Goal: Task Accomplishment & Management: Manage account settings

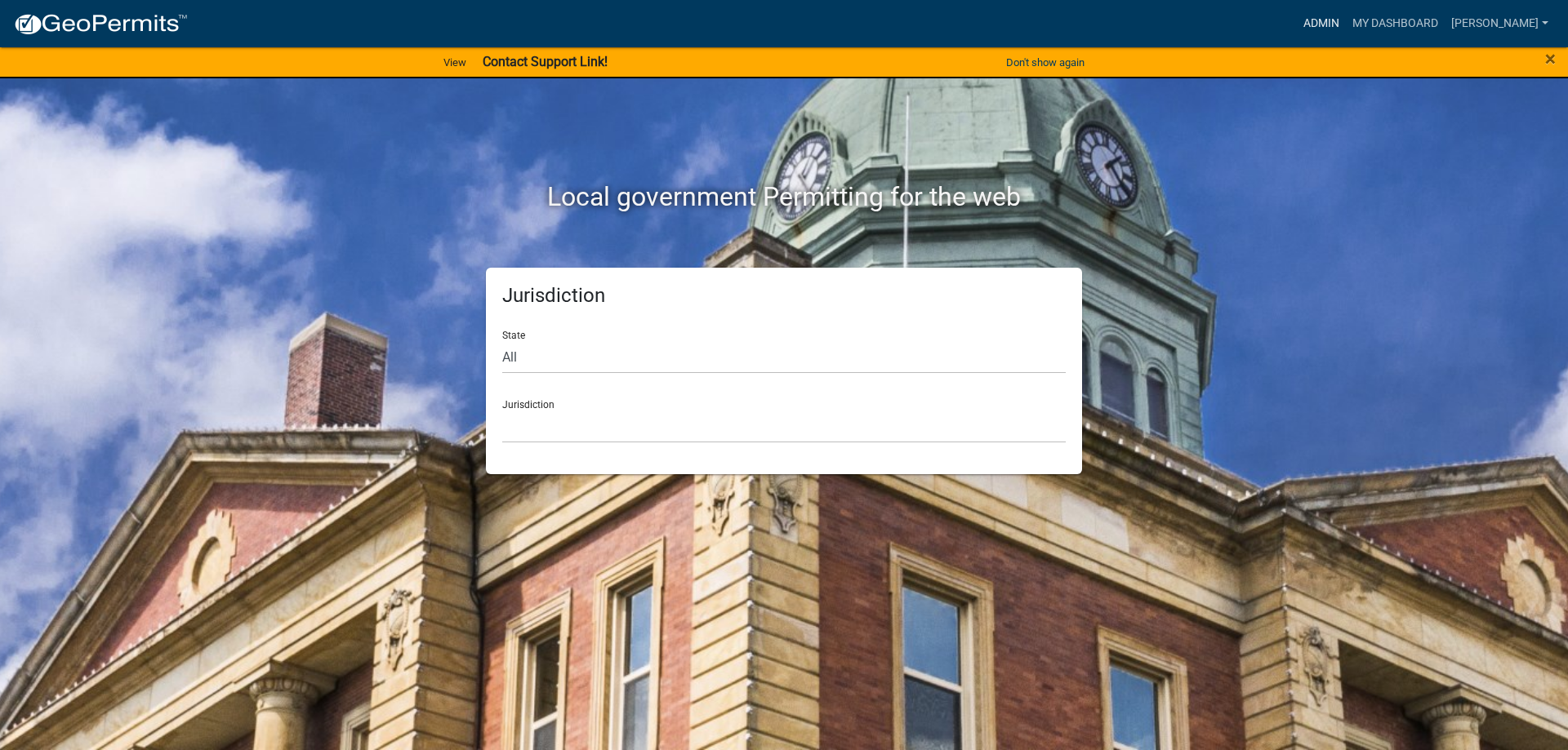
click at [1330, 18] on link "Admin" at bounding box center [1321, 23] width 49 height 31
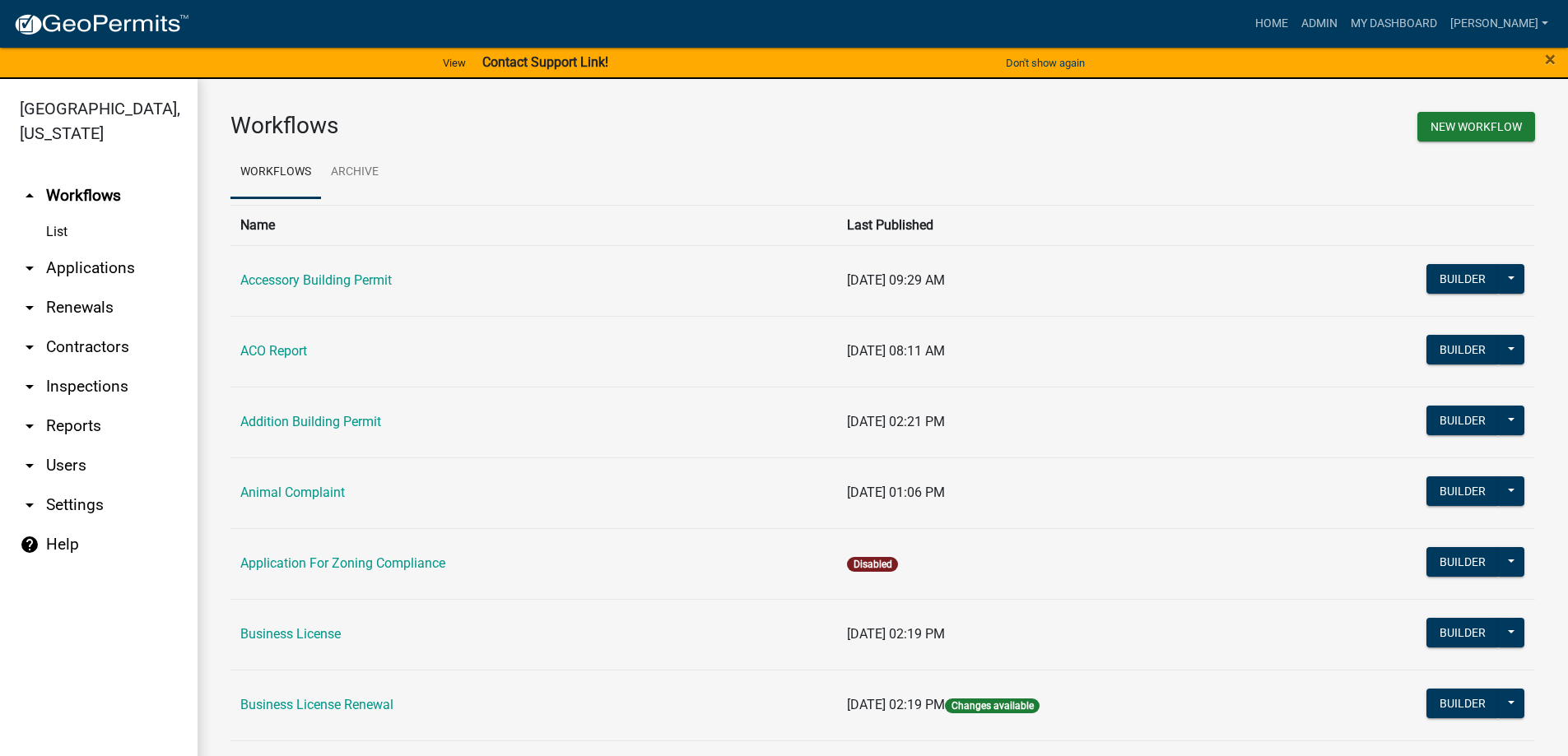
click at [77, 268] on link "arrow_drop_down Applications" at bounding box center [98, 268] width 197 height 39
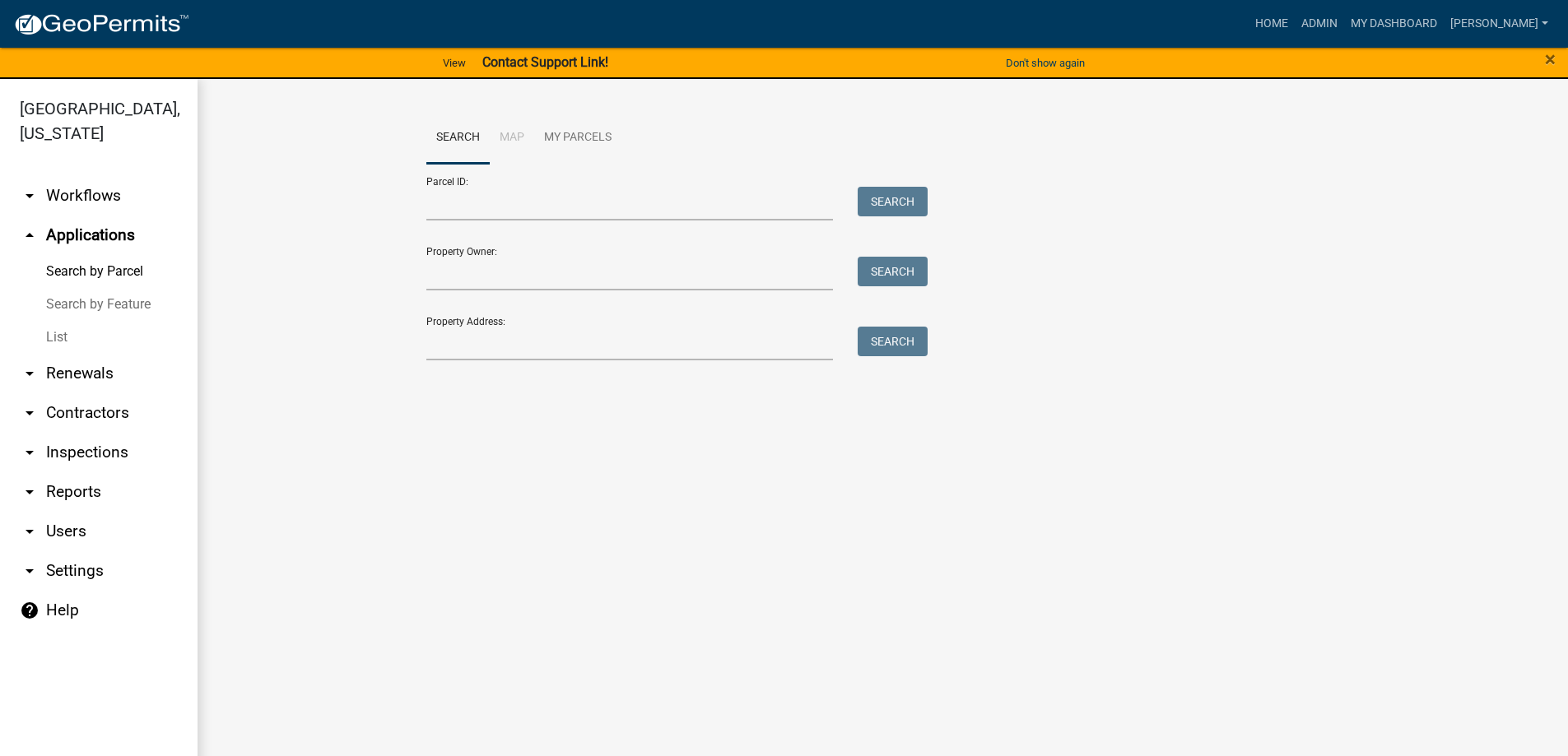
click at [70, 336] on link "List" at bounding box center [98, 336] width 197 height 33
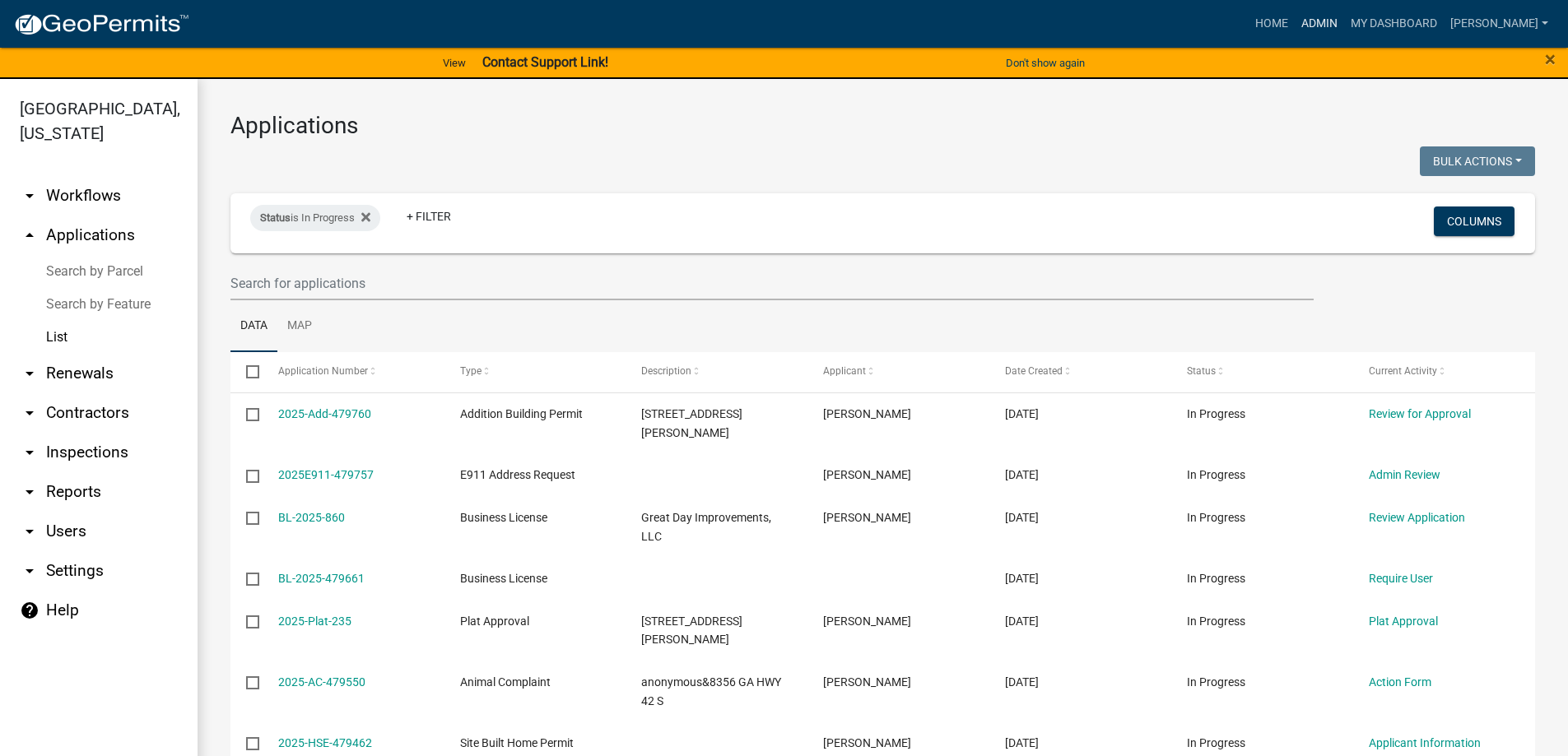
click at [1335, 22] on link "Admin" at bounding box center [1319, 23] width 49 height 31
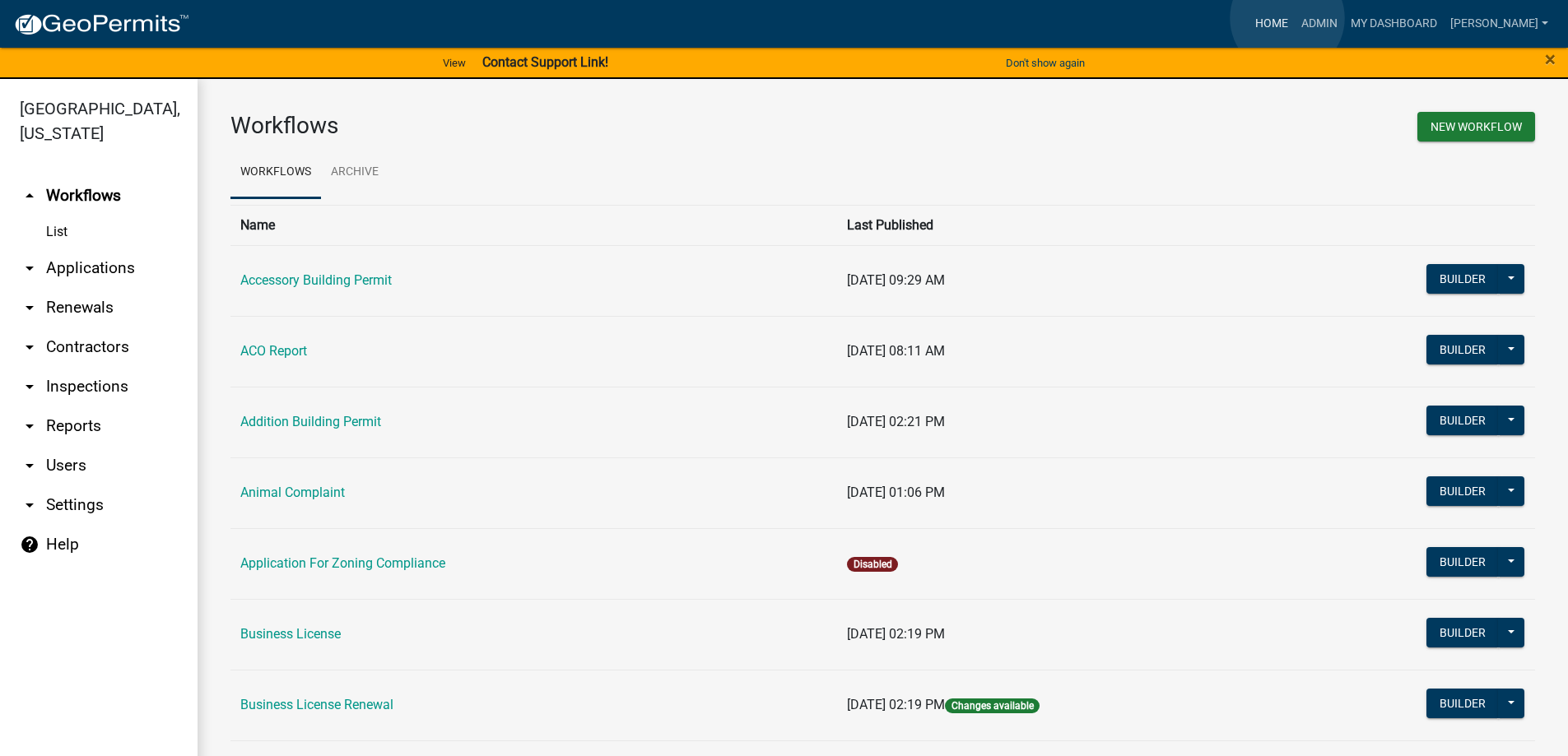
click at [1281, 20] on link "Home" at bounding box center [1272, 23] width 46 height 31
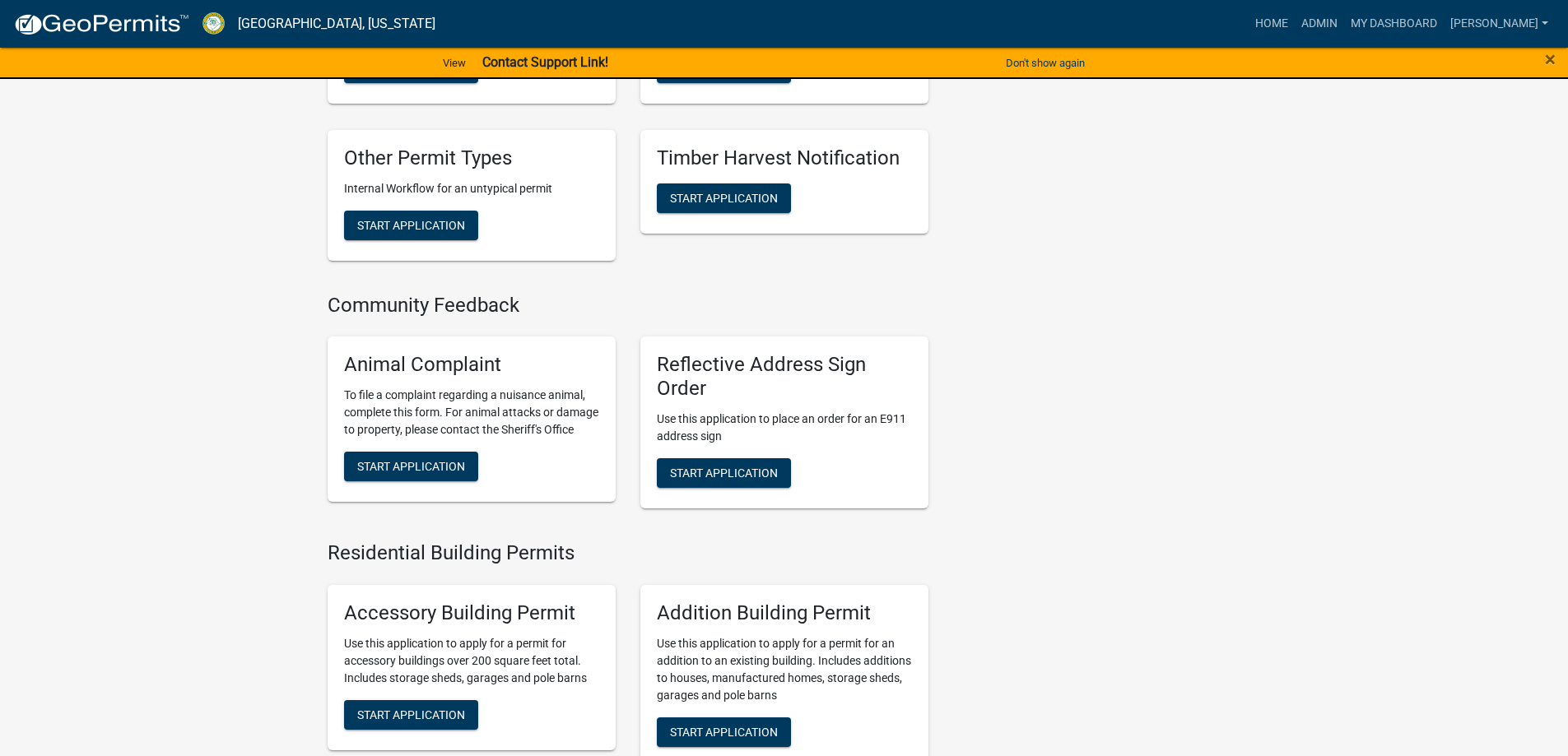
scroll to position [823, 0]
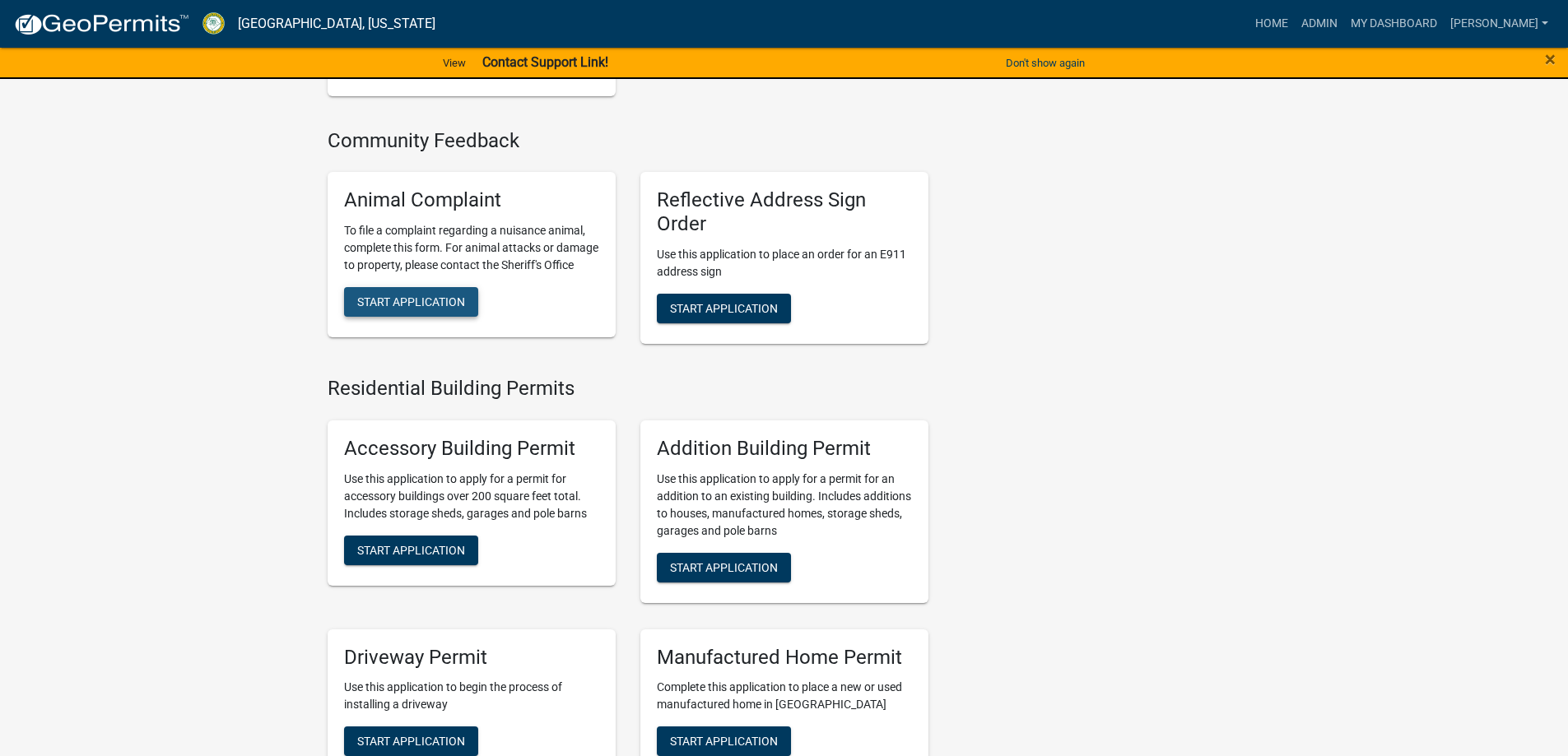
click at [406, 309] on span "Start Application" at bounding box center [411, 302] width 108 height 13
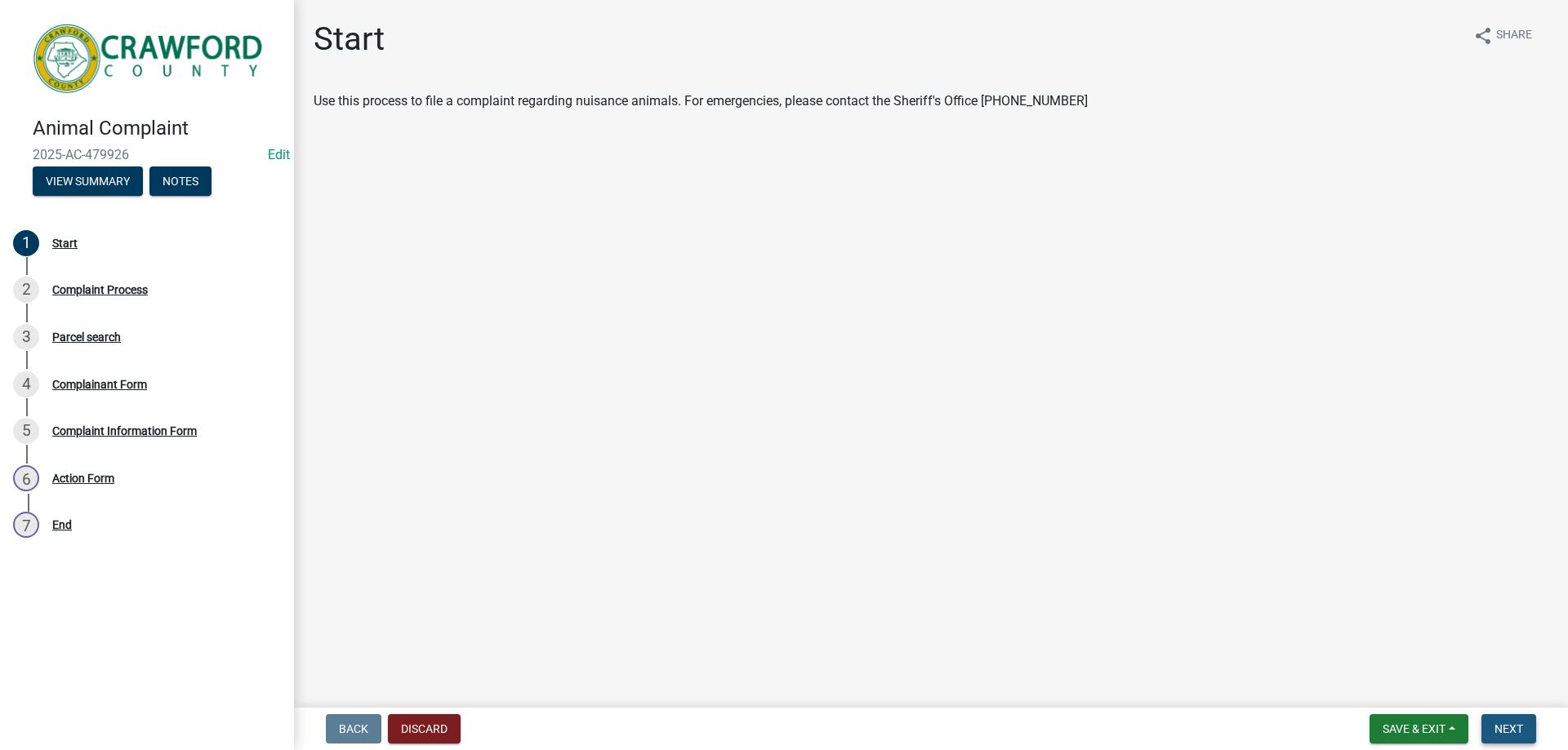
click at [1494, 737] on button "Next" at bounding box center [1509, 729] width 55 height 29
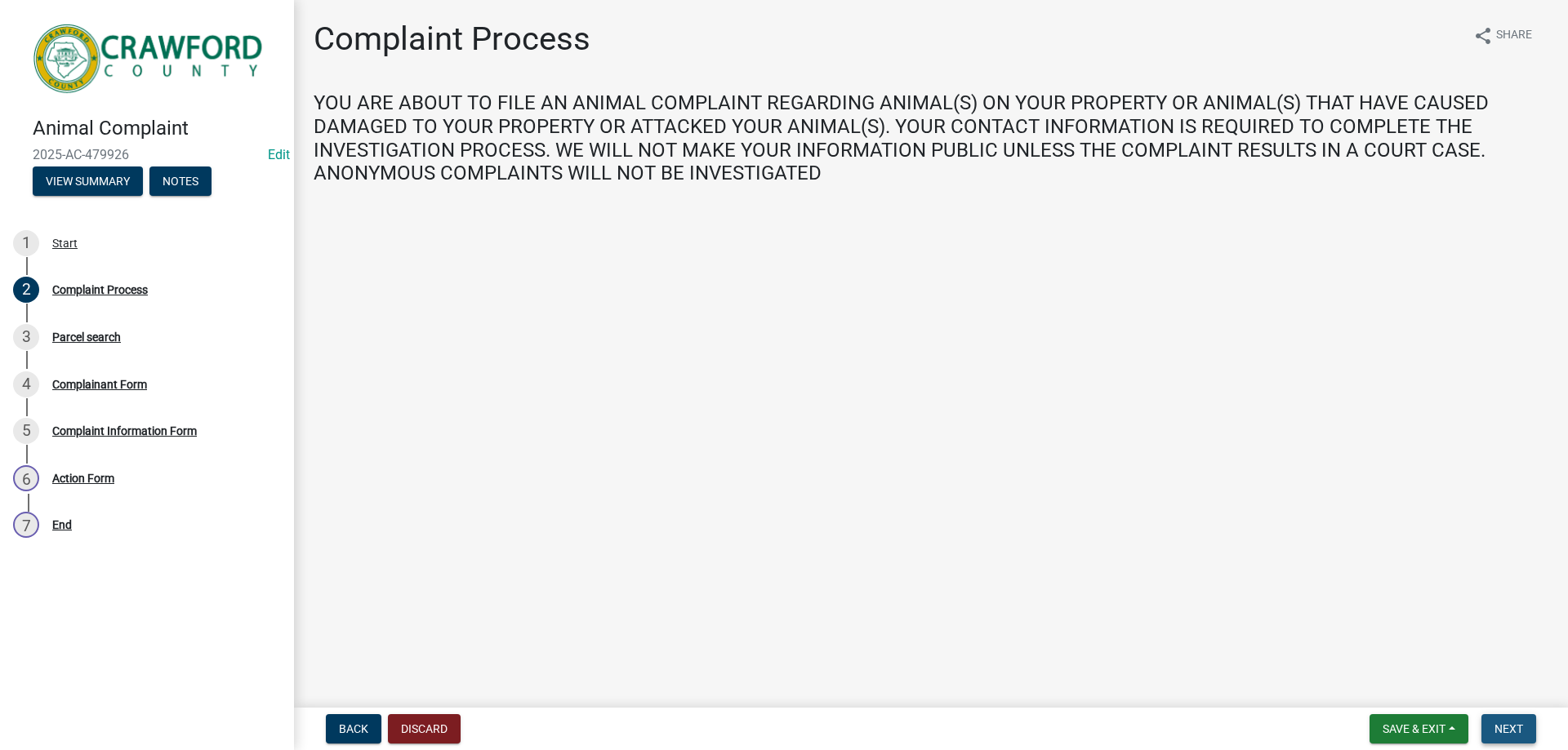
click at [1514, 723] on span "Next" at bounding box center [1509, 729] width 28 height 13
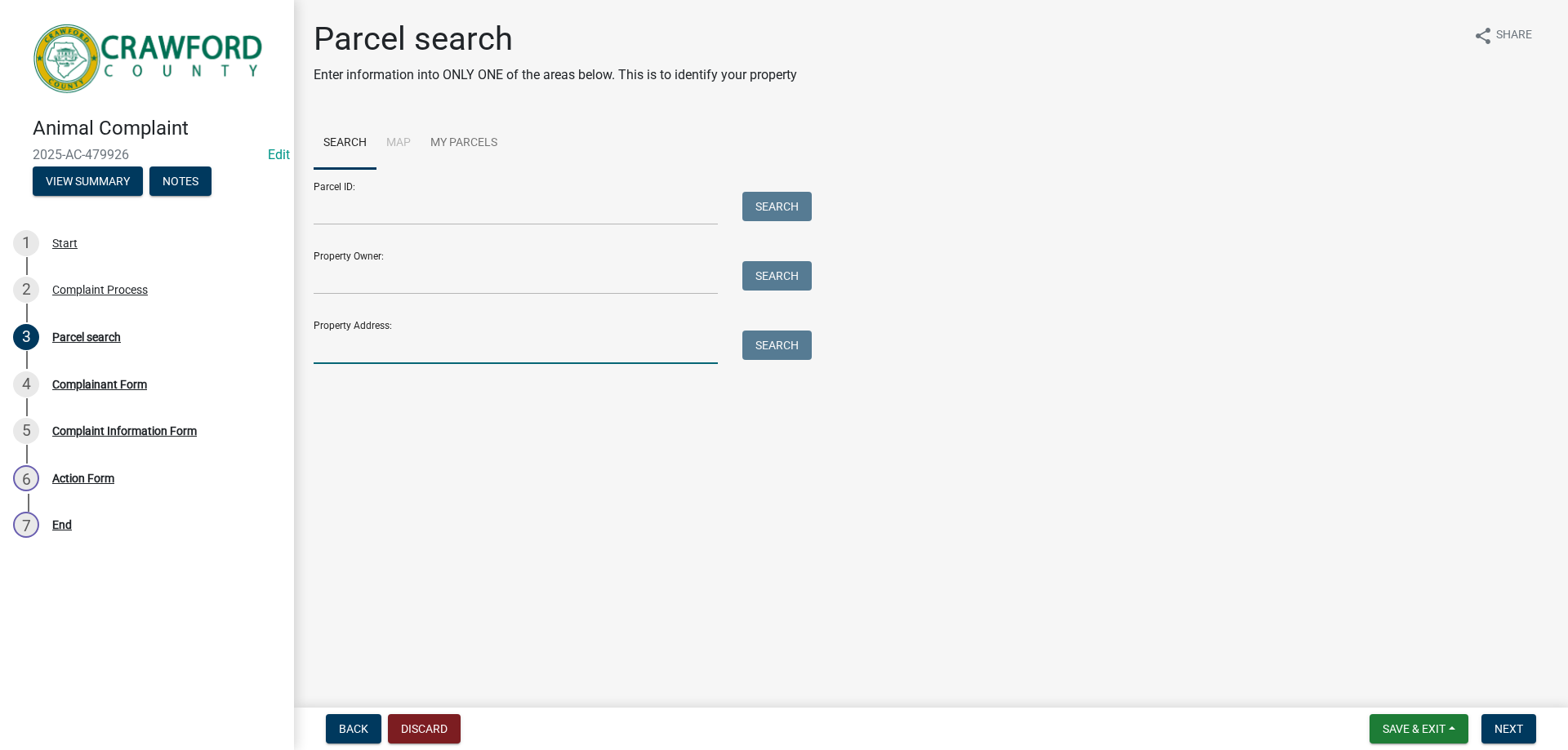
click at [393, 349] on input "Property Address:" at bounding box center [516, 347] width 404 height 34
type input "3588"
click at [750, 352] on button "Search" at bounding box center [777, 344] width 69 height 29
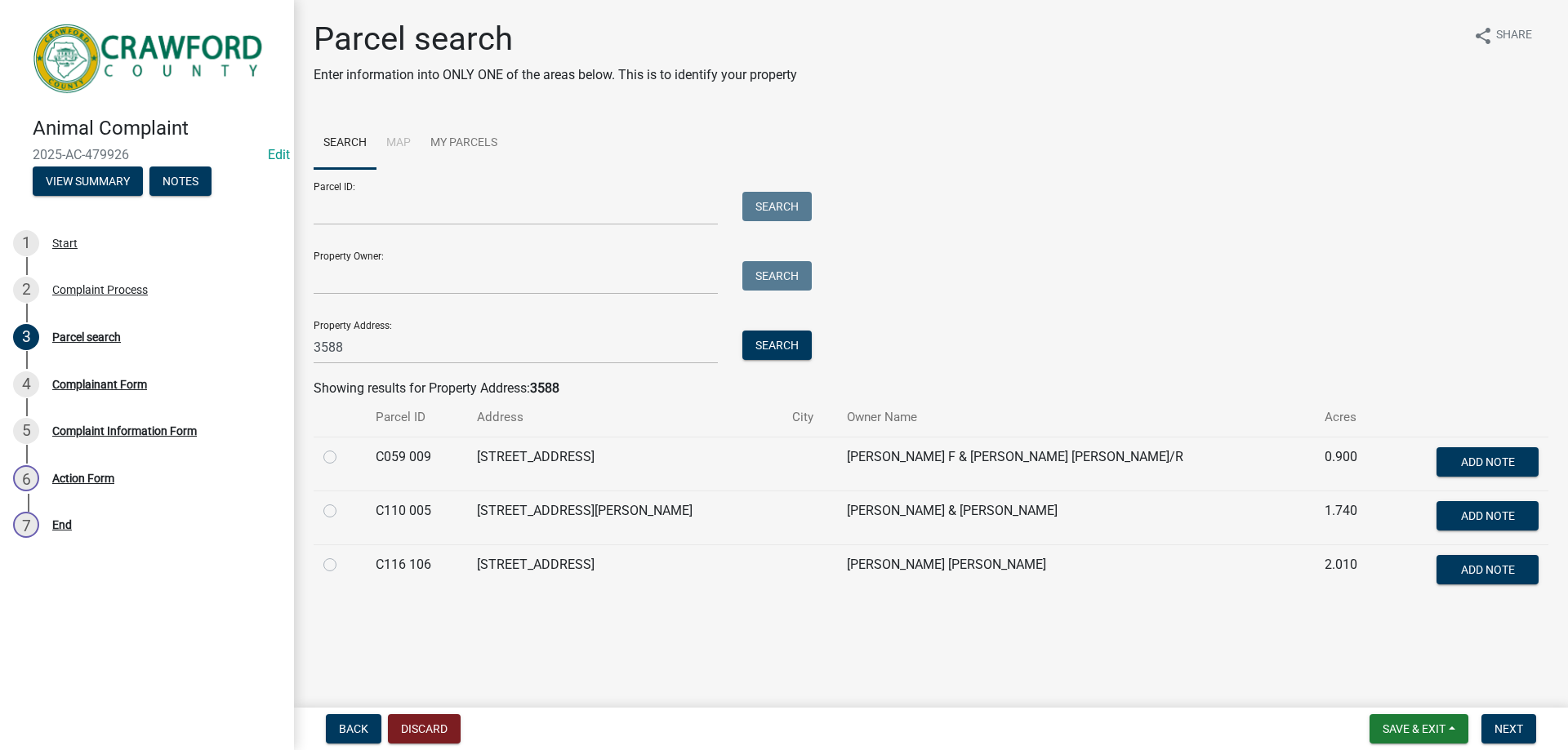
click at [343, 447] on label at bounding box center [343, 447] width 0 height 0
click at [343, 456] on 009 "radio" at bounding box center [348, 452] width 11 height 11
radio 009 "true"
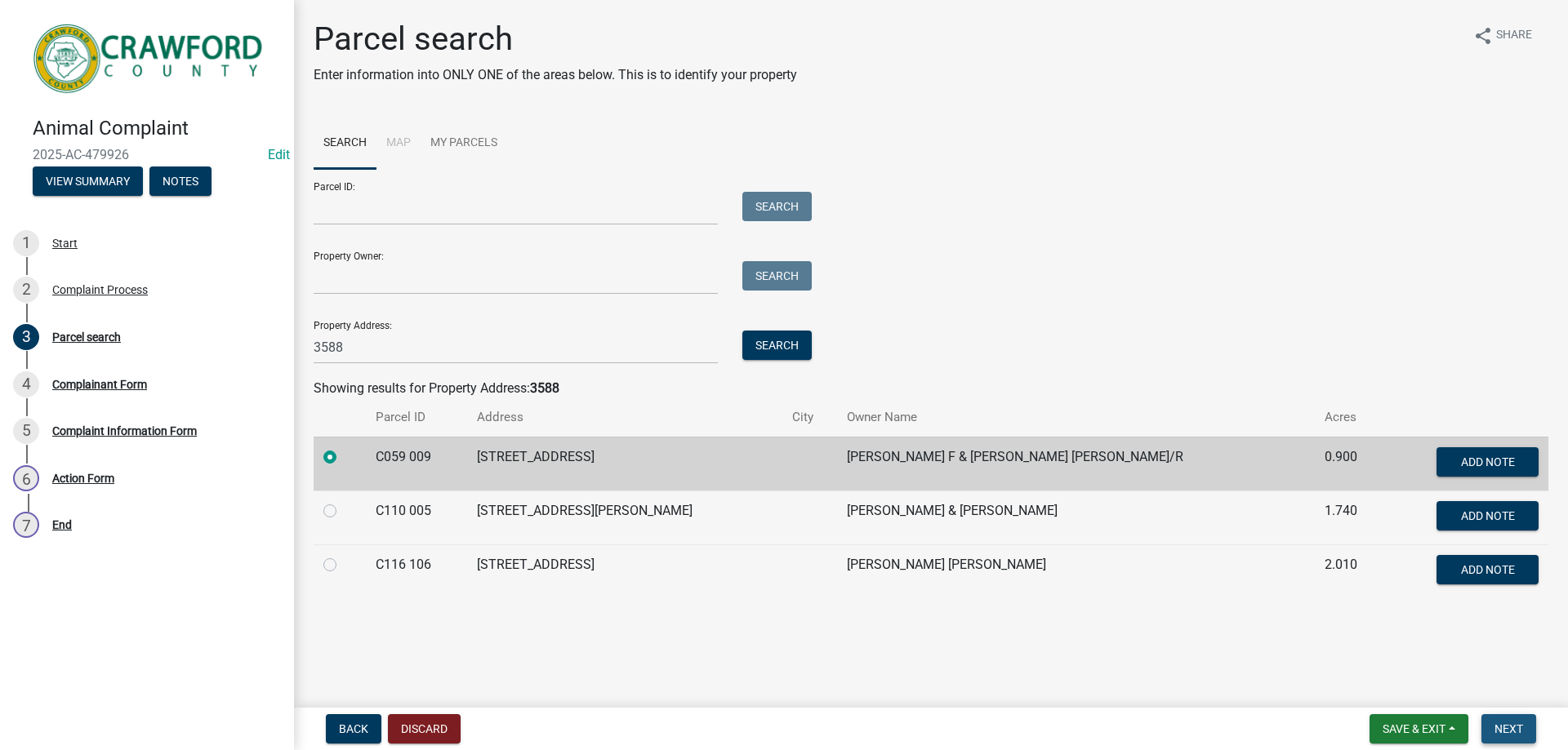
click at [1515, 725] on span "Next" at bounding box center [1509, 729] width 28 height 13
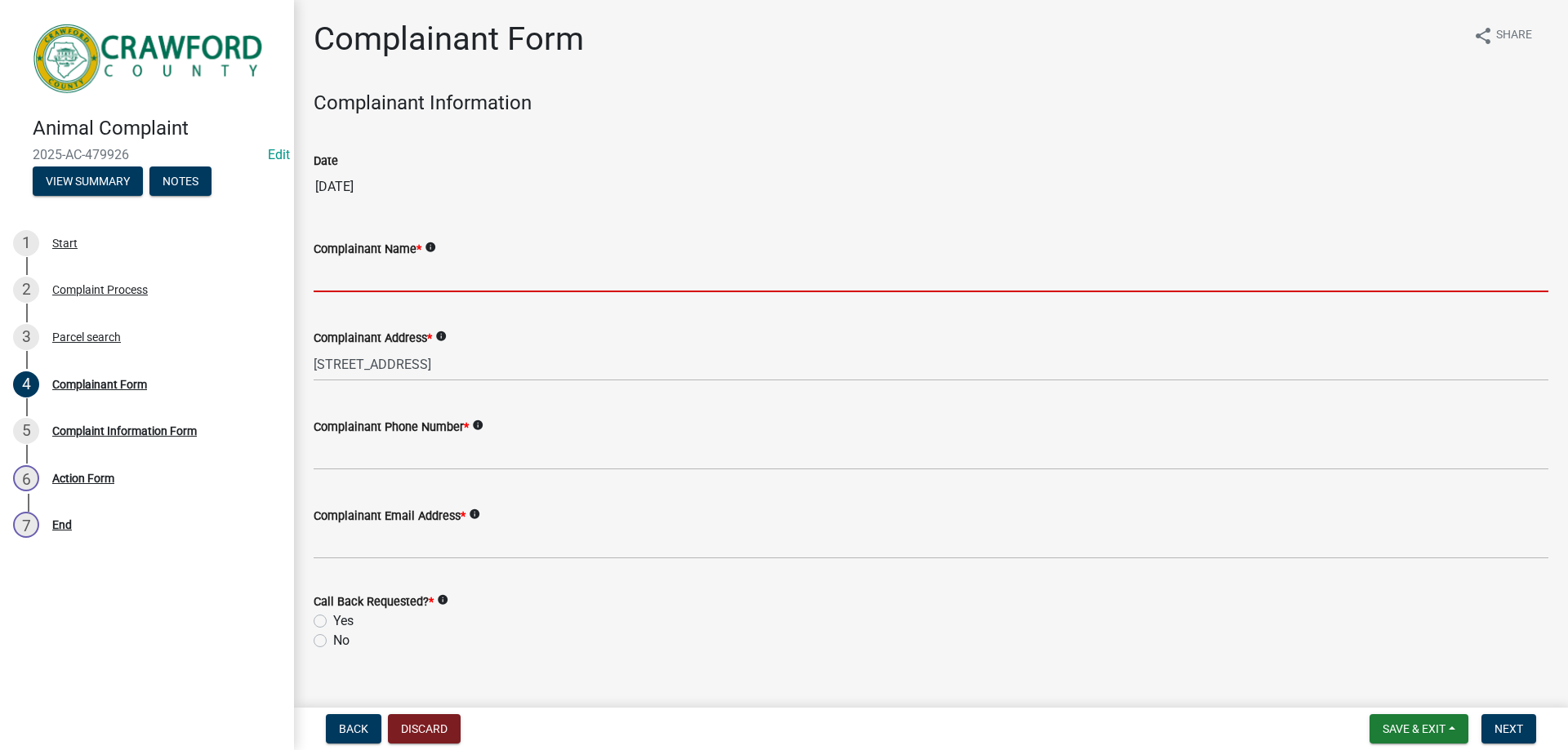
click at [408, 277] on input "Complainant Name *" at bounding box center [931, 275] width 1235 height 34
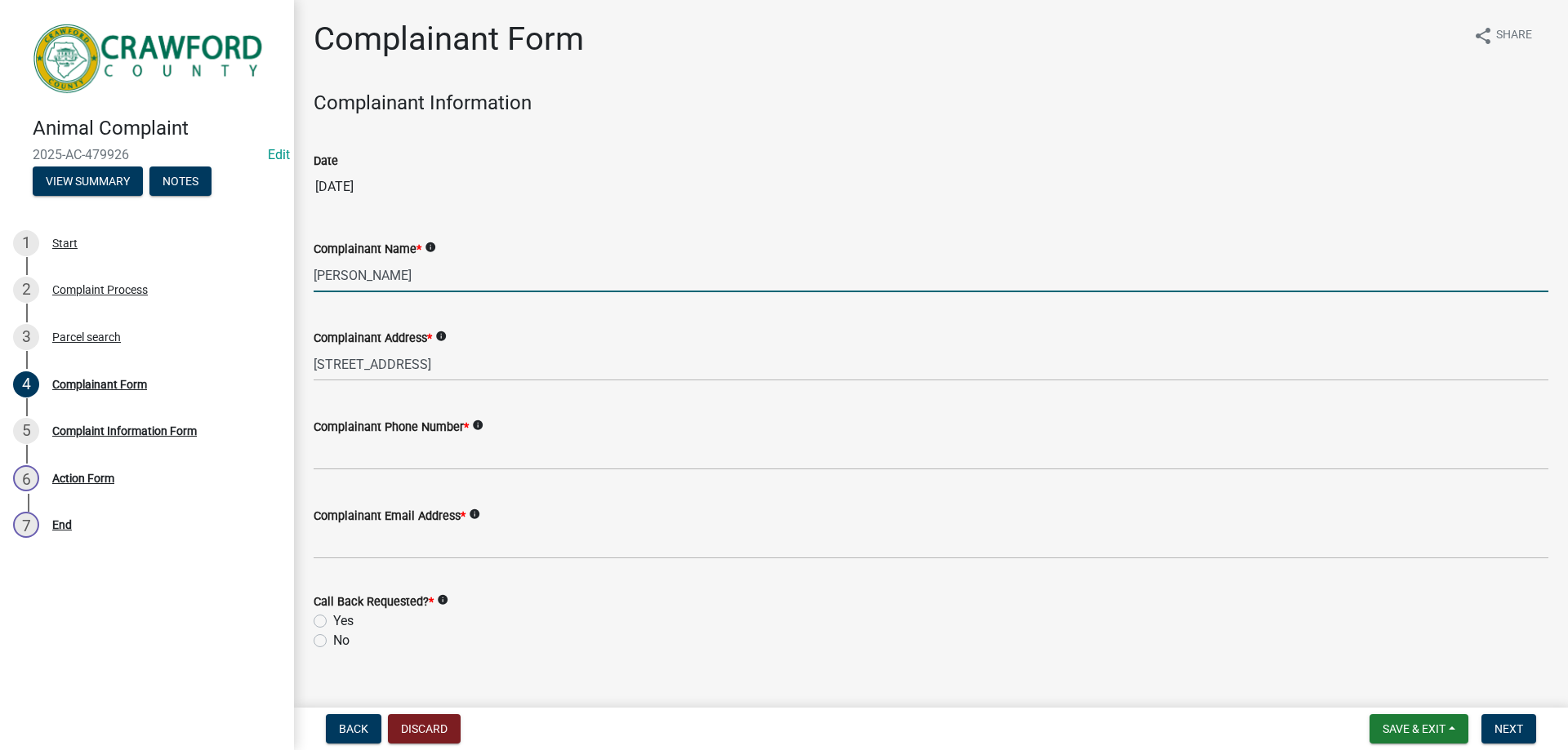
type input "Mrs.Harris"
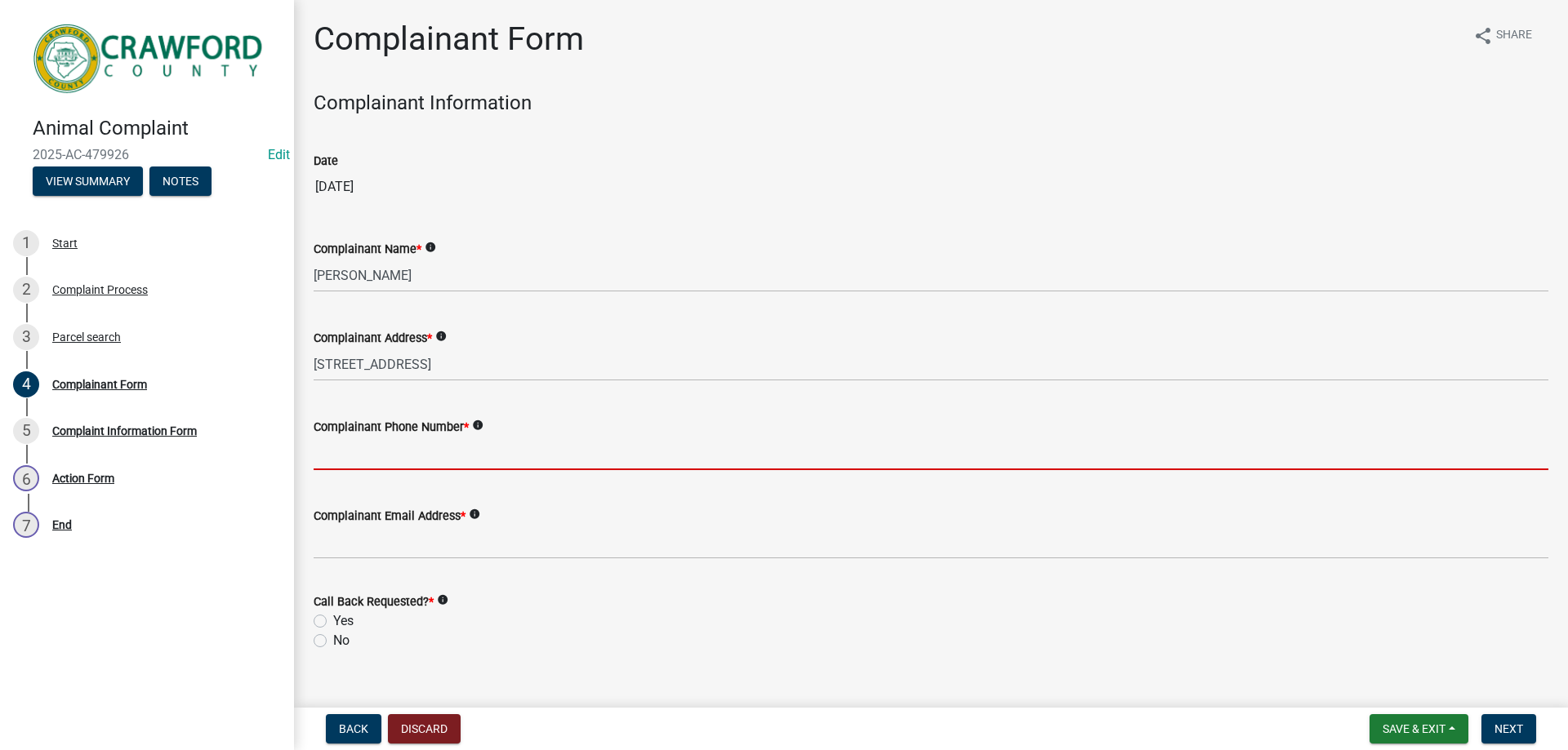
click at [403, 457] on input "Complainant Phone Number *" at bounding box center [931, 453] width 1235 height 34
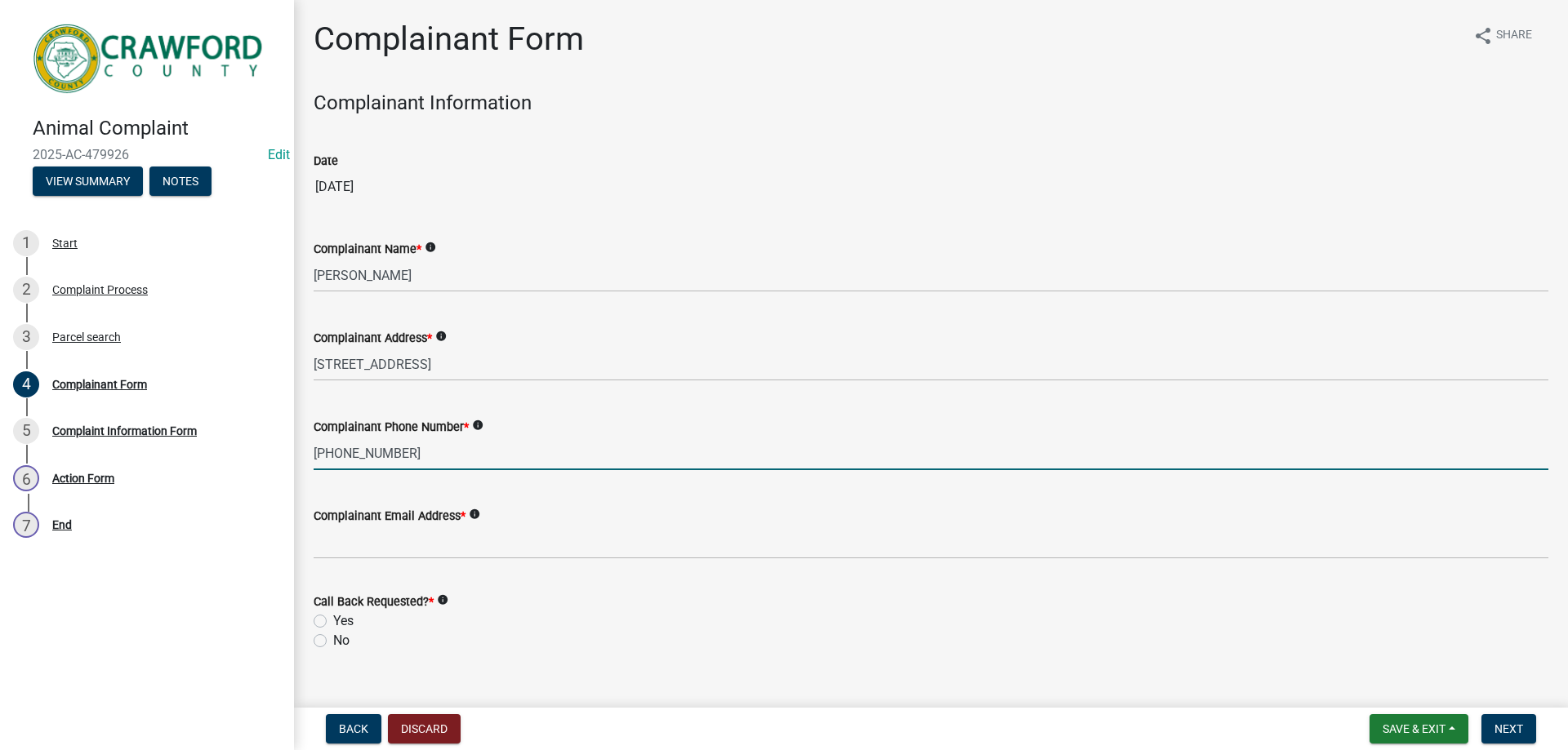
type input "478-343-2629"
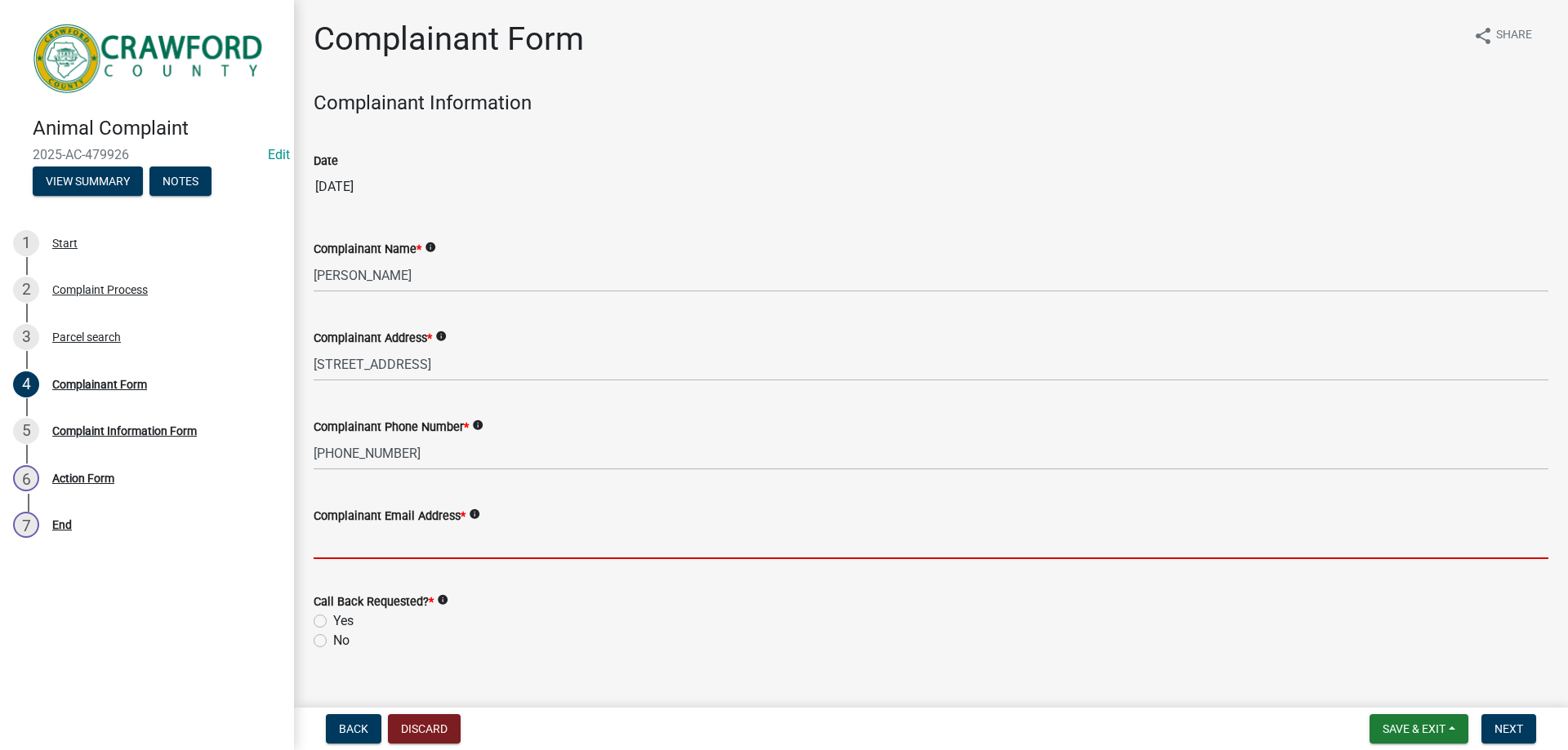
click at [410, 548] on input "Complainant Email Address *" at bounding box center [931, 543] width 1235 height 34
type input "t.graumann@crawfordcountyga.org"
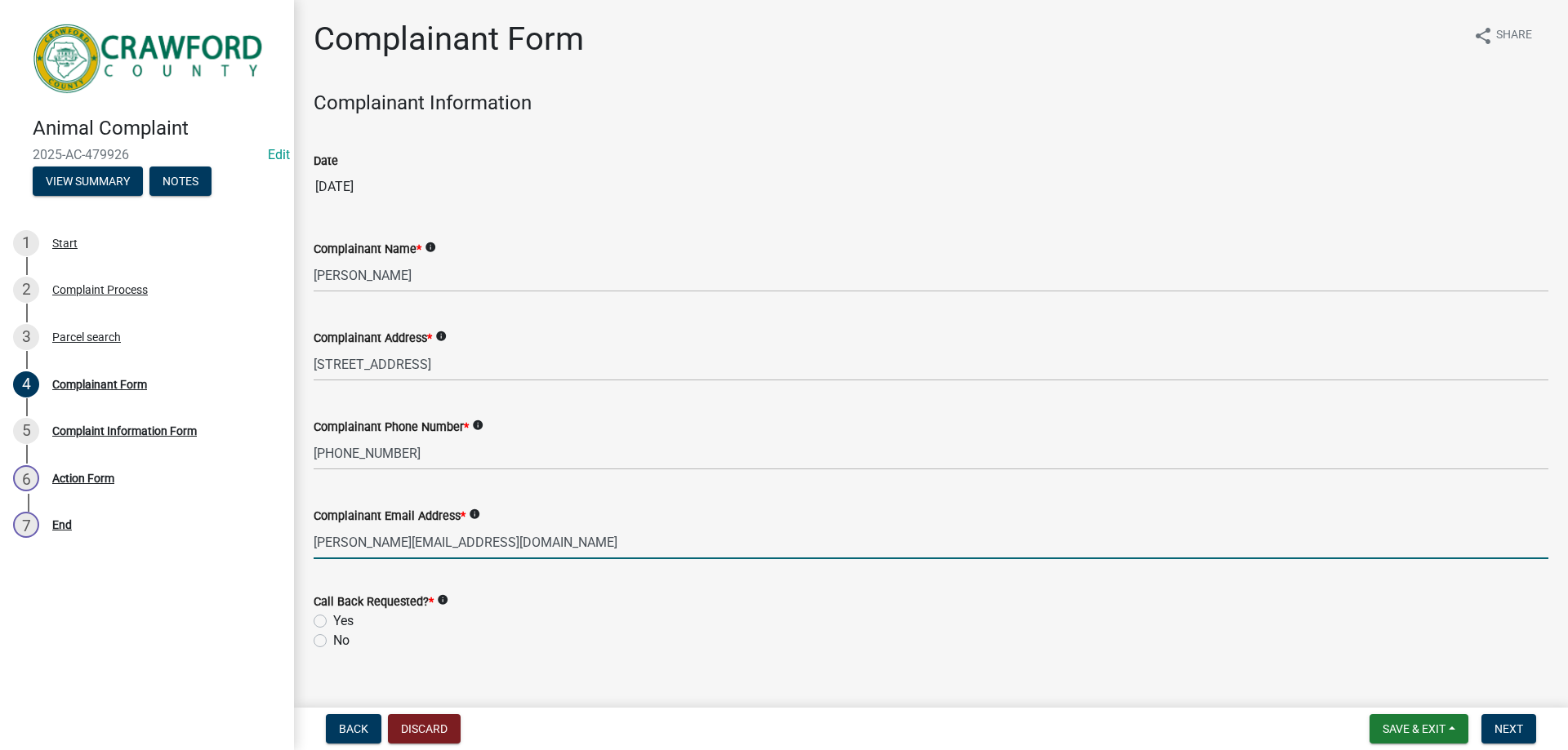
click at [333, 623] on label "Yes" at bounding box center [343, 621] width 20 height 19
click at [333, 622] on input "Yes" at bounding box center [338, 616] width 11 height 11
radio input "true"
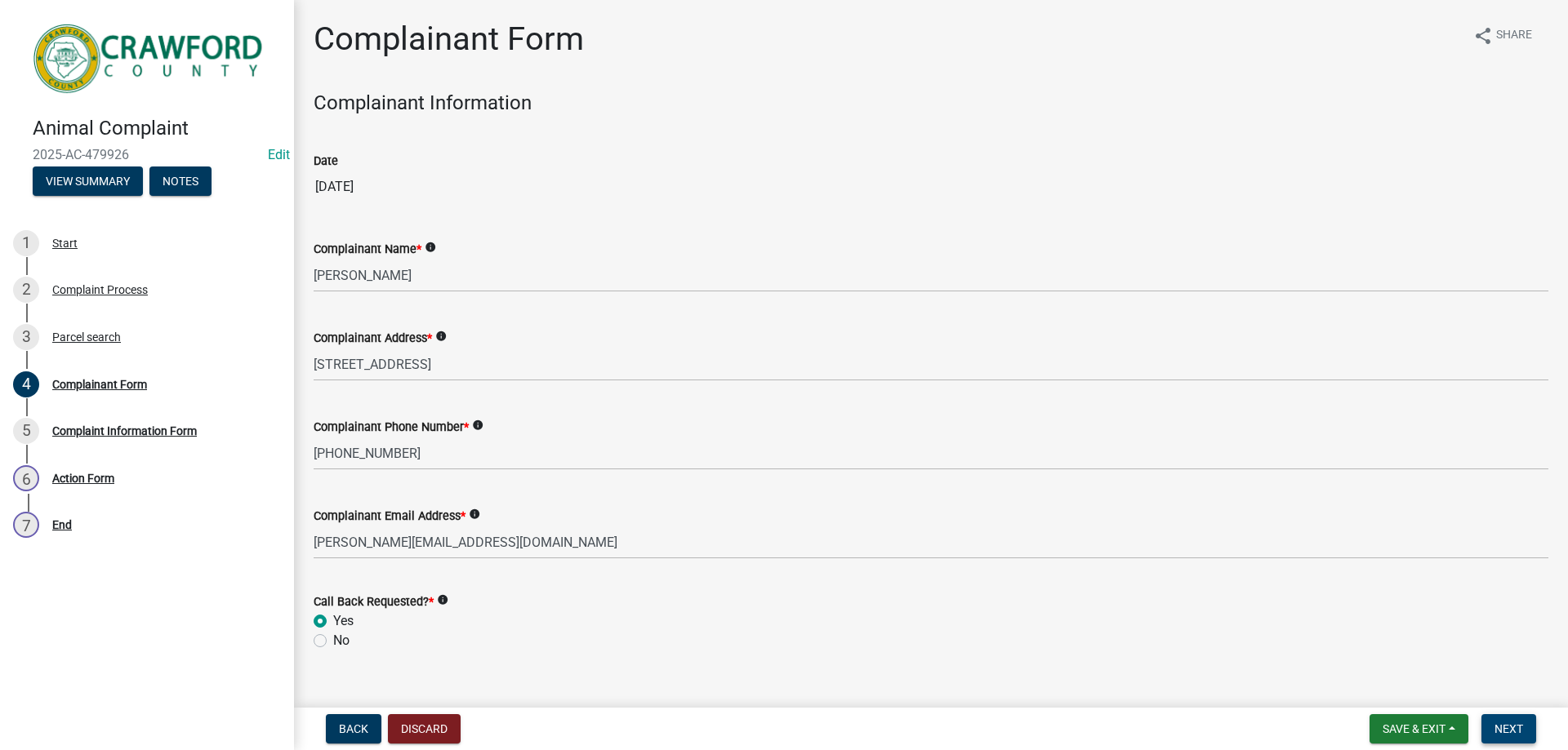
click at [1494, 731] on span "Next" at bounding box center [1509, 729] width 28 height 13
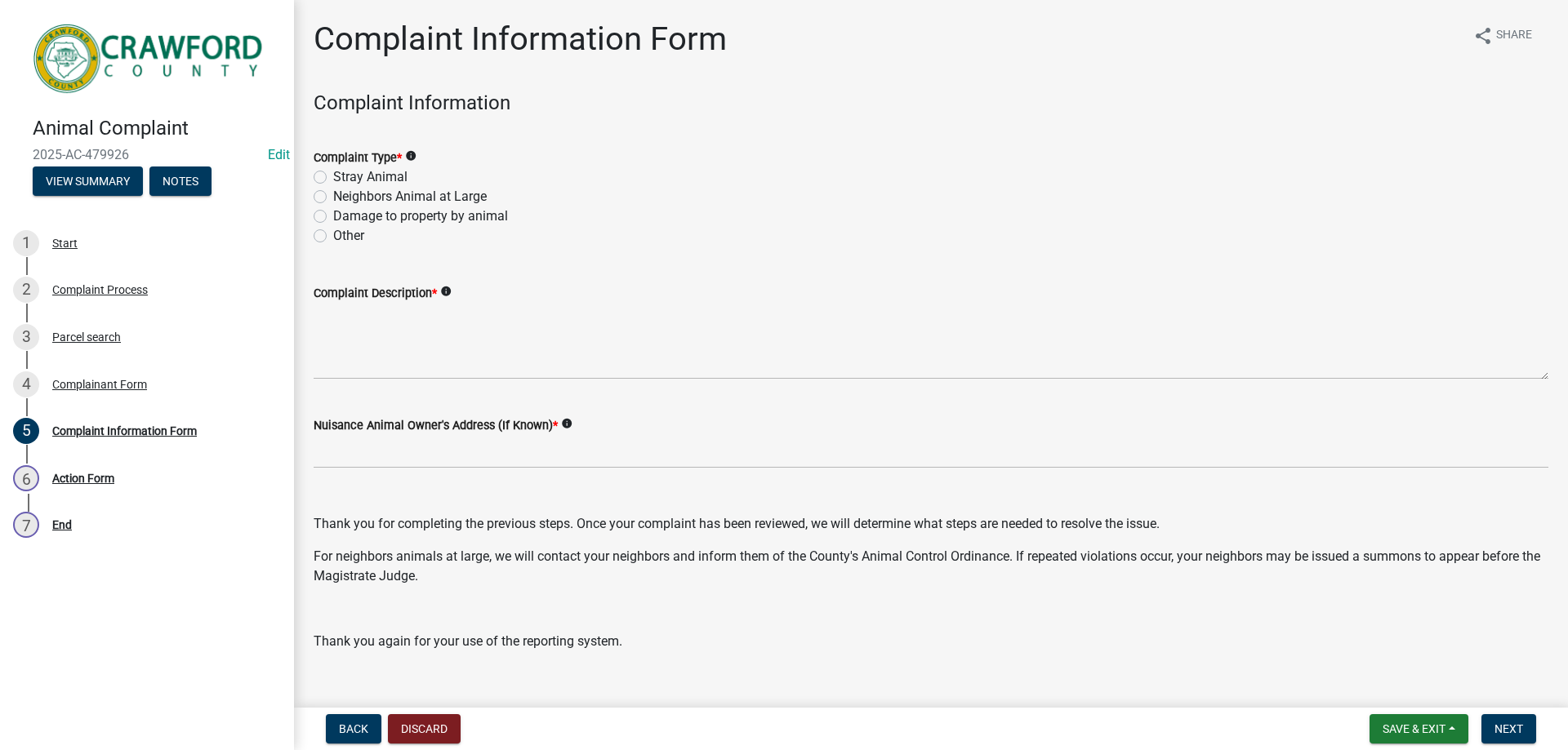
click at [340, 178] on label "Stray Animal" at bounding box center [370, 177] width 74 height 19
click at [340, 178] on input "Stray Animal" at bounding box center [338, 173] width 11 height 11
radio input "true"
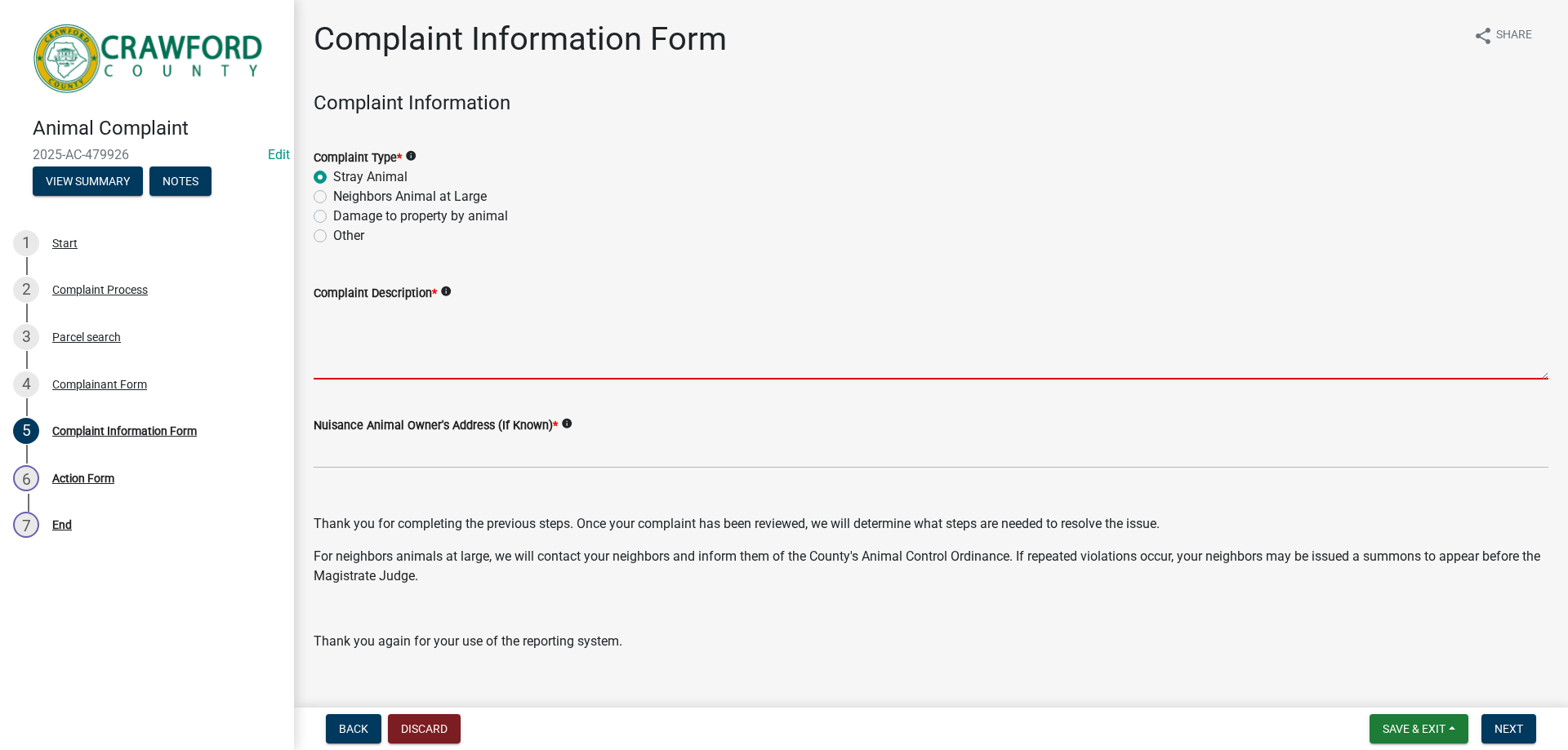
click at [431, 319] on textarea "Complaint Description *" at bounding box center [931, 341] width 1235 height 77
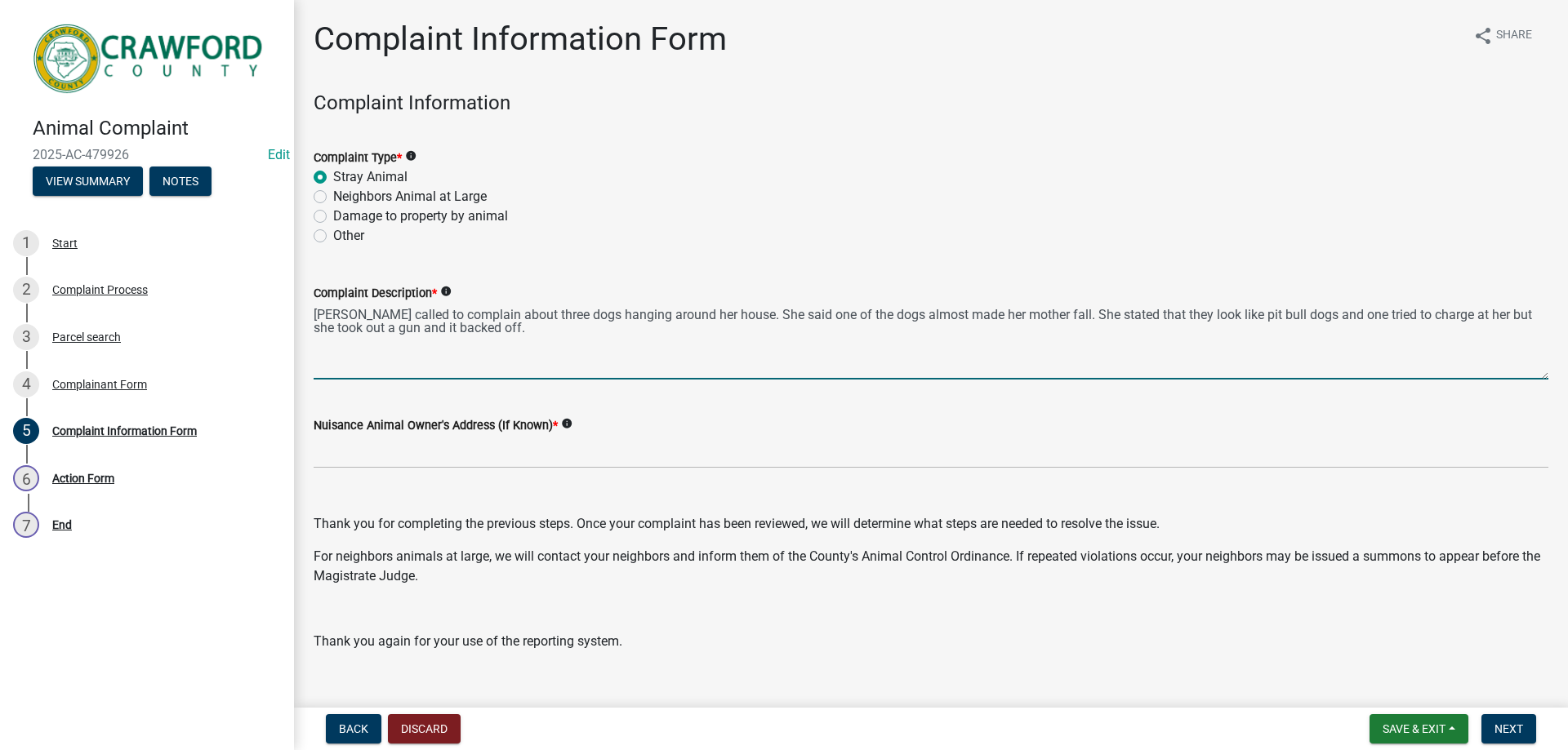
click at [545, 323] on textarea "Mr. Harris called to complain about three dogs hanging around her house. She sa…" at bounding box center [931, 341] width 1235 height 77
click at [1331, 316] on textarea "Mr. Harris called to complain about three dogs hanging around her house. She sa…" at bounding box center [931, 341] width 1235 height 77
click at [1301, 318] on textarea "Mr. Harris called to complain about three dogs hanging around her house. She sa…" at bounding box center [931, 341] width 1235 height 77
click at [351, 329] on textarea "Mr. Harris called to complain about three dogs hanging around her house. She sa…" at bounding box center [931, 341] width 1235 height 77
click at [960, 330] on textarea "Mr. Harris called to complain about three dogs hanging around her house. She sa…" at bounding box center [931, 341] width 1235 height 77
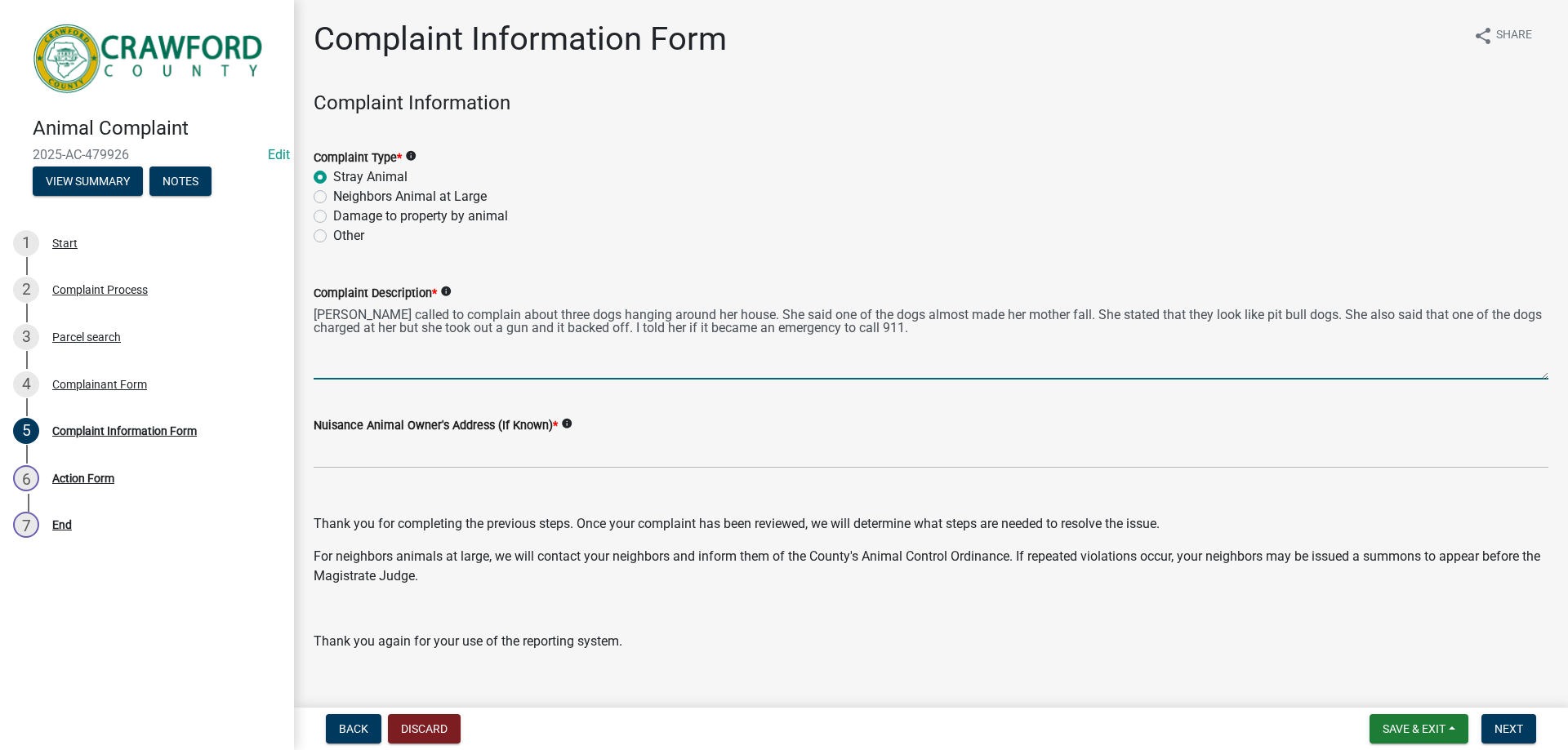
type textarea "Mr. Harris called to complain about three dogs hanging around her house. She sa…"
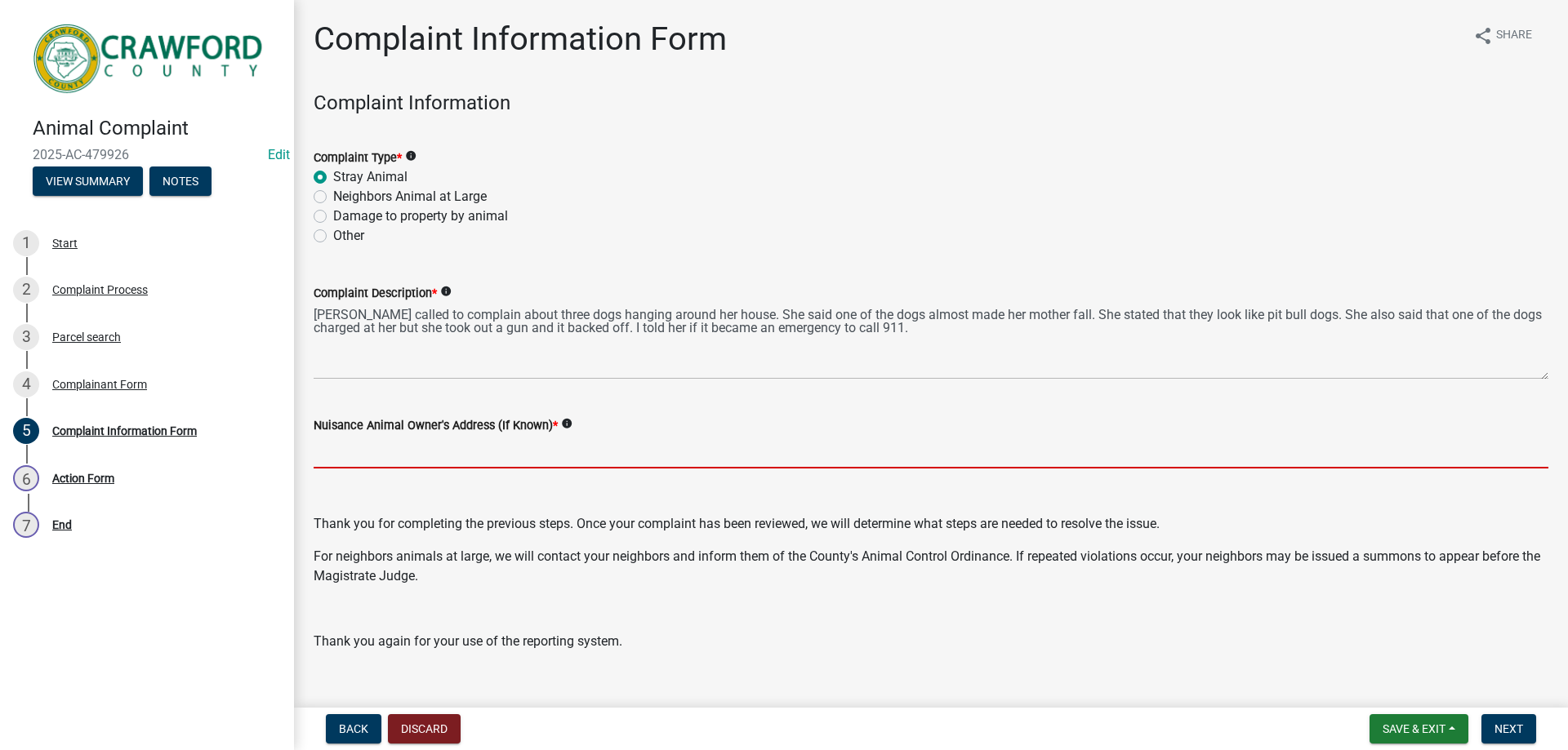
click at [395, 454] on input "Nuisance Animal Owner's Address (If Known) *" at bounding box center [931, 452] width 1235 height 34
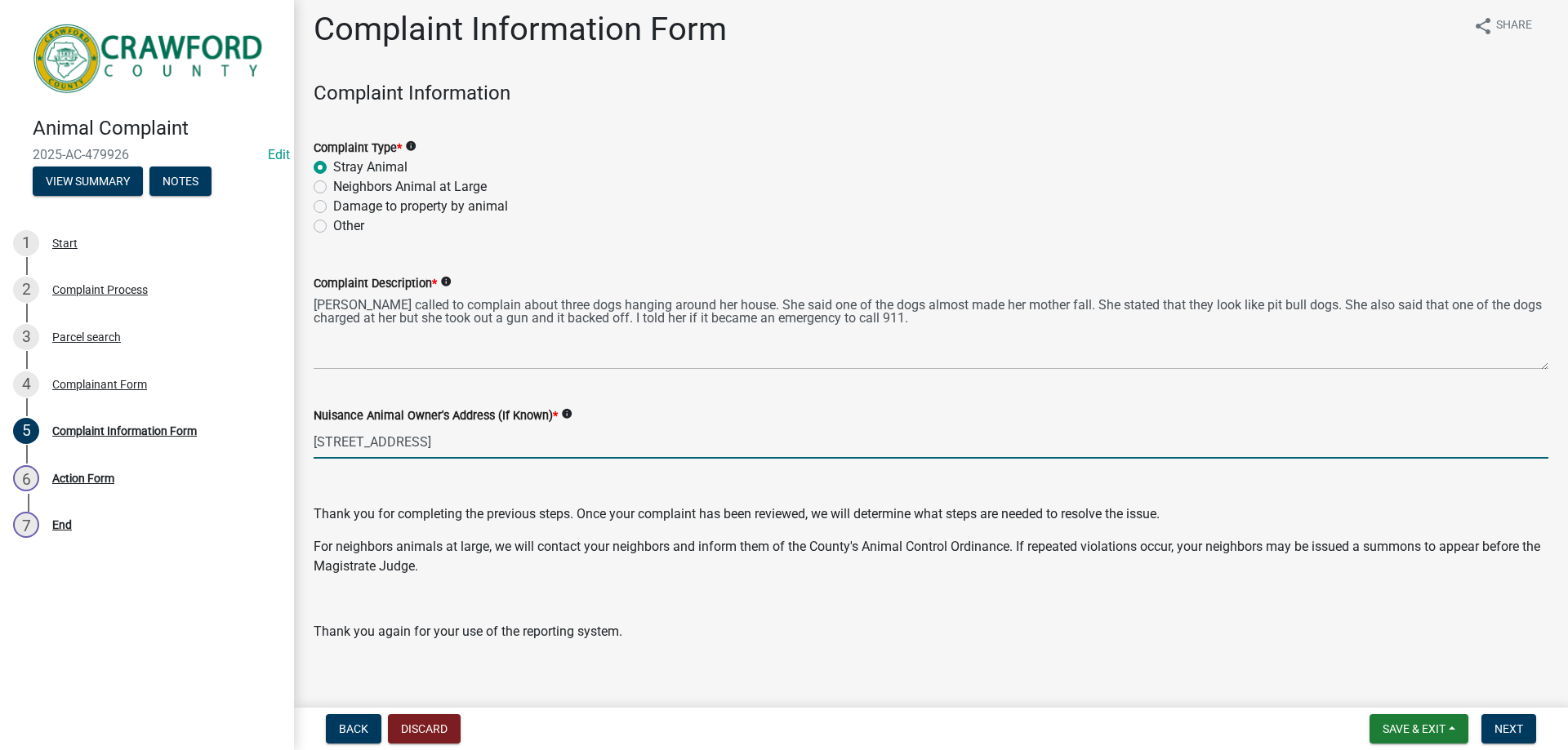
scroll to position [27, 0]
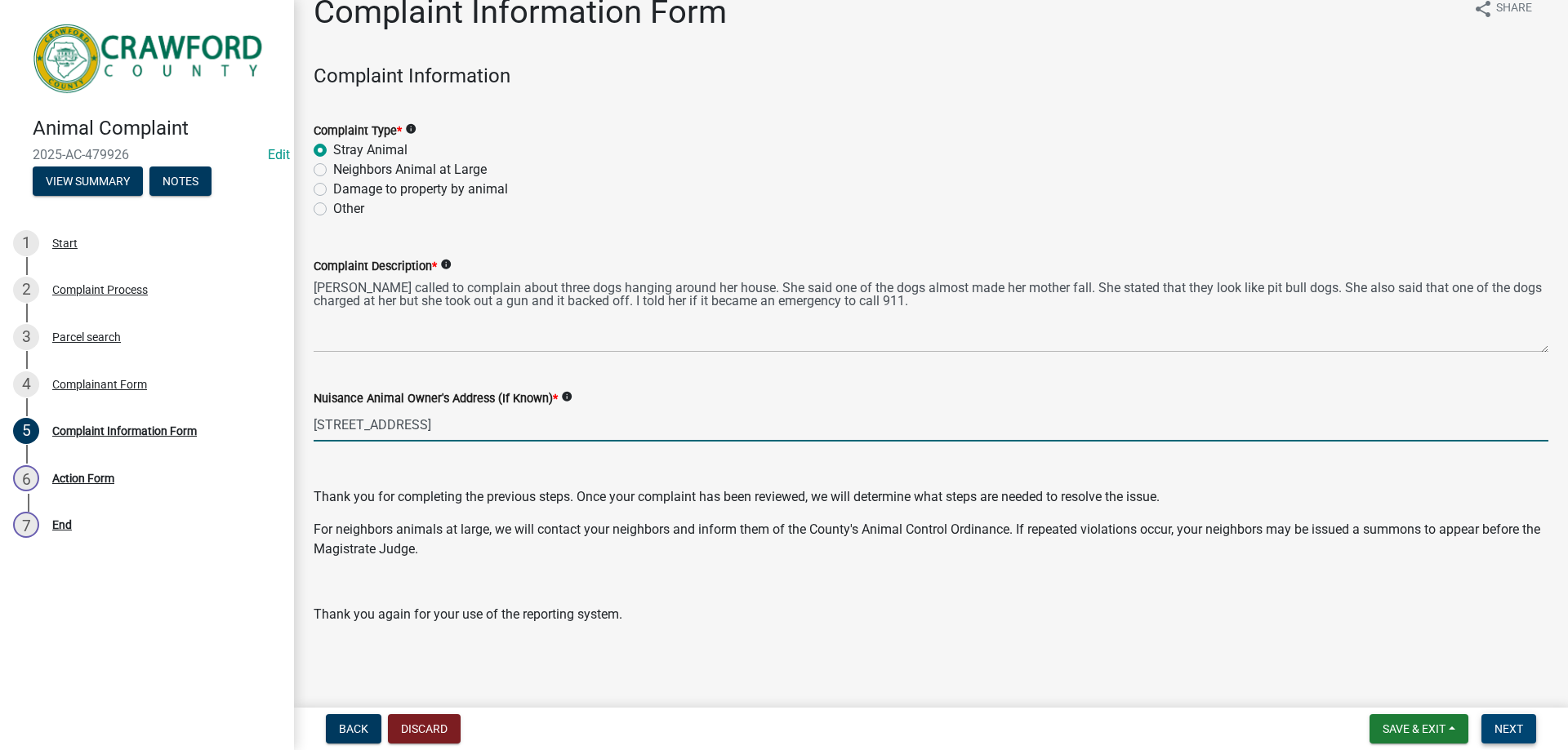
type input "3588 Zenith Mill RD"
click at [1507, 723] on span "Next" at bounding box center [1509, 729] width 28 height 13
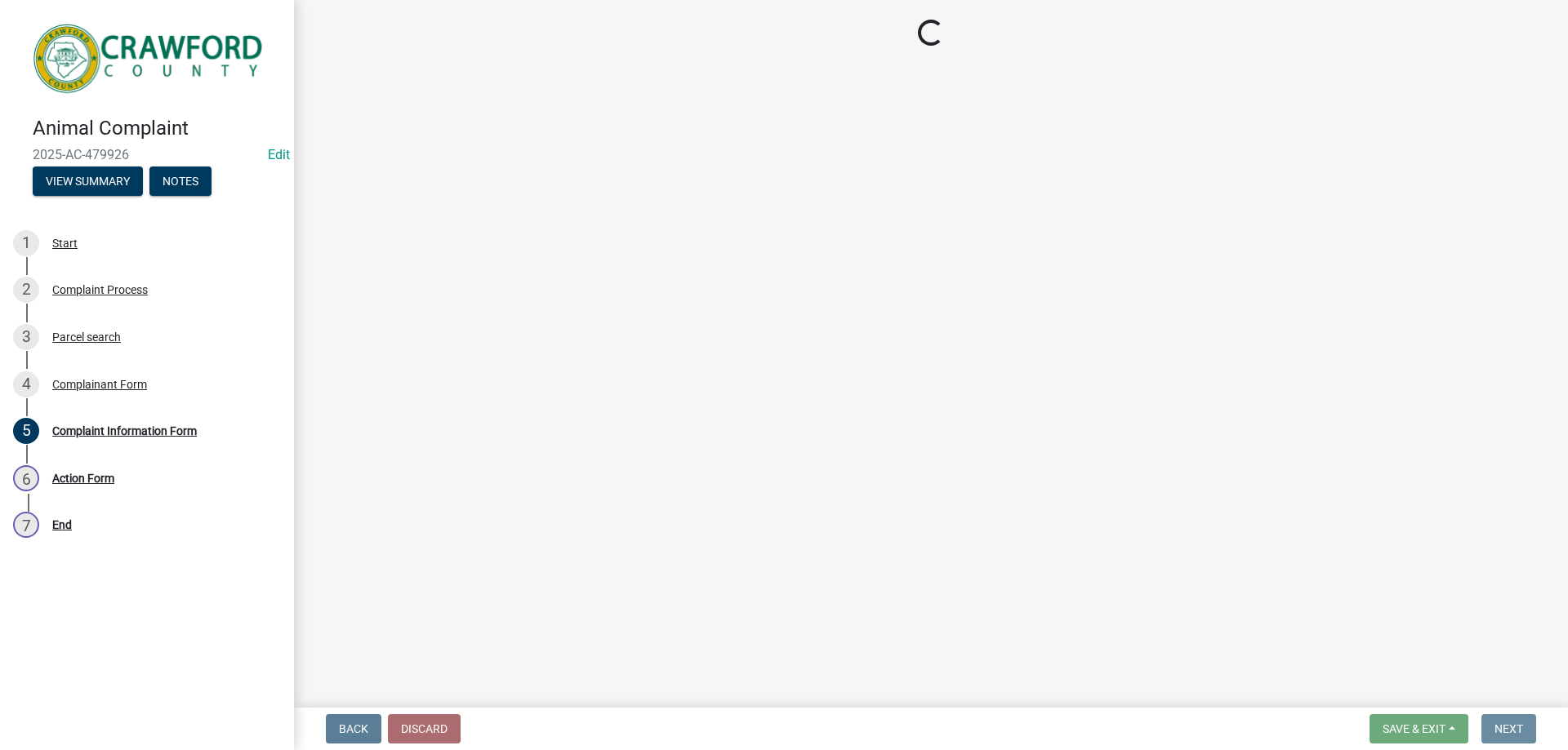
scroll to position [0, 0]
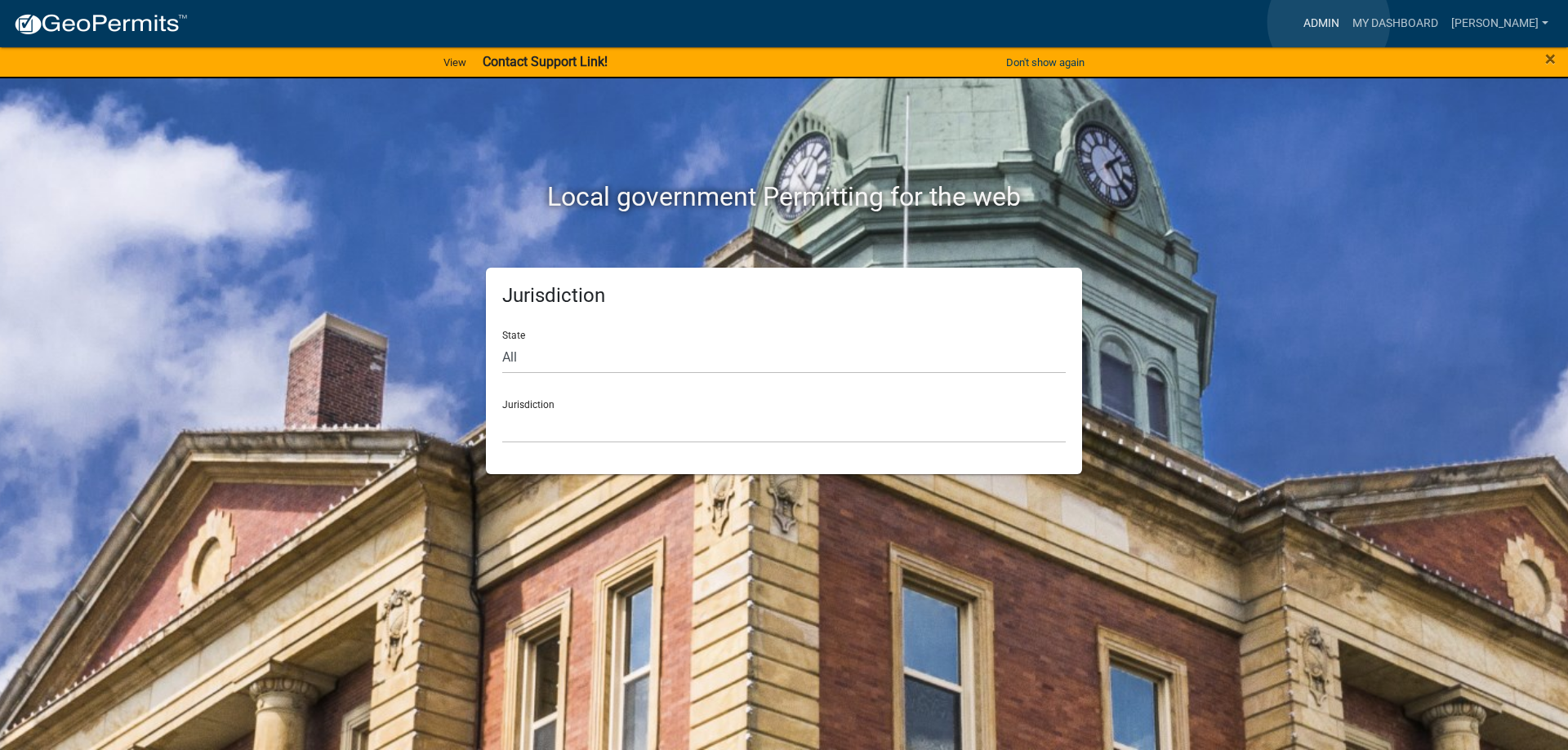
click at [1329, 22] on link "Admin" at bounding box center [1321, 23] width 49 height 31
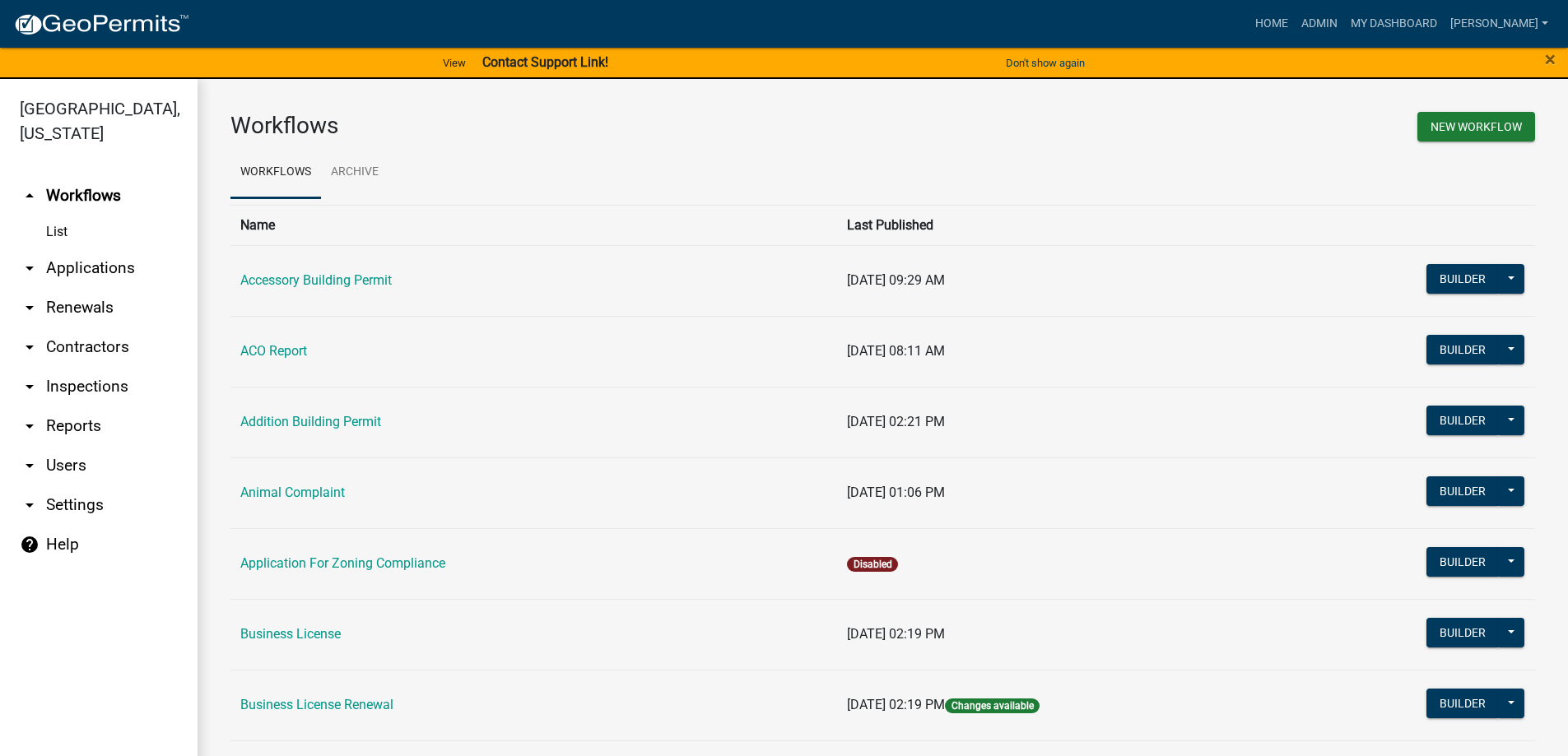
click at [49, 278] on link "arrow_drop_down Applications" at bounding box center [98, 268] width 197 height 39
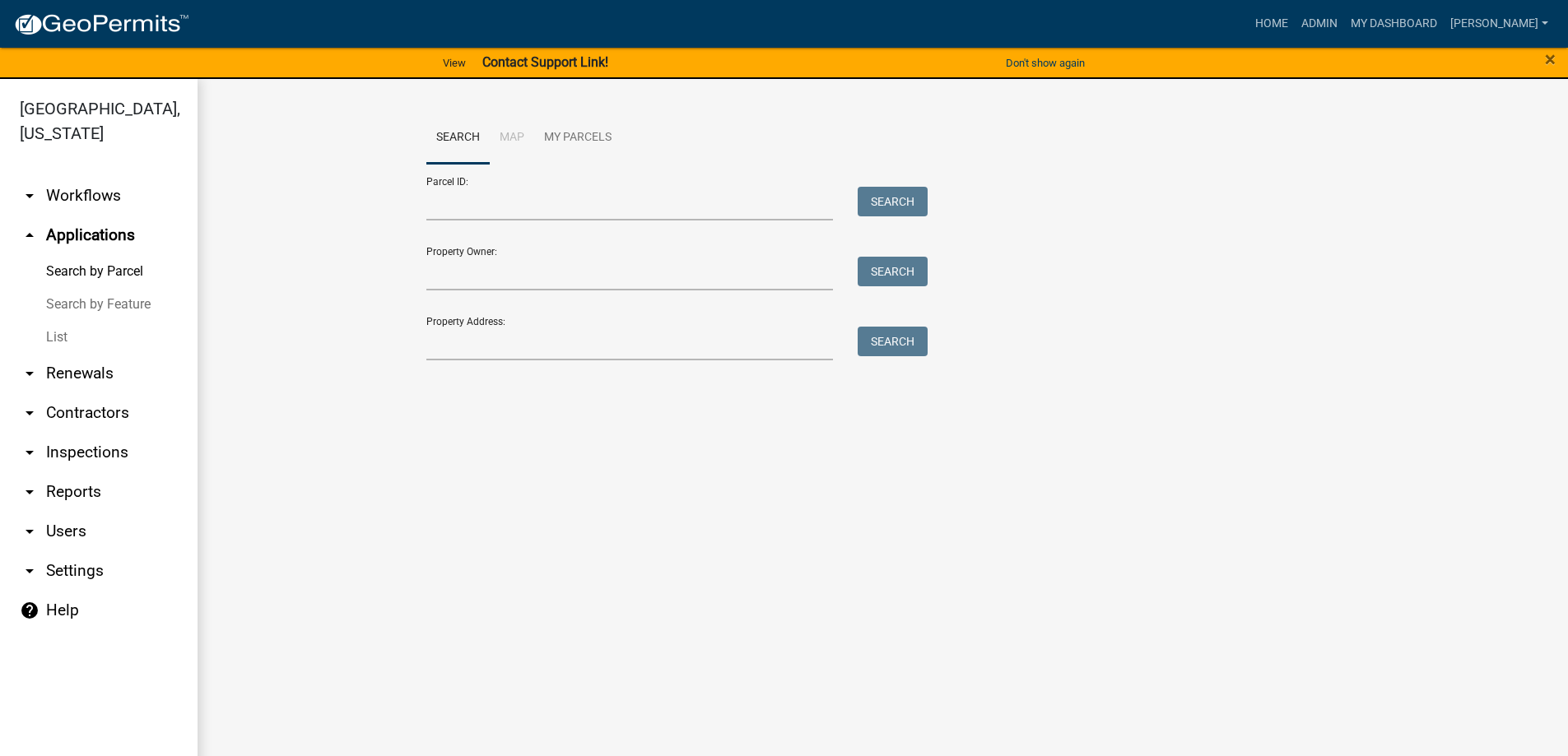
click at [58, 344] on link "List" at bounding box center [98, 336] width 197 height 33
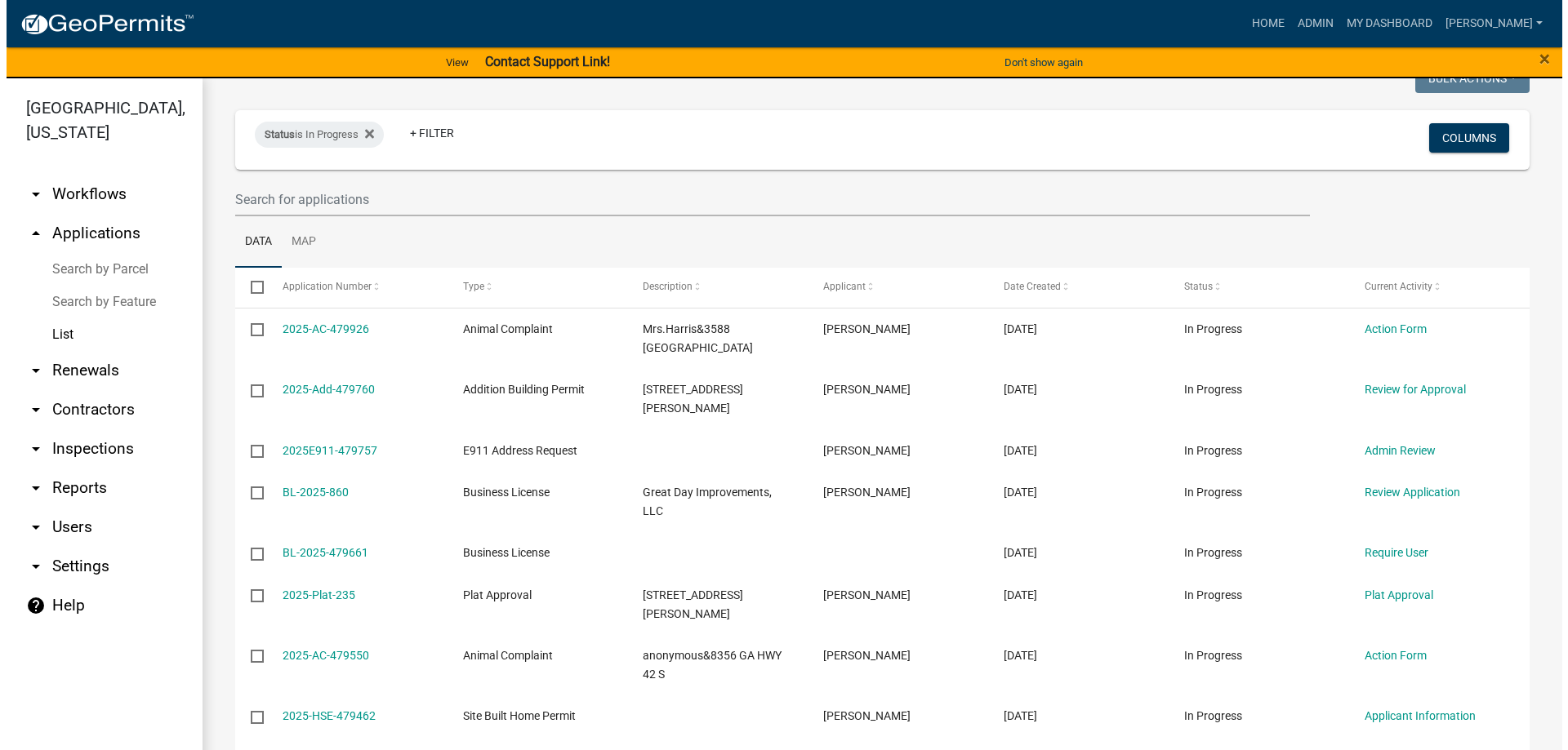
scroll to position [163, 0]
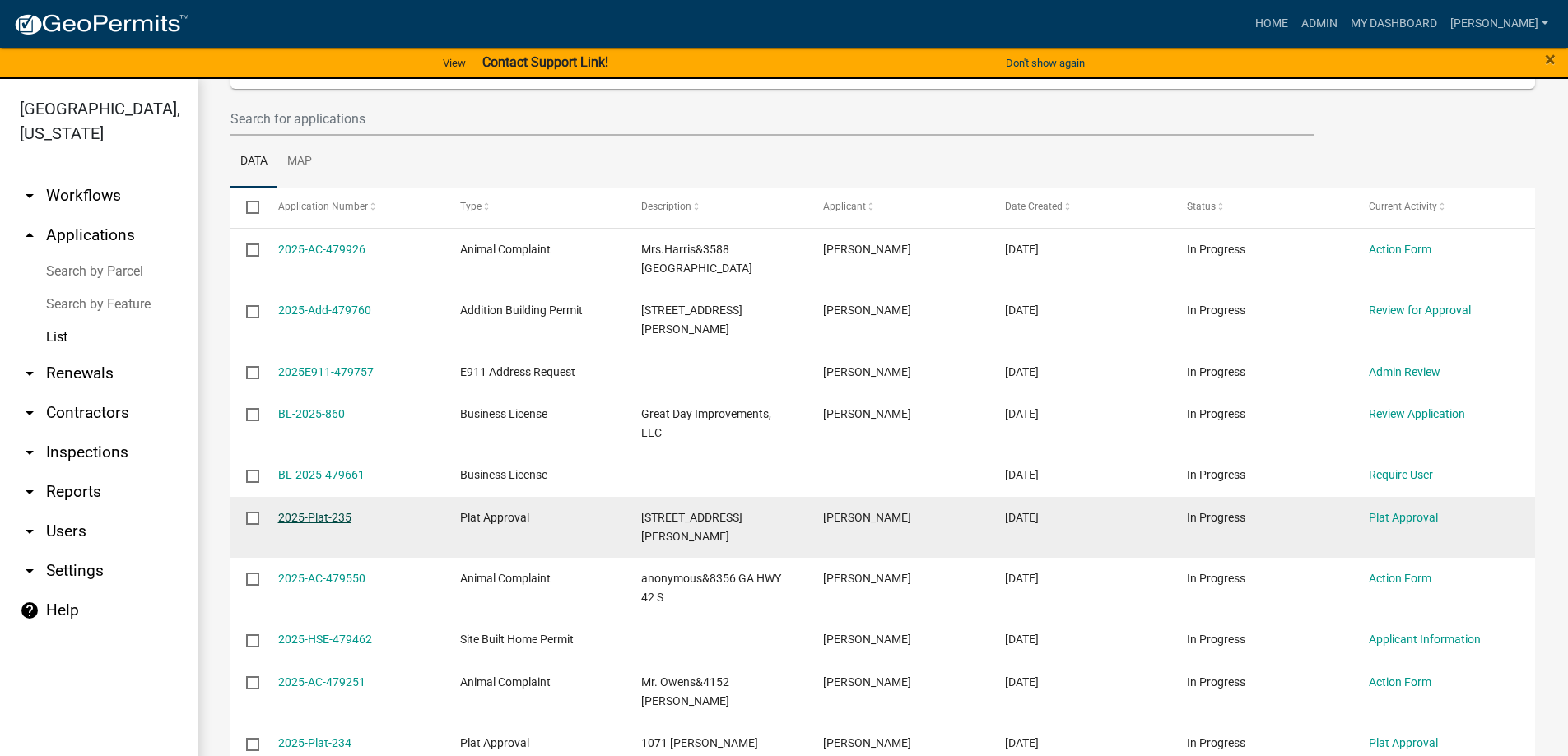
click at [314, 511] on link "2025-Plat-235" at bounding box center [315, 517] width 73 height 13
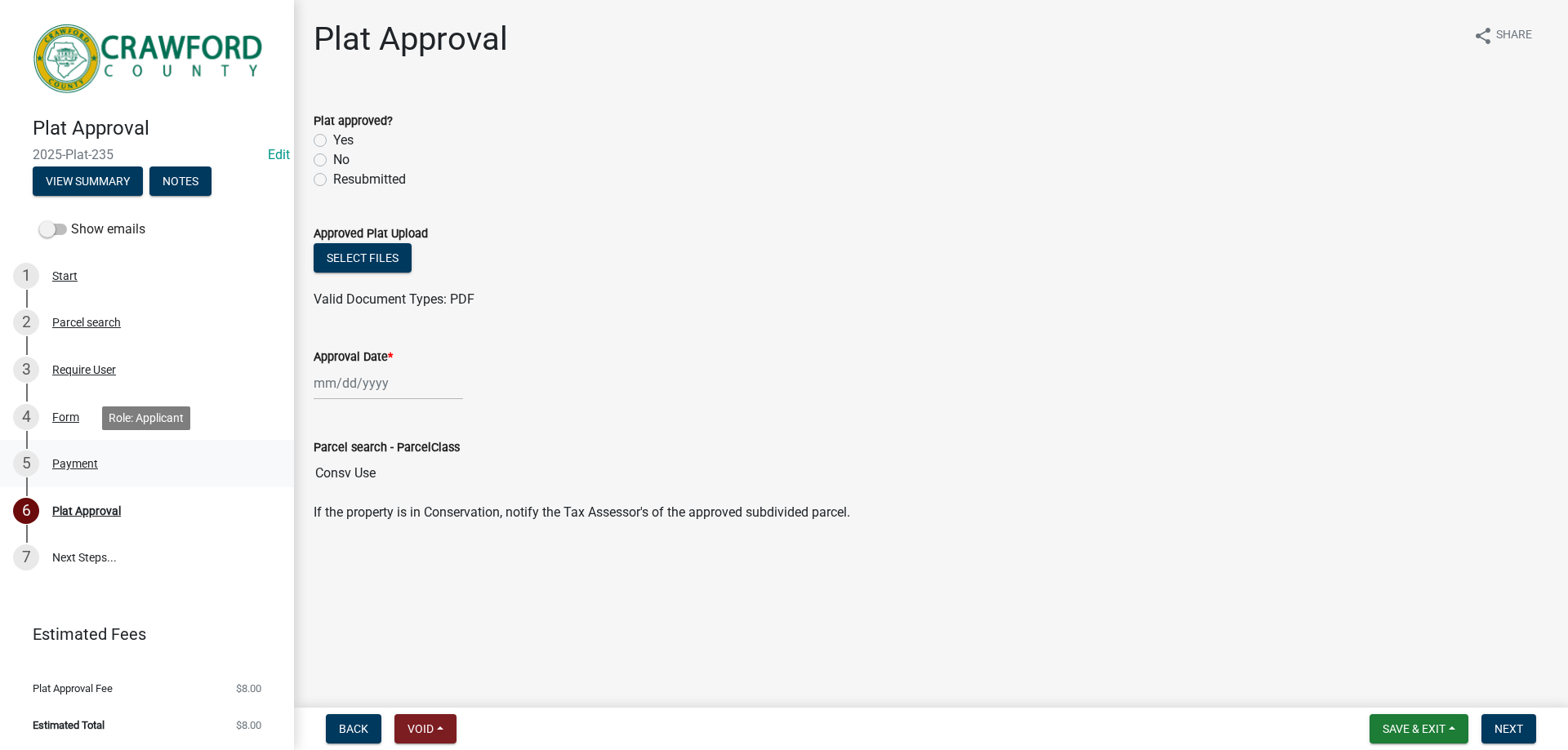
click at [84, 459] on div "Payment" at bounding box center [75, 463] width 46 height 12
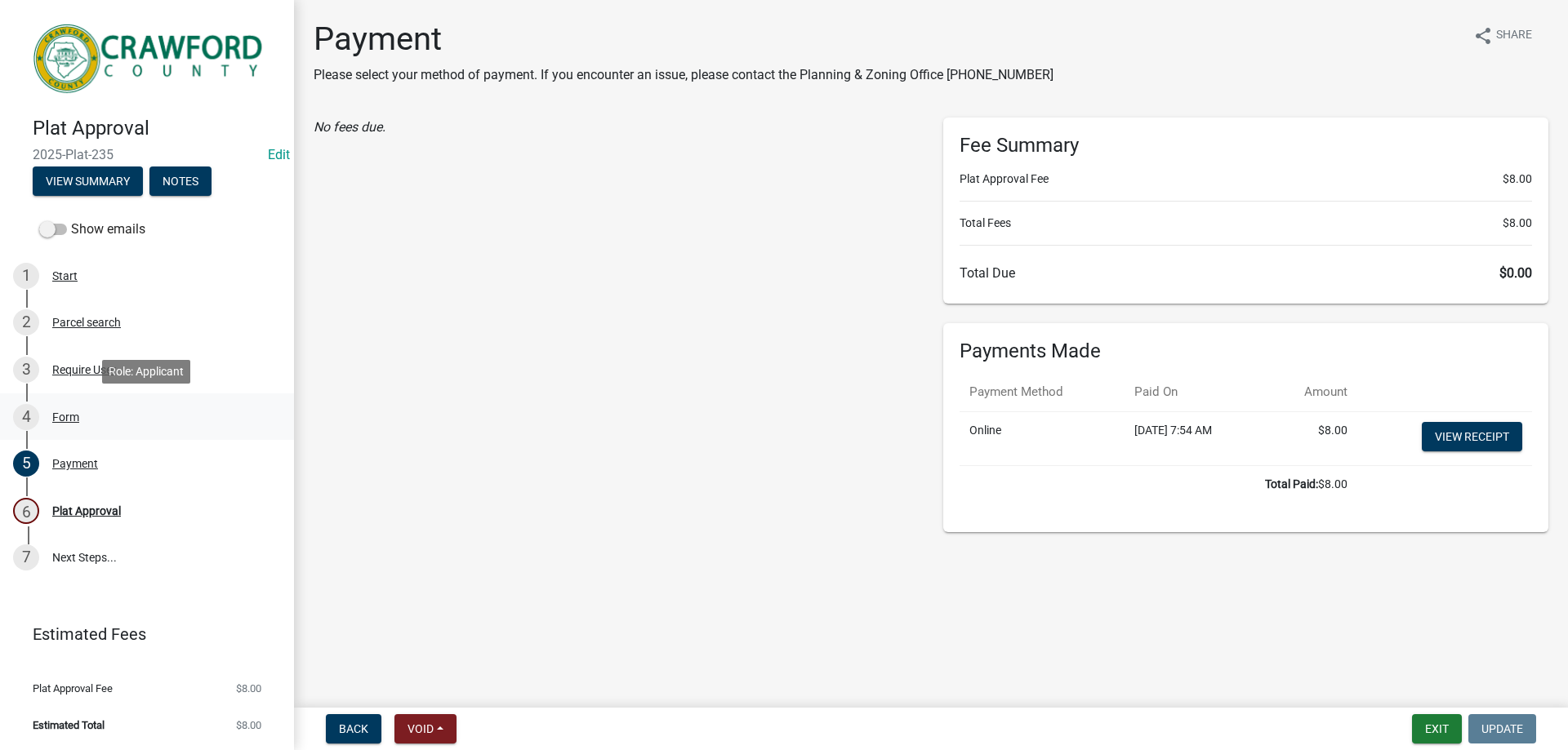
click at [60, 418] on div "Form" at bounding box center [66, 417] width 27 height 12
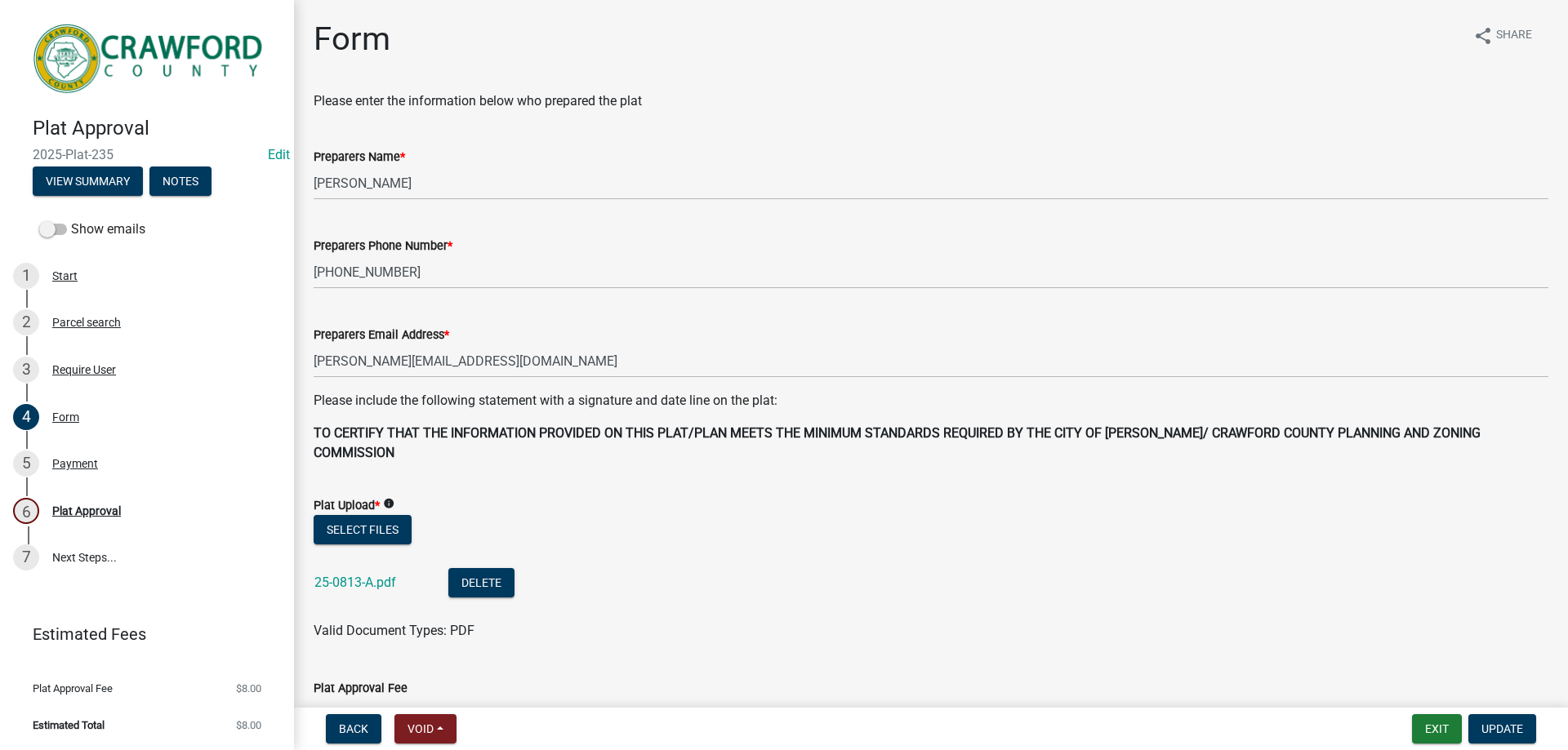
scroll to position [227, 0]
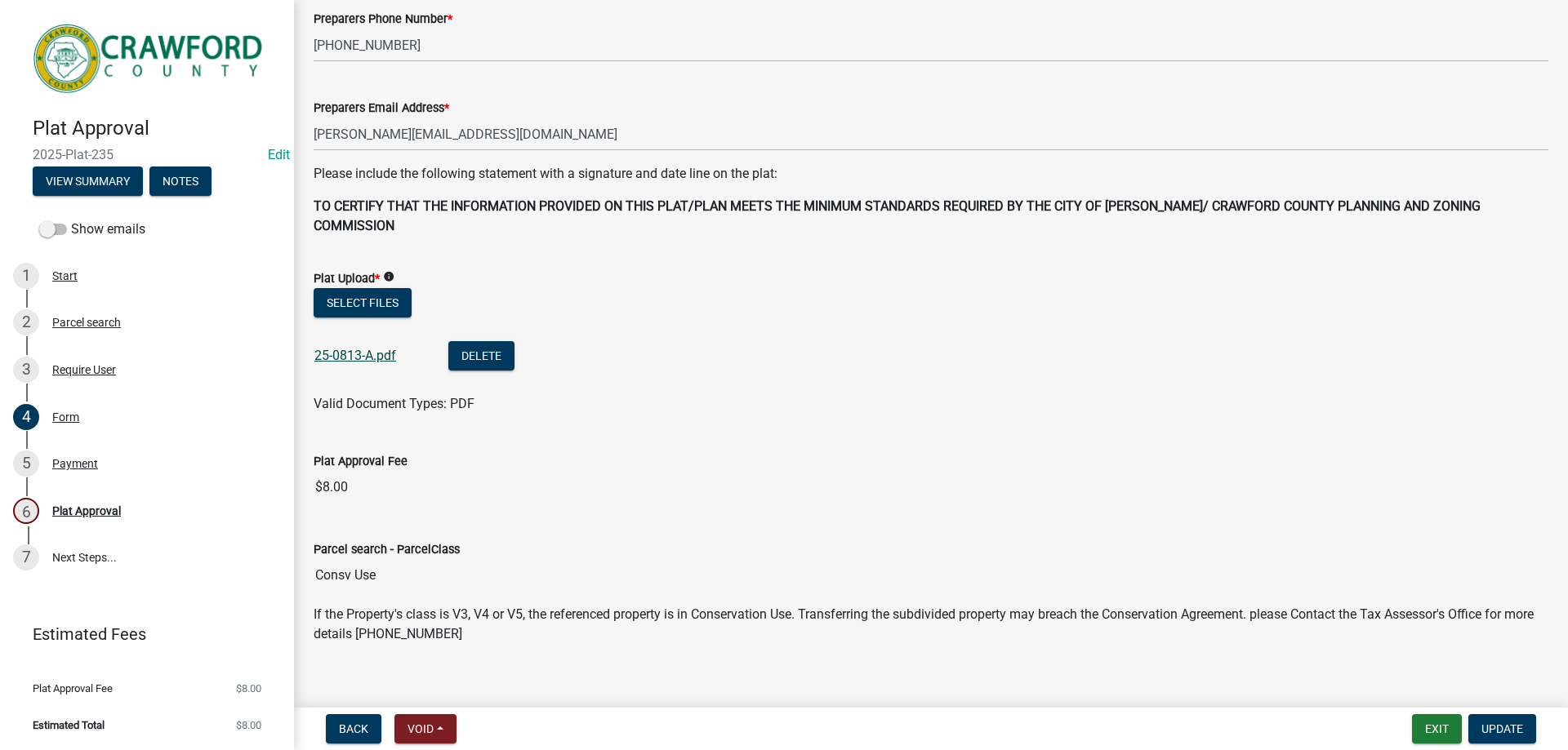
click at [349, 348] on link "25-0813-A.pdf" at bounding box center [355, 356] width 82 height 16
click at [81, 338] on link "2 Parcel search" at bounding box center [147, 322] width 294 height 47
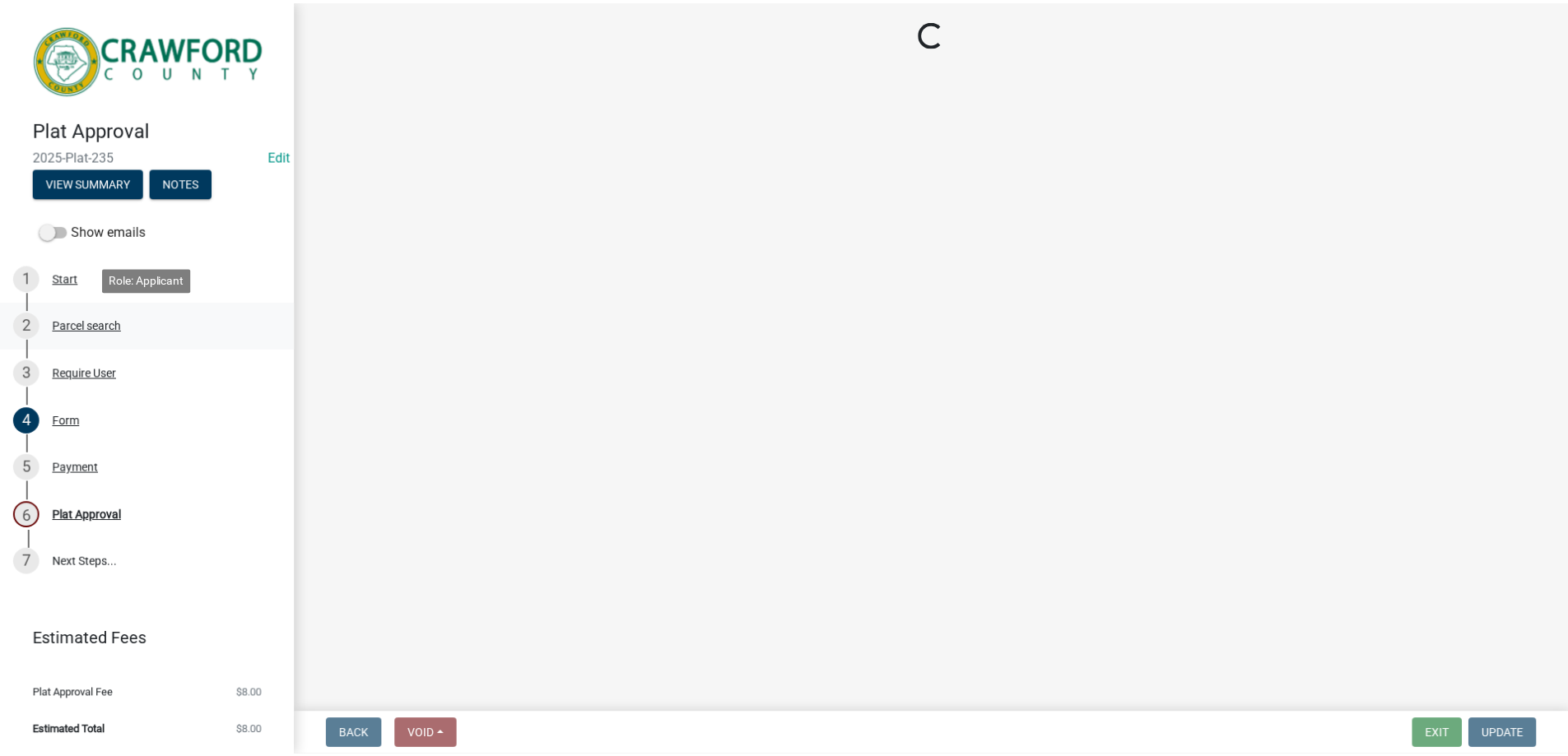
scroll to position [0, 0]
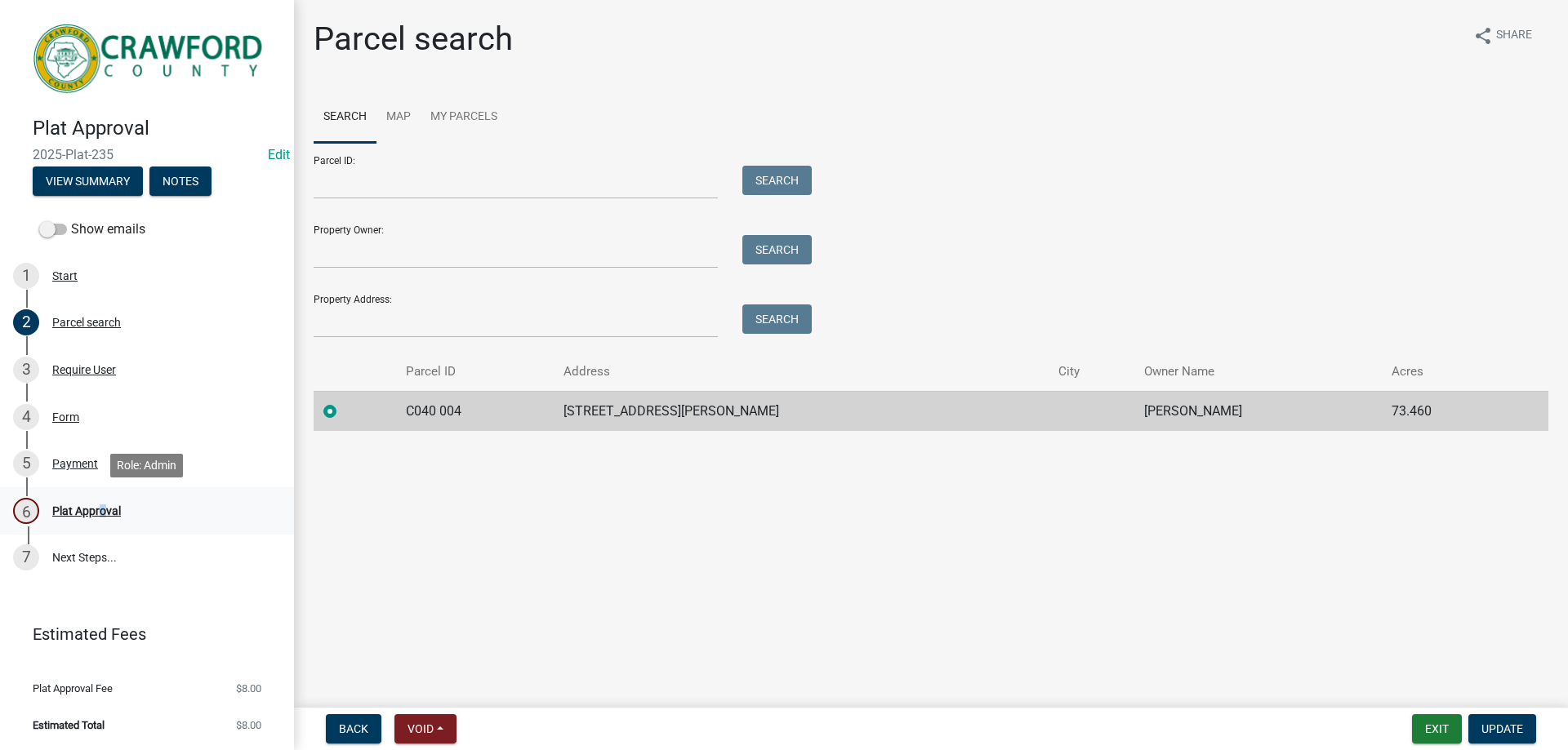
click at [99, 508] on div "Plat Approval" at bounding box center [86, 511] width 68 height 12
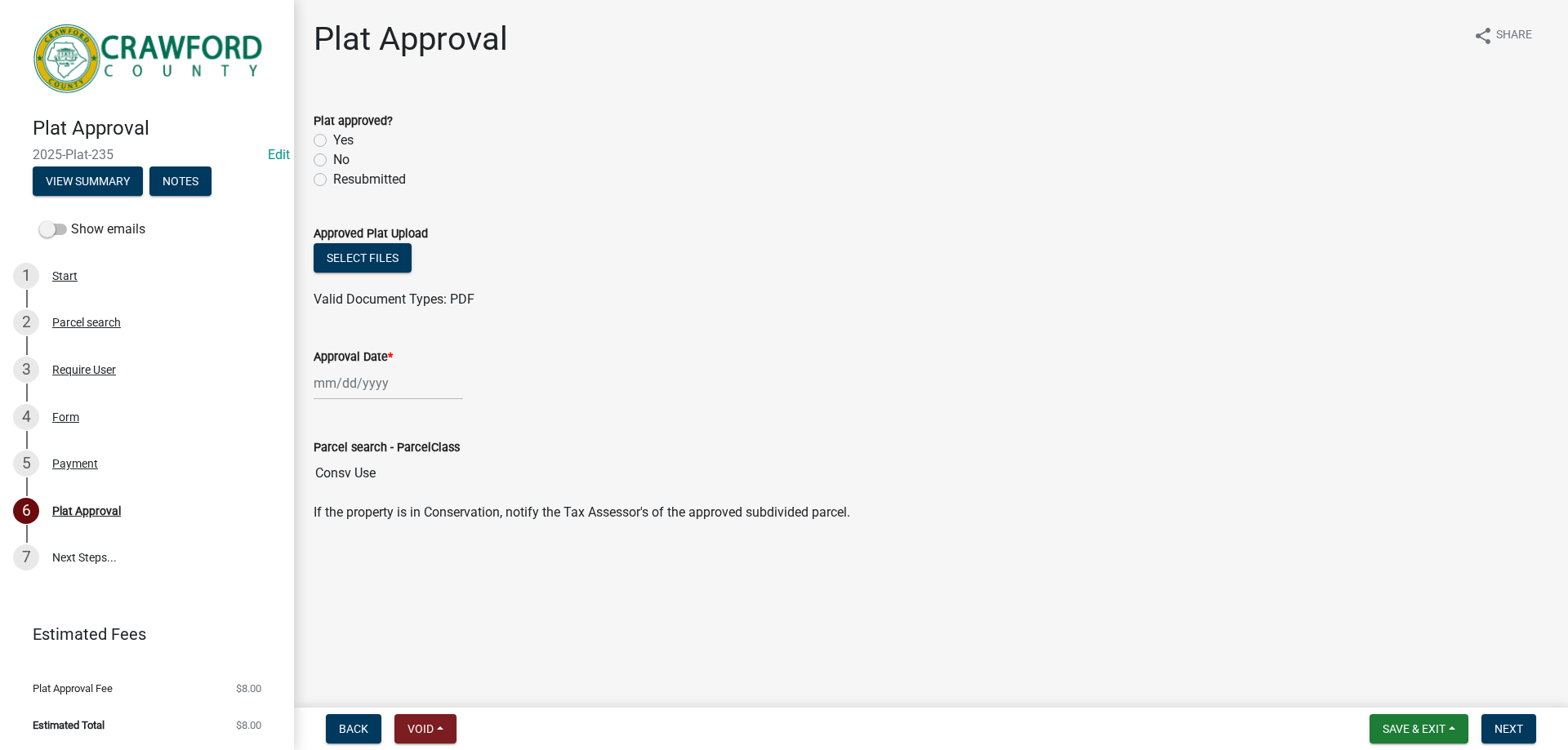
click at [338, 136] on label "Yes" at bounding box center [343, 140] width 20 height 19
click at [338, 136] on input "Yes" at bounding box center [338, 135] width 11 height 11
radio input "true"
click at [369, 255] on button "Select files" at bounding box center [362, 258] width 98 height 29
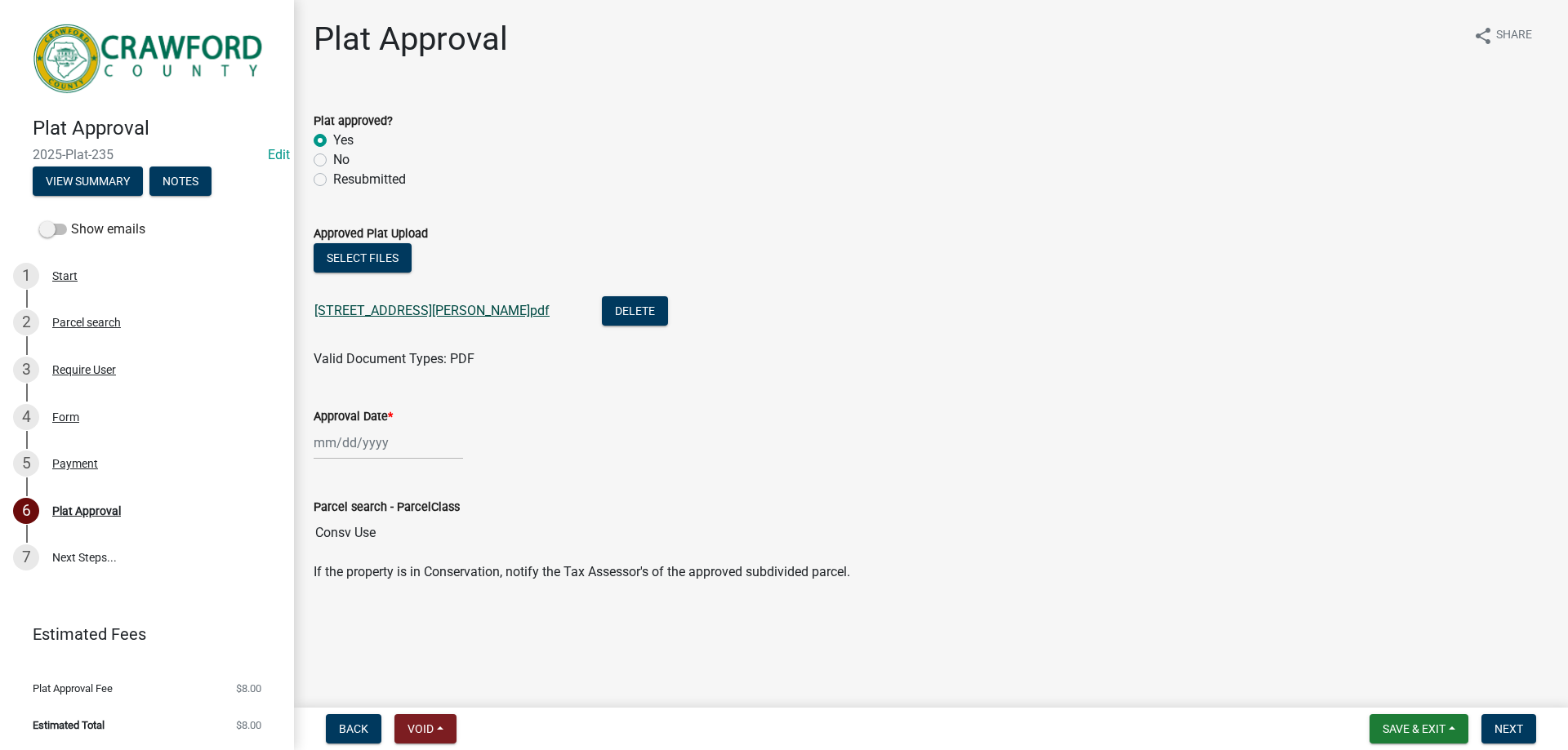
click at [386, 313] on link "785 Moncrief RD.pdf" at bounding box center [431, 311] width 235 height 16
click at [383, 445] on div at bounding box center [388, 443] width 150 height 34
select select "9"
select select "2025"
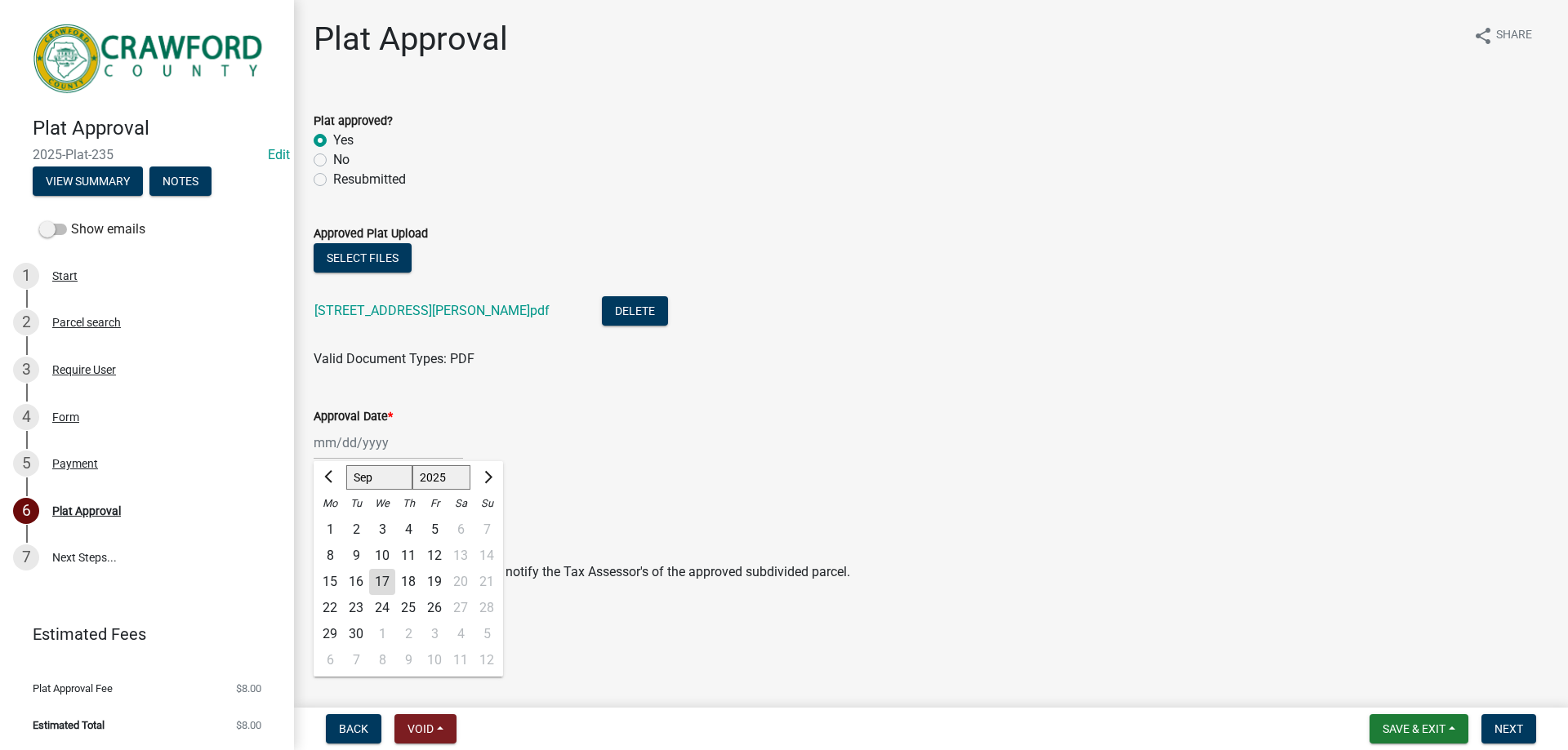
click at [378, 580] on div "17" at bounding box center [382, 581] width 26 height 26
type input "[DATE]"
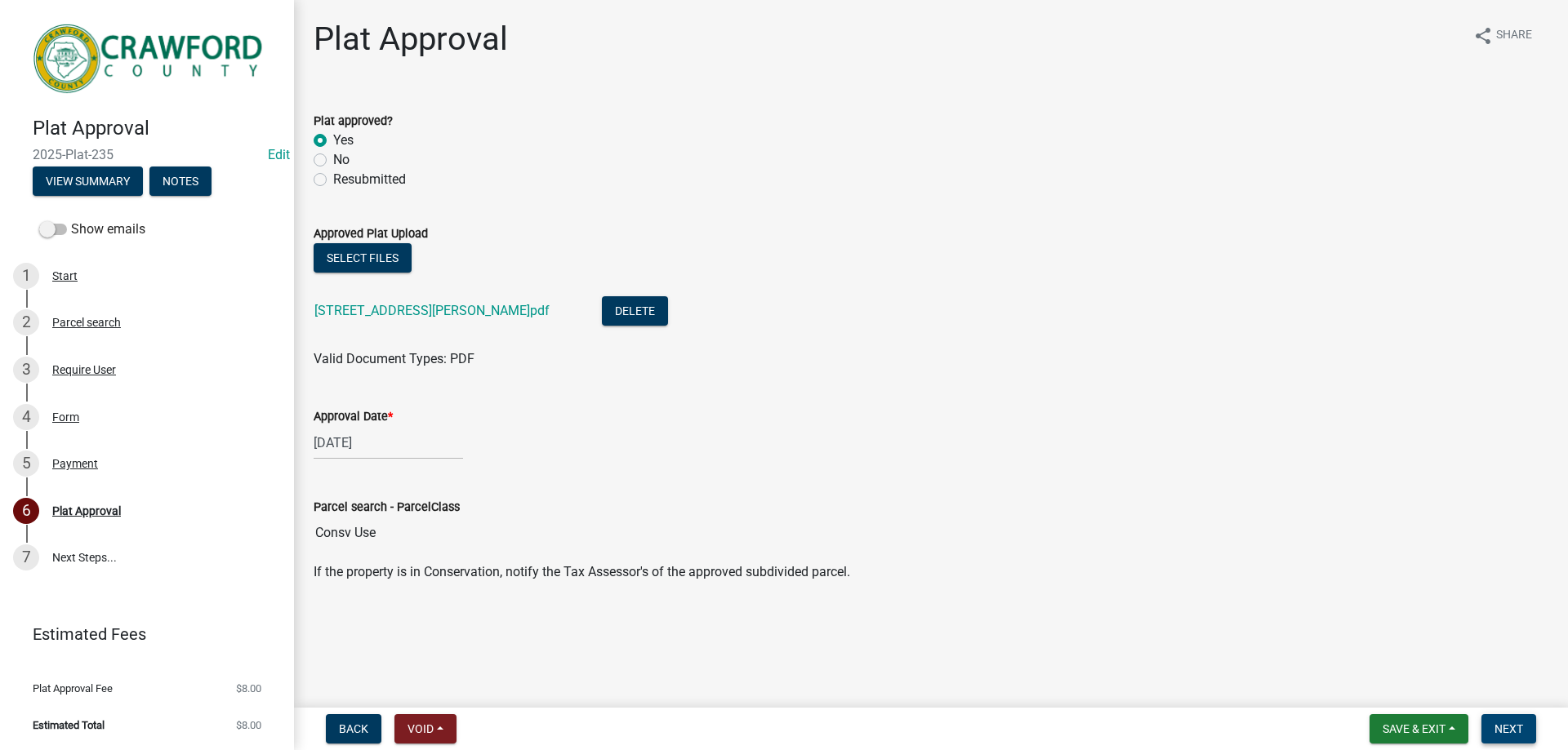
click at [1526, 731] on button "Next" at bounding box center [1509, 729] width 55 height 29
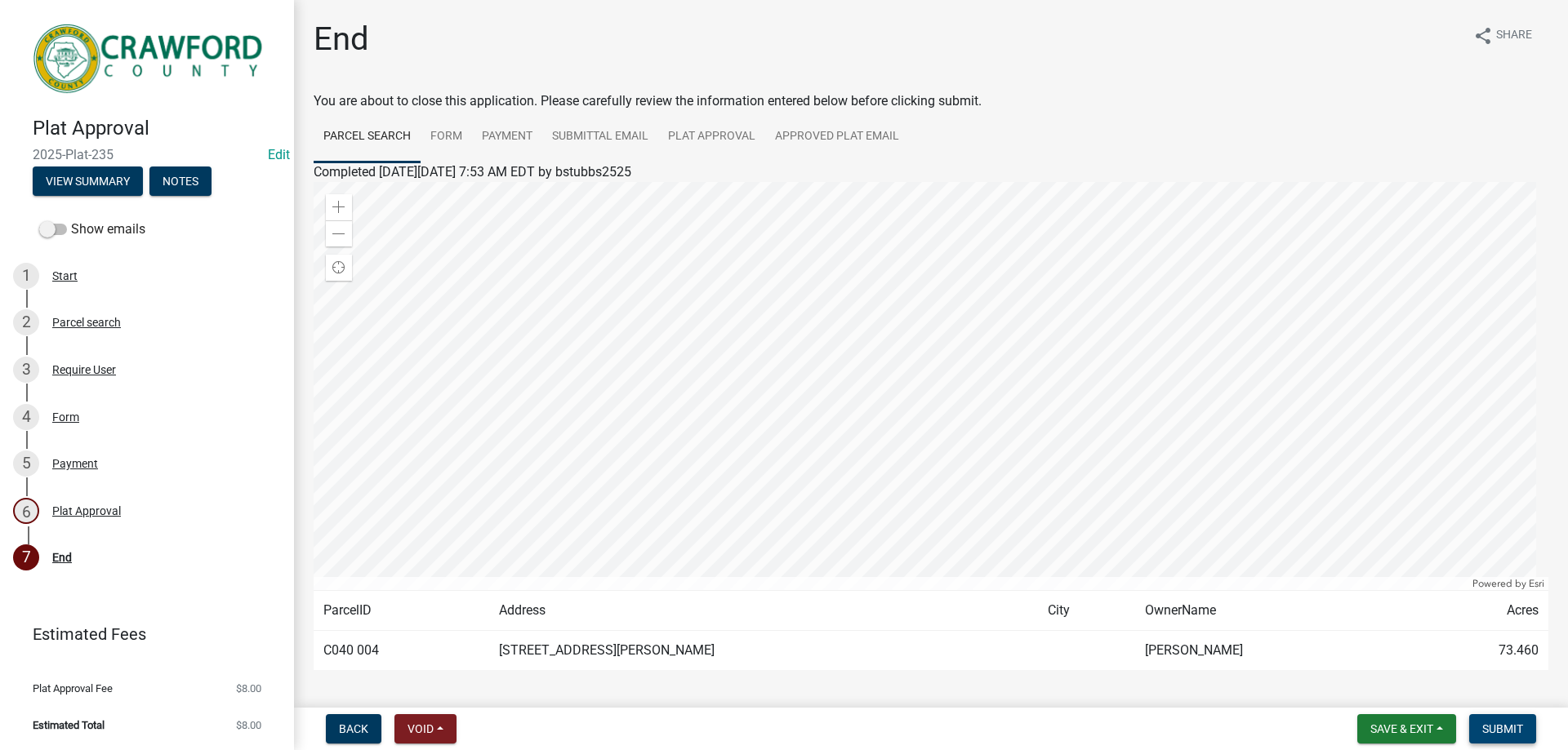
click at [1492, 730] on span "Submit" at bounding box center [1502, 729] width 41 height 13
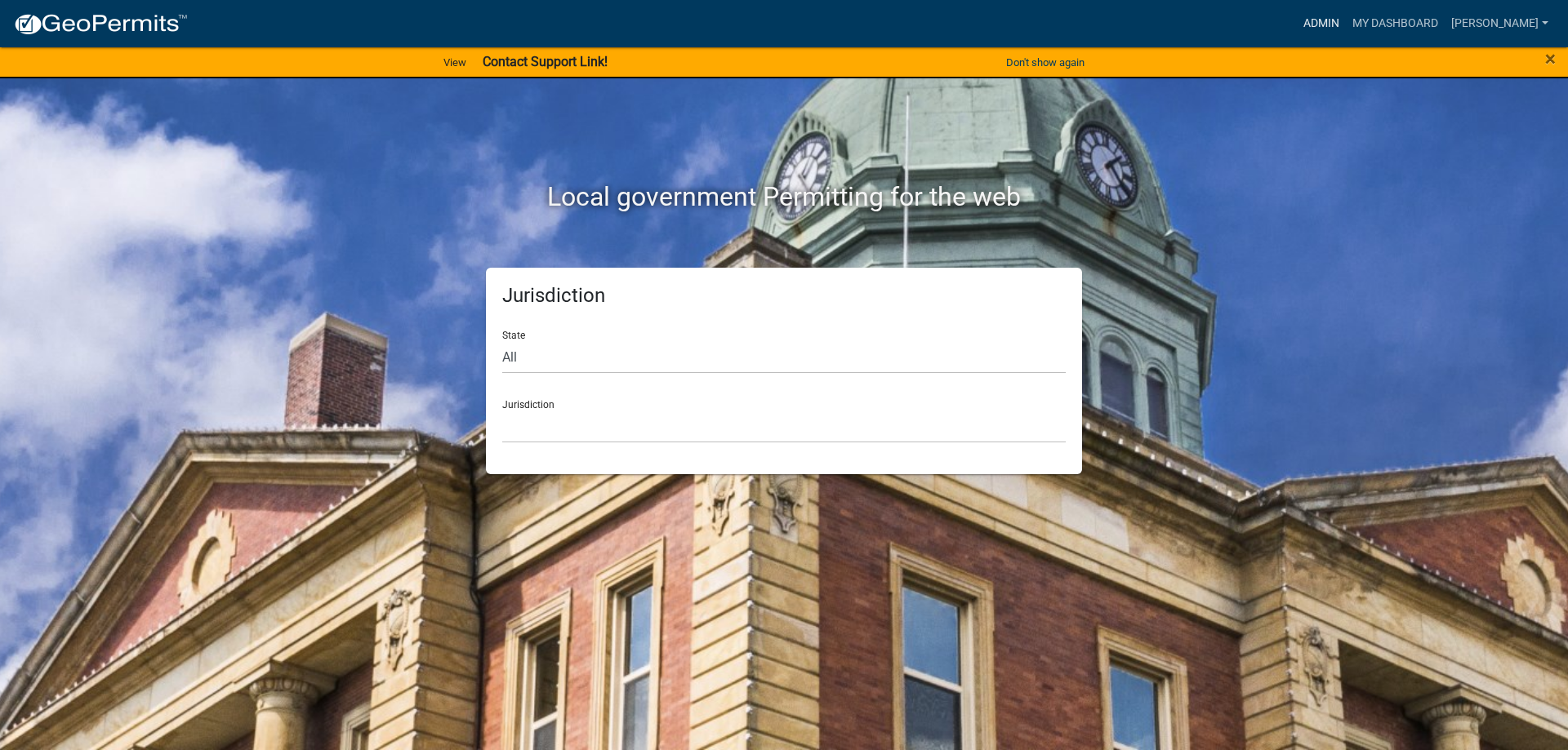
click at [1342, 25] on link "Admin" at bounding box center [1321, 23] width 49 height 31
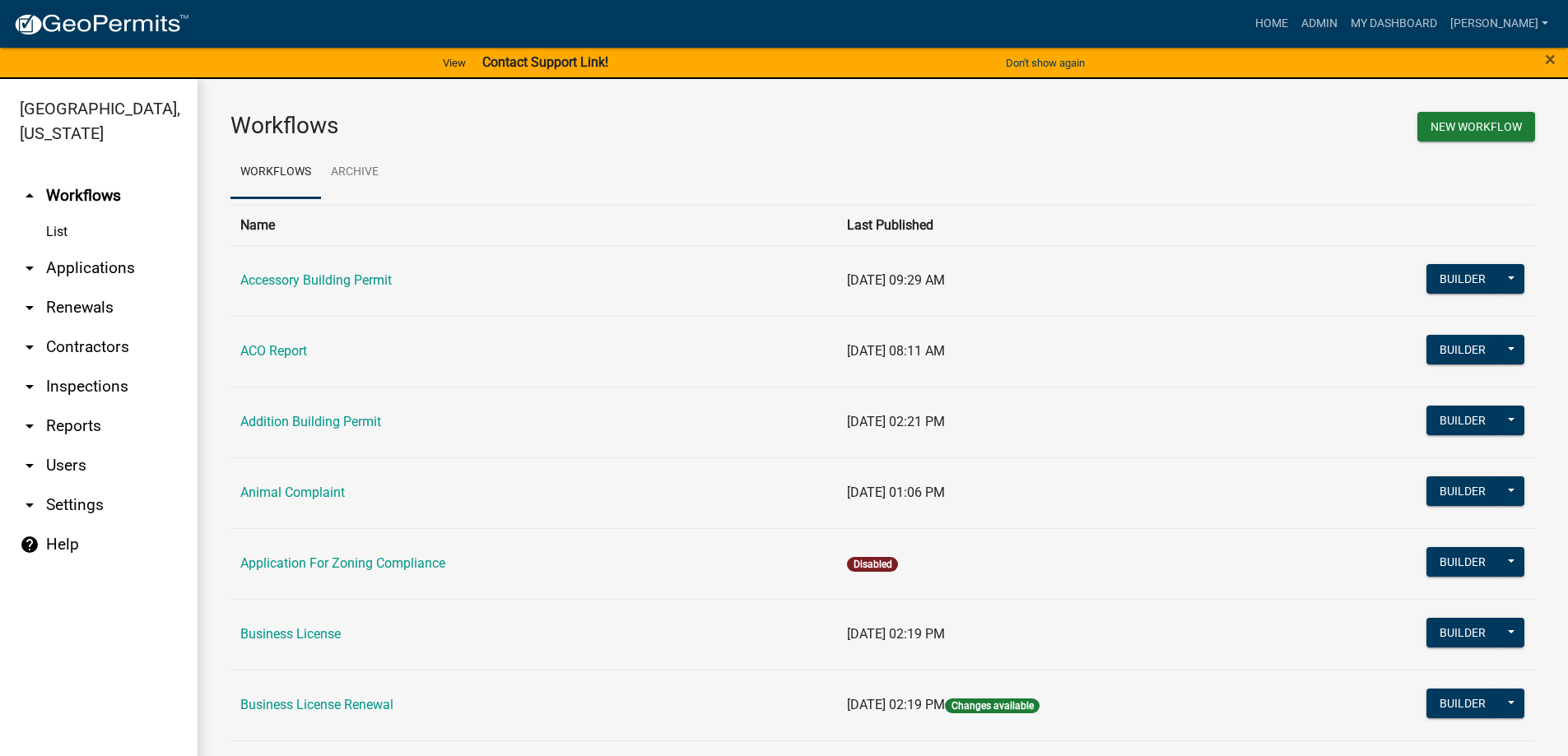
click at [95, 275] on link "arrow_drop_down Applications" at bounding box center [98, 268] width 197 height 39
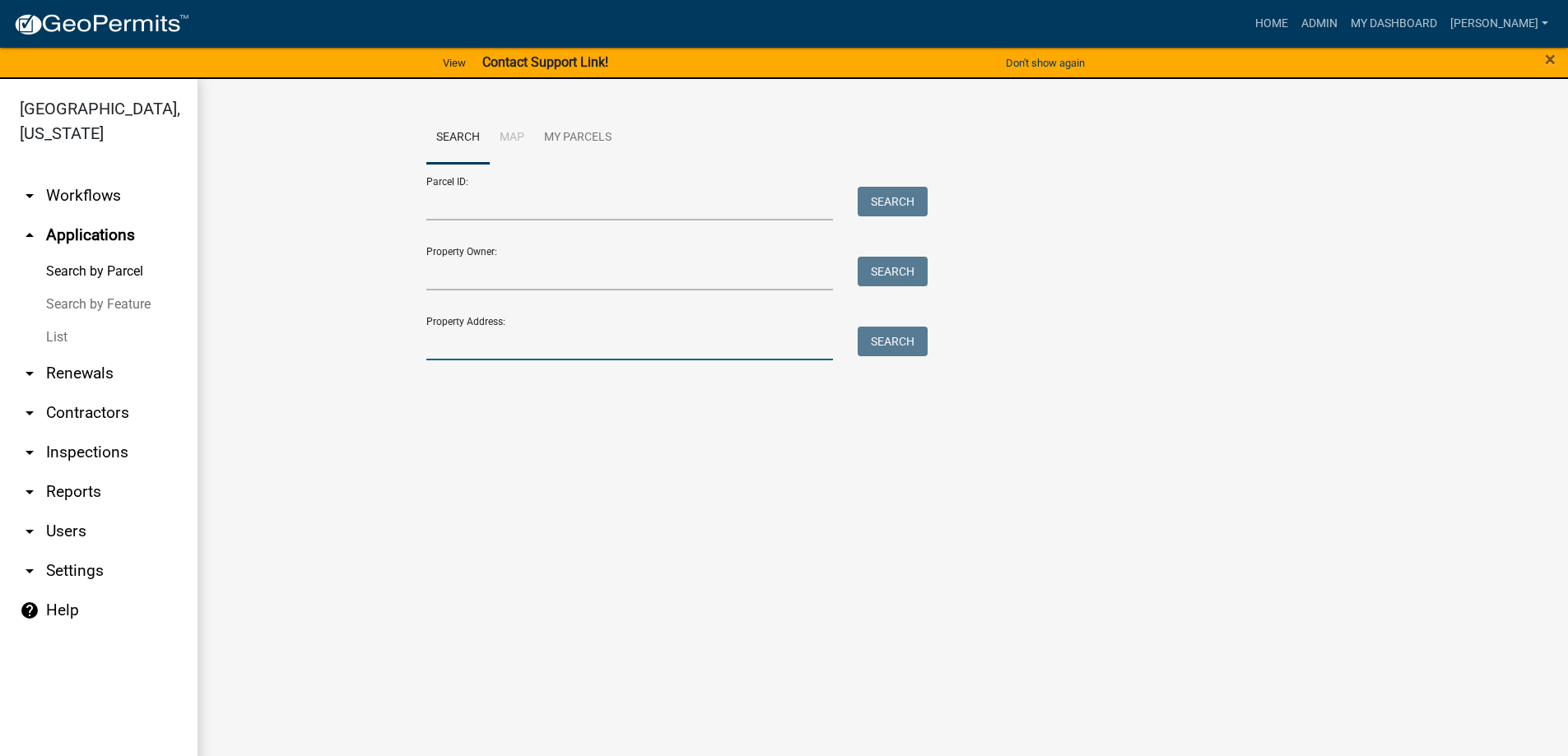
click at [459, 347] on input "Property Address:" at bounding box center [630, 344] width 407 height 34
type input "1894"
click at [902, 331] on button "Search" at bounding box center [892, 341] width 70 height 29
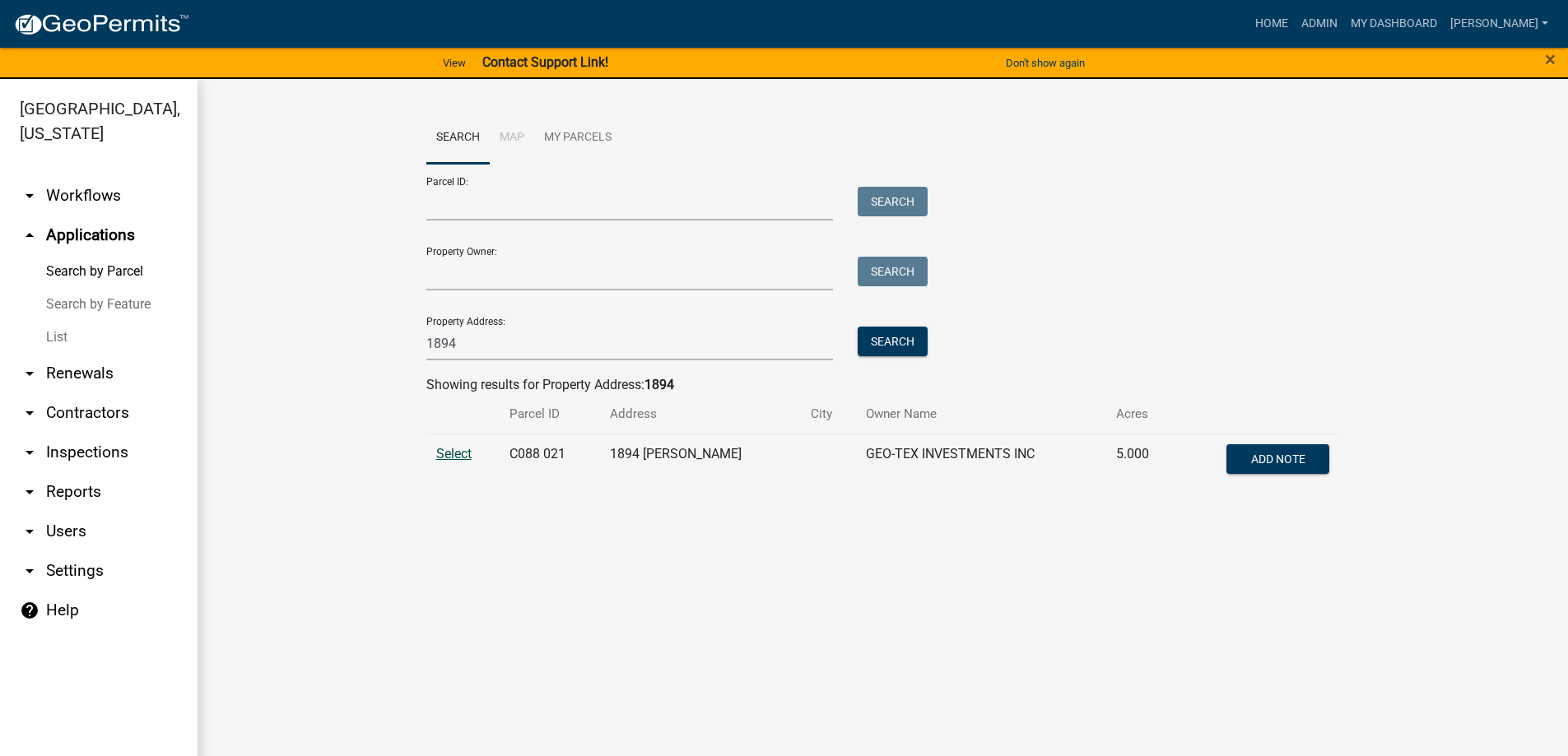
click at [461, 459] on span "Select" at bounding box center [455, 454] width 36 height 16
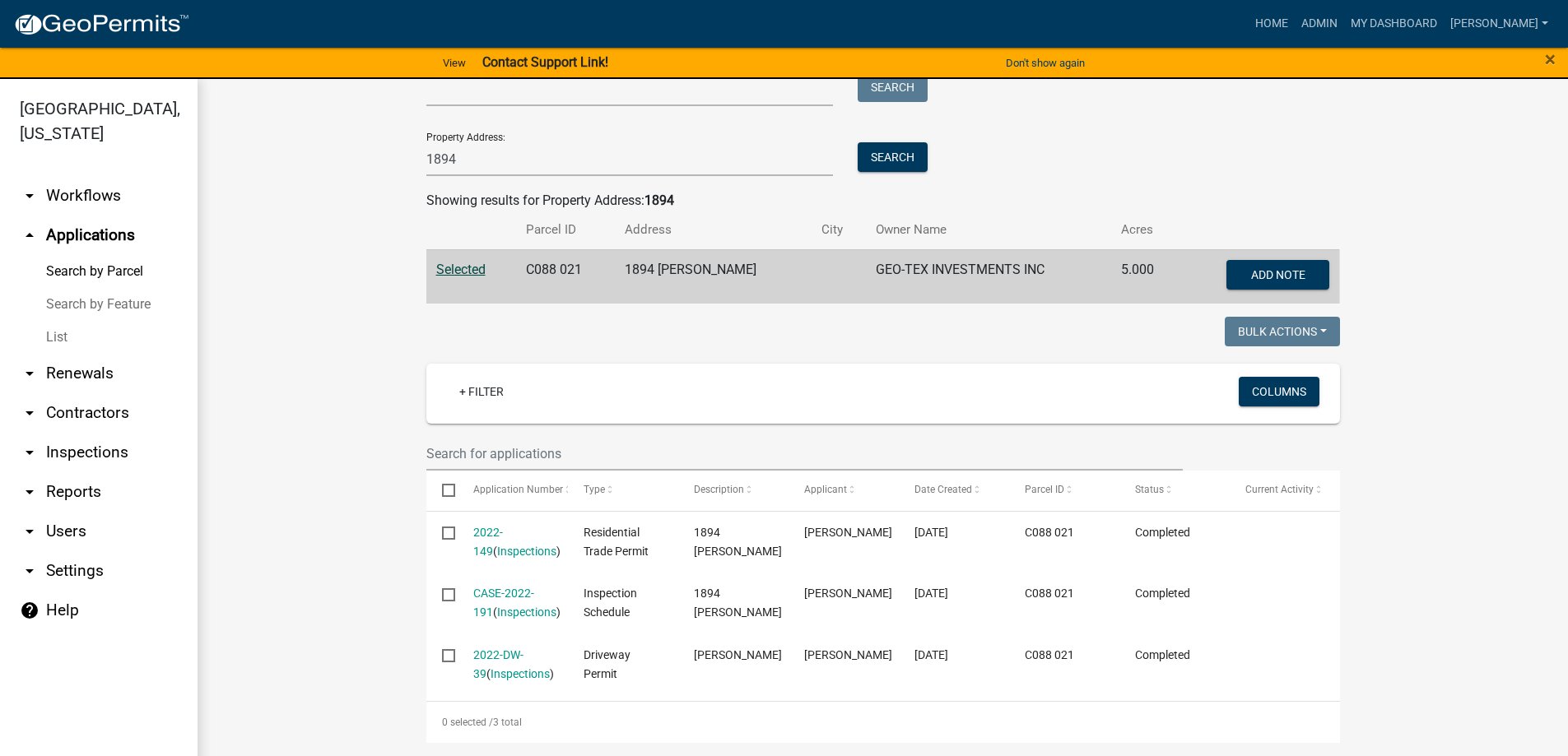
scroll to position [203, 0]
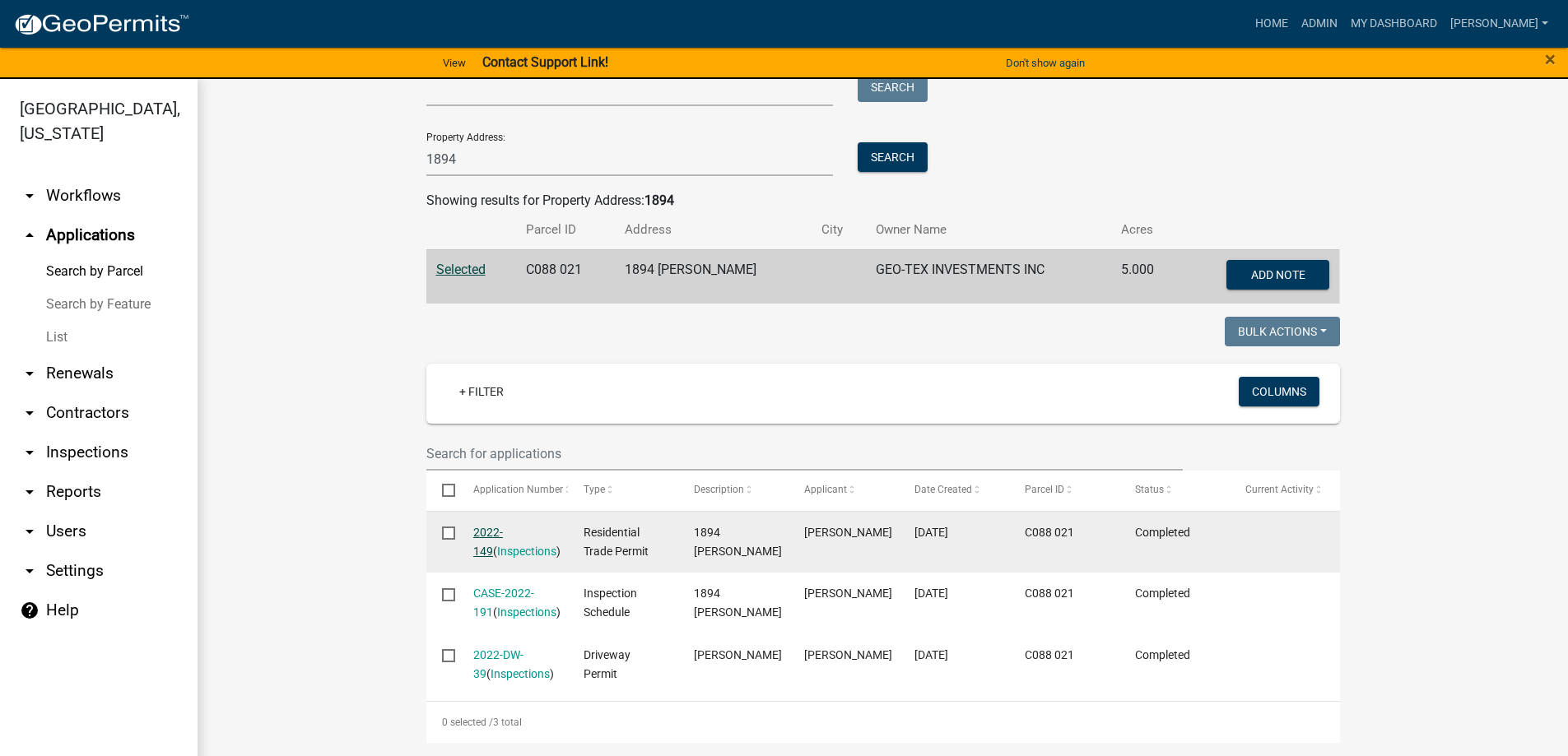
click at [497, 526] on link "2022-149" at bounding box center [488, 542] width 29 height 32
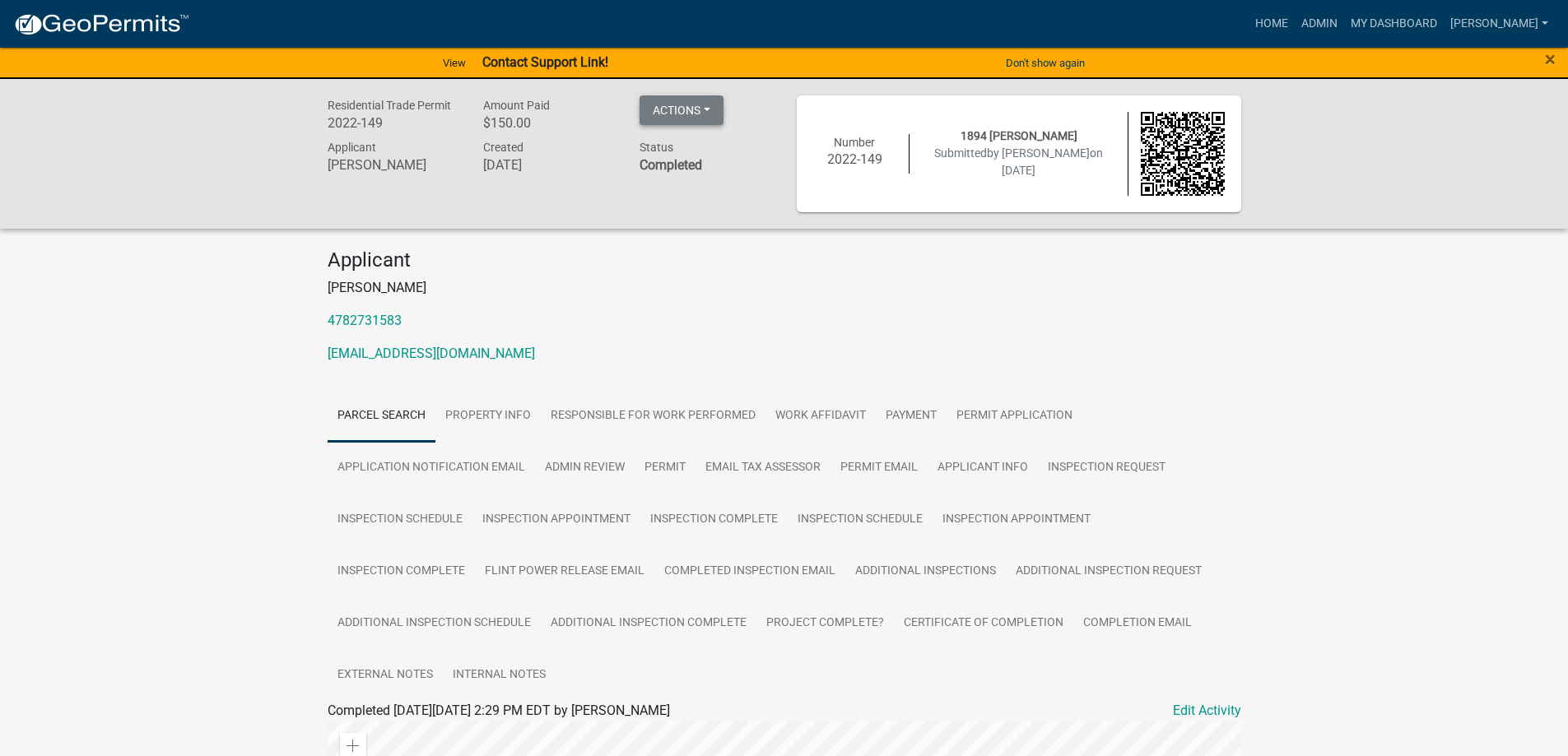
click at [710, 109] on button "Actions" at bounding box center [681, 110] width 84 height 29
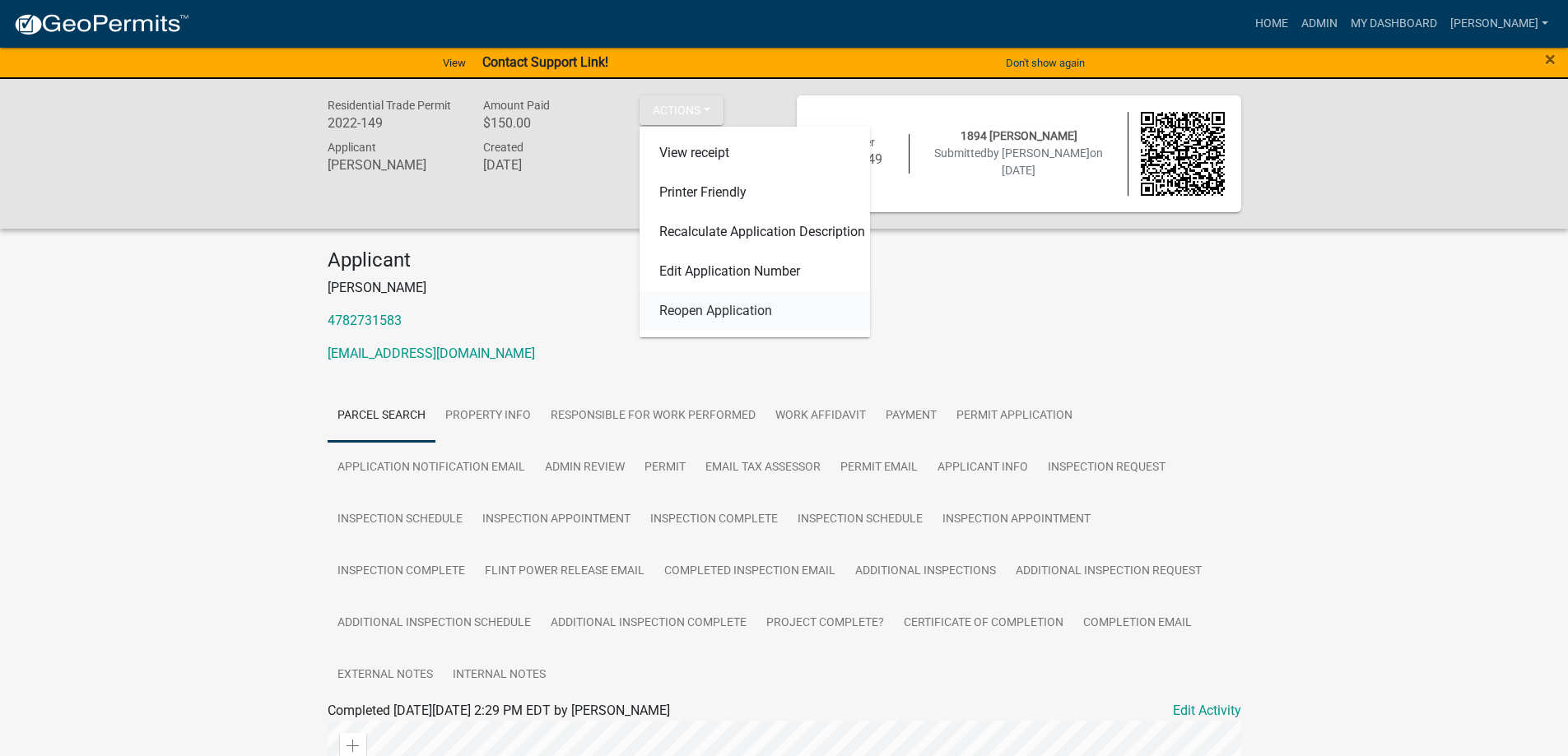
click at [710, 314] on link "Reopen Application" at bounding box center [755, 311] width 230 height 39
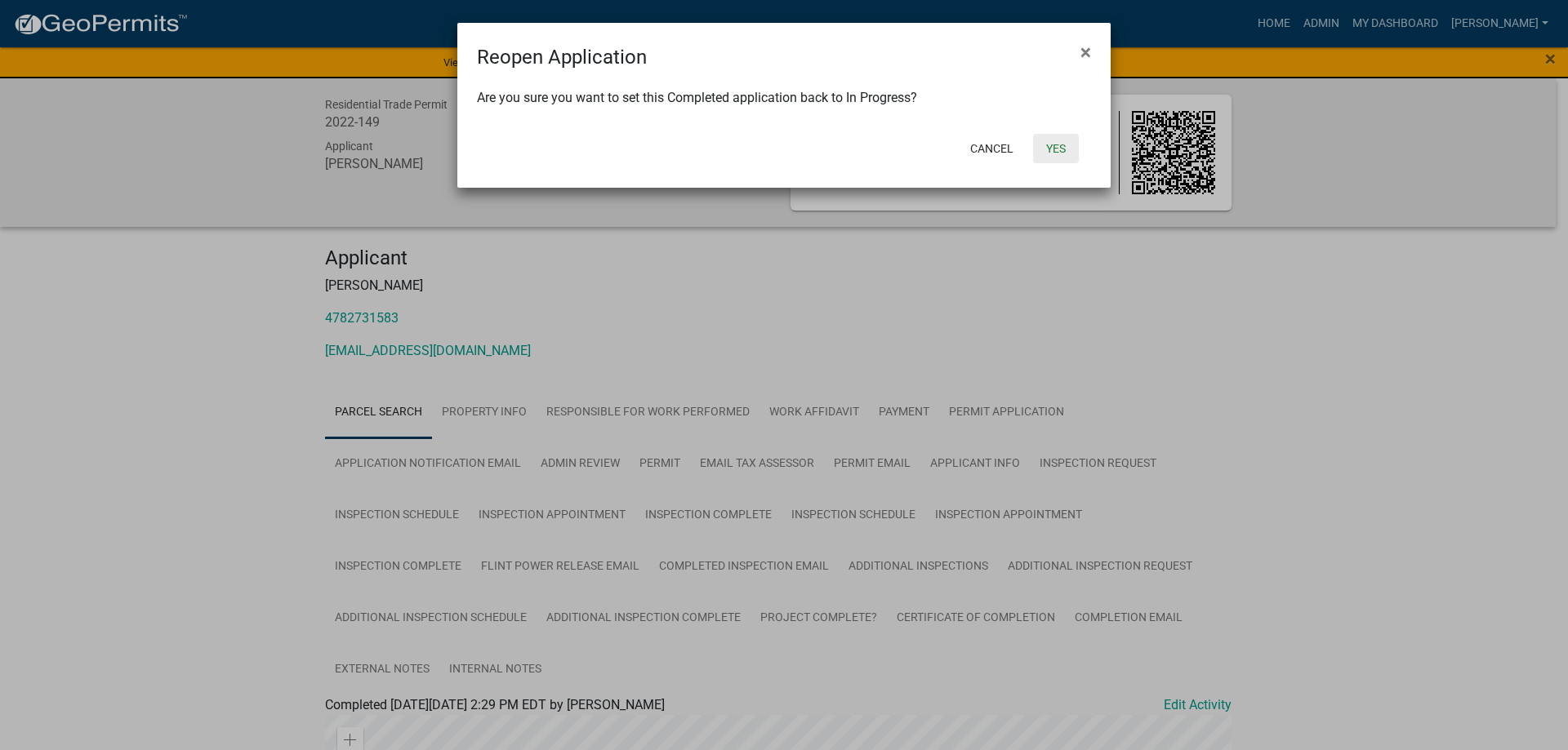
click at [1045, 151] on button "Yes" at bounding box center [1056, 148] width 46 height 29
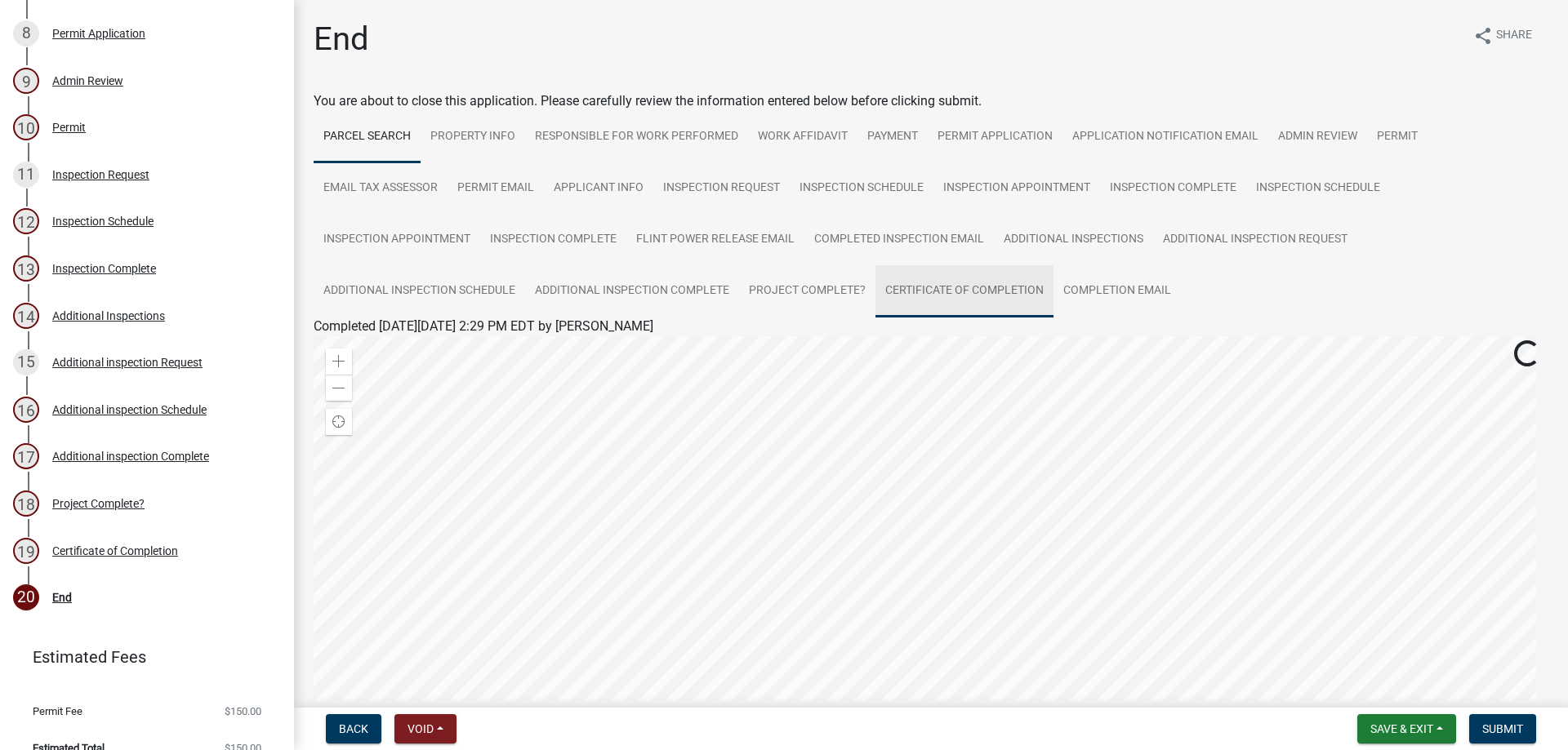
click at [942, 290] on link "Certificate of Completion" at bounding box center [964, 291] width 178 height 52
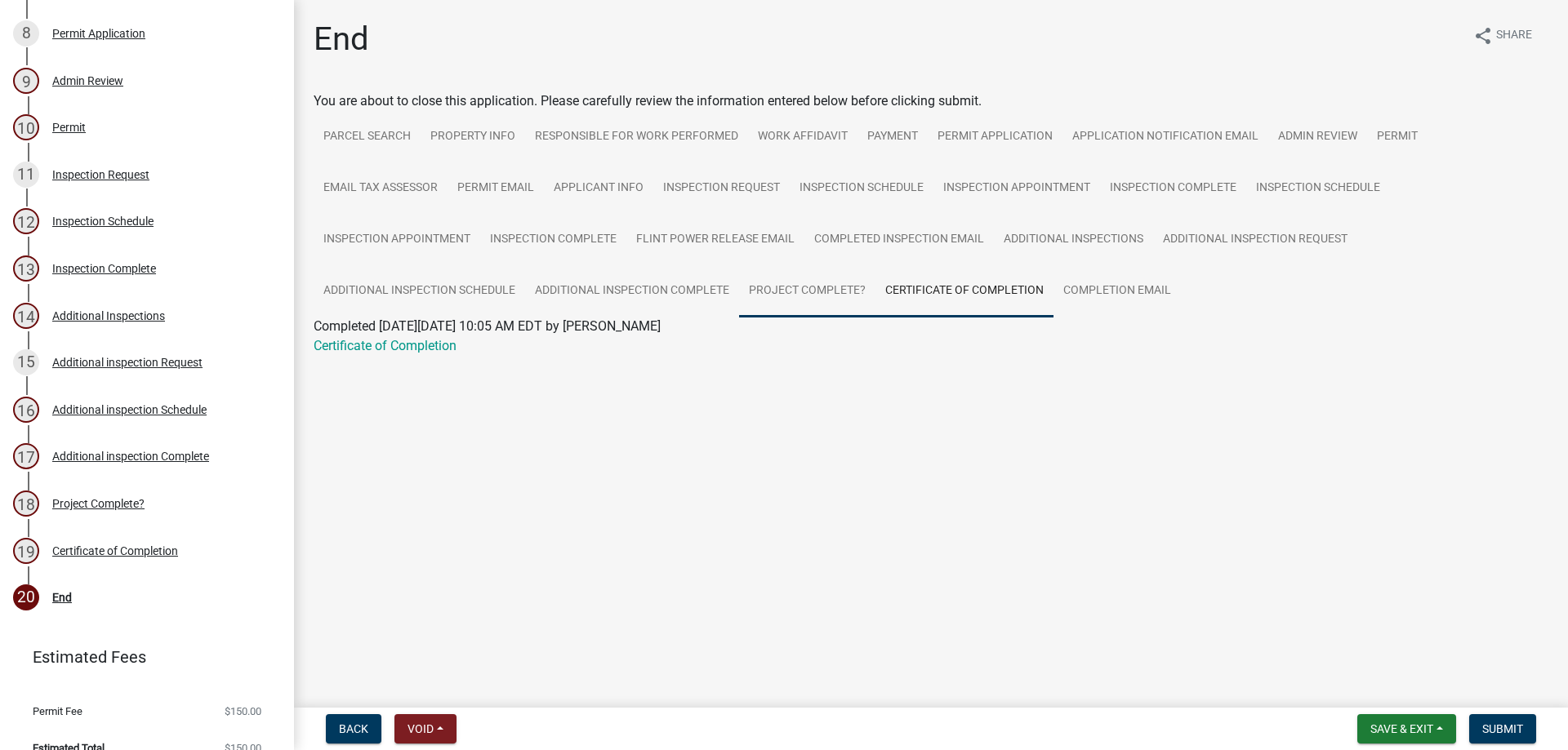
click at [794, 291] on link "Project Complete?" at bounding box center [807, 291] width 136 height 52
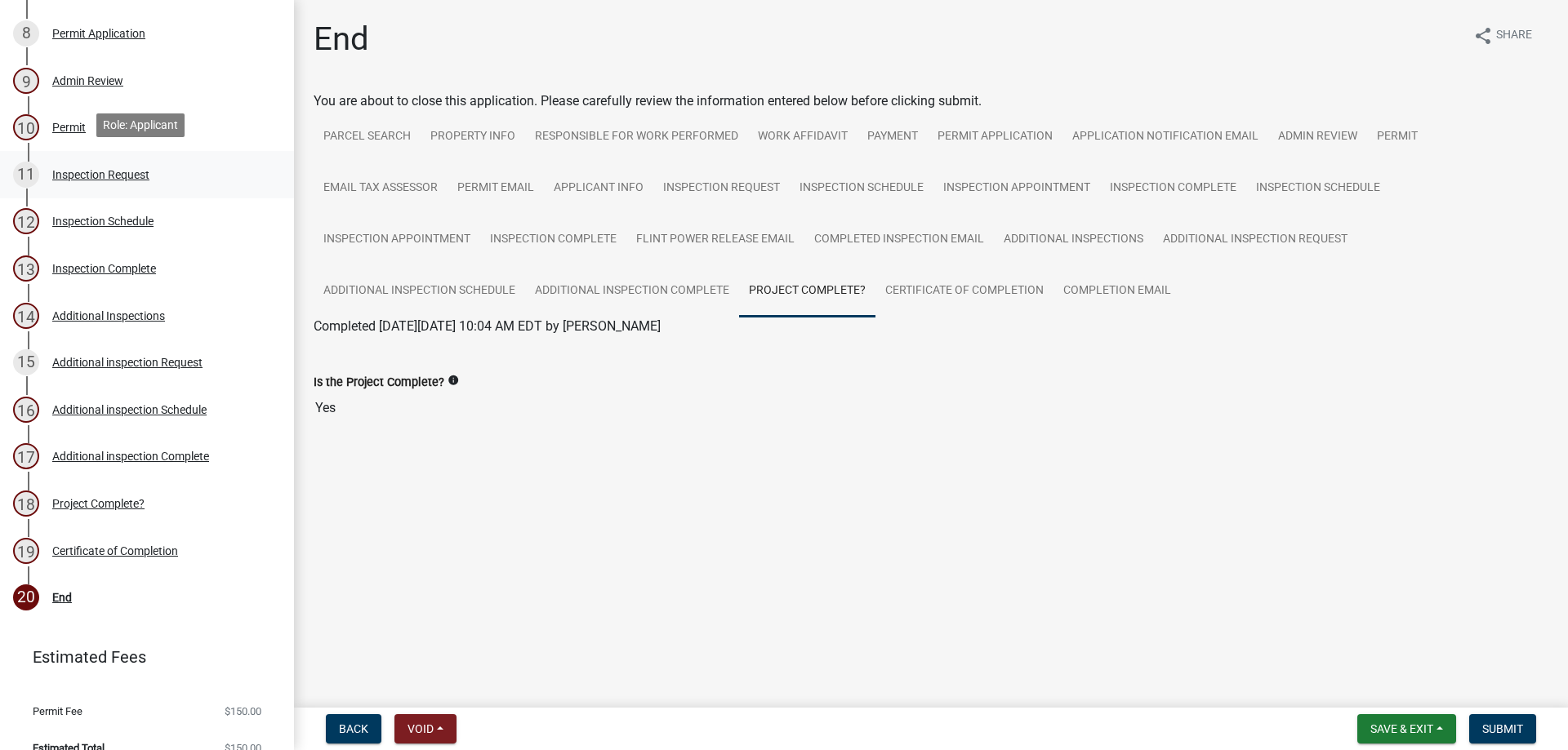
click at [98, 177] on div "11 Inspection Request" at bounding box center [141, 174] width 255 height 26
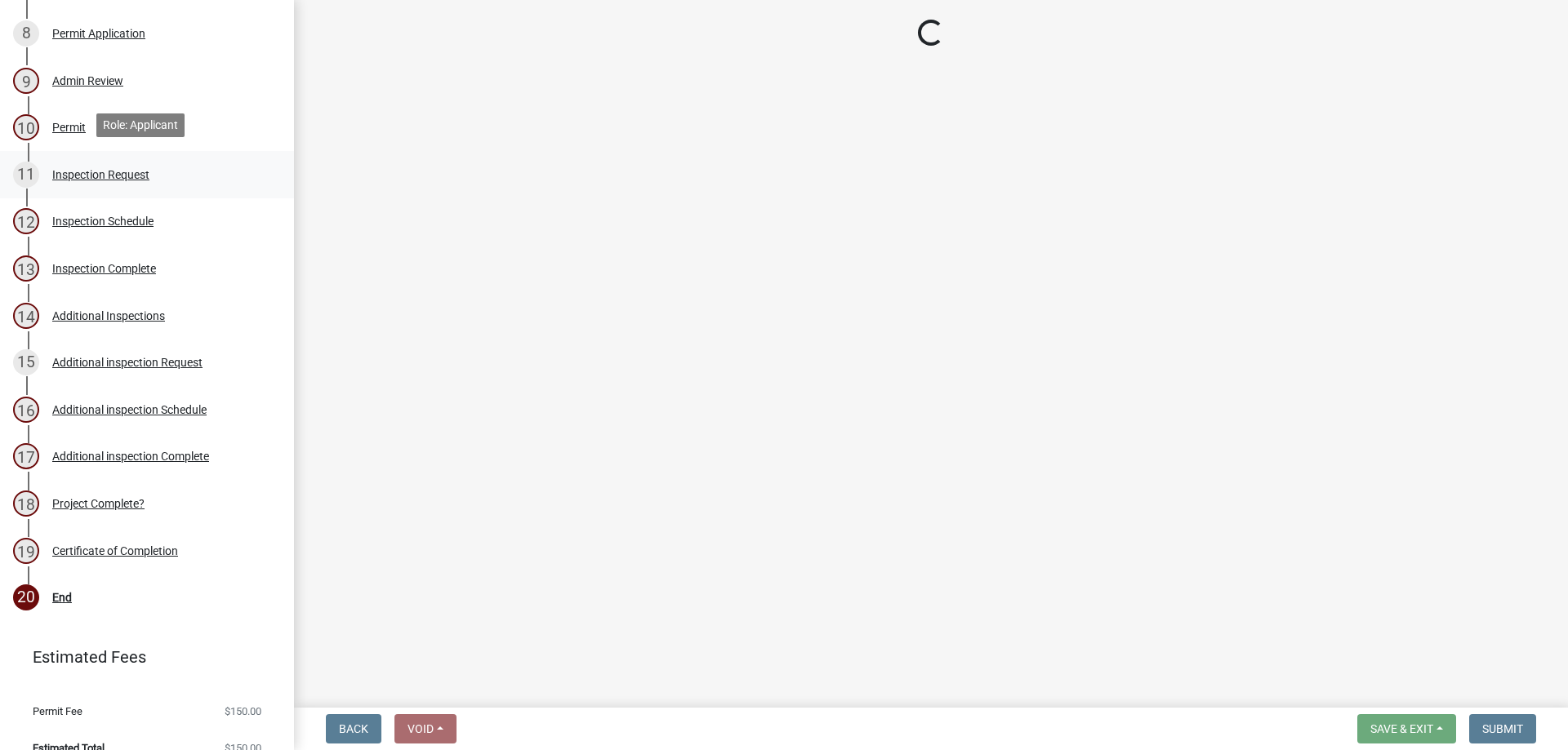
select select "589da946-7bc6-45e4-b77a-0ea44294630b"
select select "e46df9a5-f955-4b8b-a8fb-fc3f14660bd9"
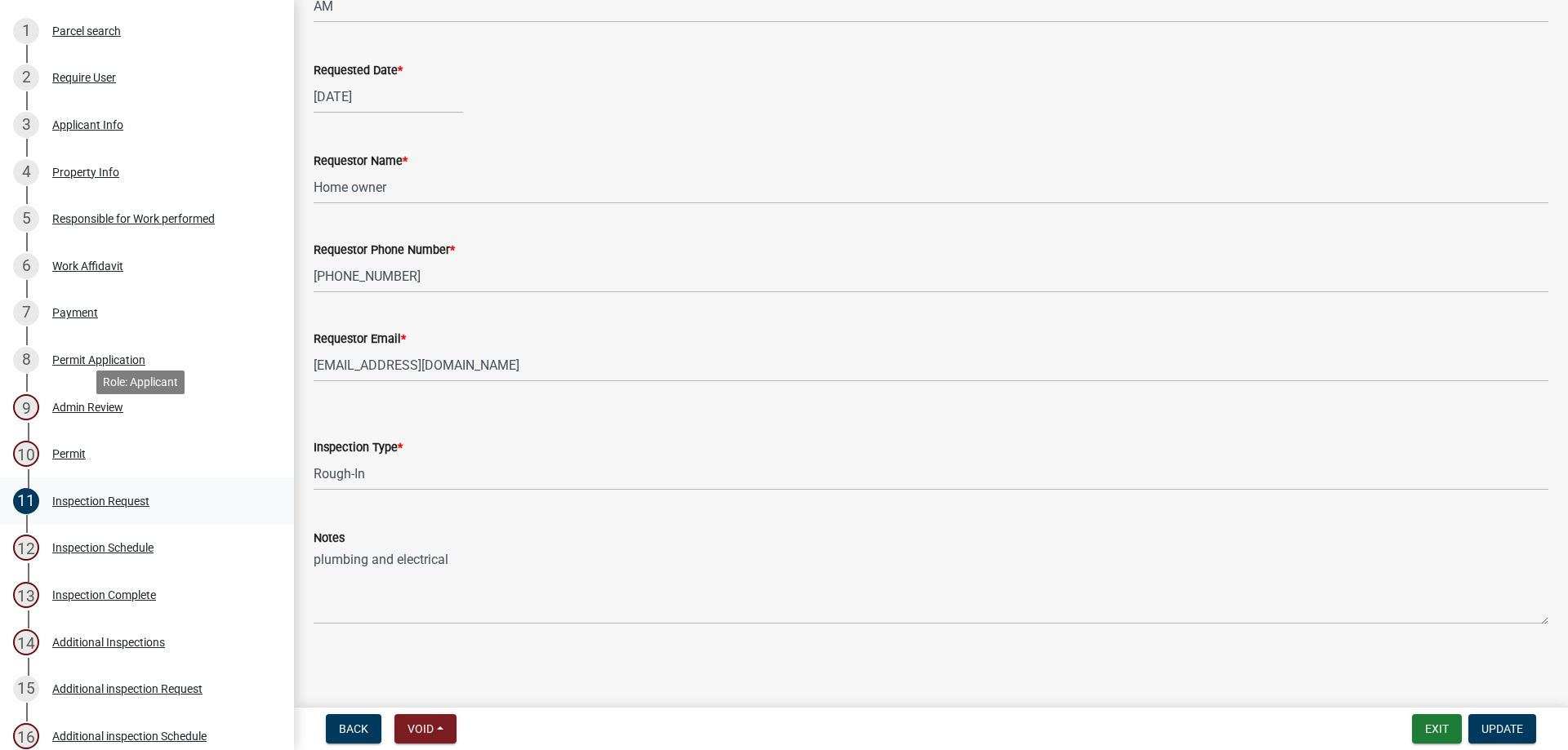
scroll to position [81, 0]
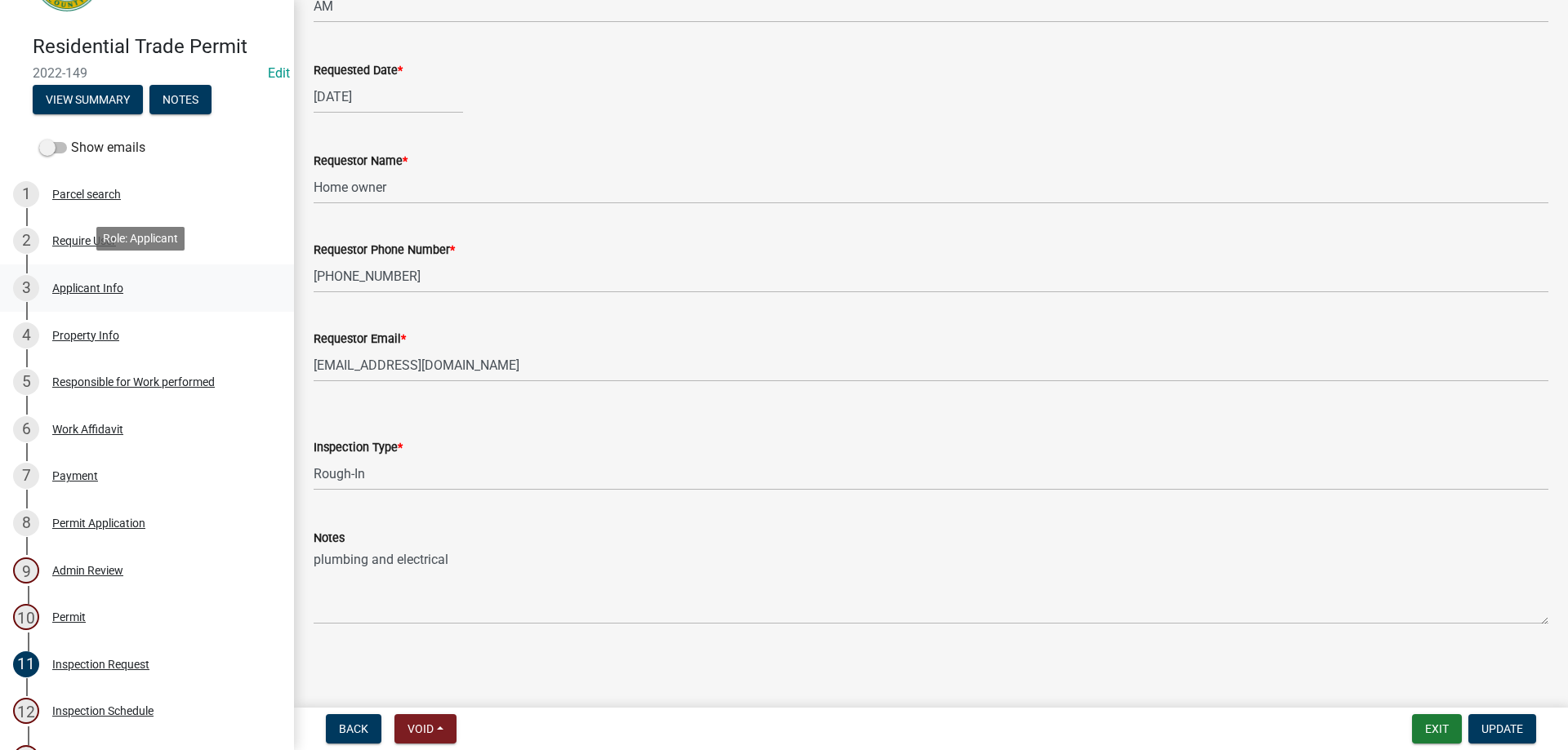
click at [108, 287] on div "Applicant Info" at bounding box center [88, 288] width 71 height 12
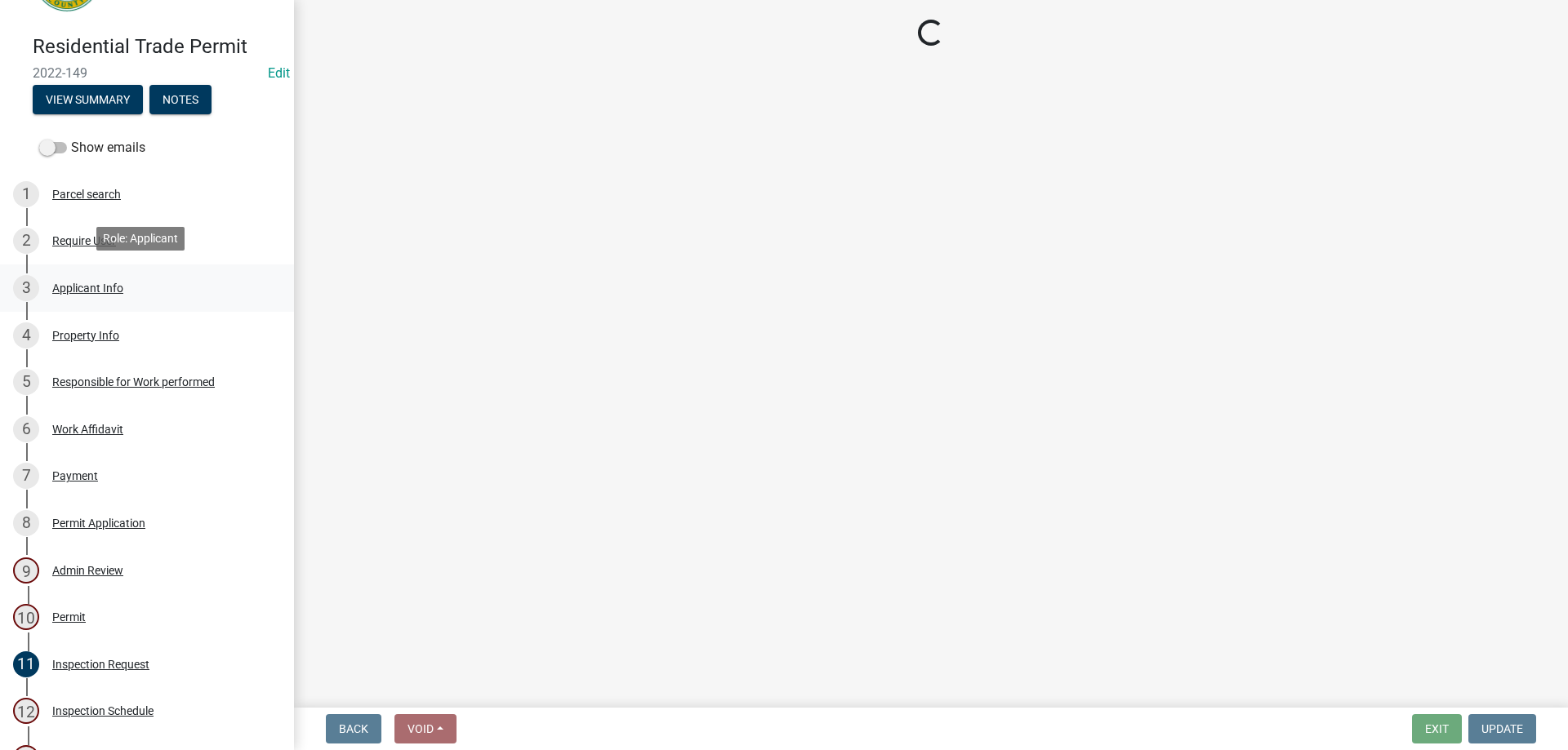
select select "7547654c-6a2b-418c-8f9d-b50998ca6dd7"
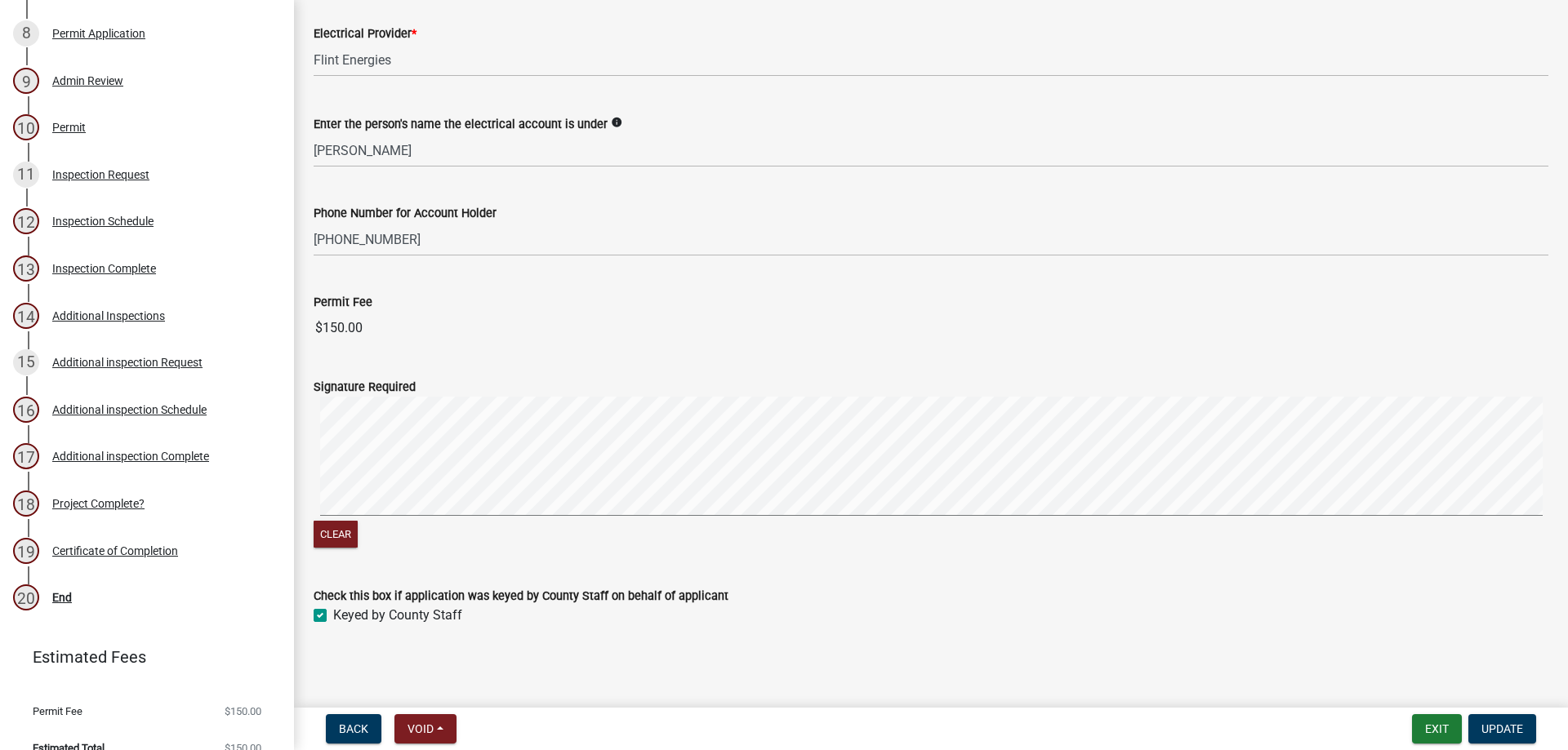
scroll to position [1080, 0]
click at [125, 550] on div "Certificate of Completion" at bounding box center [115, 551] width 126 height 12
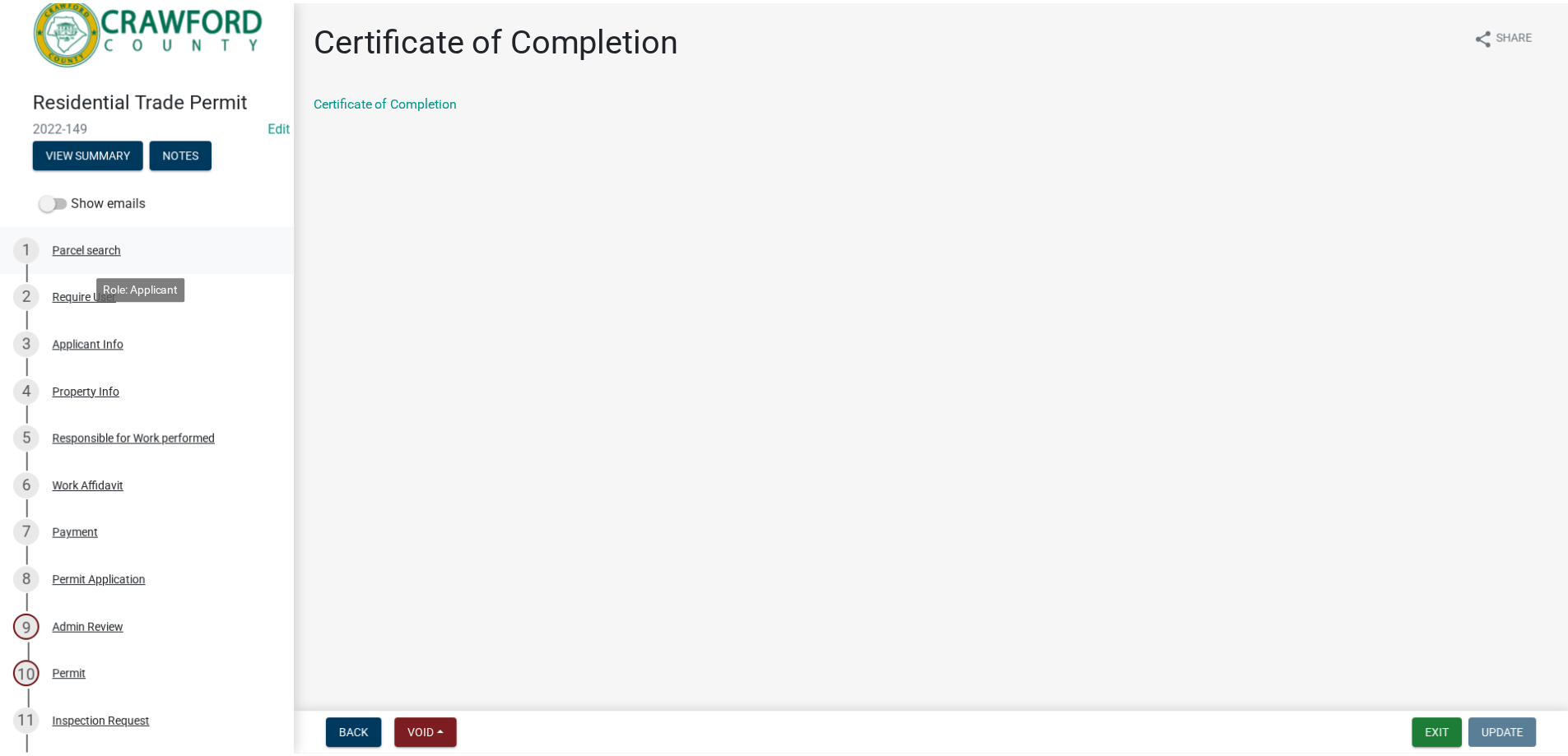
scroll to position [0, 0]
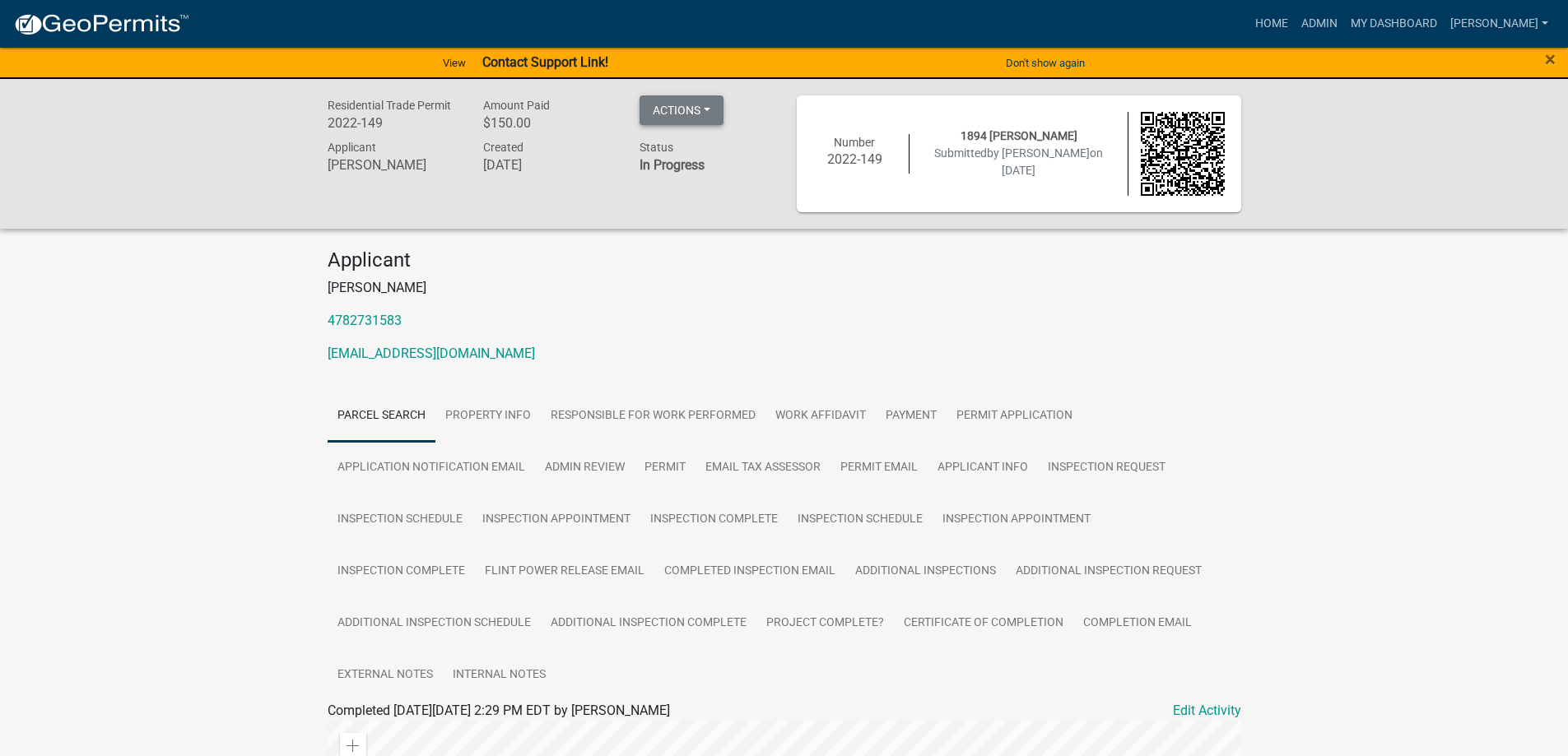
click at [714, 117] on button "Actions" at bounding box center [681, 110] width 84 height 29
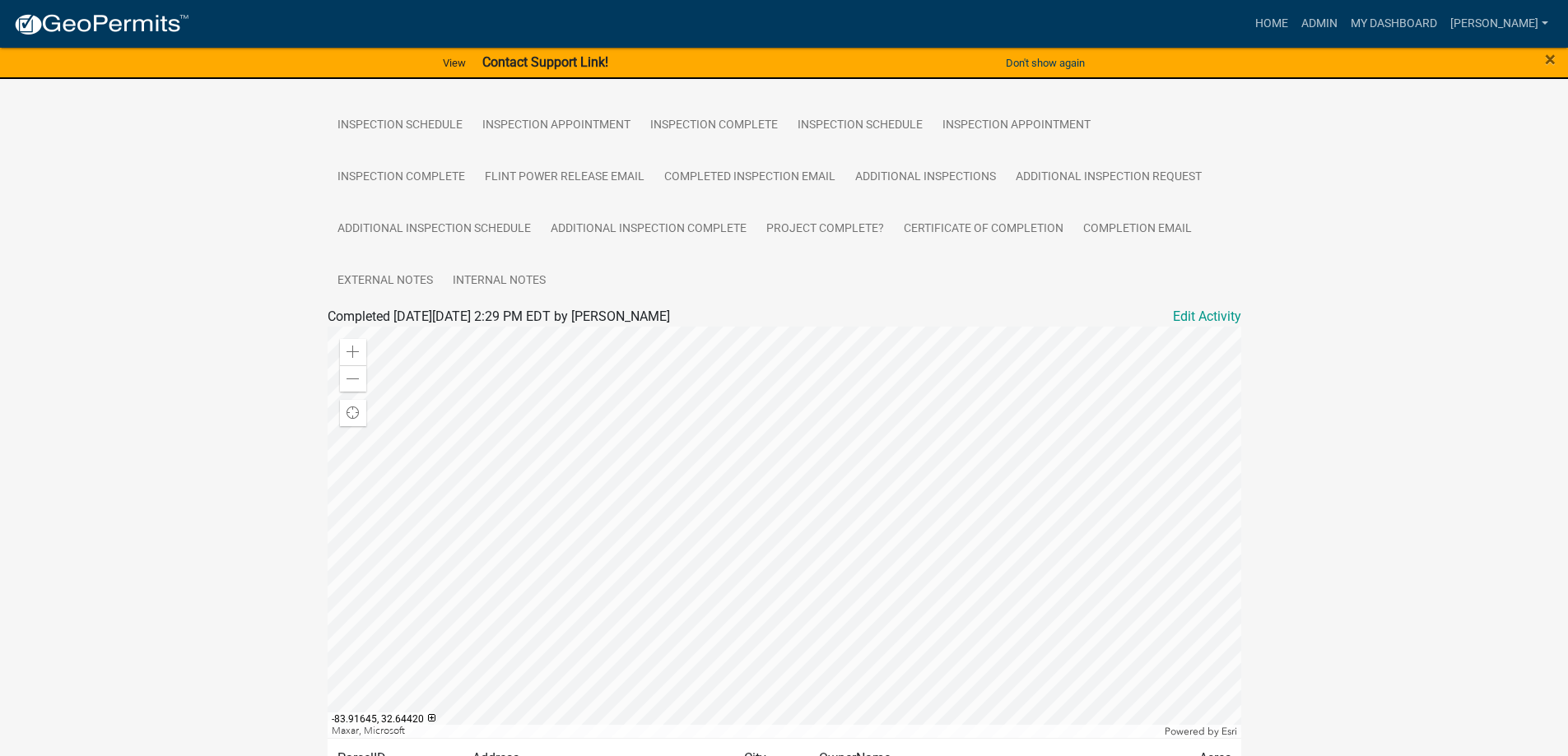
scroll to position [539, 0]
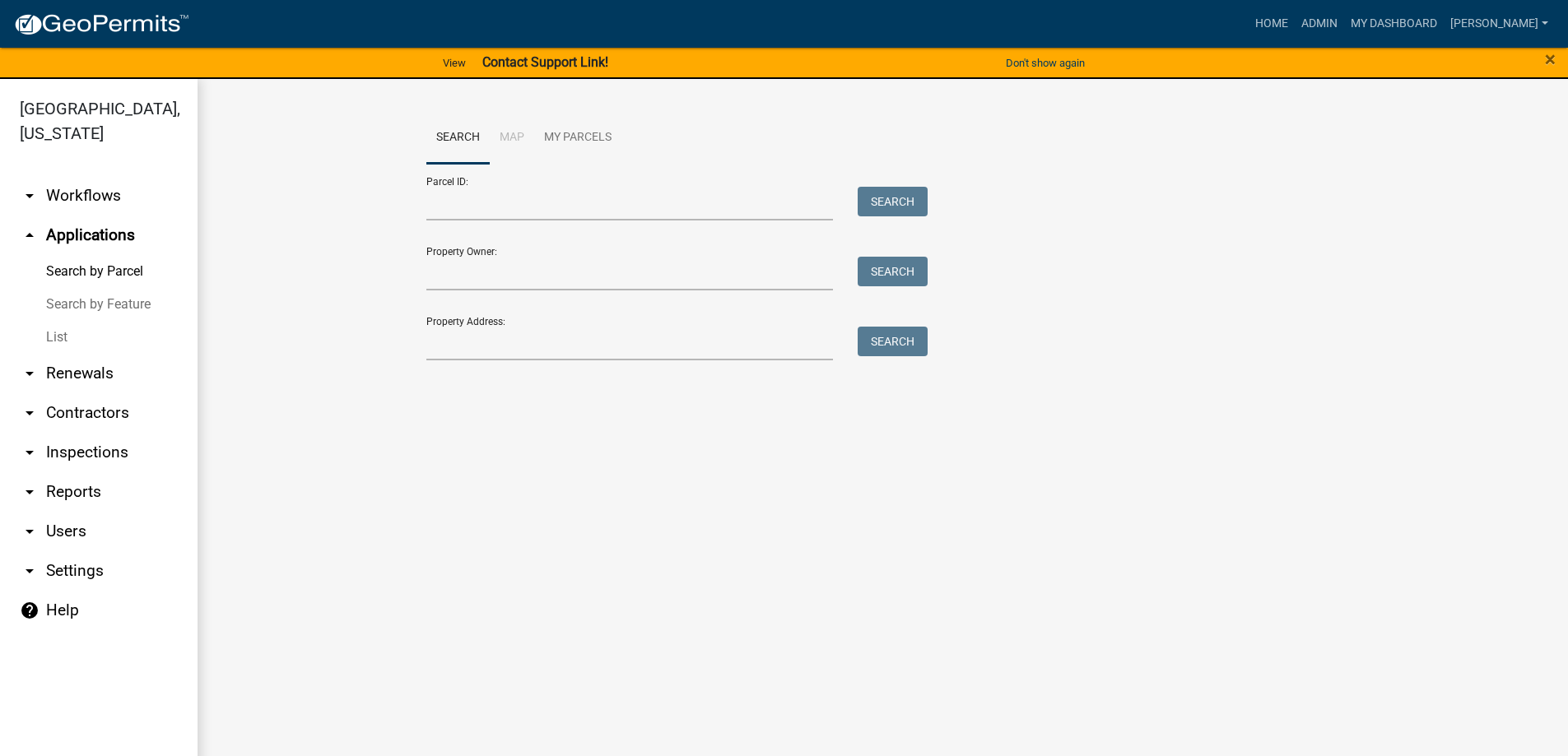
click at [41, 333] on link "List" at bounding box center [98, 336] width 197 height 33
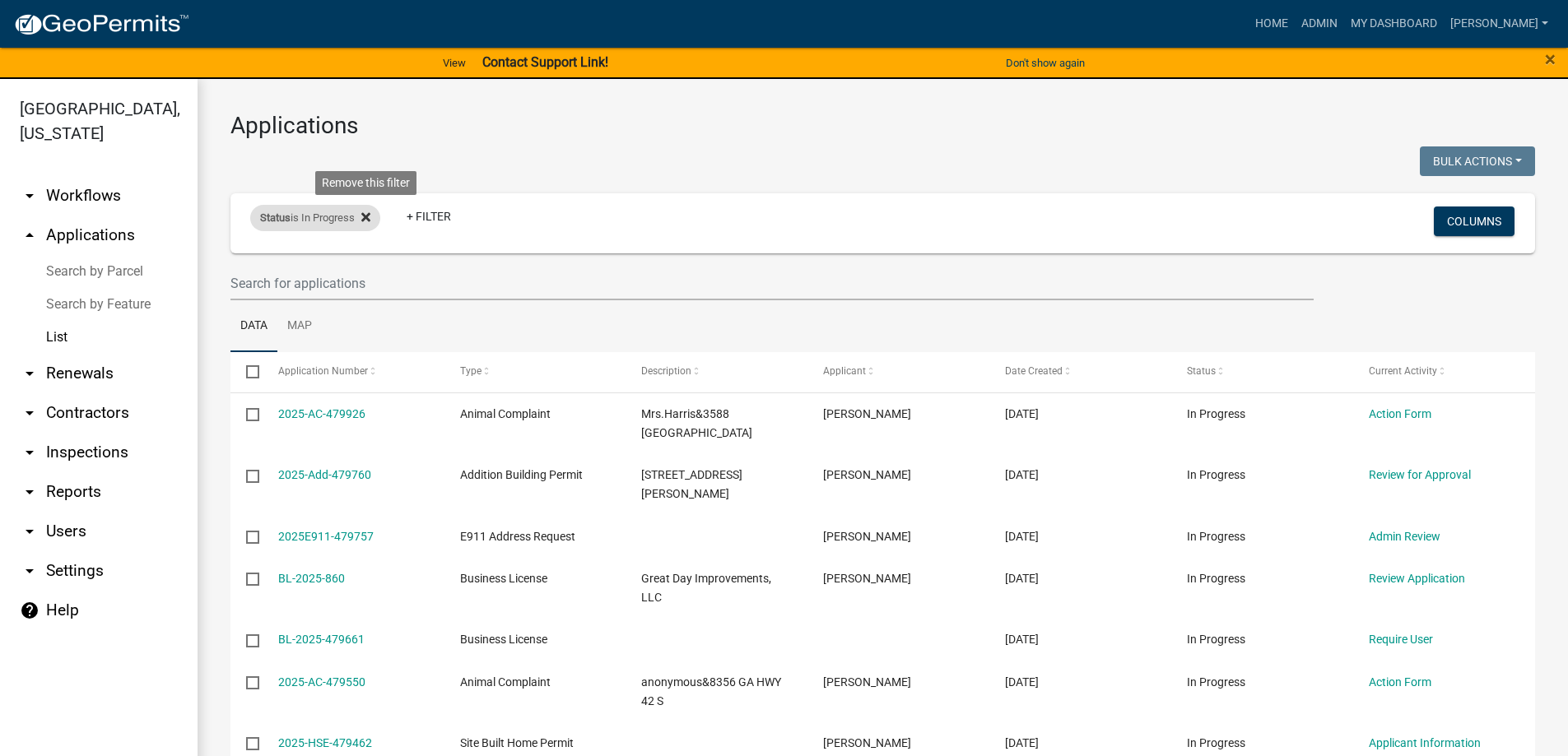
click at [371, 222] on icon at bounding box center [366, 217] width 9 height 13
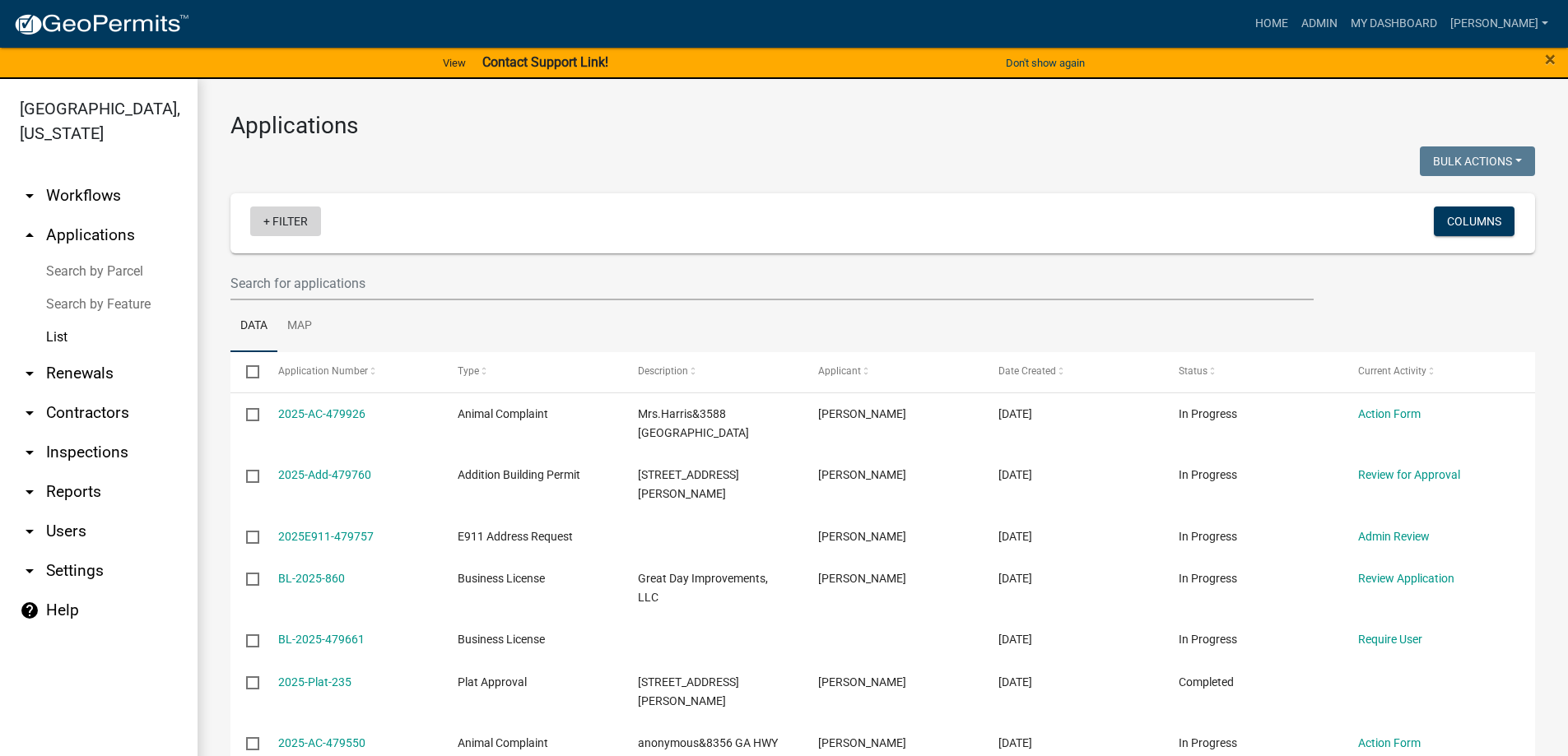
click at [289, 222] on link "+ Filter" at bounding box center [285, 220] width 71 height 29
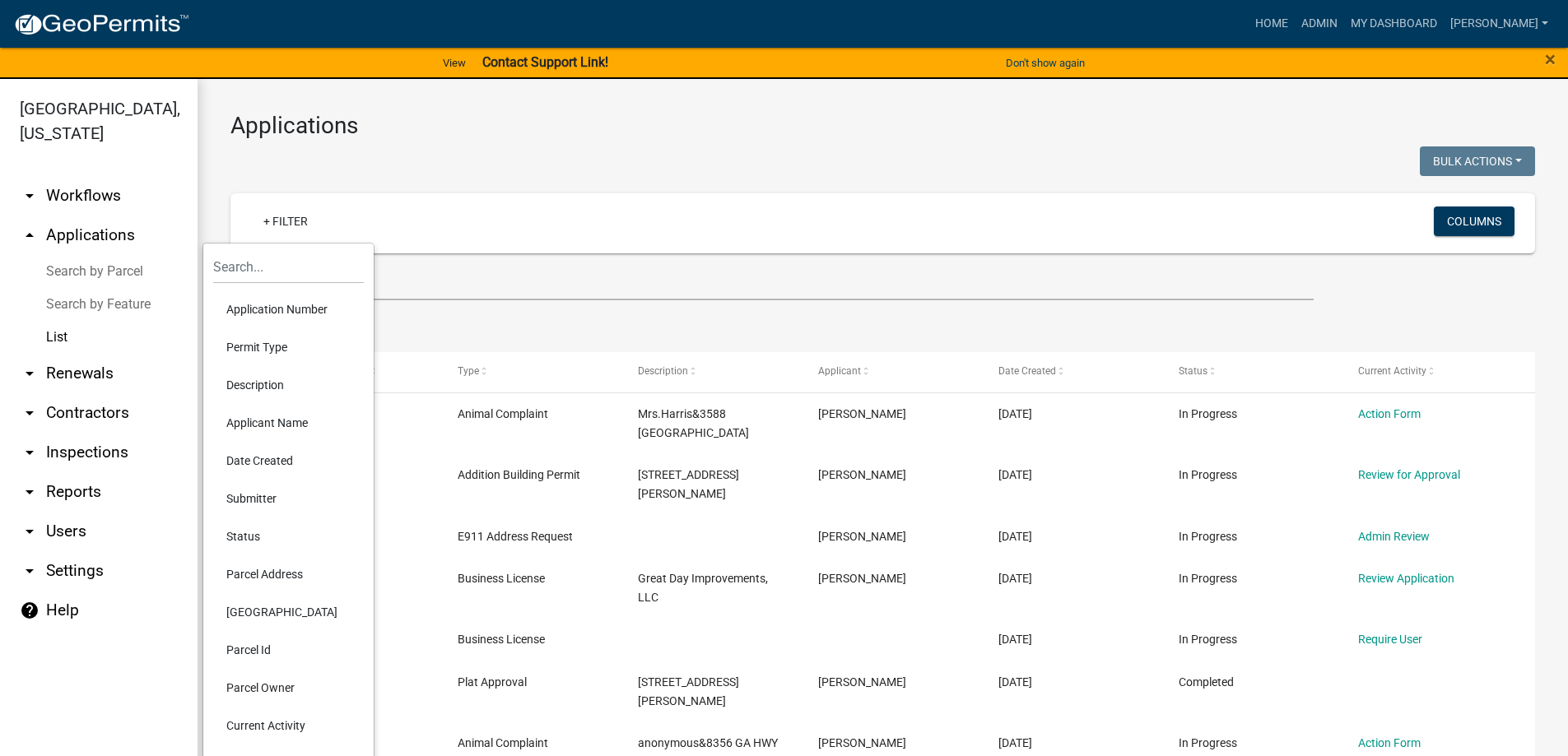
click at [271, 349] on li "Permit Type" at bounding box center [288, 347] width 151 height 37
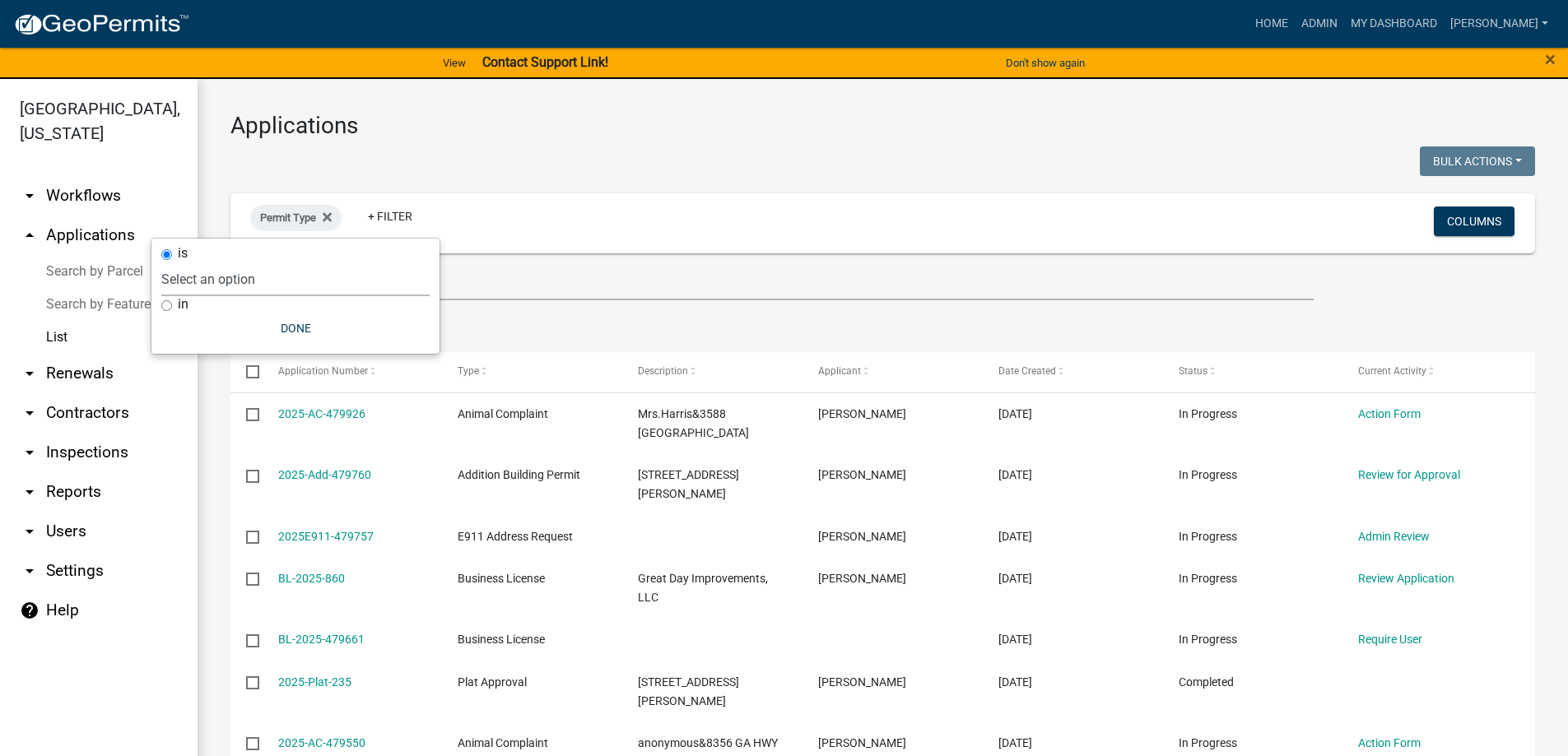
click at [255, 274] on select "Select an option Accessory Building Permit ACO Report Addition Building Permit …" at bounding box center [296, 279] width 268 height 34
select select "4fc8be20-fe5c-4585-a9f4-1f8aa464210d"
click at [196, 262] on select "Select an option Accessory Building Permit ACO Report Addition Building Permit …" at bounding box center [296, 279] width 268 height 34
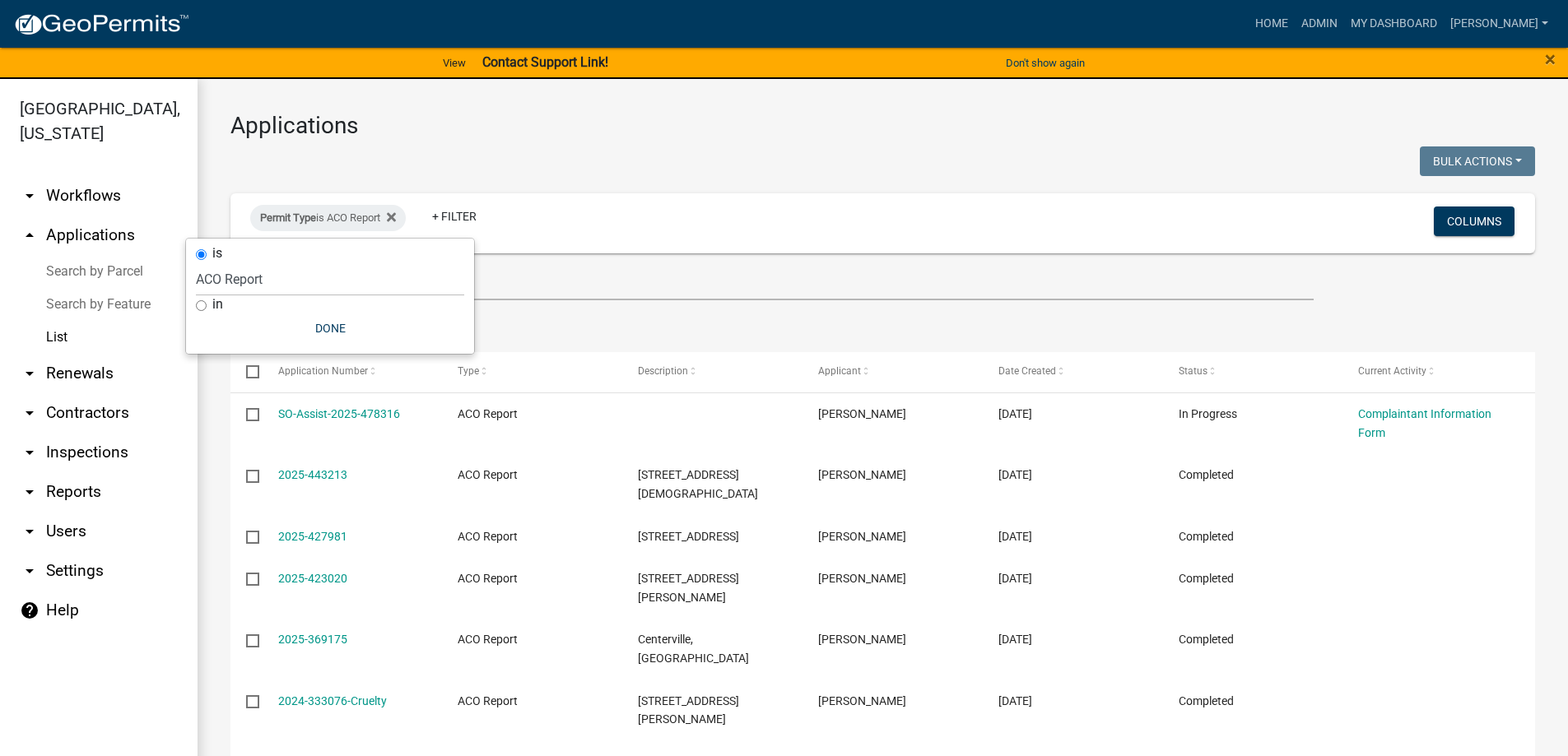
click at [550, 171] on div at bounding box center [550, 163] width 665 height 34
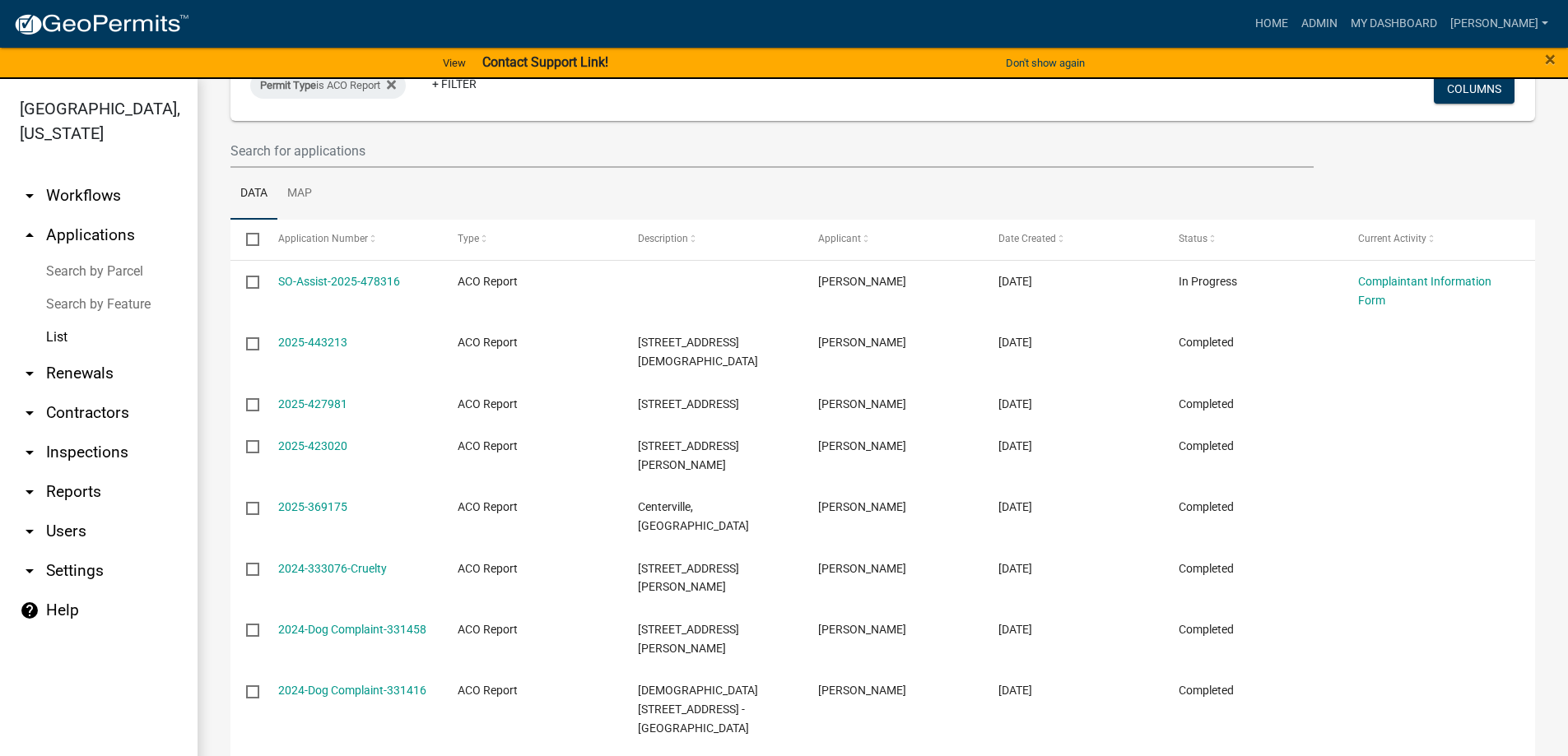
scroll to position [121, 0]
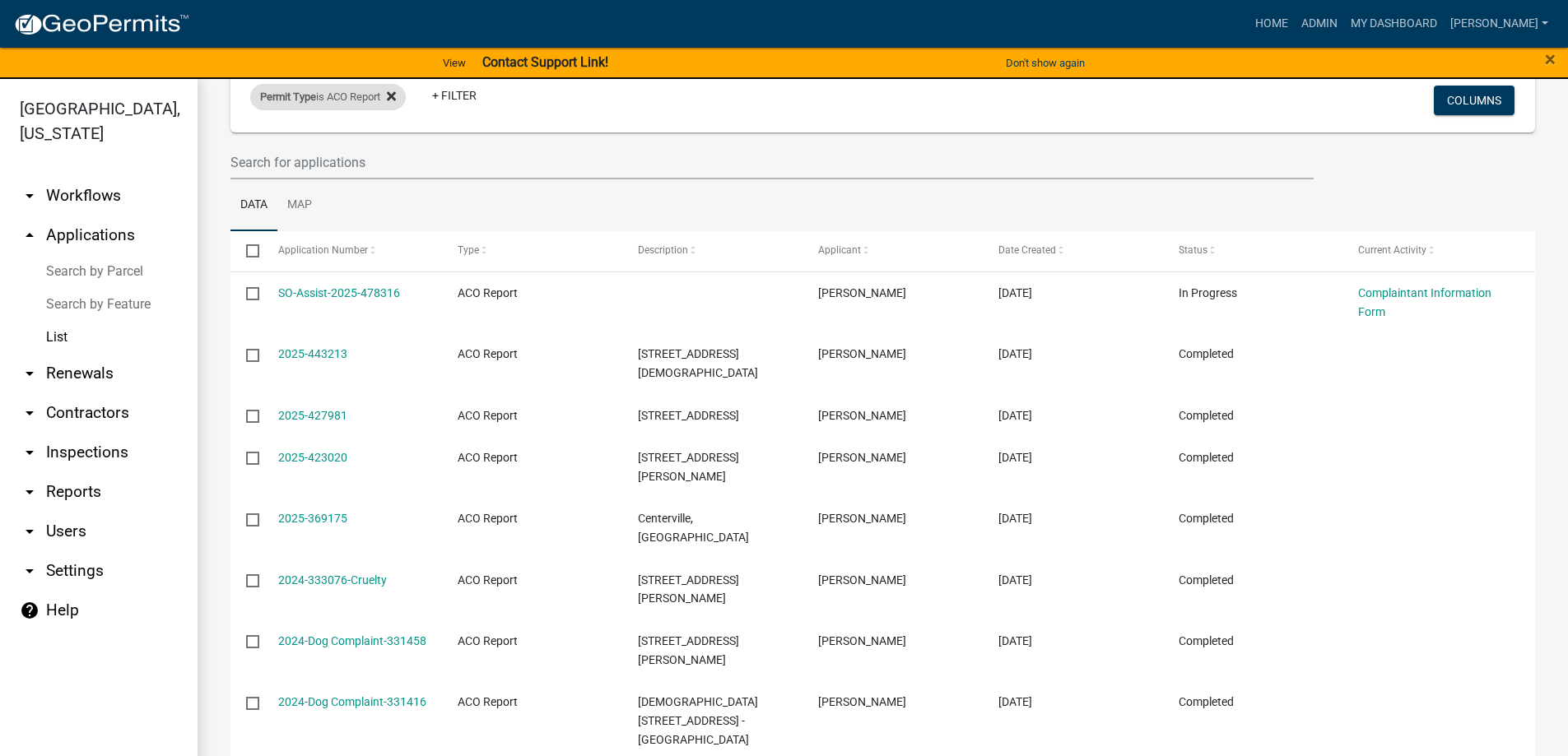
click at [394, 96] on icon at bounding box center [391, 96] width 9 height 13
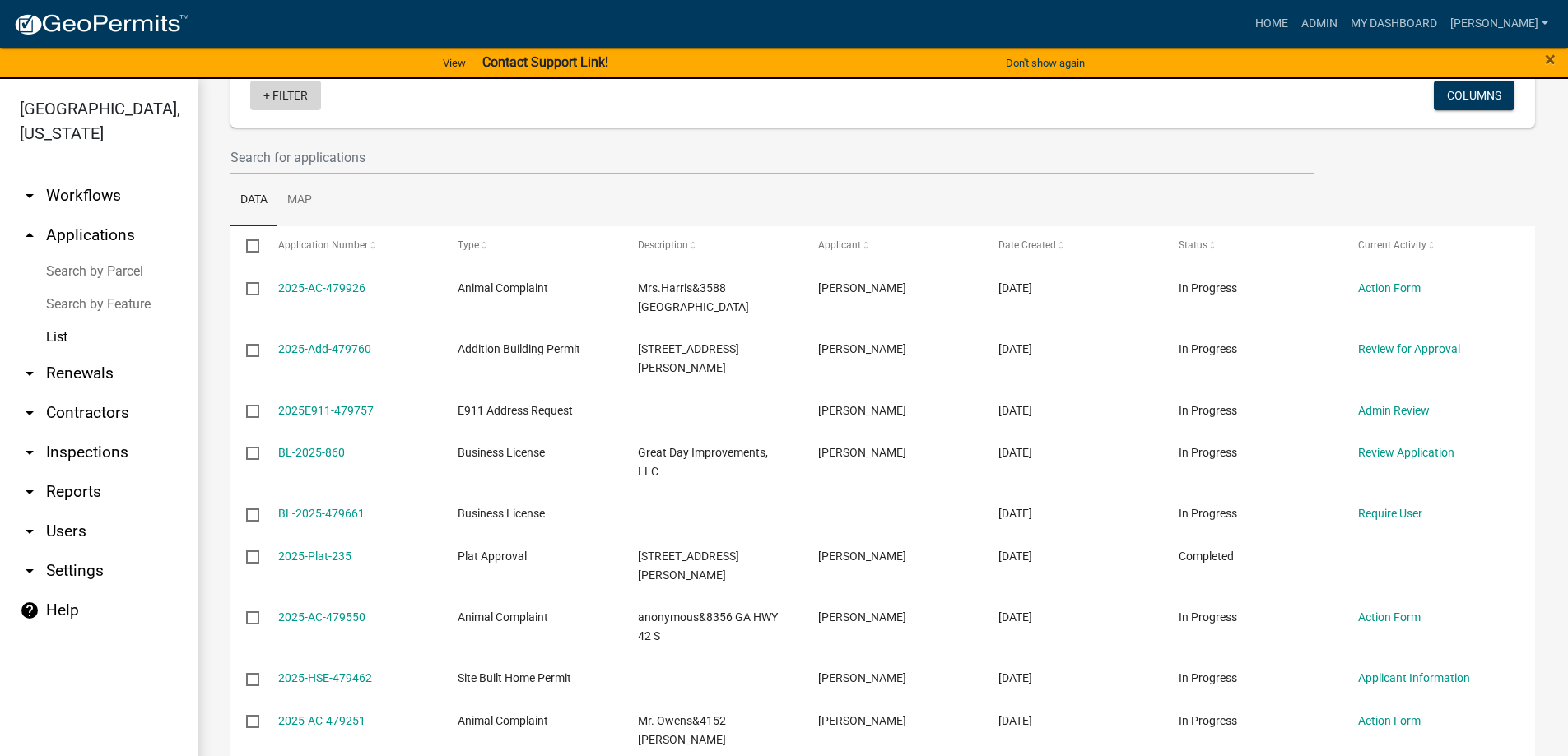
click at [293, 100] on link "+ Filter" at bounding box center [285, 95] width 71 height 29
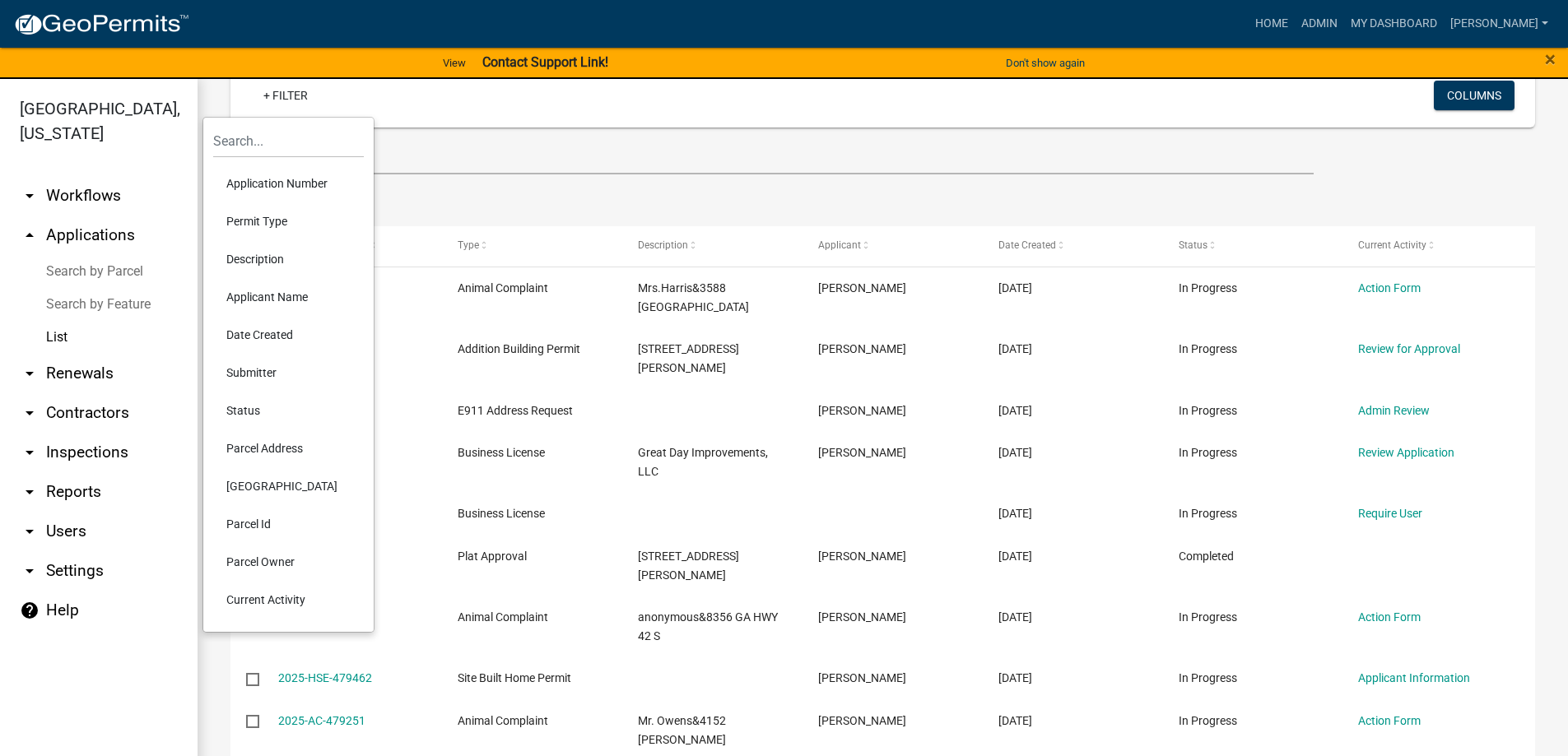
click at [253, 220] on li "Permit Type" at bounding box center [288, 221] width 151 height 37
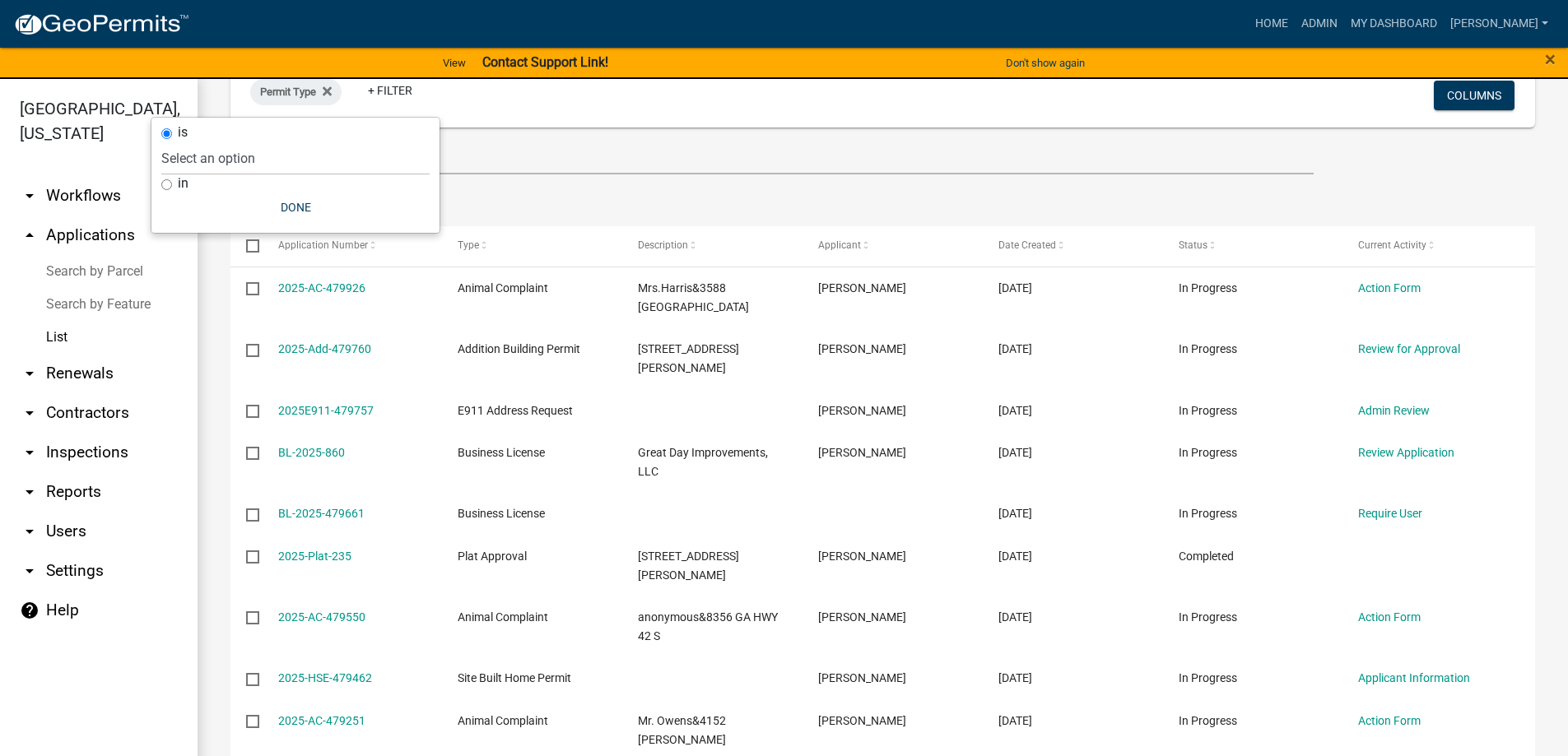
scroll to position [121, 0]
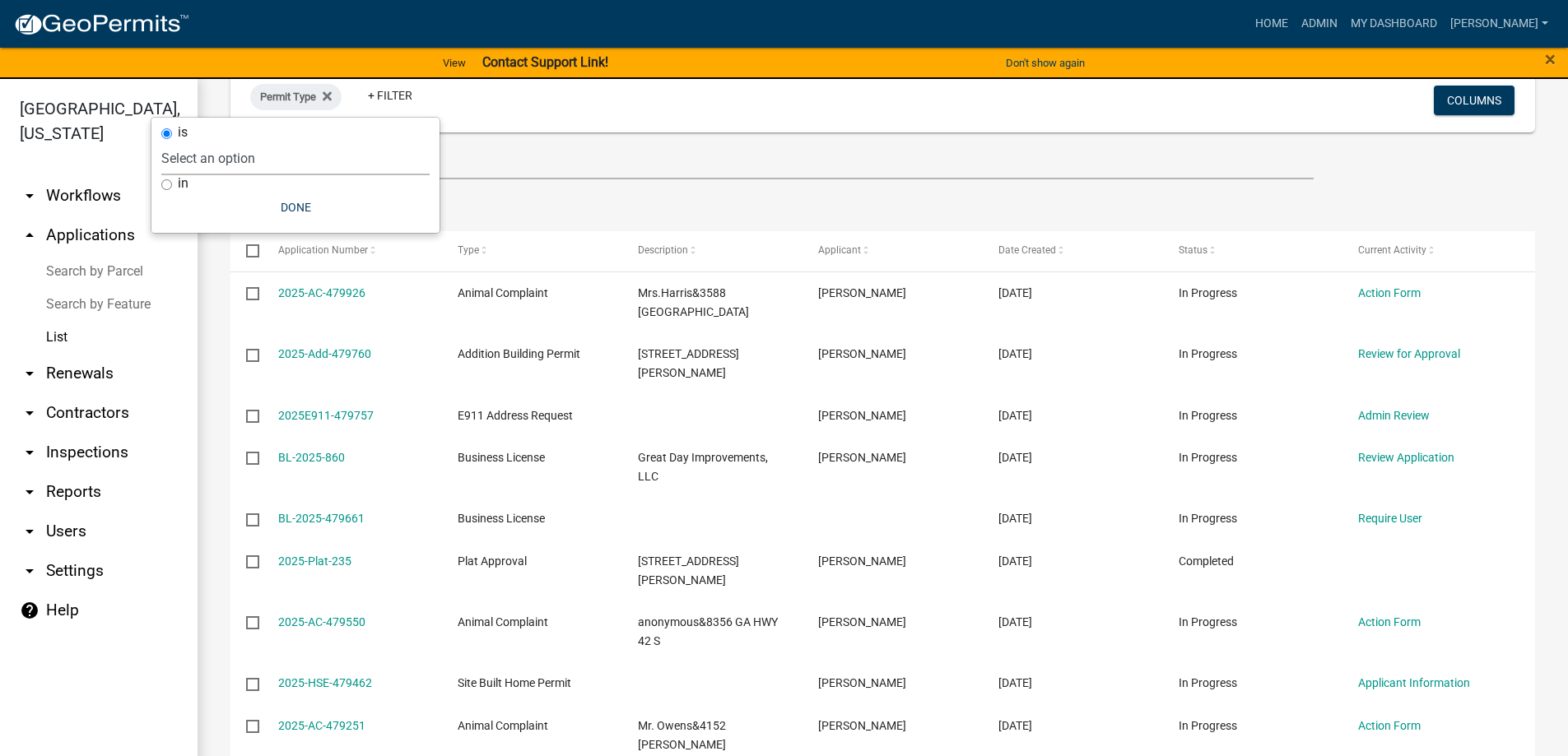
click at [254, 161] on select "Select an option Accessory Building Permit ACO Report Addition Building Permit …" at bounding box center [296, 159] width 268 height 34
select select "d8c2ffa0-2d4f-4e37-952a-290ad7b3f5ed"
click at [211, 142] on select "Select an option Accessory Building Permit ACO Report Addition Building Permit …" at bounding box center [296, 159] width 268 height 34
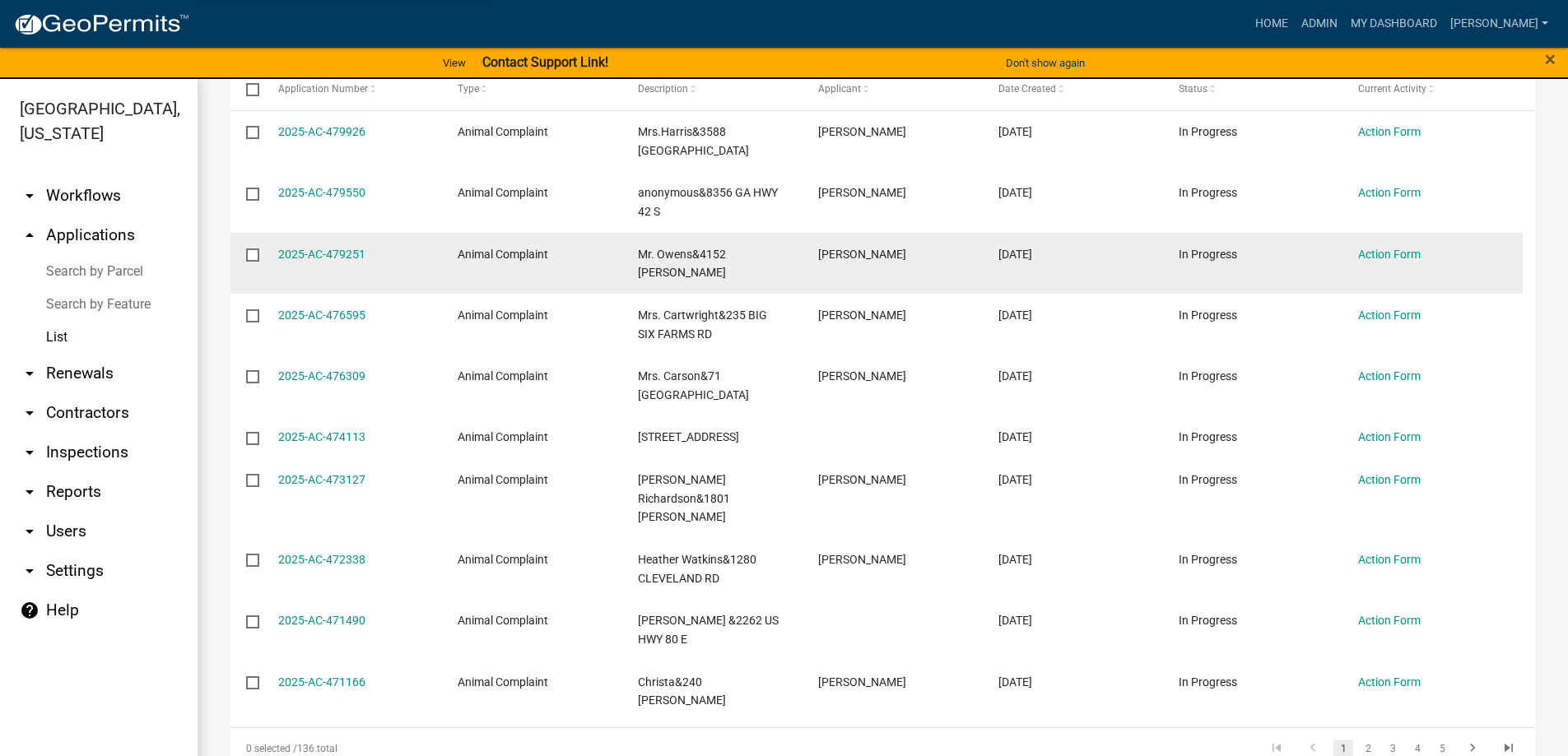
scroll to position [361, 0]
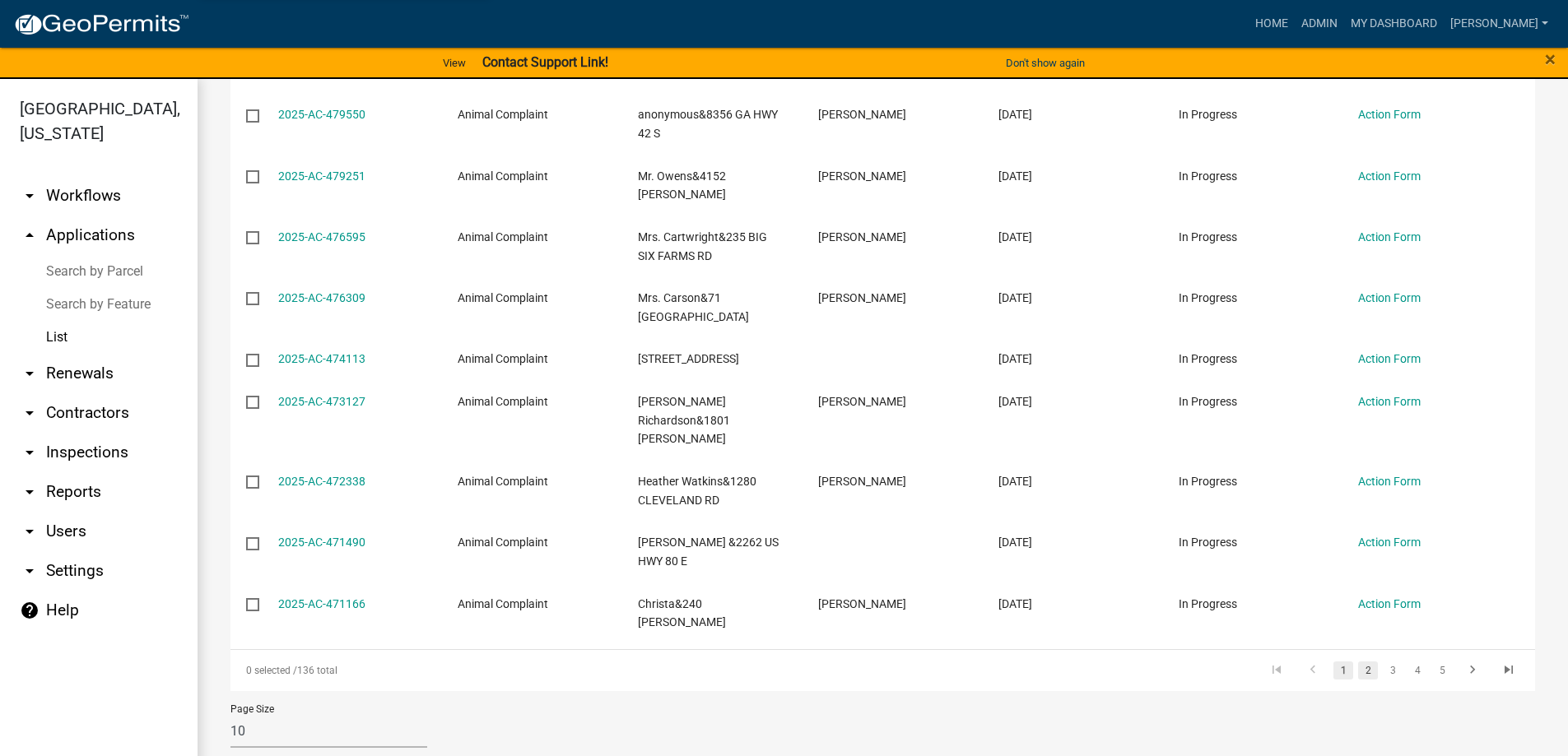
click at [1358, 661] on link "2" at bounding box center [1368, 670] width 20 height 18
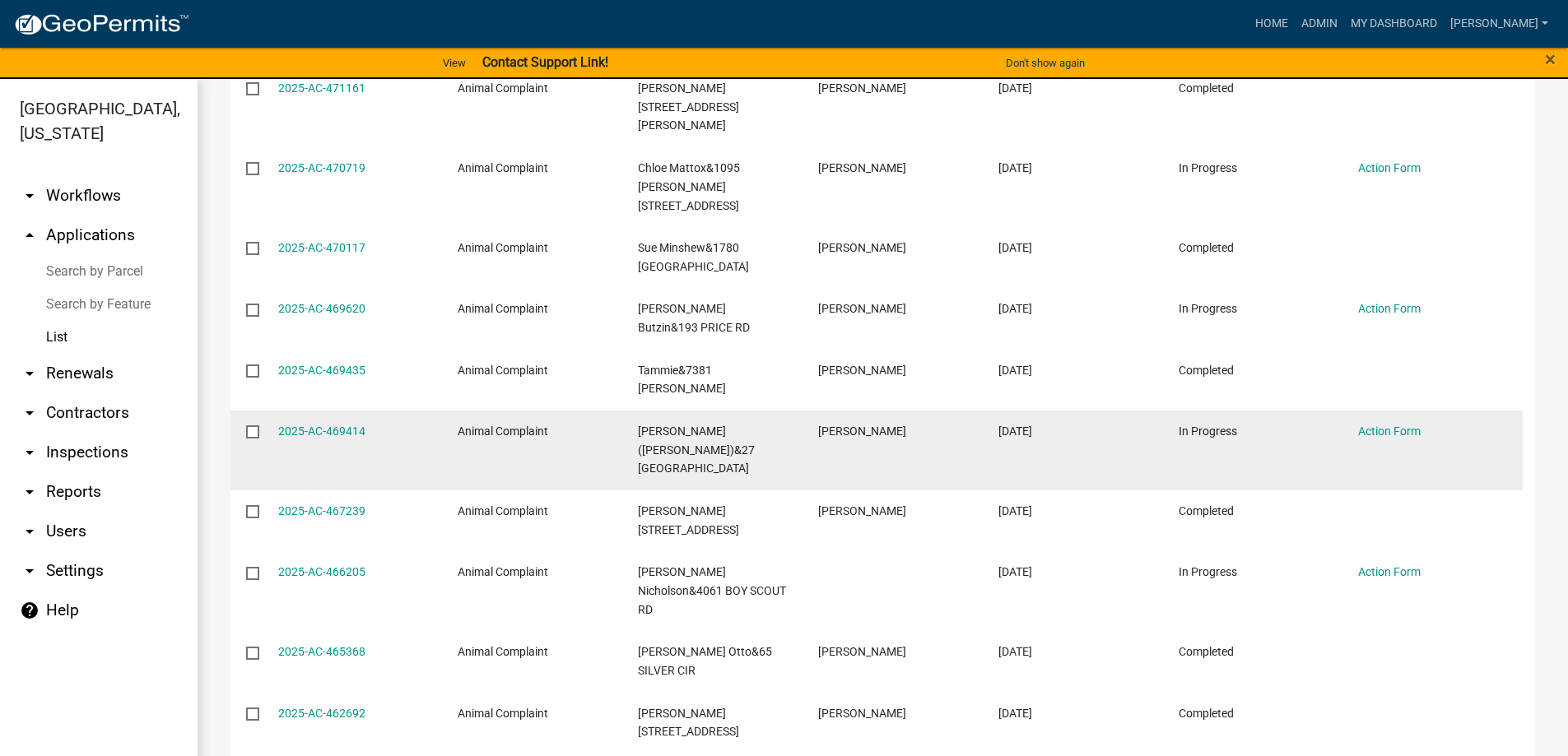
scroll to position [342, 0]
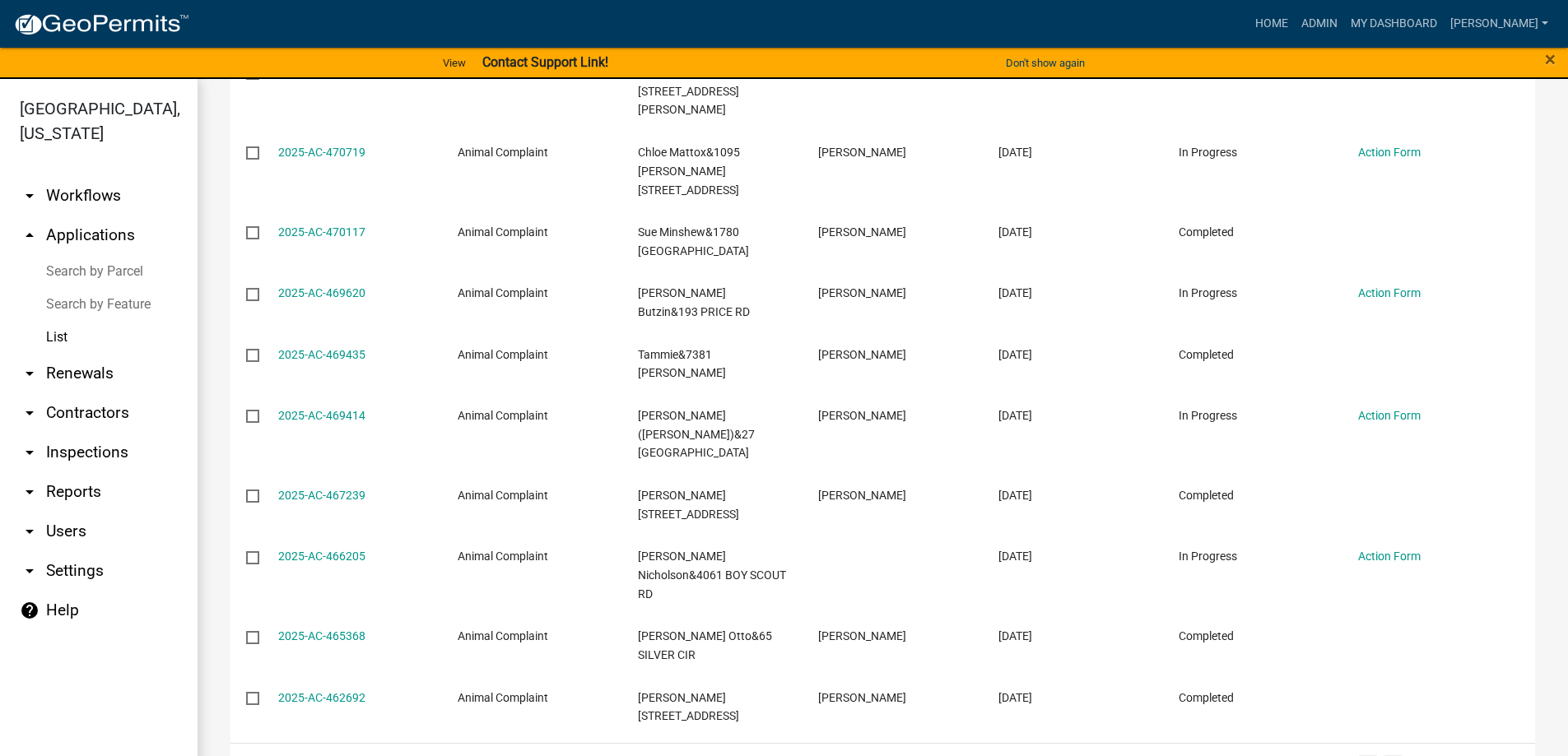
click at [1383, 755] on link "3" at bounding box center [1393, 764] width 20 height 18
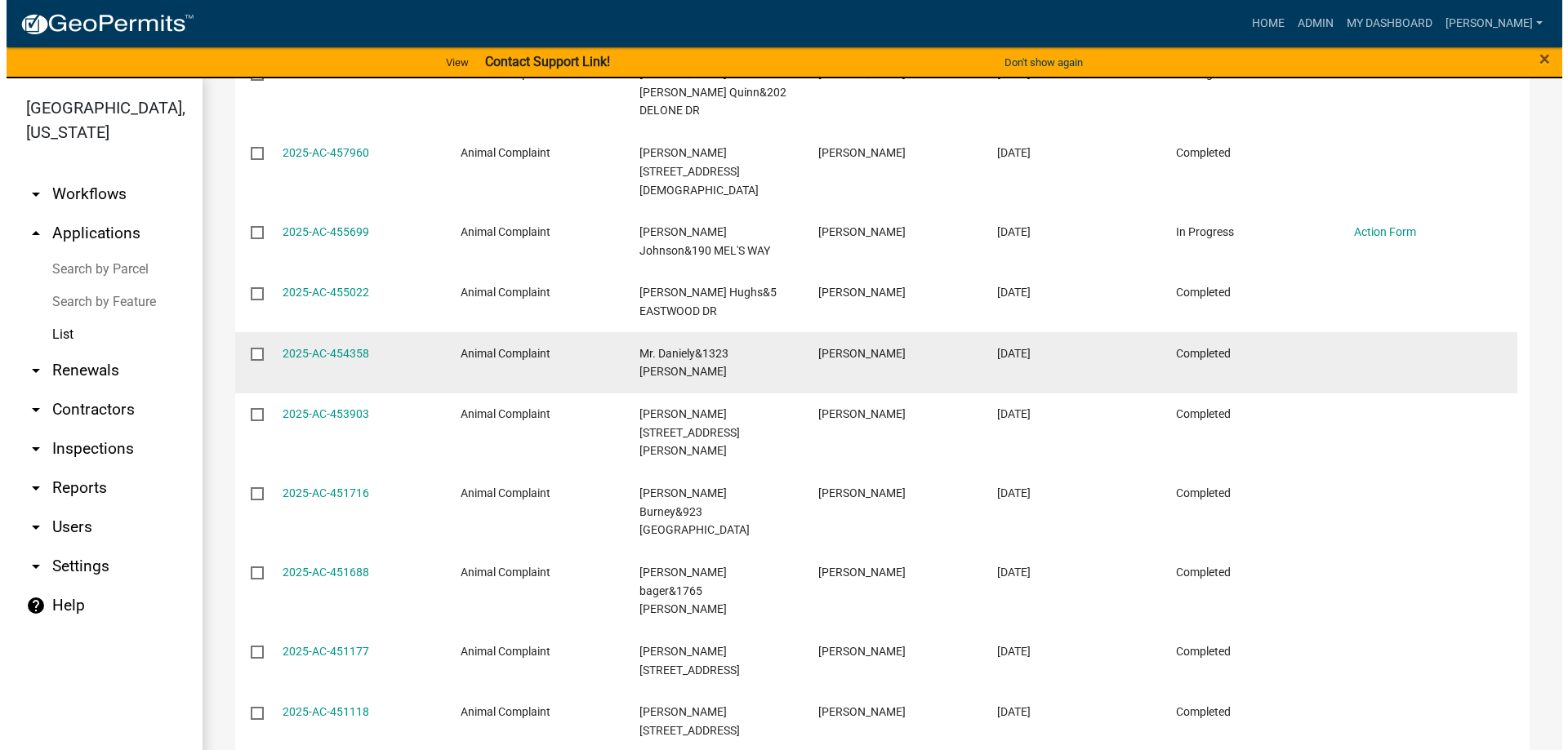
scroll to position [339, 0]
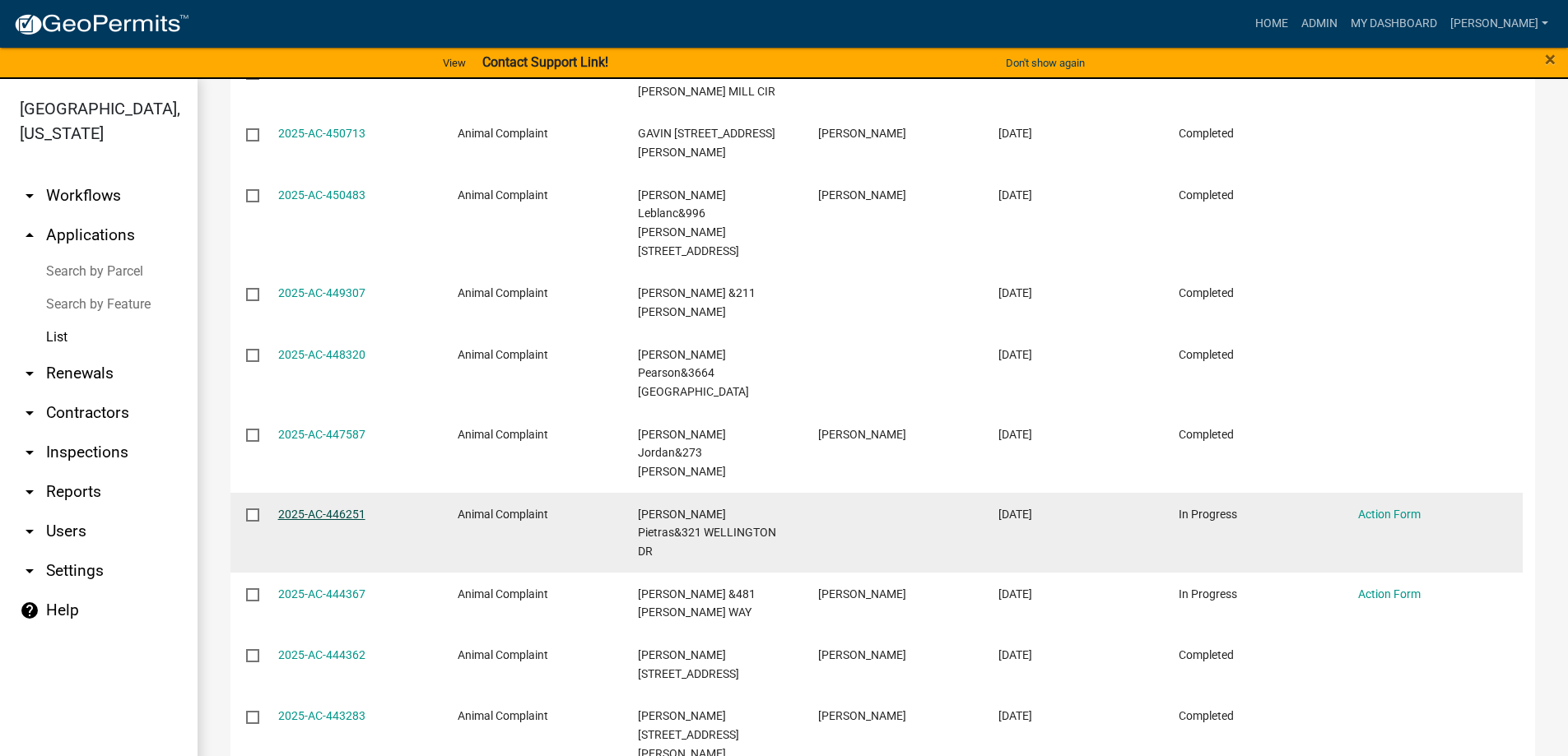
click at [338, 508] on link "2025-AC-446251" at bounding box center [322, 514] width 88 height 13
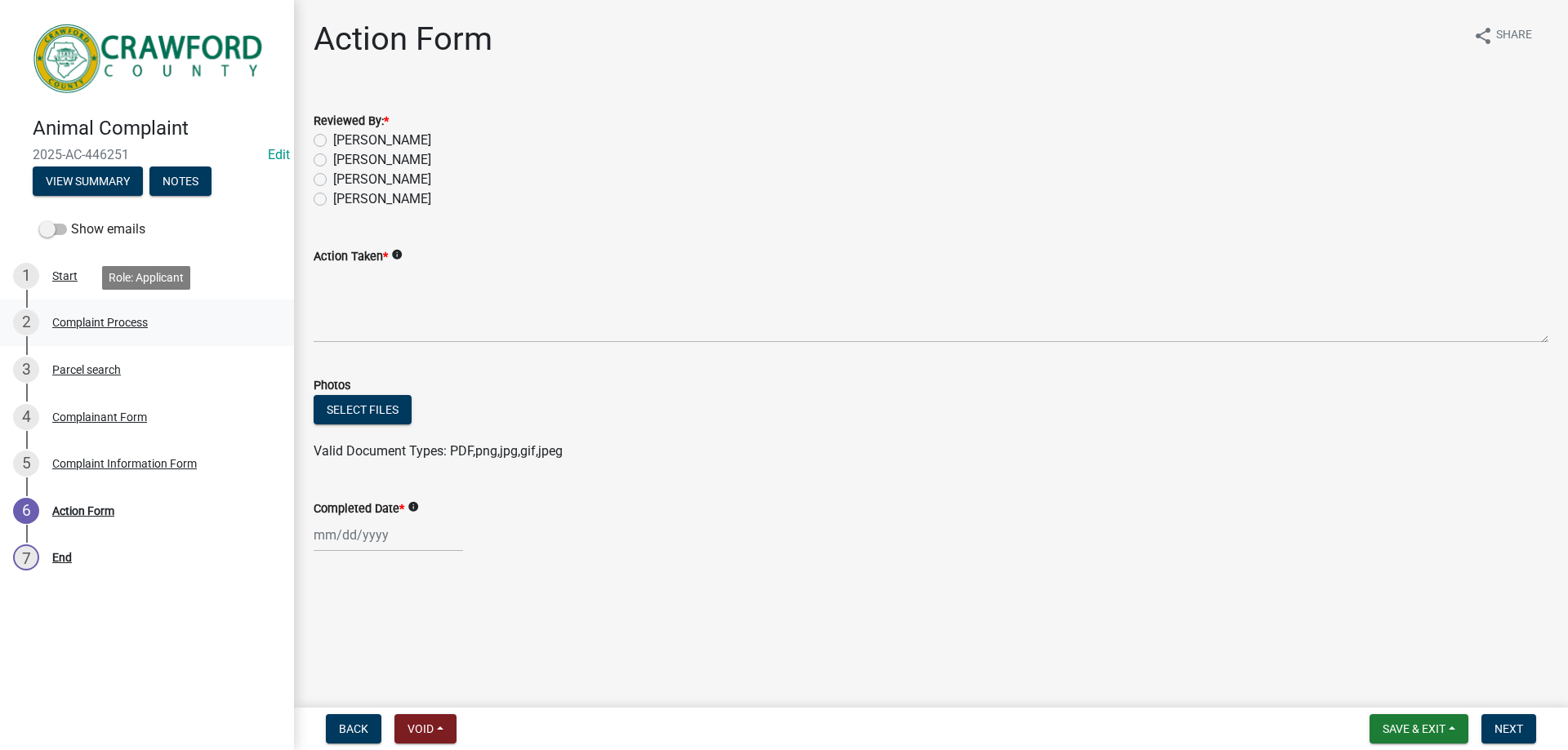
click at [97, 325] on div "Complaint Process" at bounding box center [100, 322] width 96 height 12
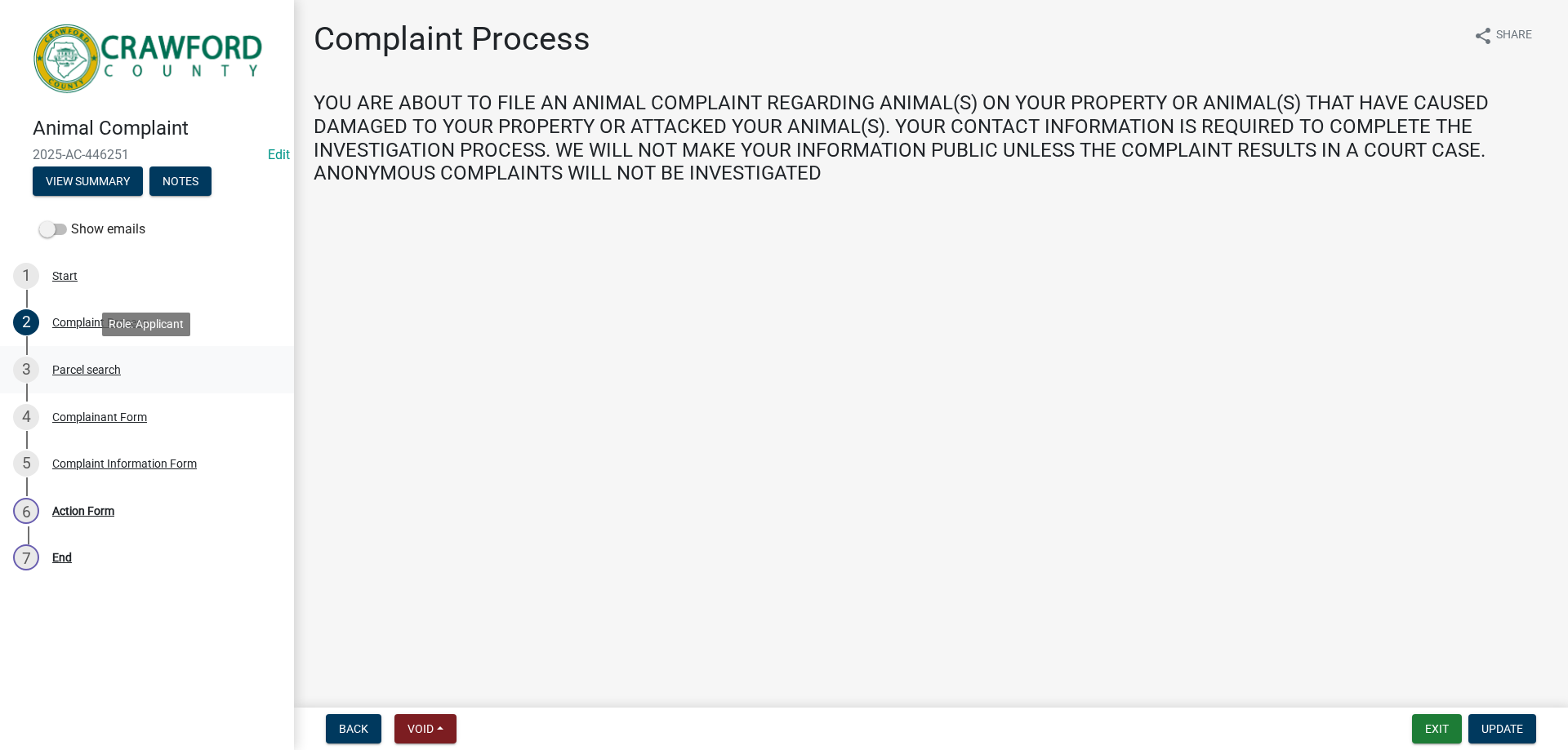
click at [99, 377] on div "3 Parcel search" at bounding box center [141, 369] width 255 height 26
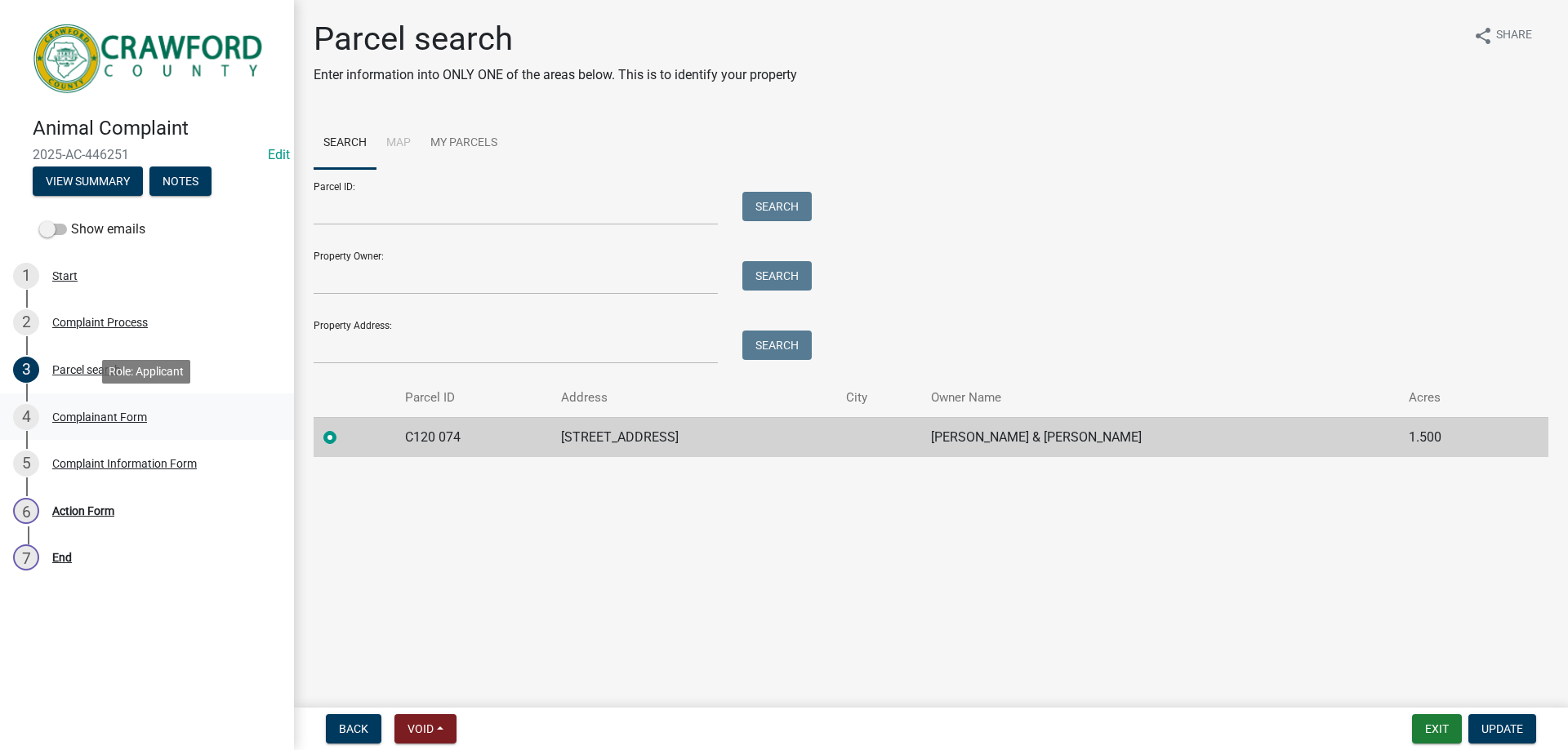
click at [105, 424] on div "4 Complainant Form" at bounding box center [141, 416] width 255 height 26
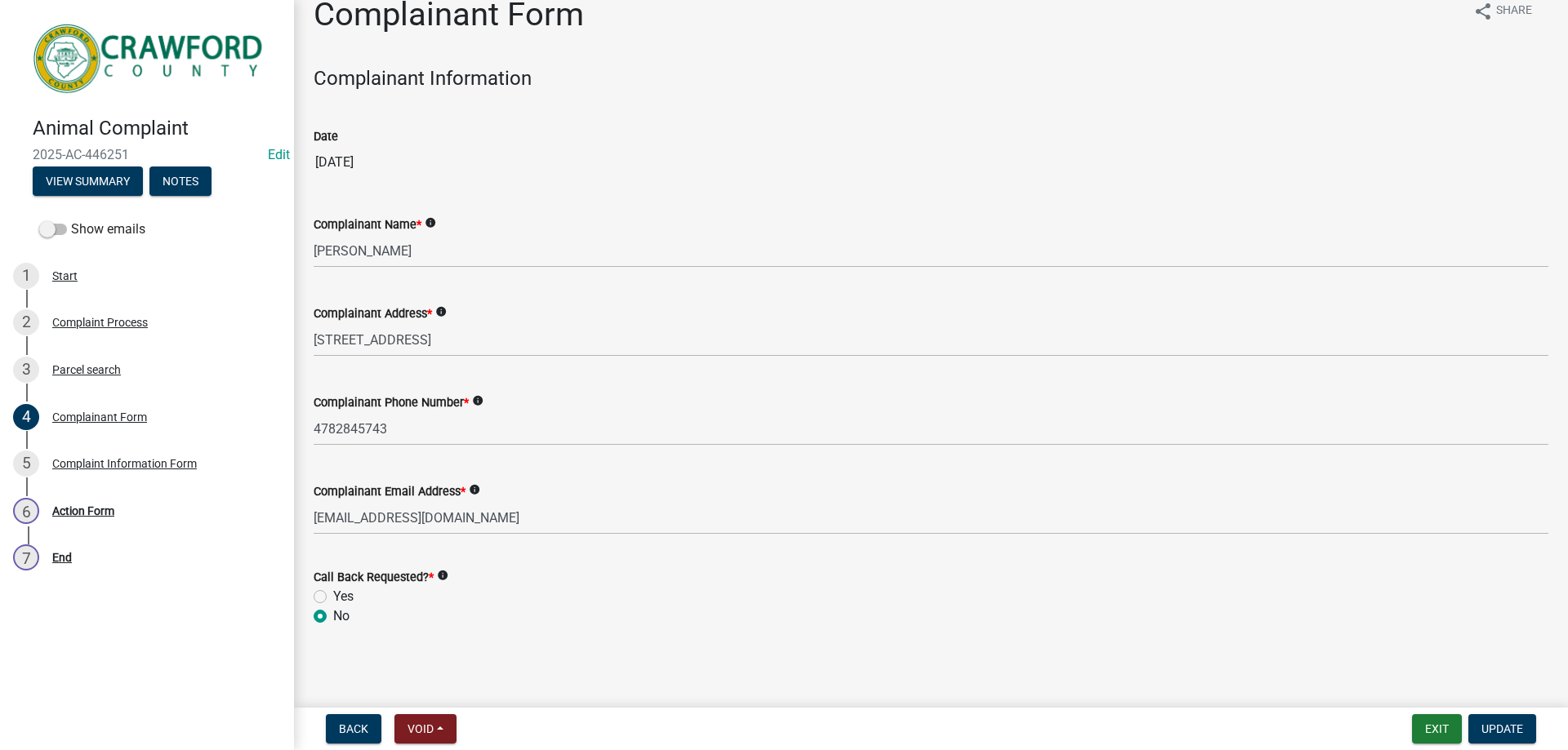
scroll to position [27, 0]
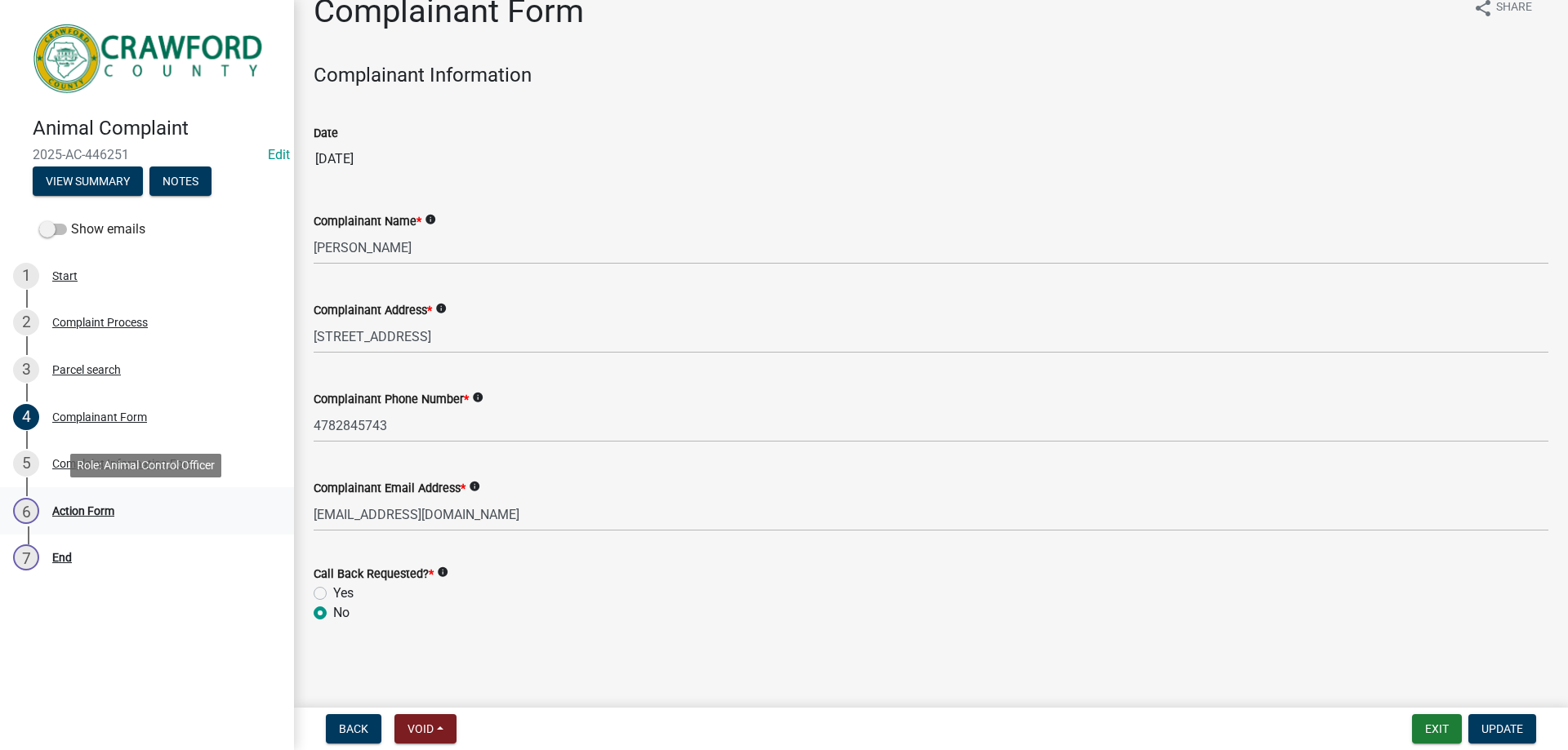
click at [101, 513] on div "Action Form" at bounding box center [83, 511] width 62 height 12
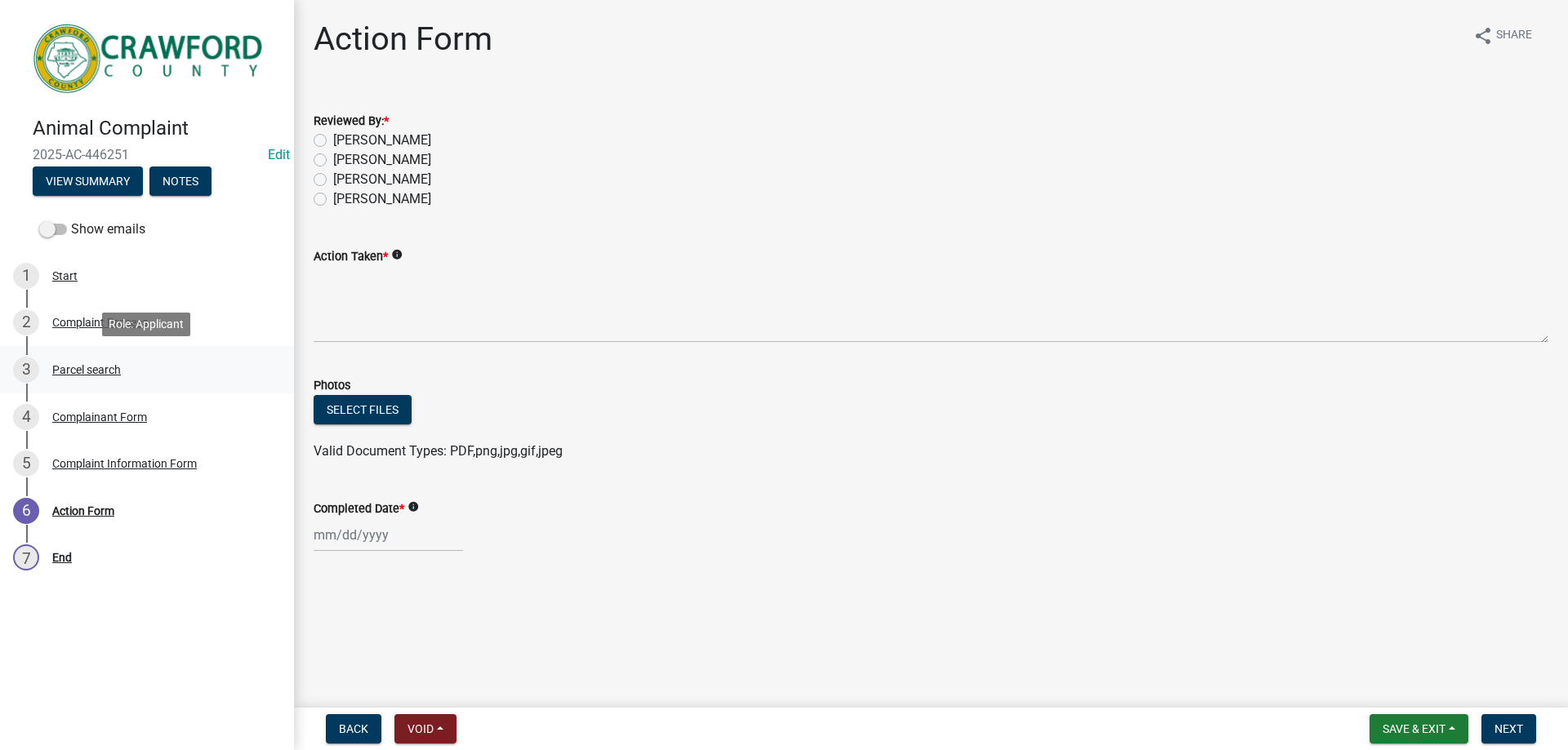
click at [74, 346] on link "3 Parcel search" at bounding box center [147, 369] width 294 height 47
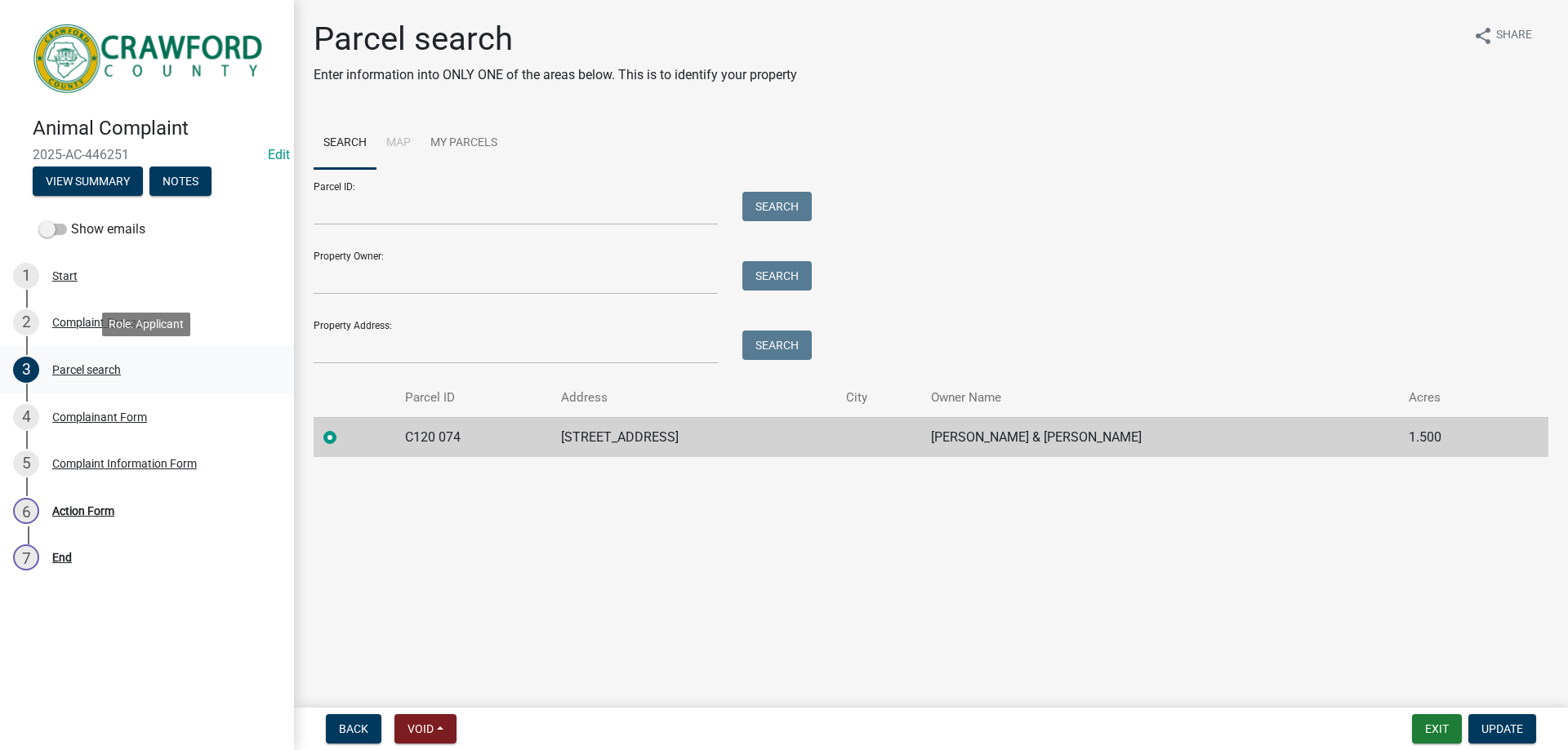
click at [82, 375] on div "Parcel search" at bounding box center [86, 369] width 68 height 12
click at [86, 413] on div "Complainant Form" at bounding box center [99, 417] width 95 height 12
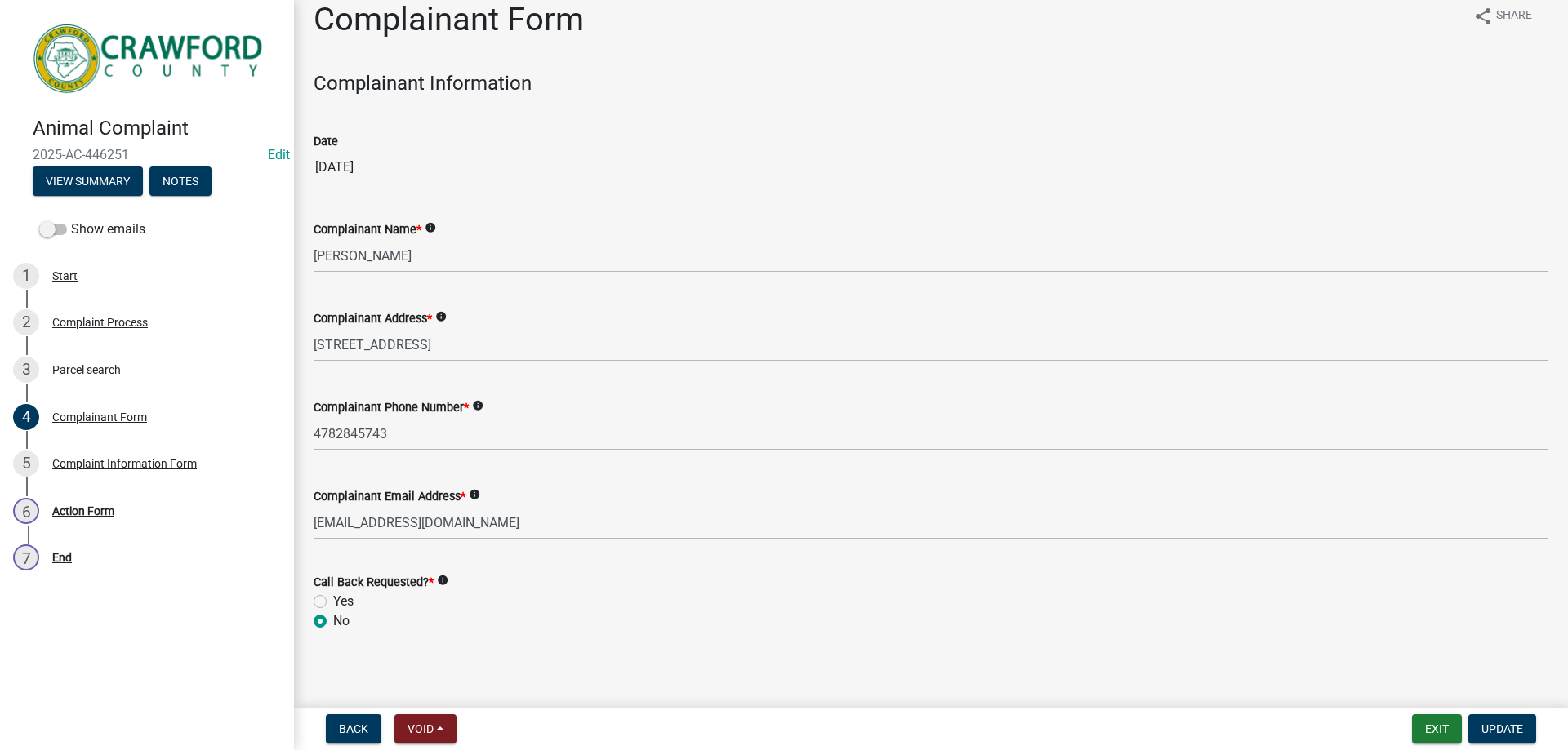
scroll to position [27, 0]
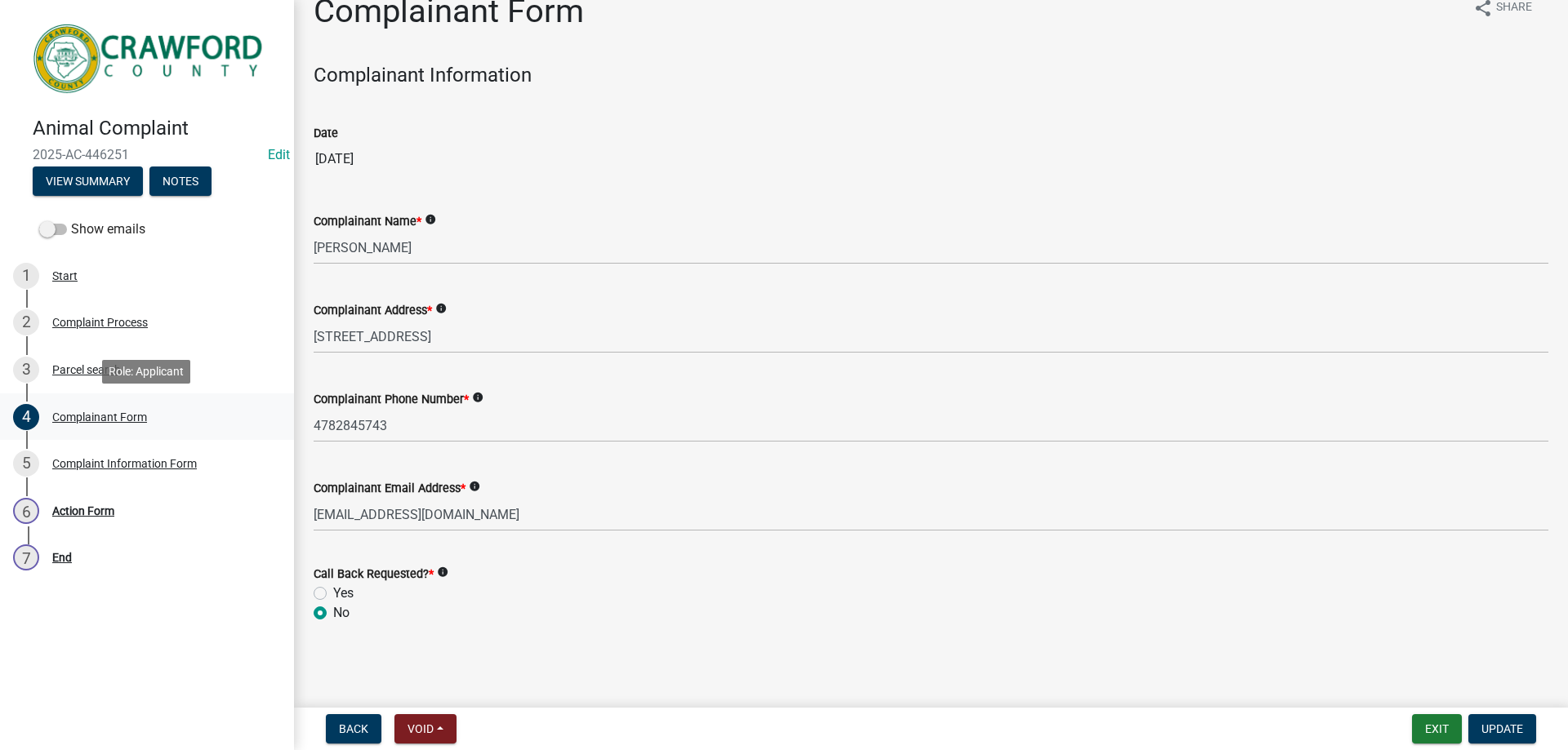
click at [90, 418] on div "Complainant Form" at bounding box center [99, 417] width 95 height 12
click at [110, 464] on div "Complaint Information Form" at bounding box center [124, 463] width 144 height 12
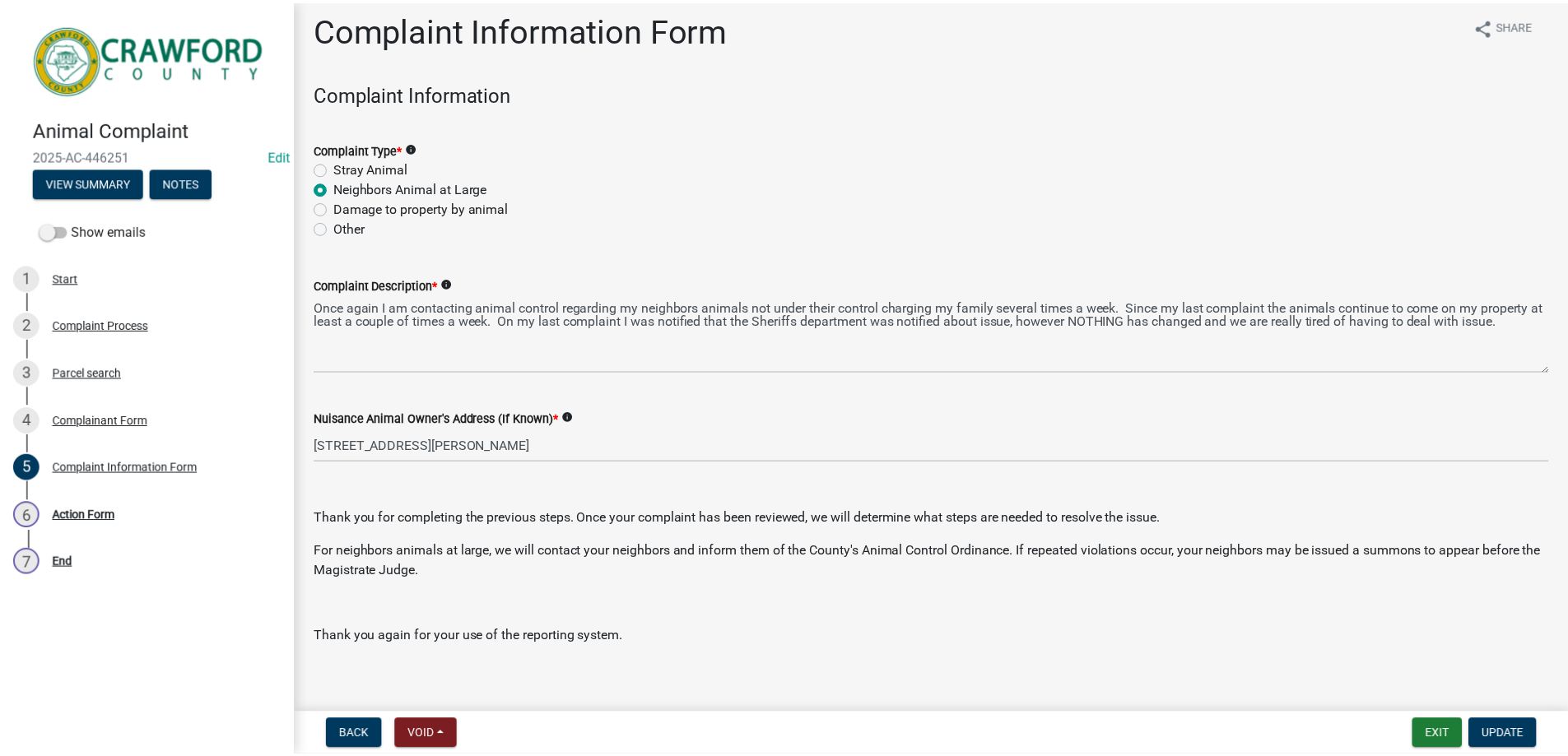
scroll to position [0, 0]
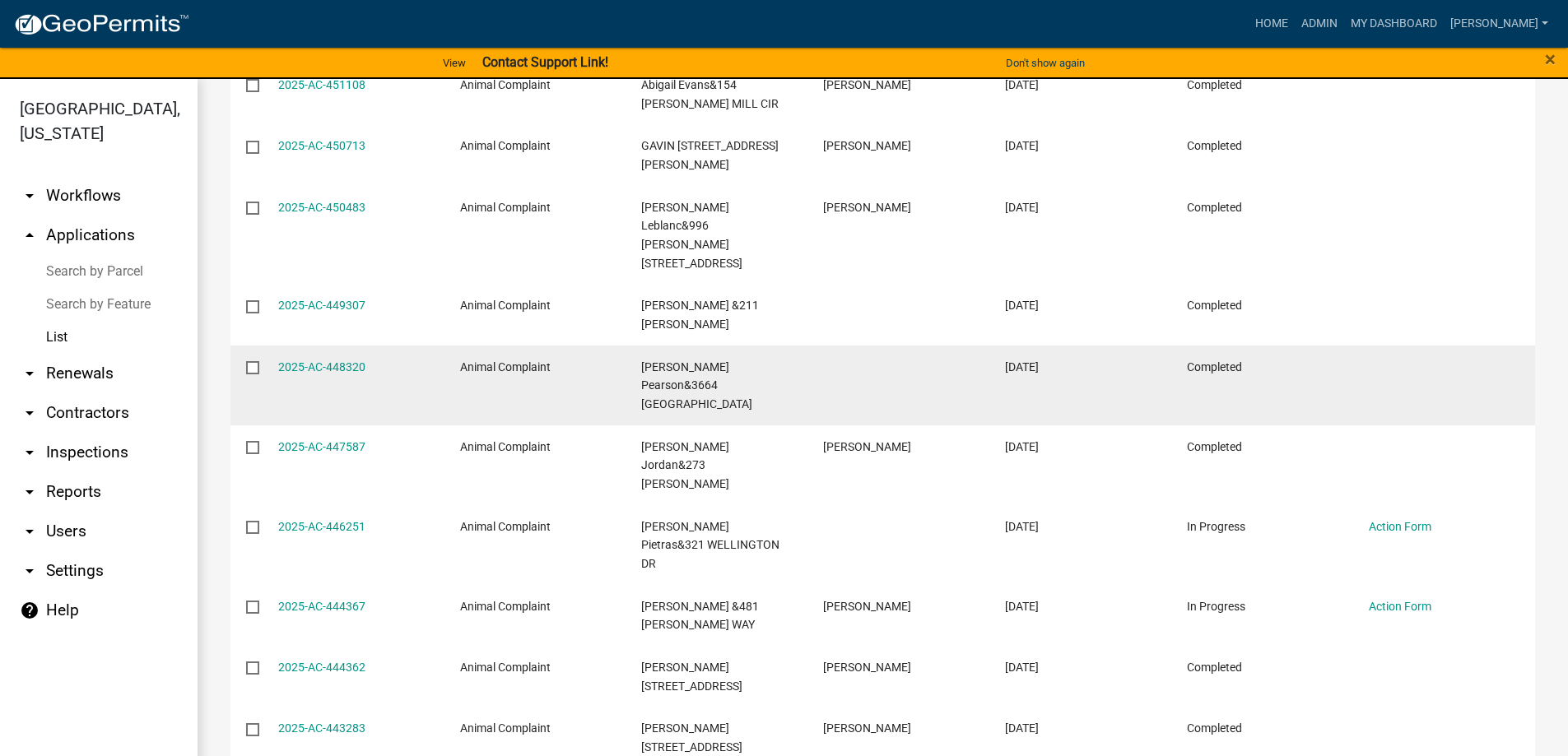
scroll to position [378, 0]
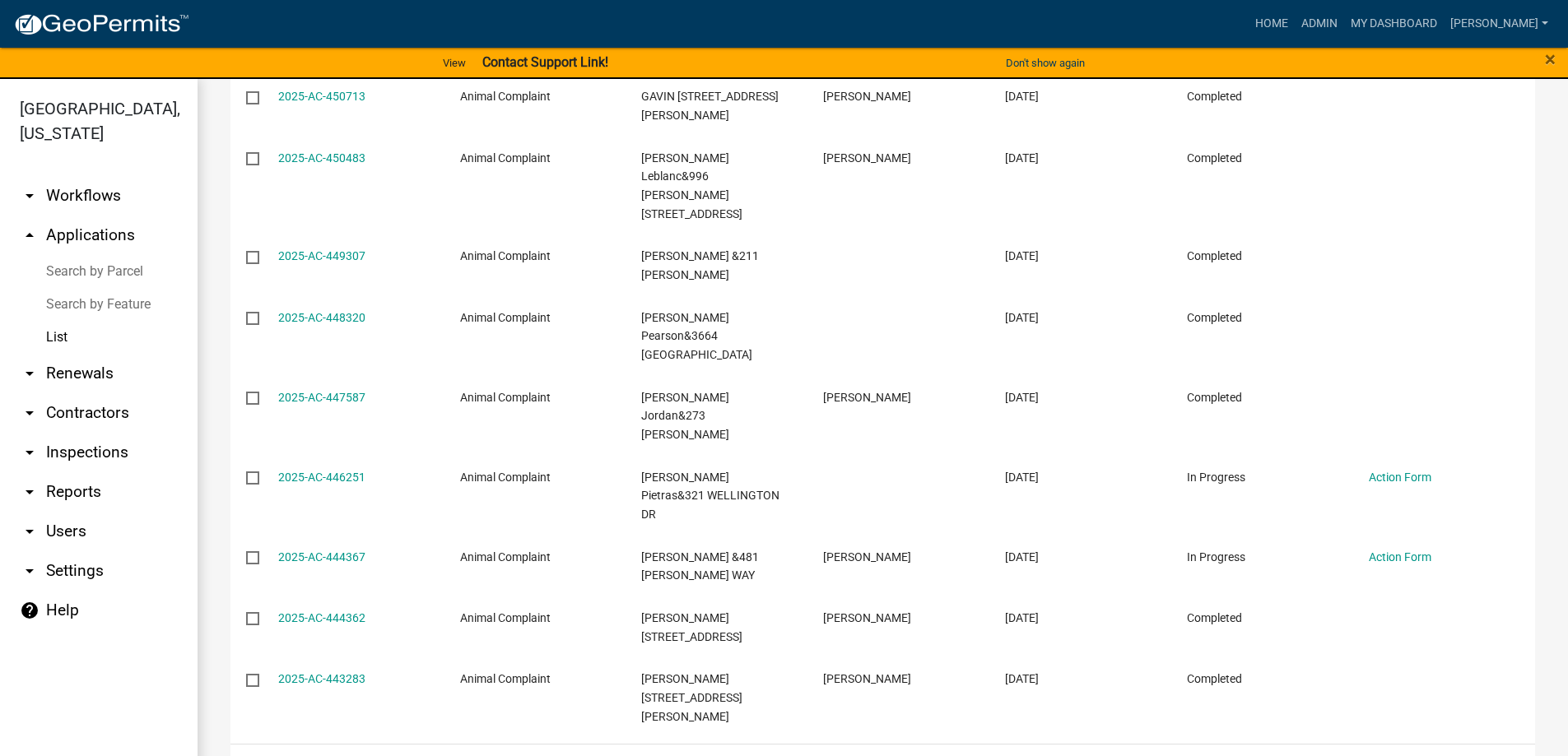
click at [1407, 755] on link "5" at bounding box center [1417, 765] width 20 height 18
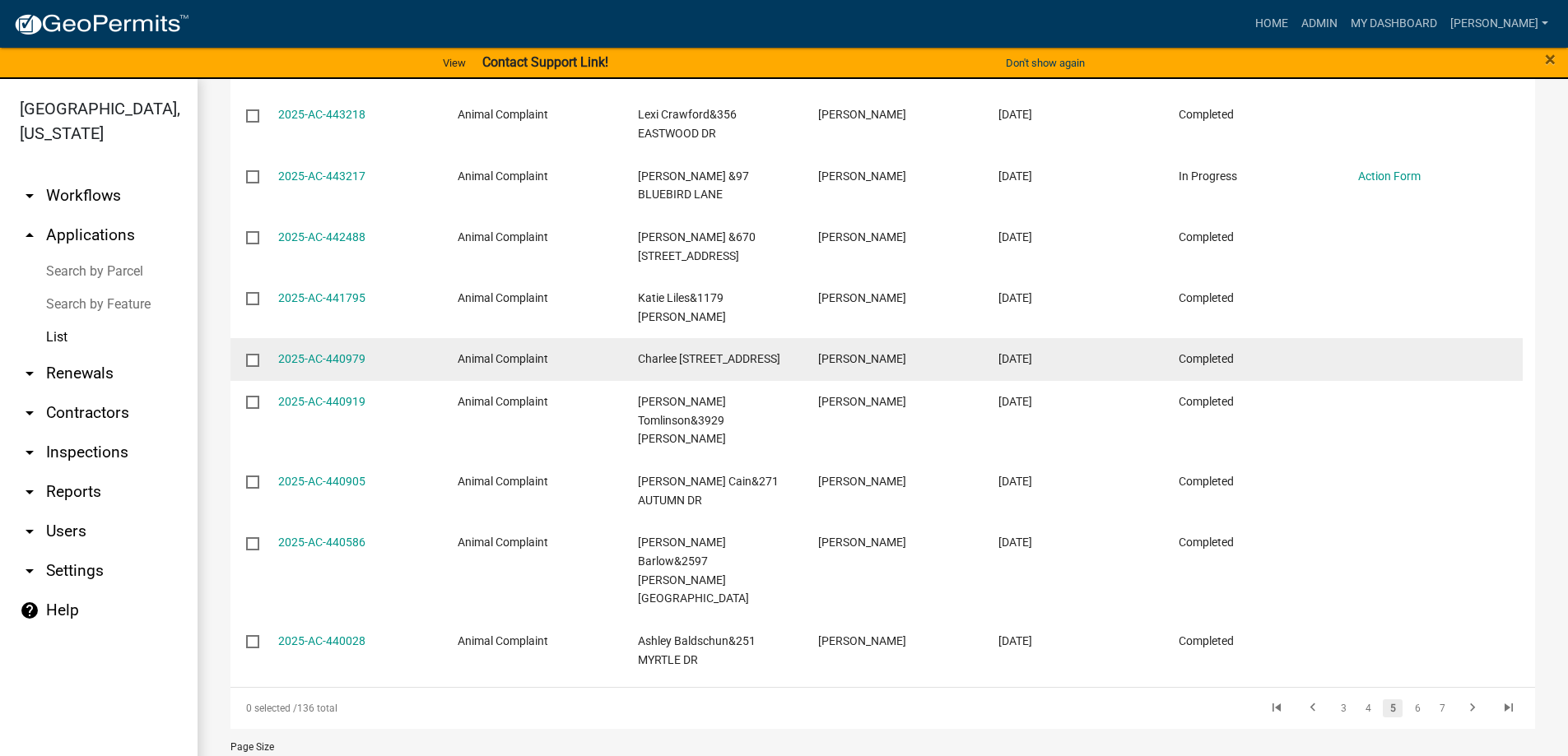
scroll to position [20, 0]
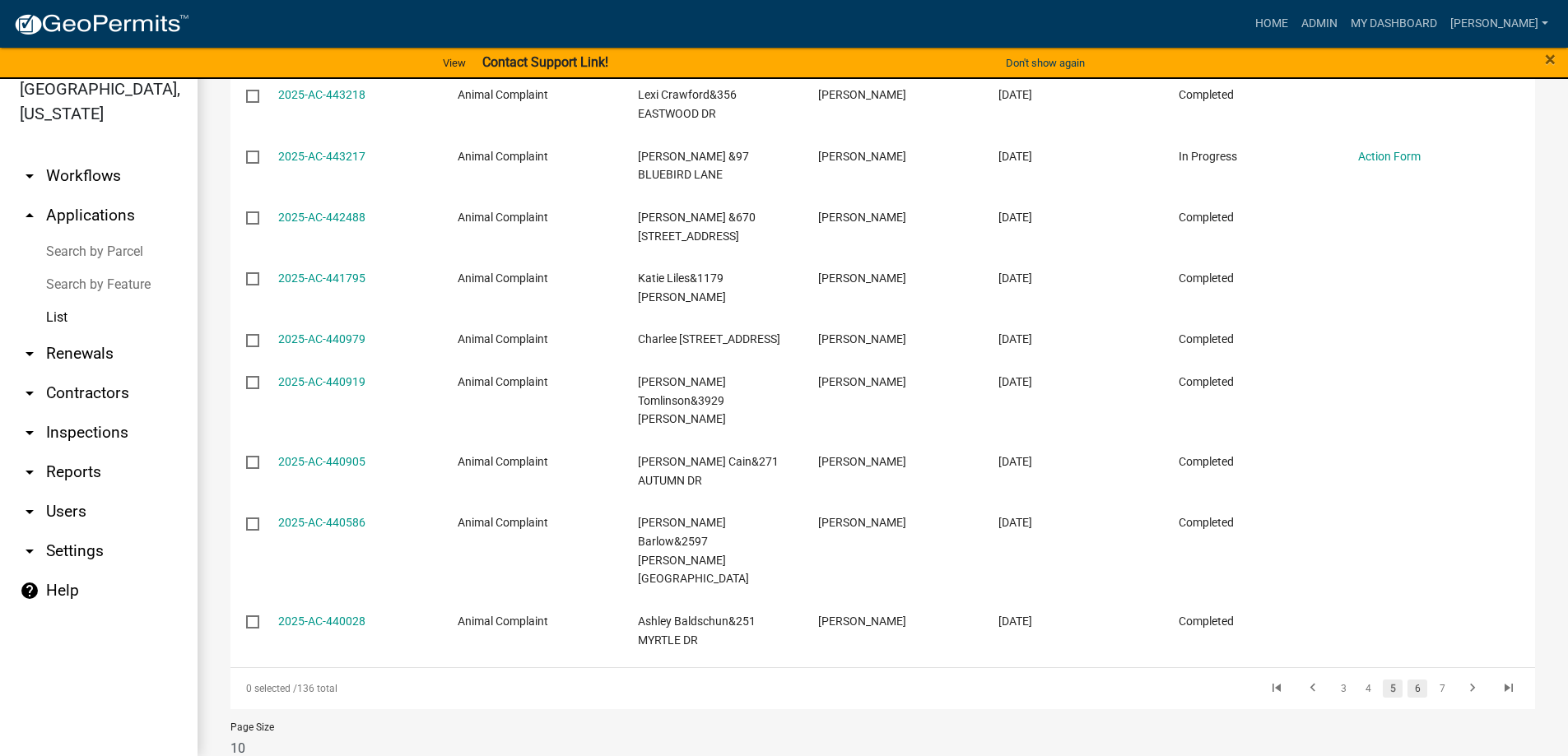
click at [1409, 679] on link "6" at bounding box center [1417, 688] width 20 height 18
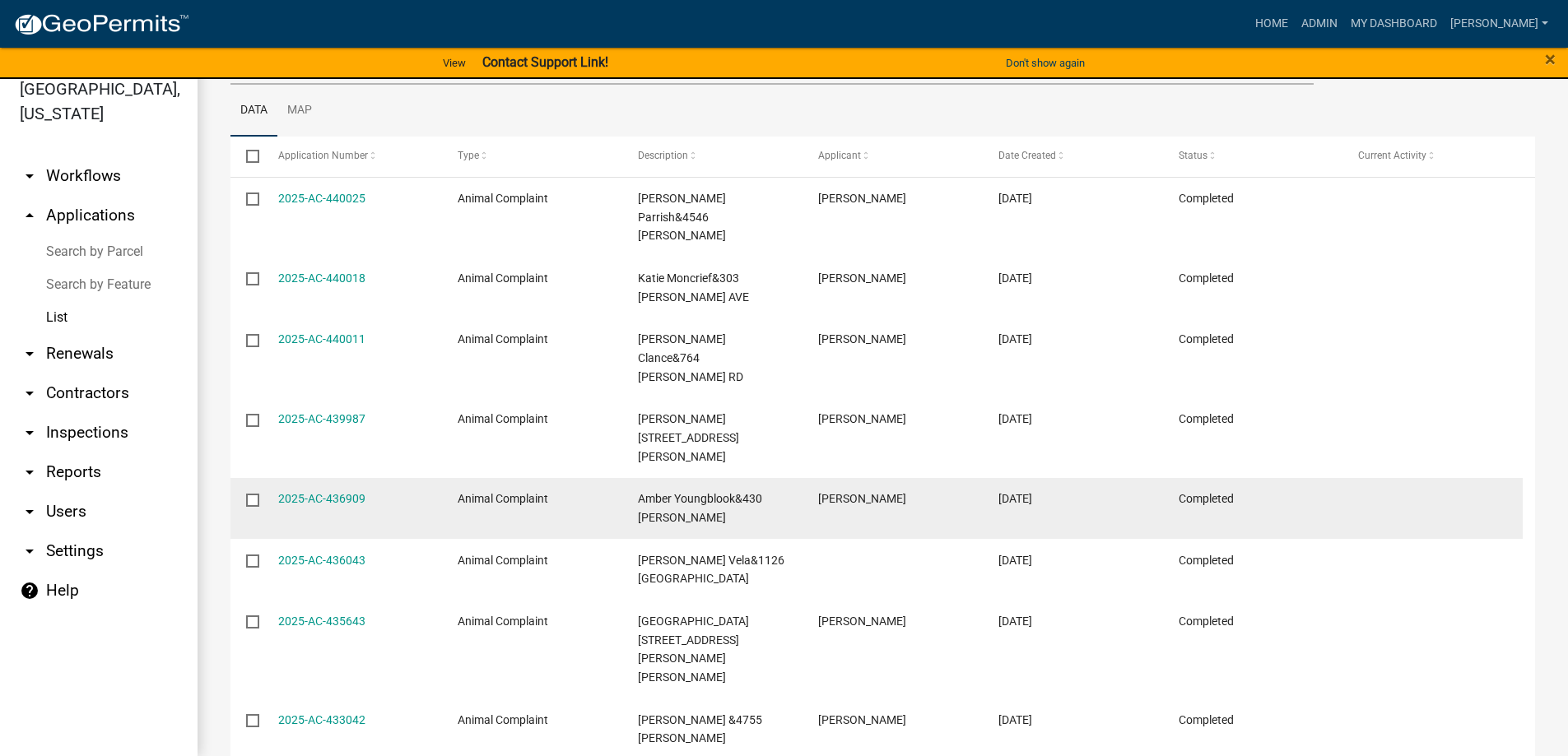
scroll to position [361, 0]
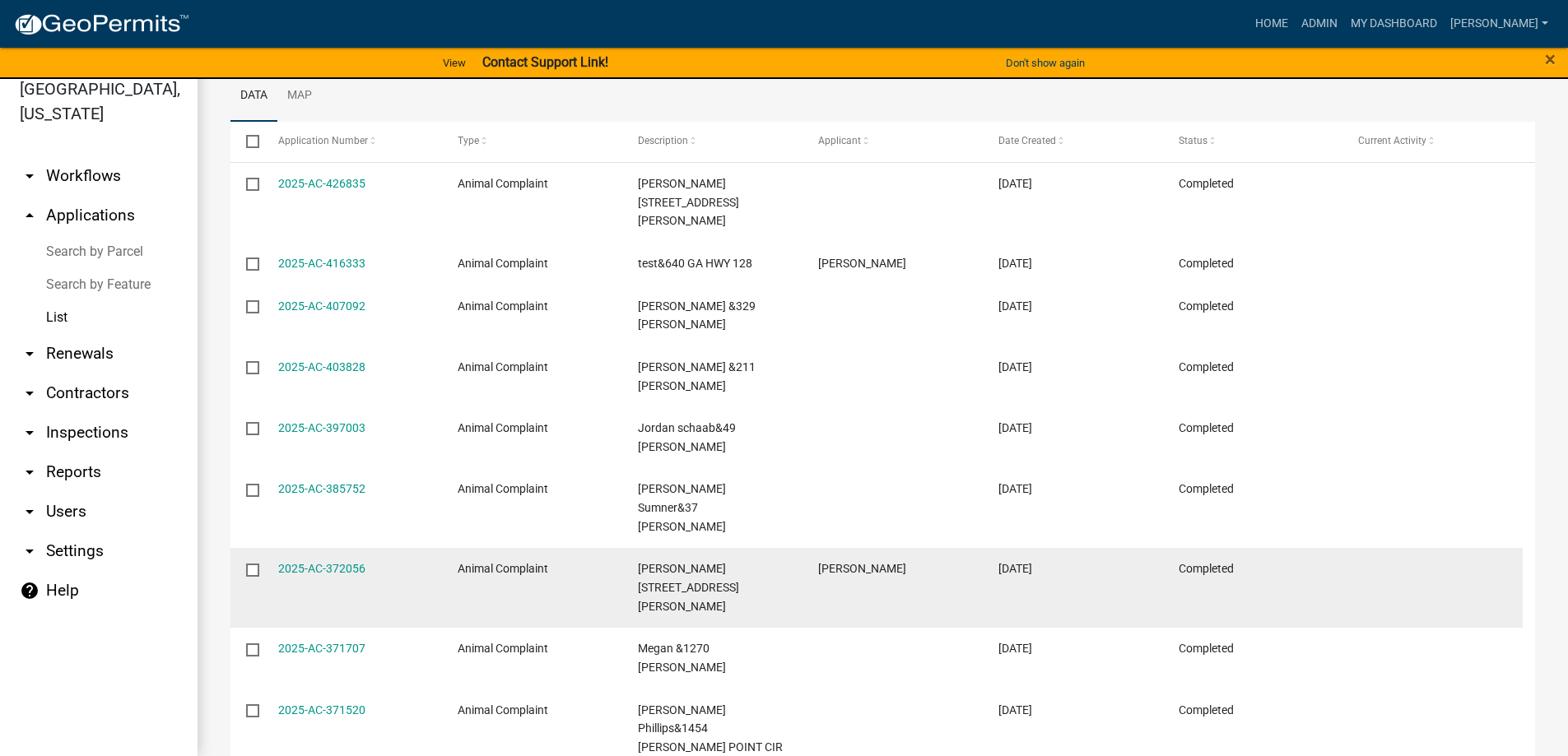
scroll to position [195, 0]
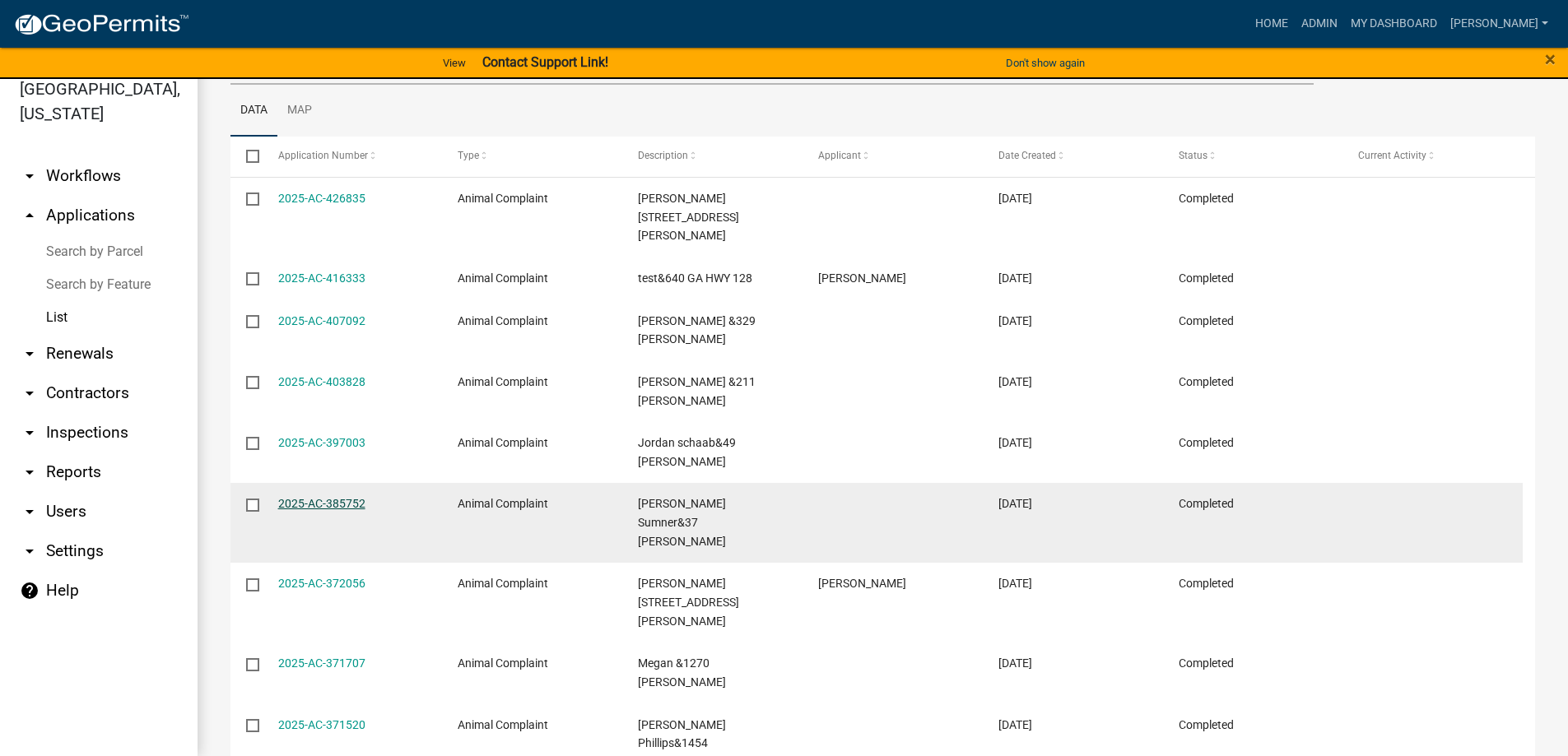
click at [305, 505] on link "2025-AC-385752" at bounding box center [322, 503] width 88 height 13
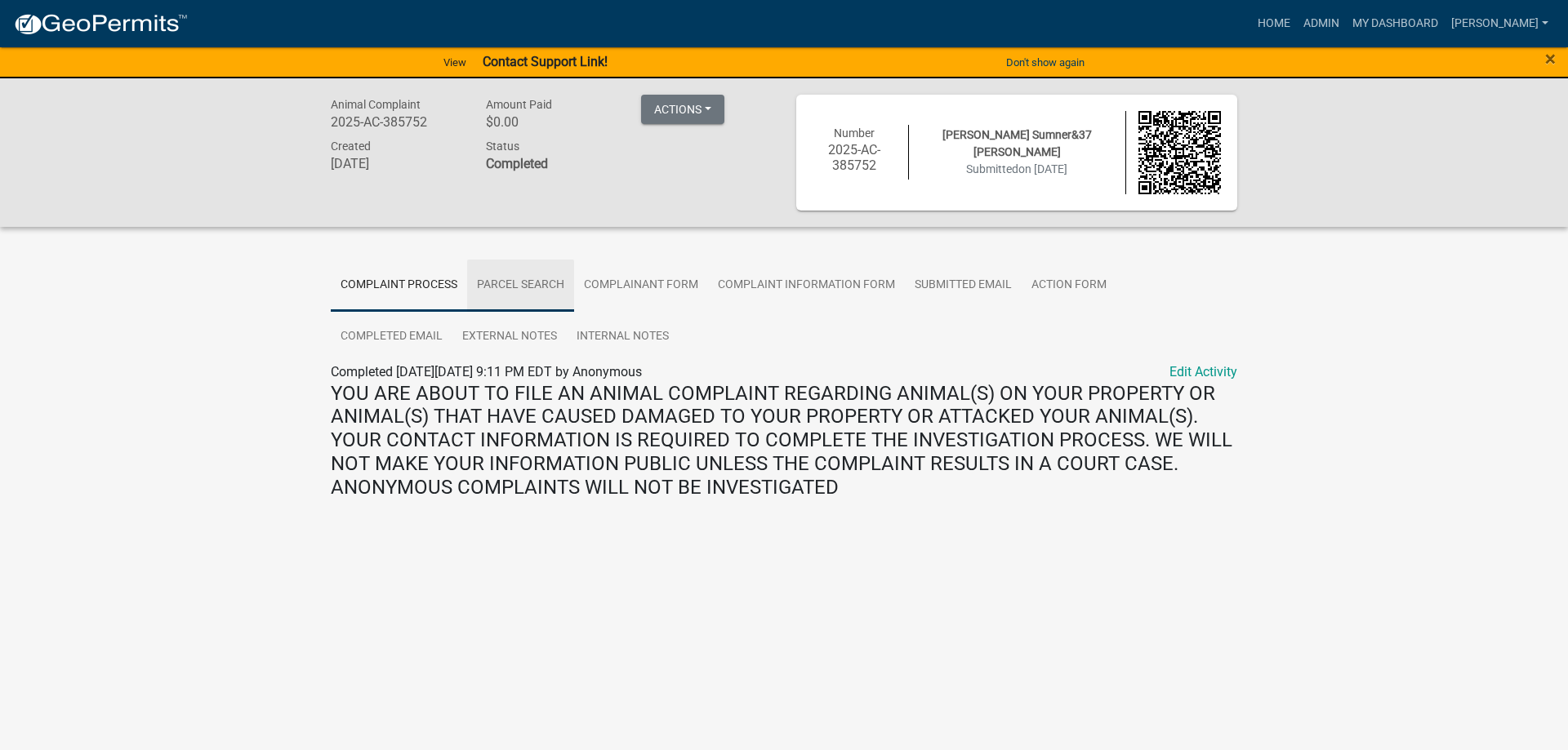
click at [519, 287] on link "Parcel search" at bounding box center [520, 285] width 107 height 52
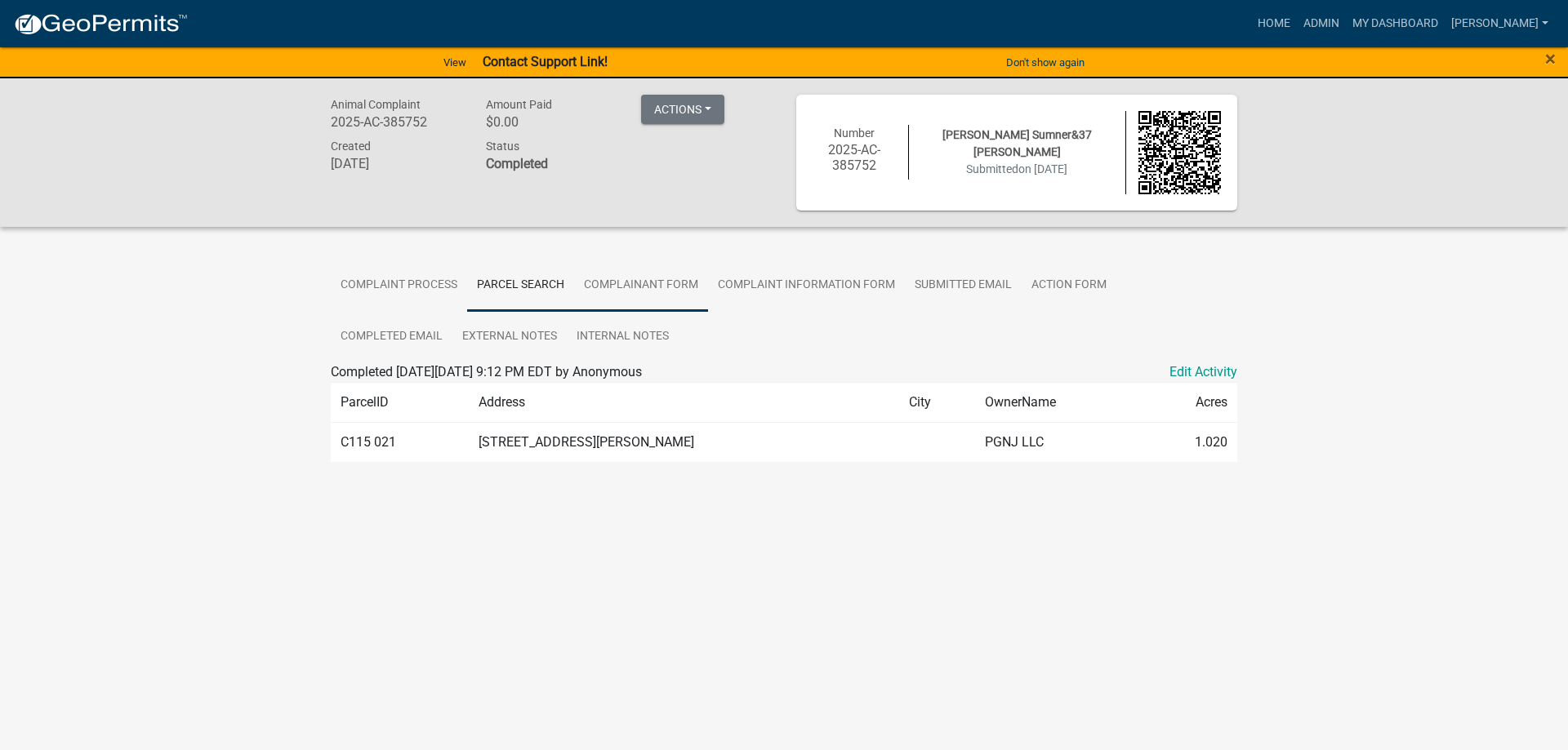
click at [628, 282] on link "Complainant Form" at bounding box center [640, 285] width 134 height 52
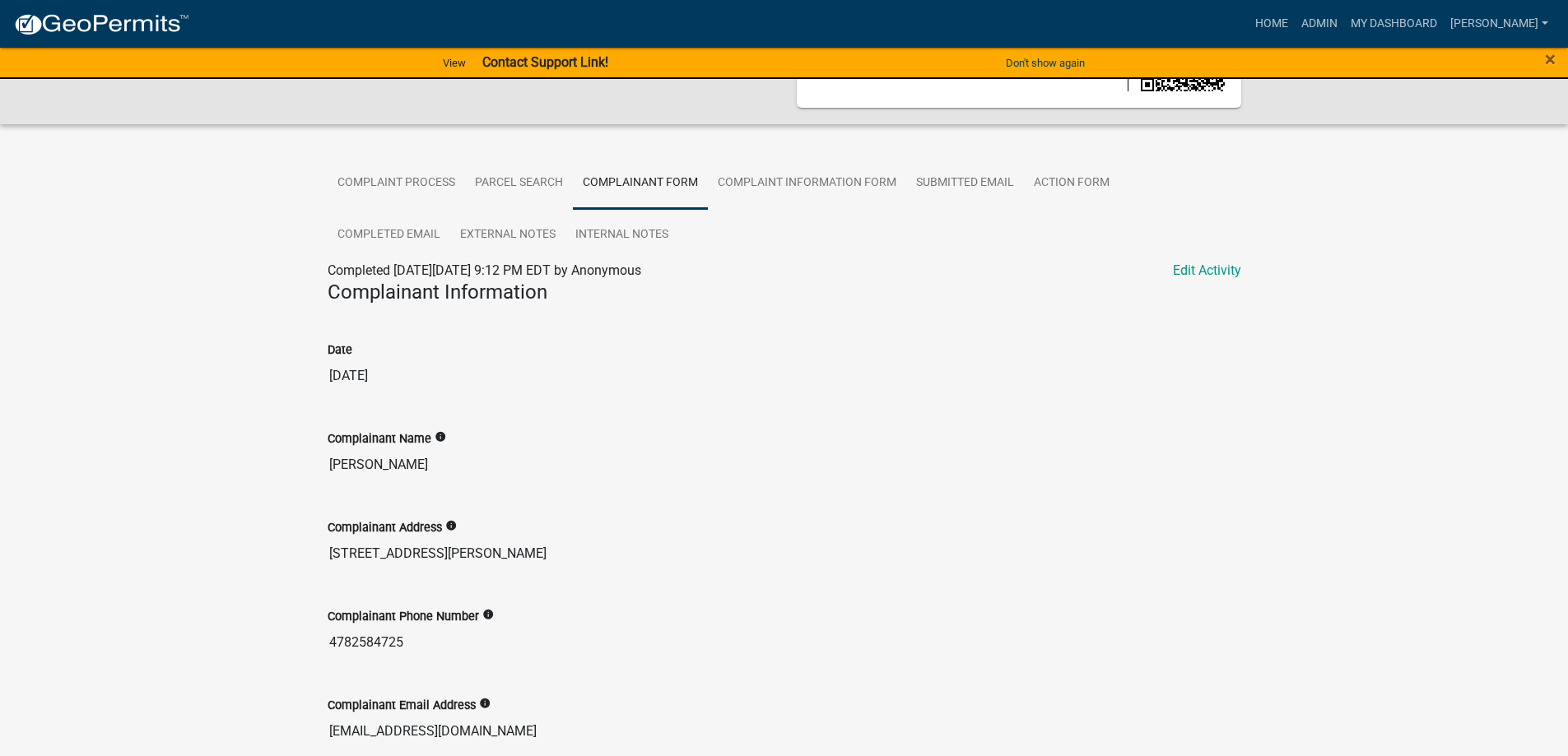
scroll to position [103, 0]
click at [826, 190] on link "Complaint Information Form" at bounding box center [807, 185] width 198 height 53
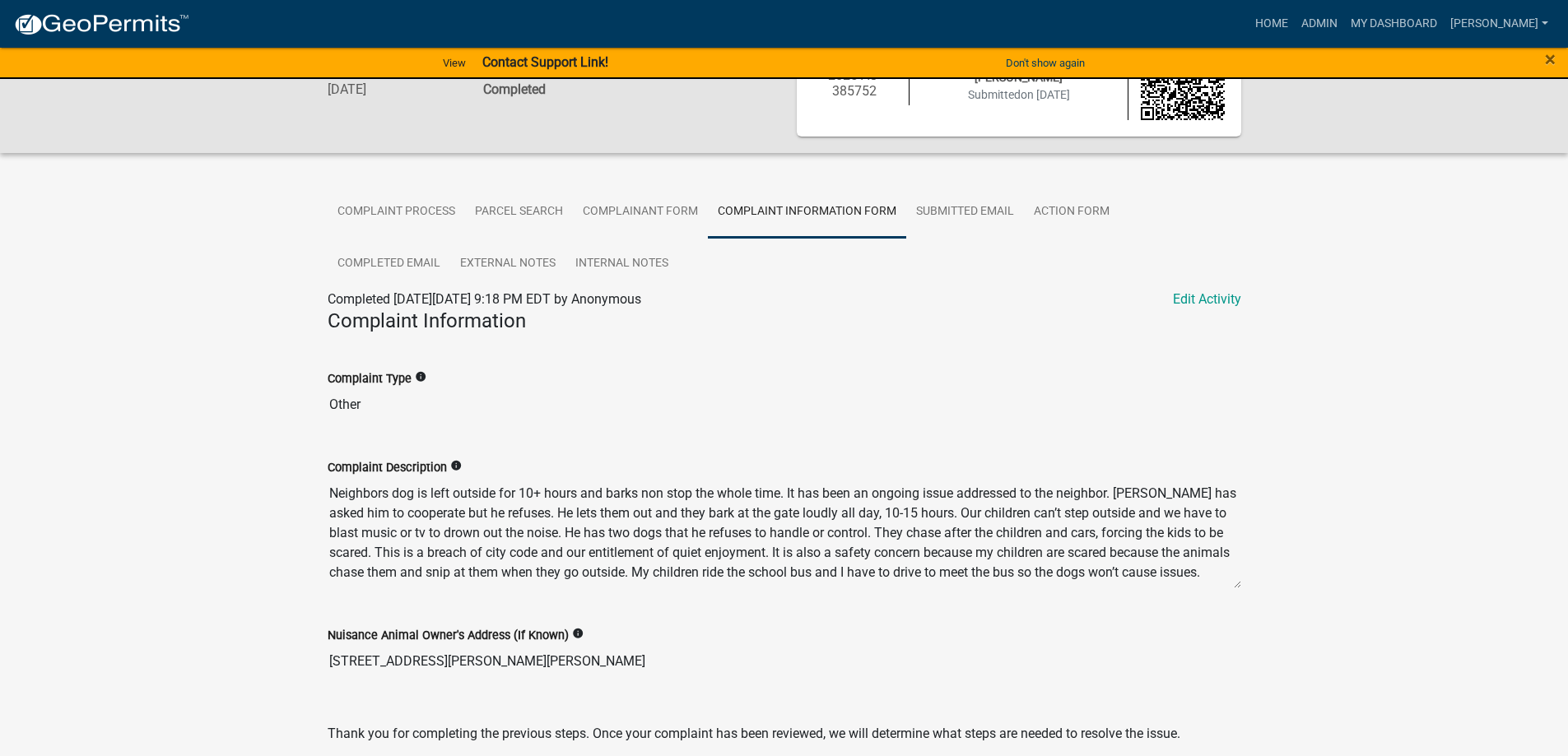
scroll to position [164, 0]
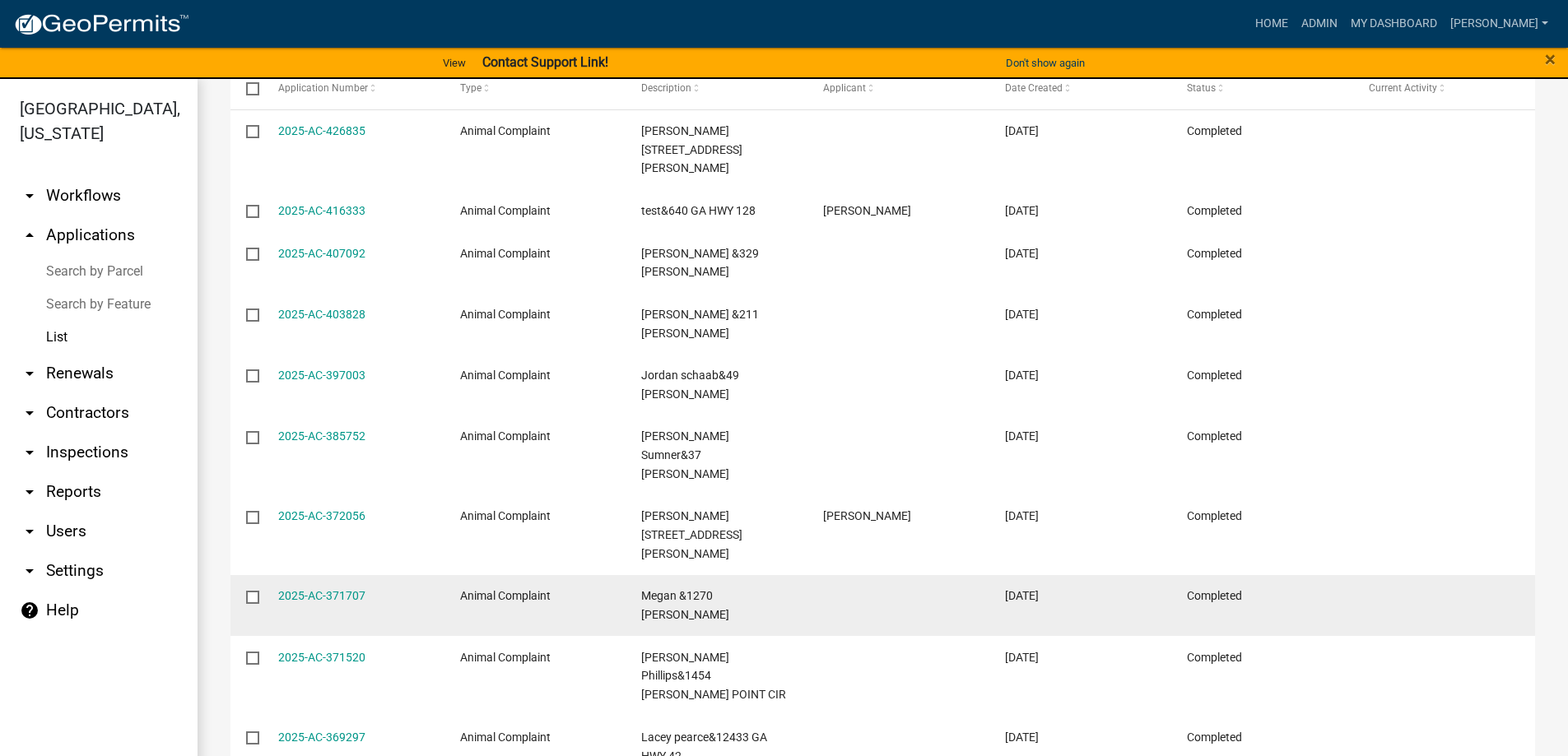
scroll to position [342, 0]
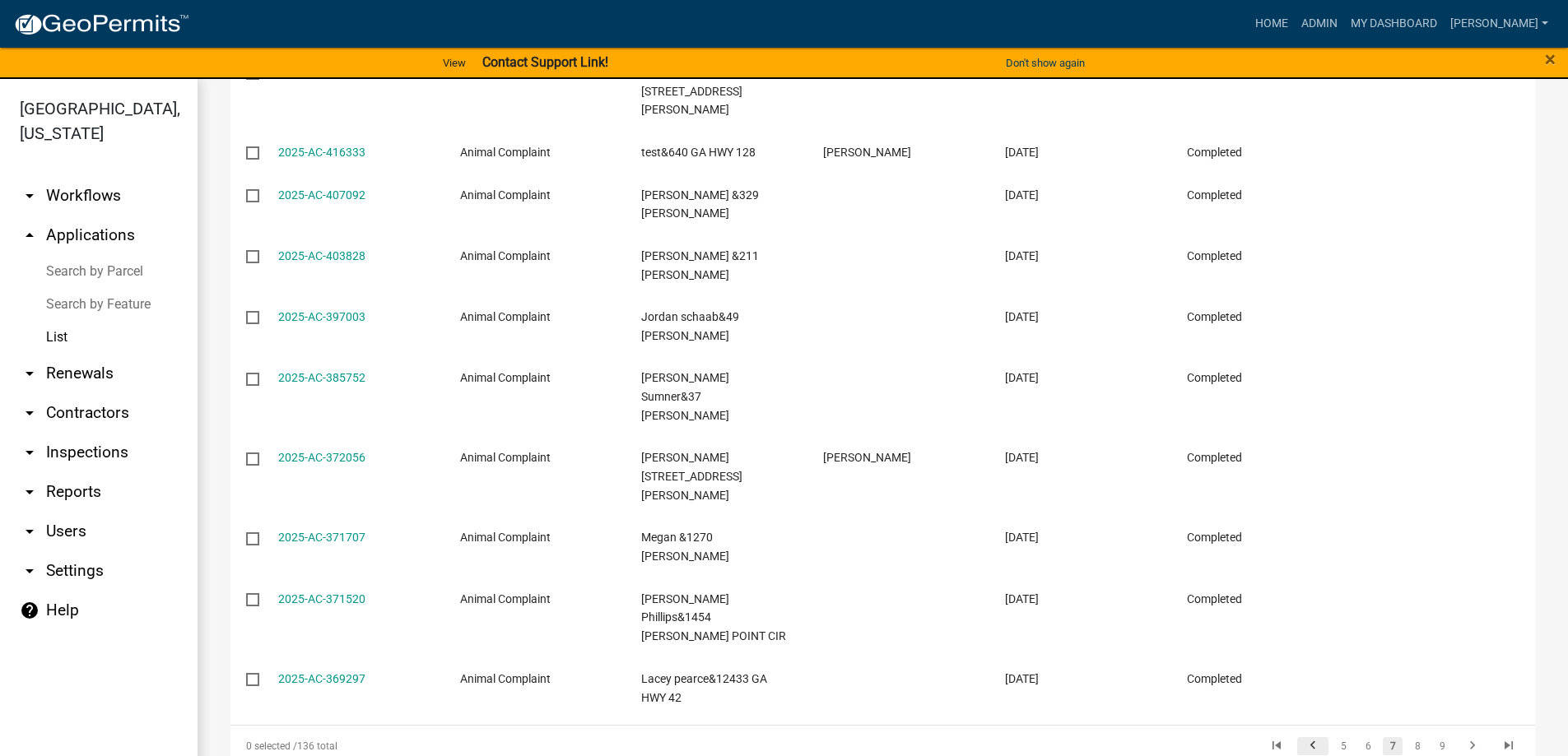
click at [1302, 738] on icon "go to previous page" at bounding box center [1313, 748] width 21 height 20
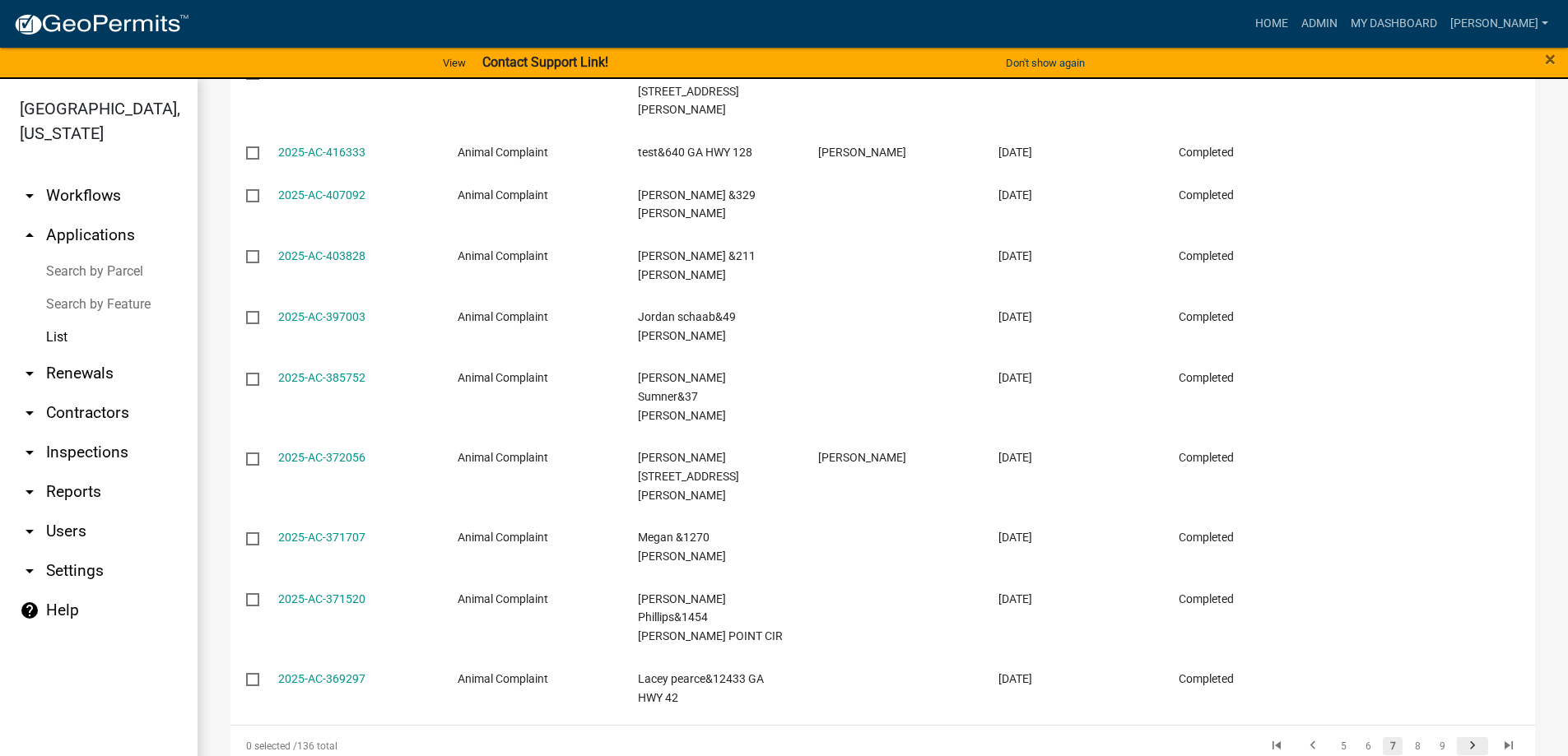
click at [1465, 738] on icon "go to next page" at bounding box center [1472, 748] width 21 height 20
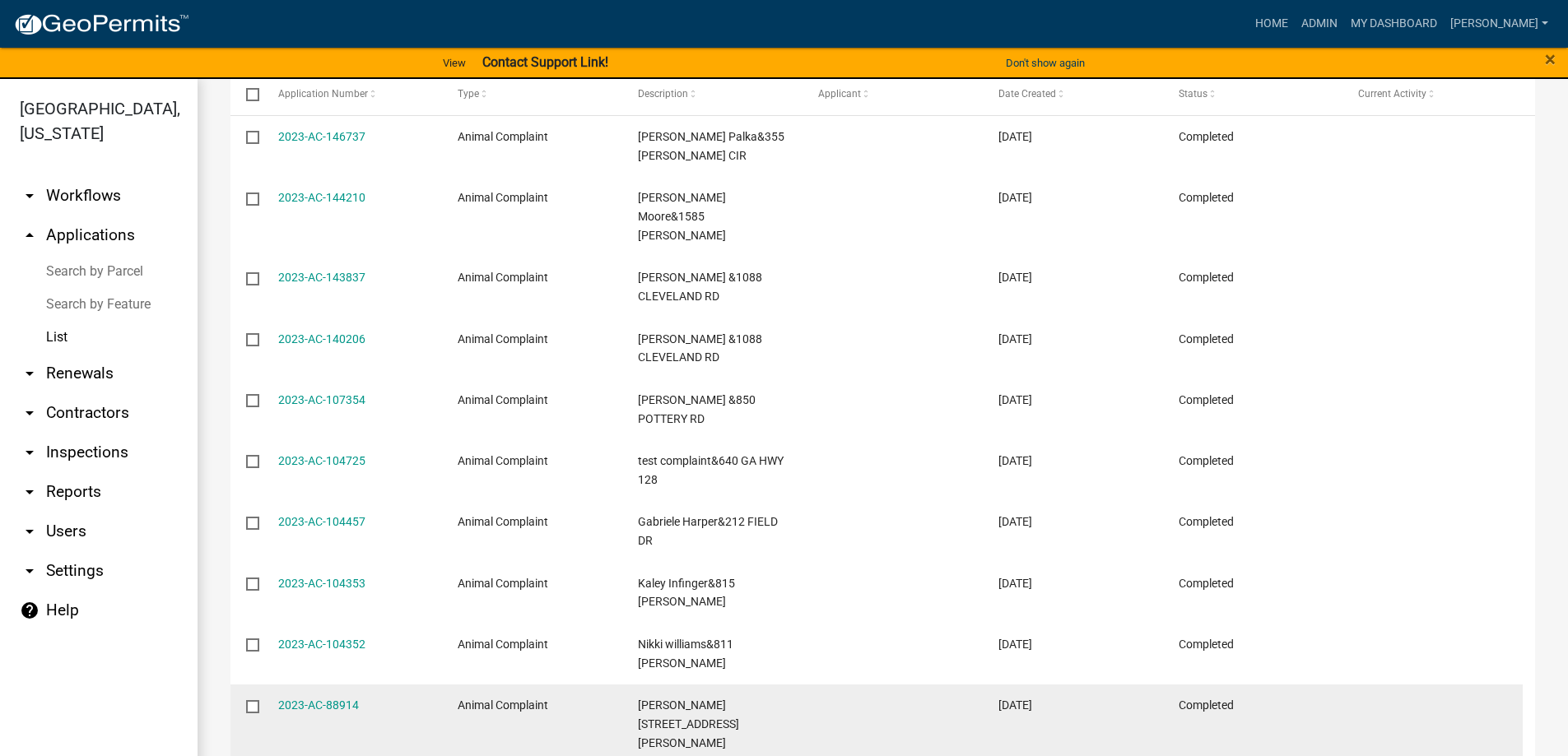
scroll to position [259, 0]
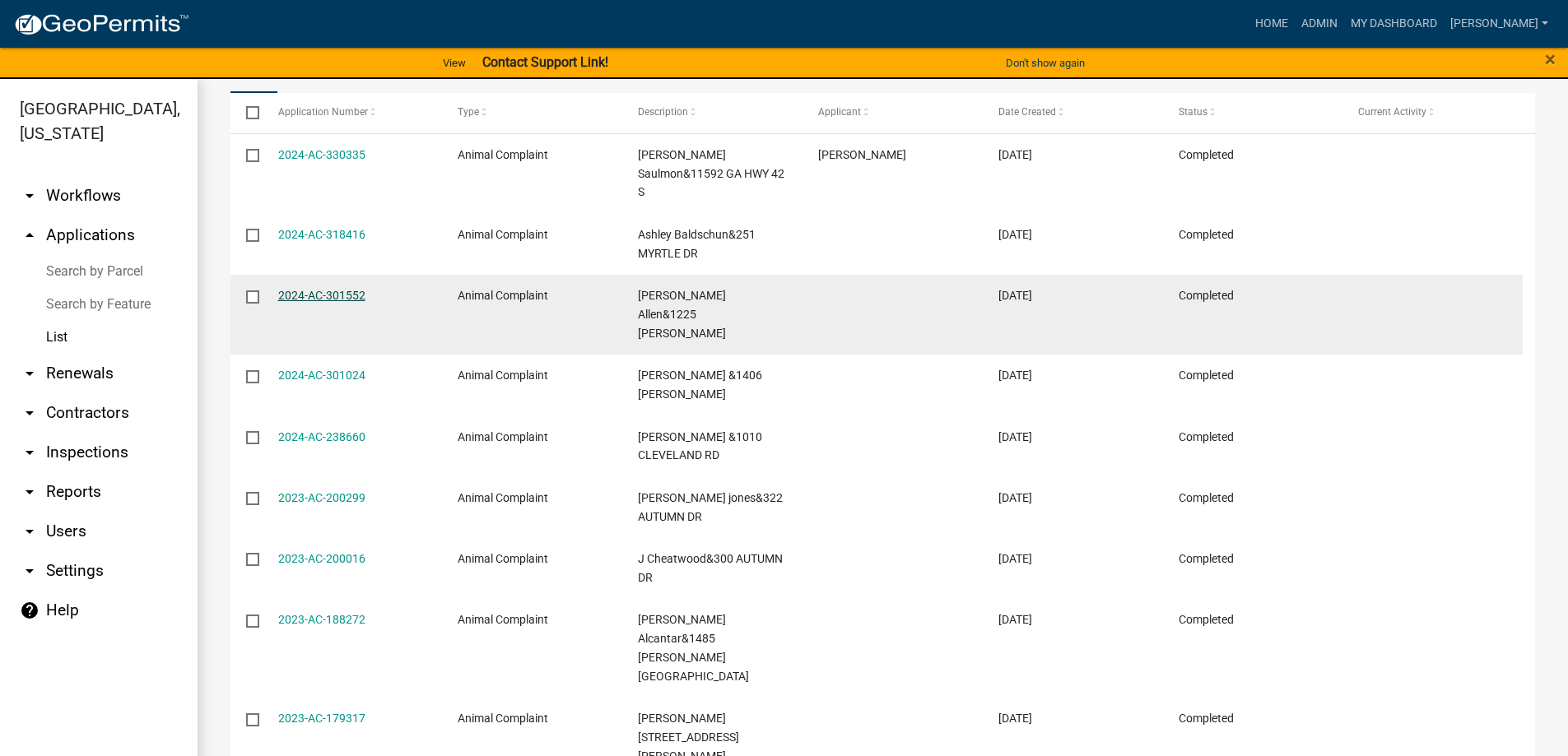
click at [323, 289] on link "2024-AC-301552" at bounding box center [322, 295] width 88 height 13
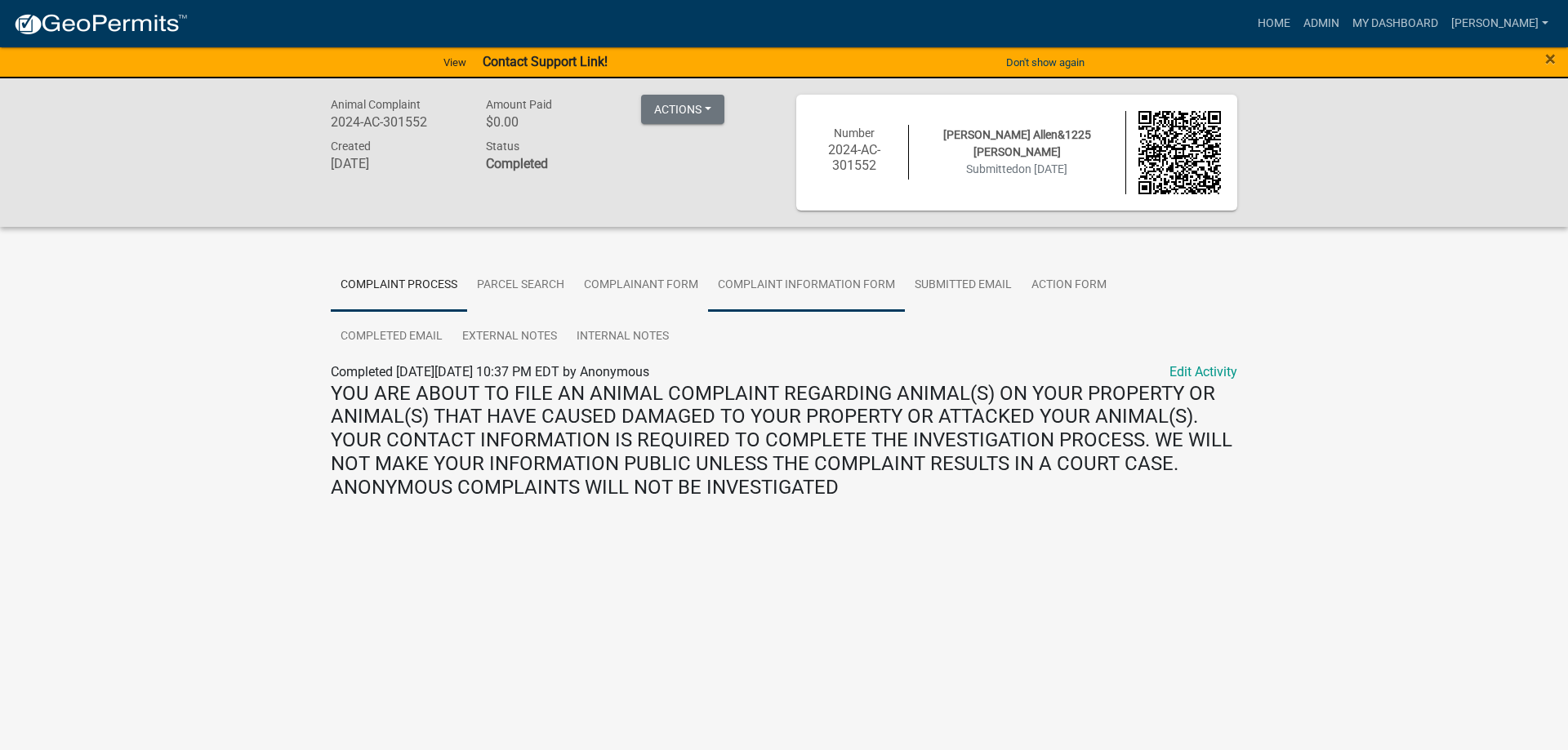
click at [836, 282] on link "Complaint Information Form" at bounding box center [806, 285] width 197 height 52
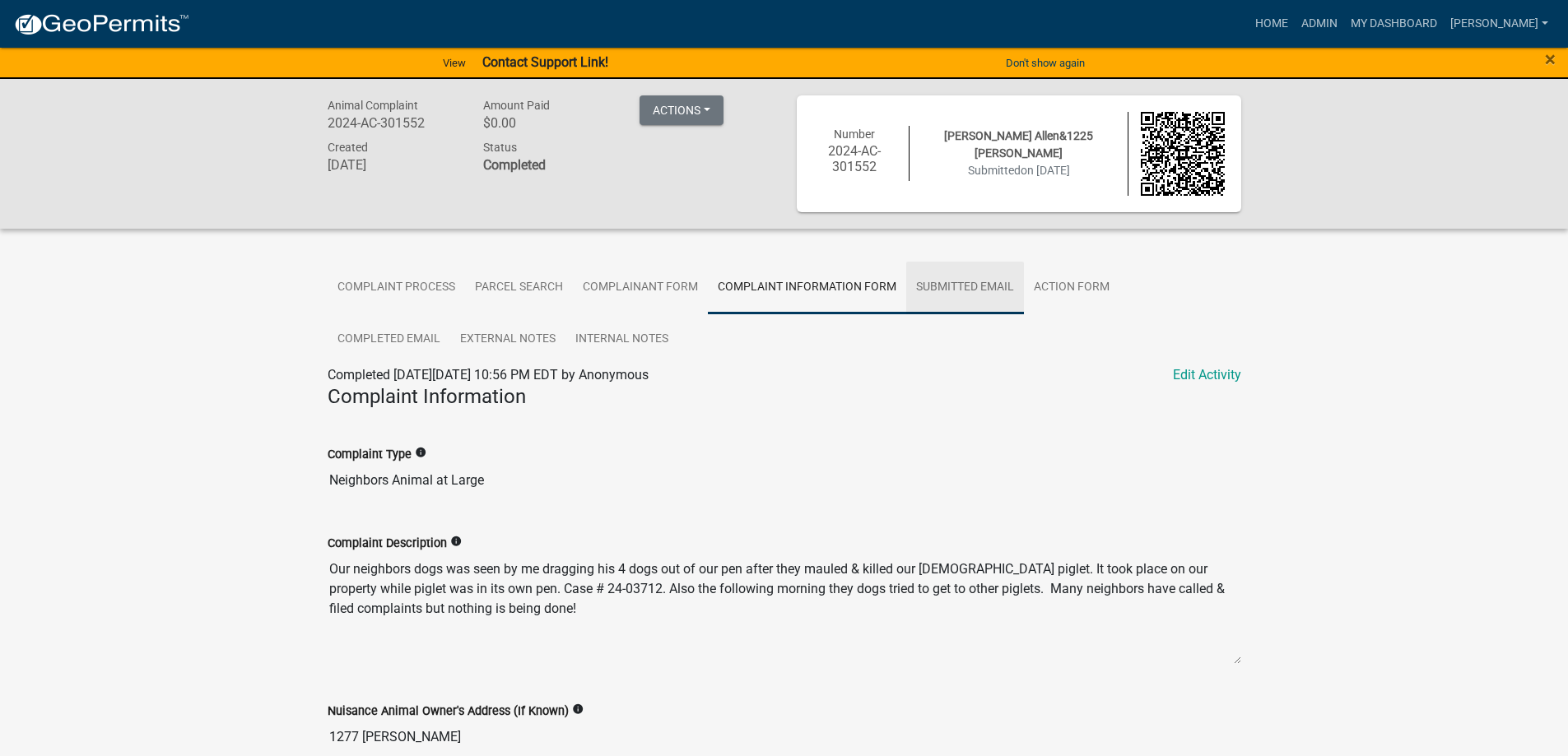
click at [948, 295] on link "Submitted Email" at bounding box center [965, 287] width 118 height 53
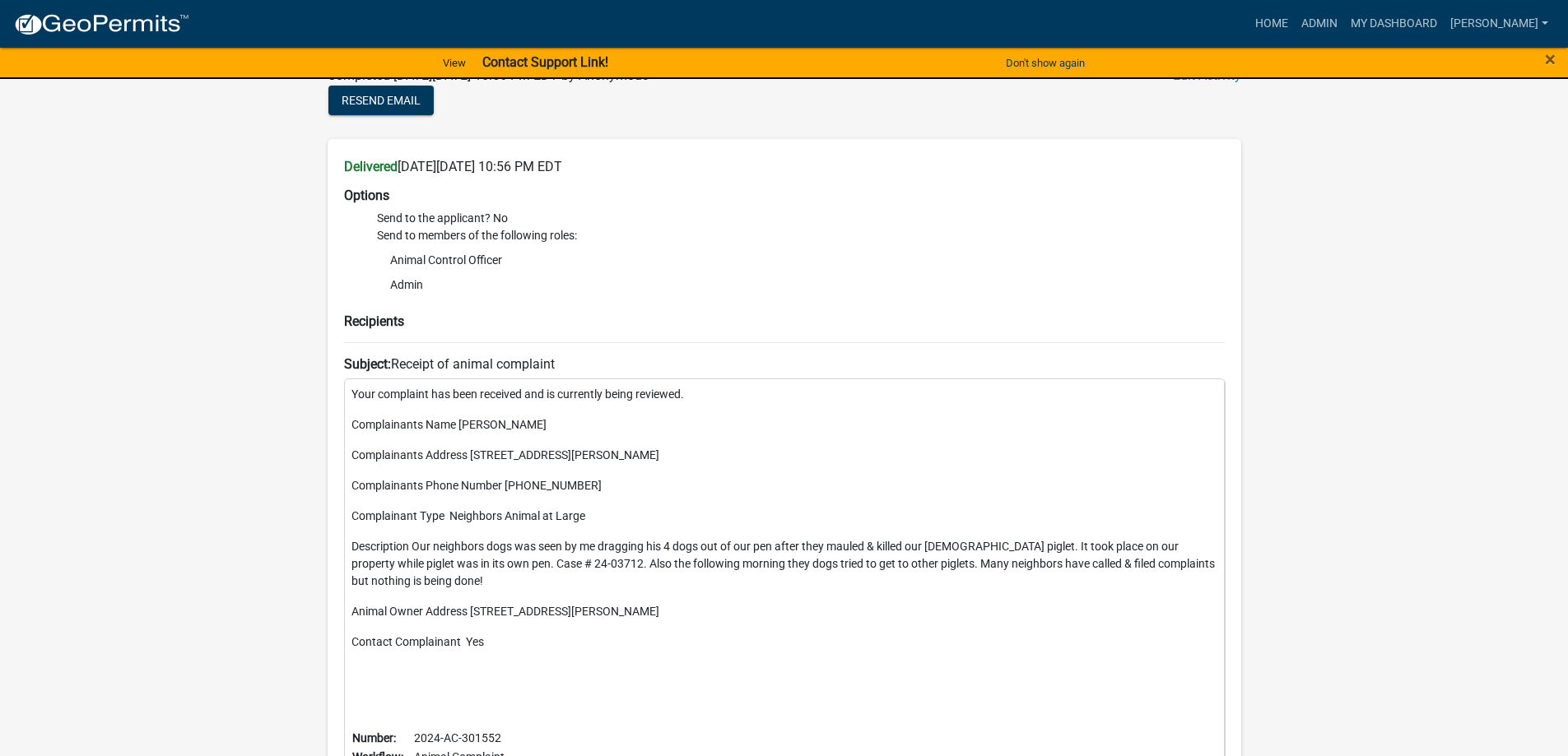
scroll to position [329, 0]
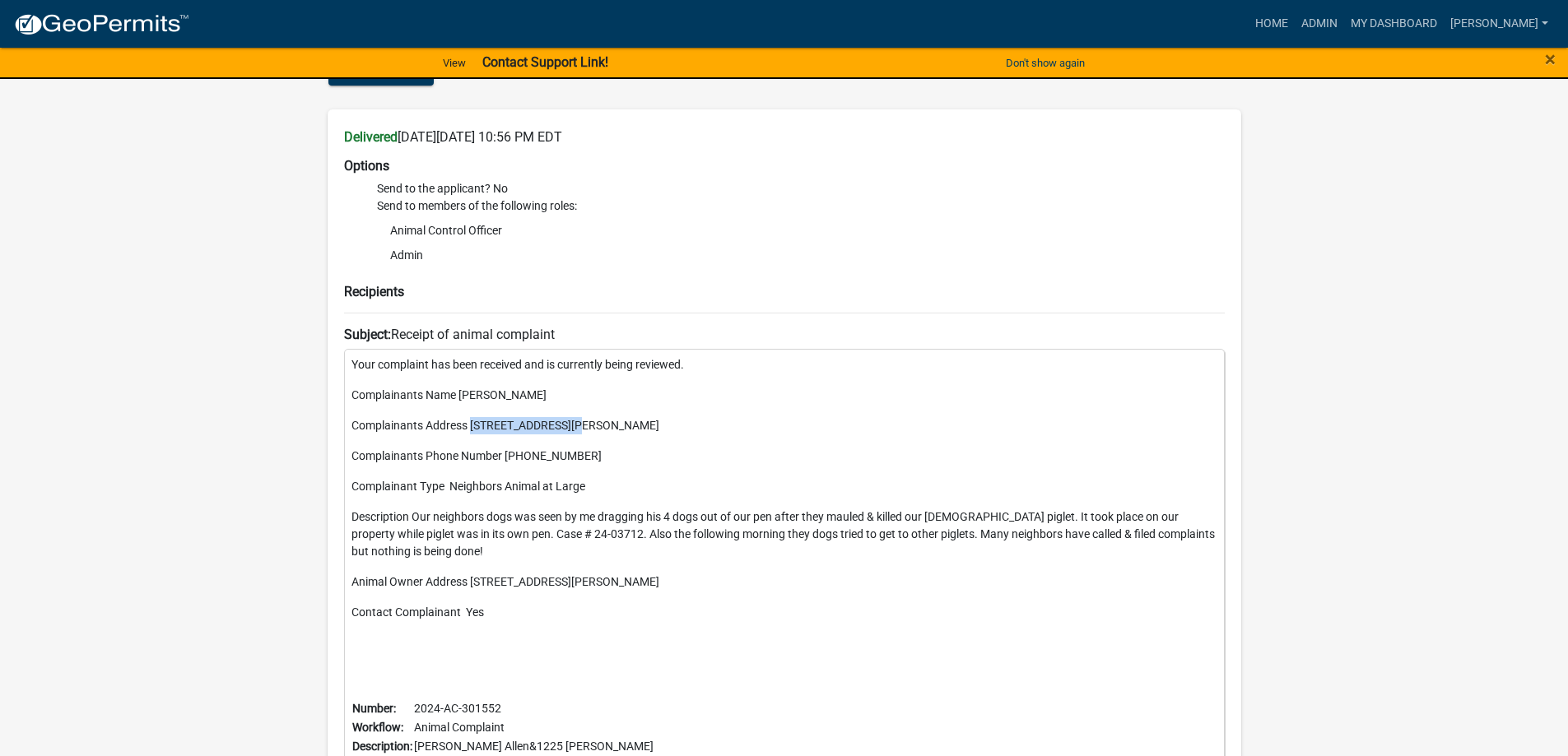
drag, startPoint x: 471, startPoint y: 428, endPoint x: 610, endPoint y: 428, distance: 139.0
click at [610, 428] on p "Complainants Address 1225 BLASINGAME RD" at bounding box center [785, 425] width 866 height 17
copy p "1225 BLASINGAME RD"
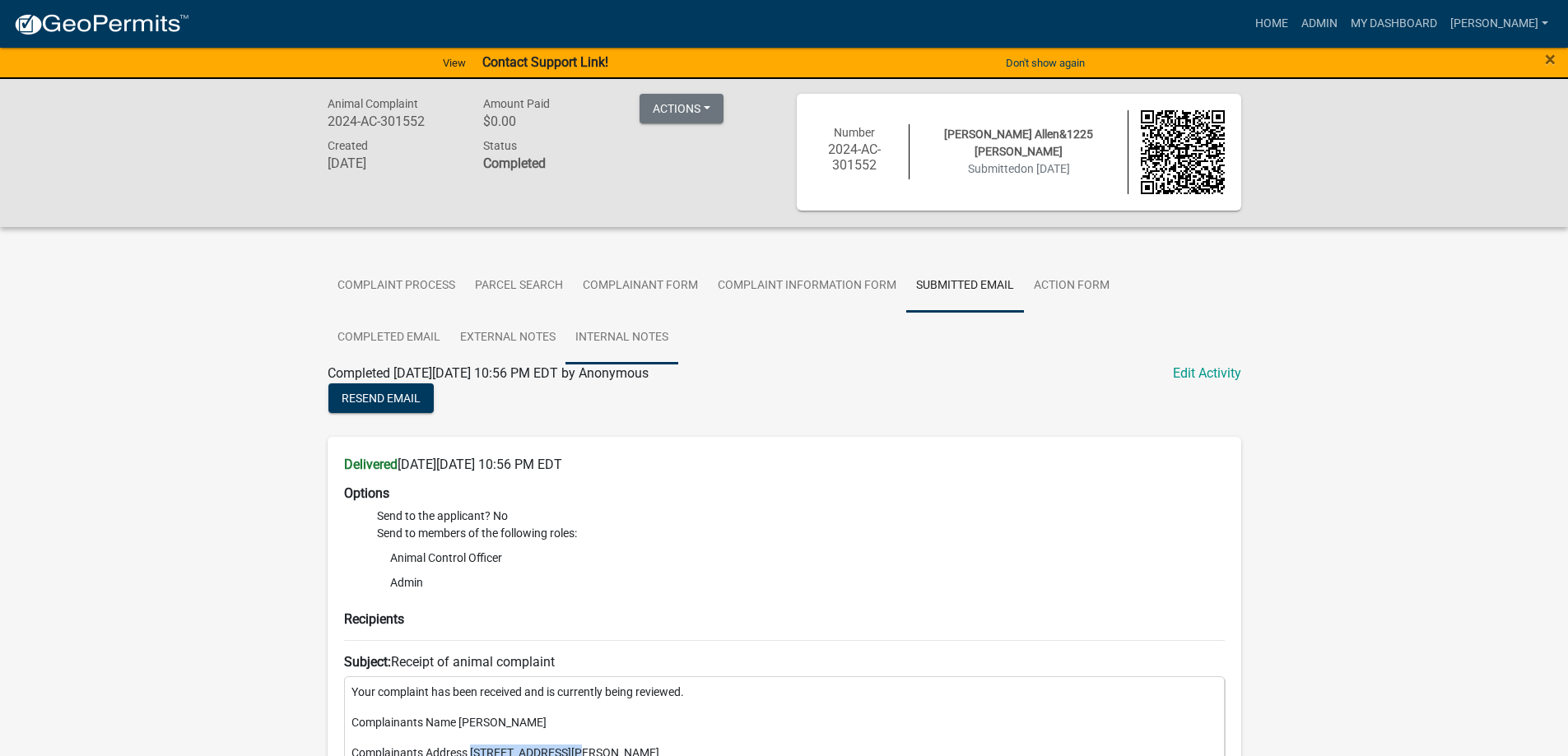
scroll to position [0, 0]
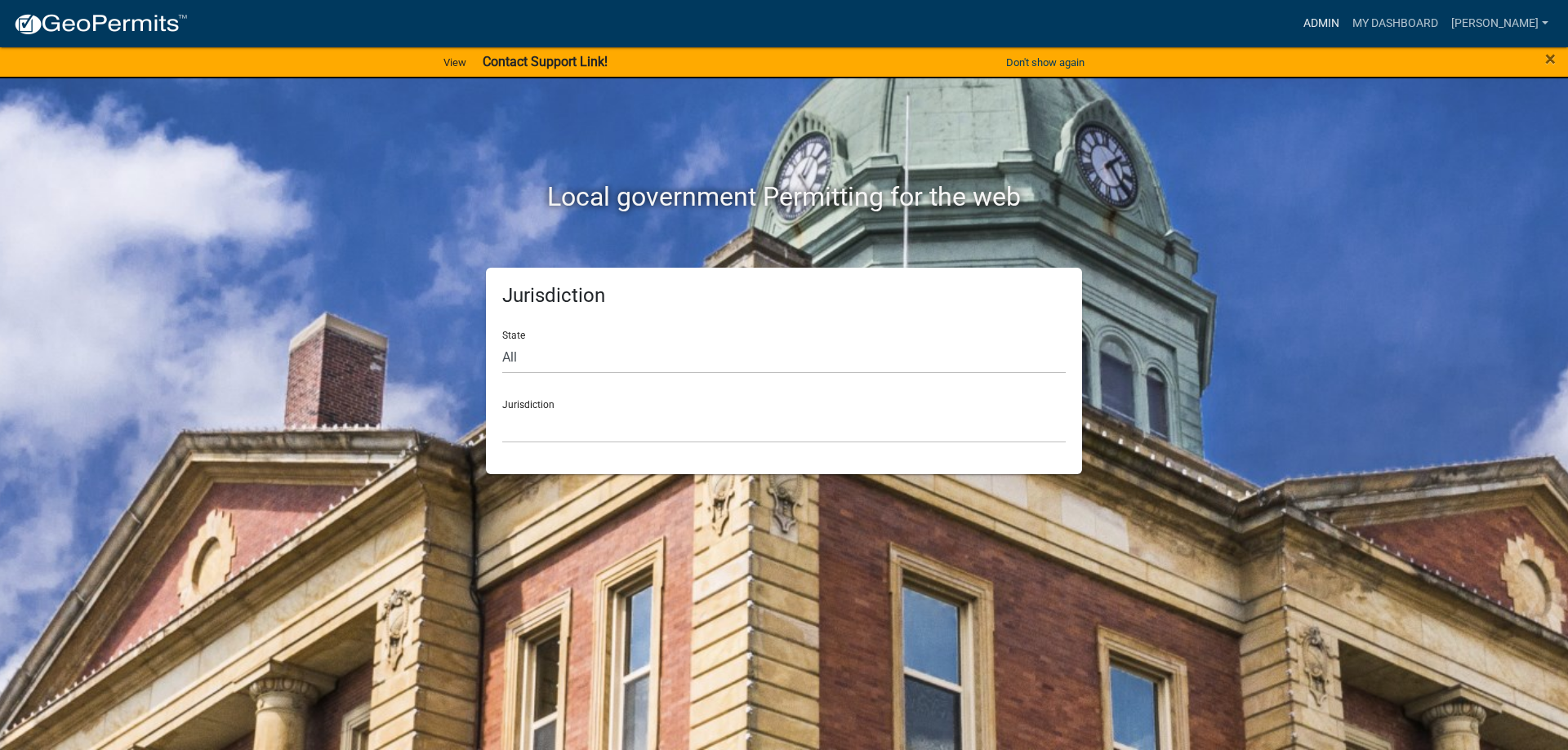
click at [1317, 24] on link "Admin" at bounding box center [1321, 23] width 49 height 31
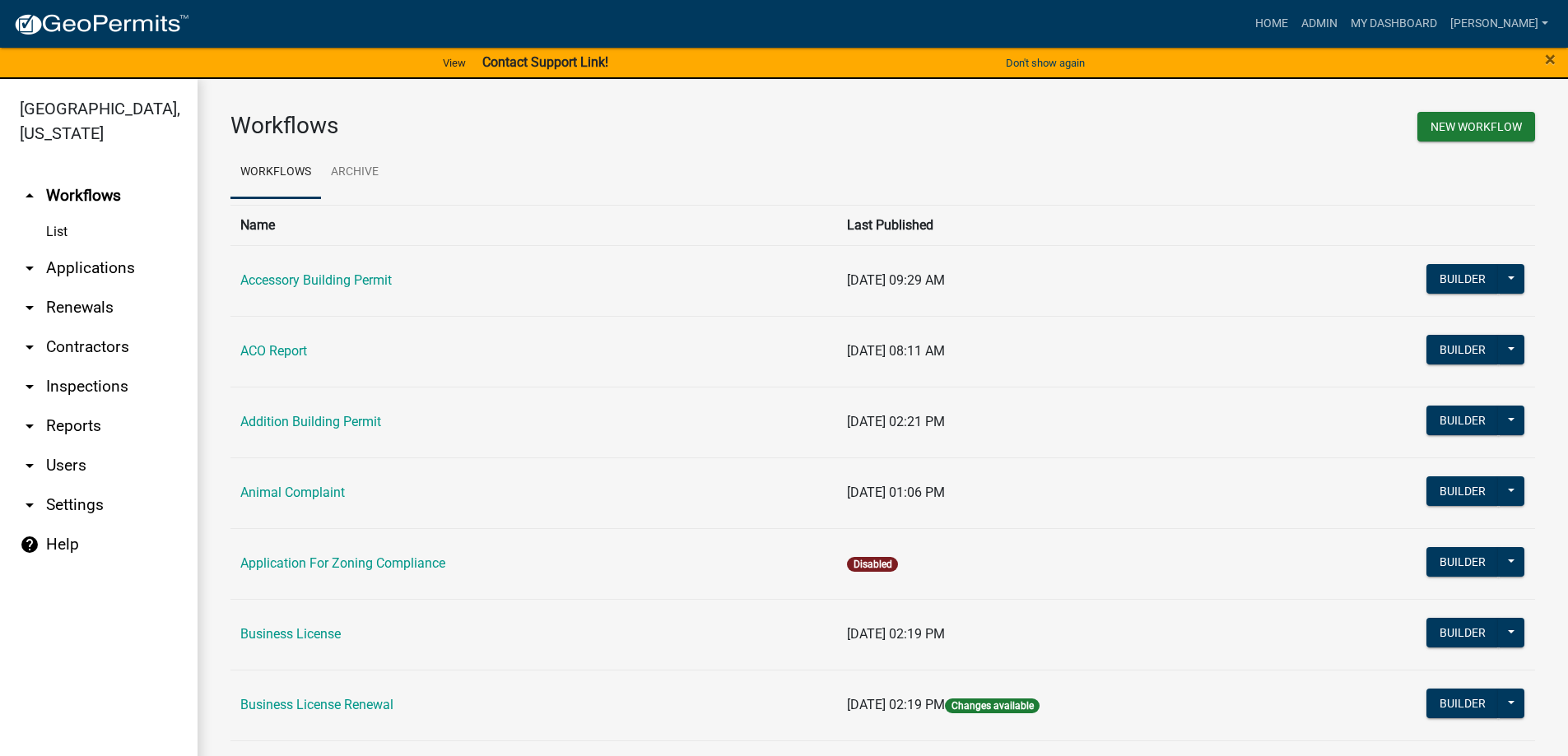
click at [88, 267] on link "arrow_drop_down Applications" at bounding box center [98, 268] width 197 height 39
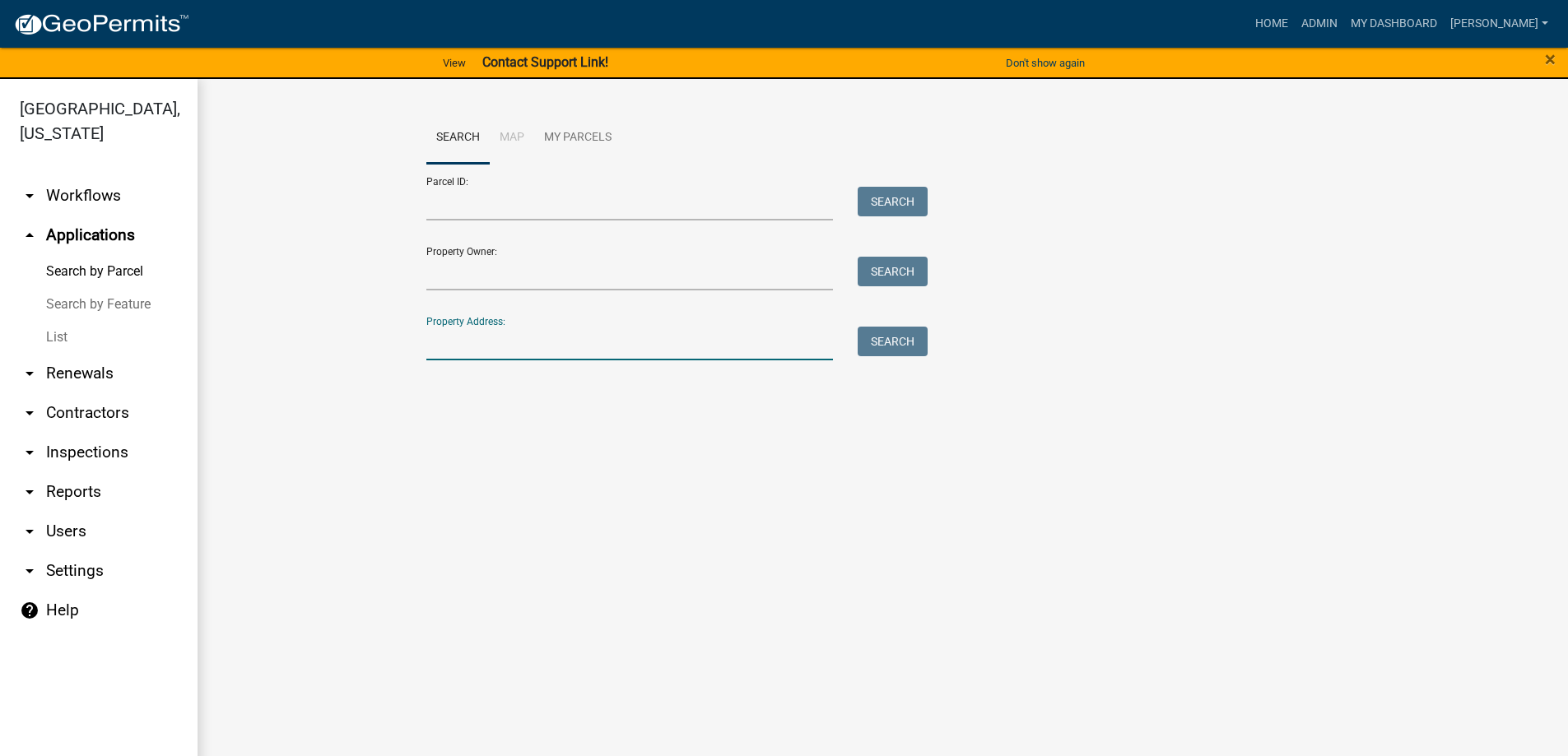
click at [437, 339] on input "Property Address:" at bounding box center [630, 344] width 407 height 34
paste input "1225 BLASINGAME RD"
type input "[STREET_ADDRESS][PERSON_NAME]"
click at [864, 342] on button "Search" at bounding box center [892, 341] width 70 height 29
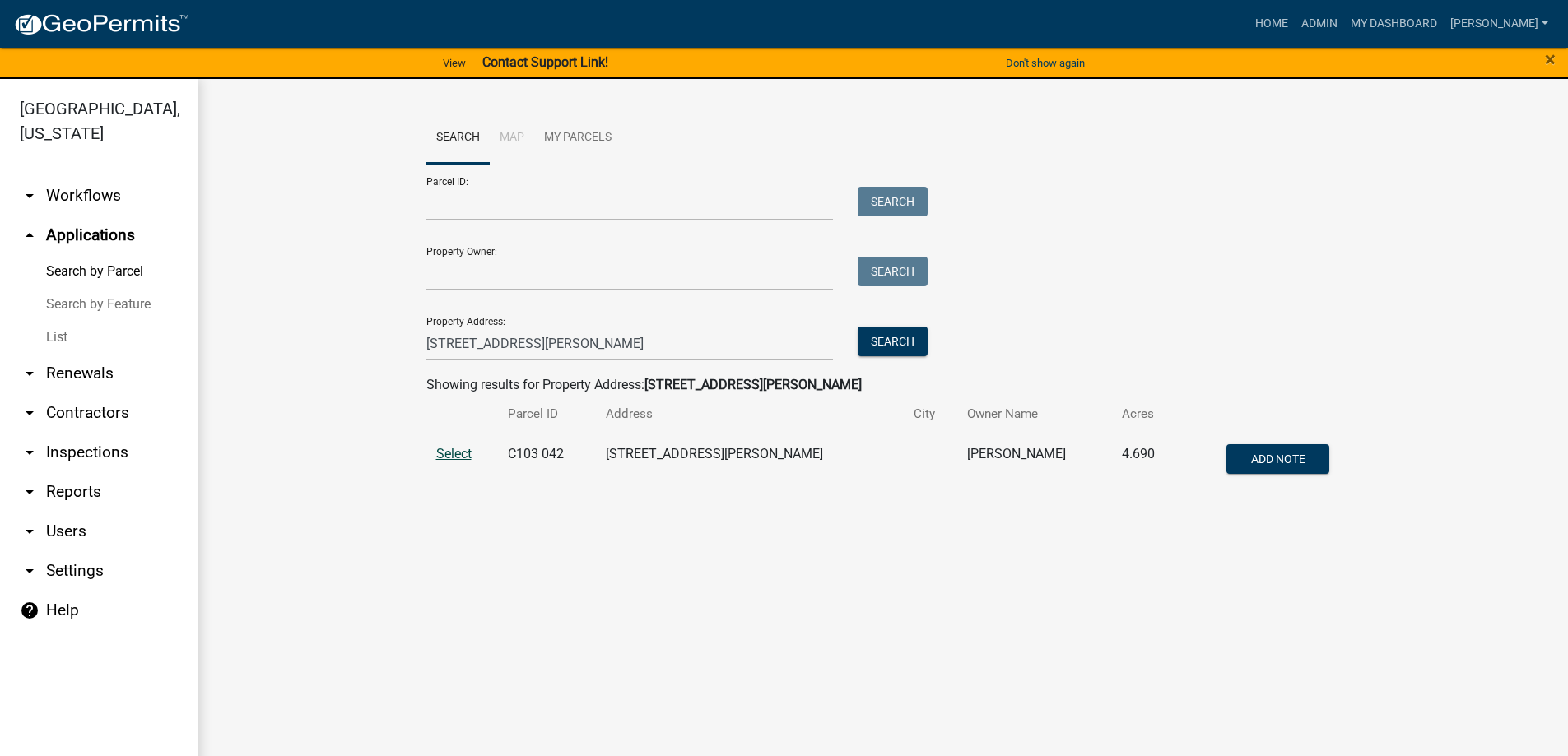
click at [453, 453] on span "Select" at bounding box center [455, 454] width 36 height 16
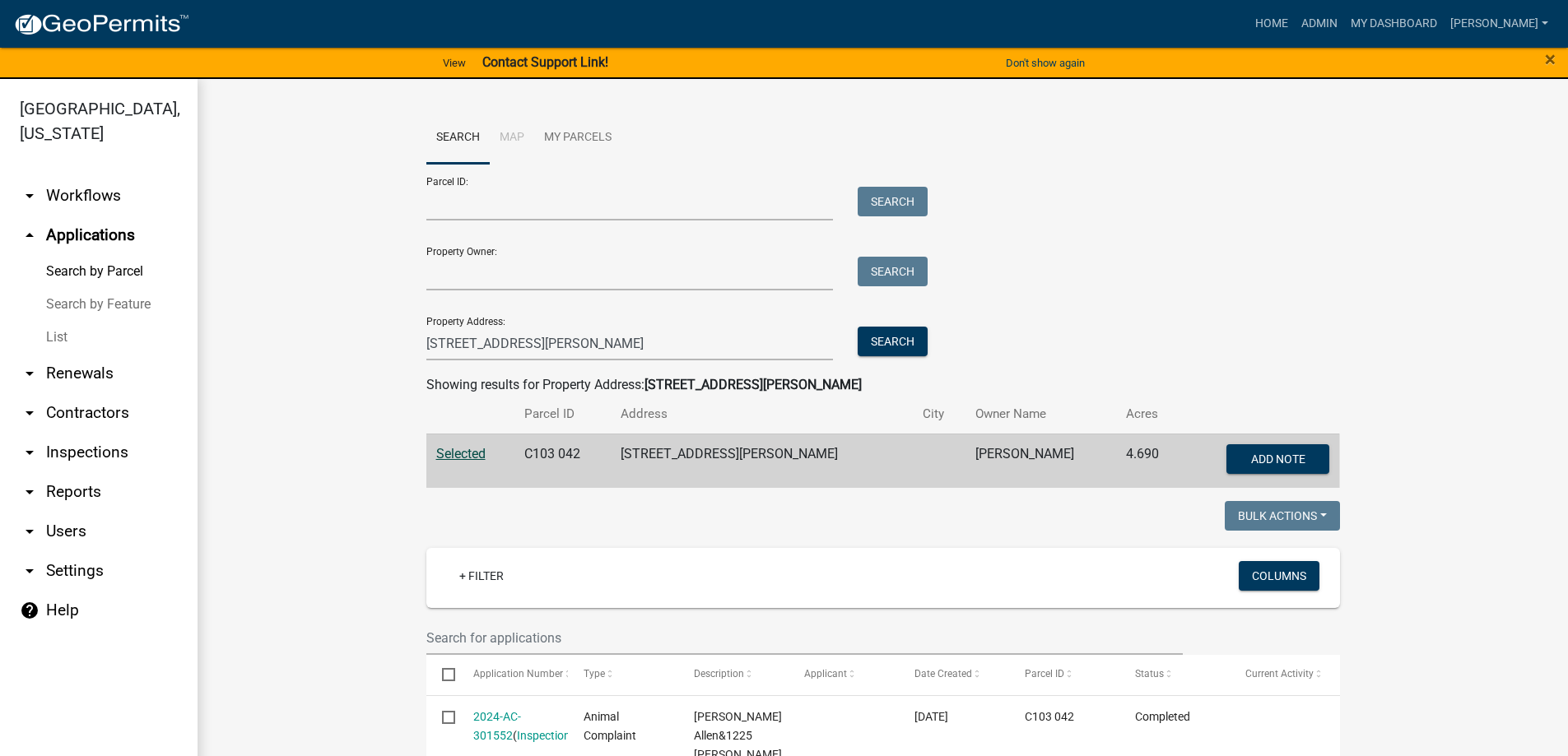
click at [75, 497] on link "arrow_drop_down Reports" at bounding box center [98, 492] width 197 height 39
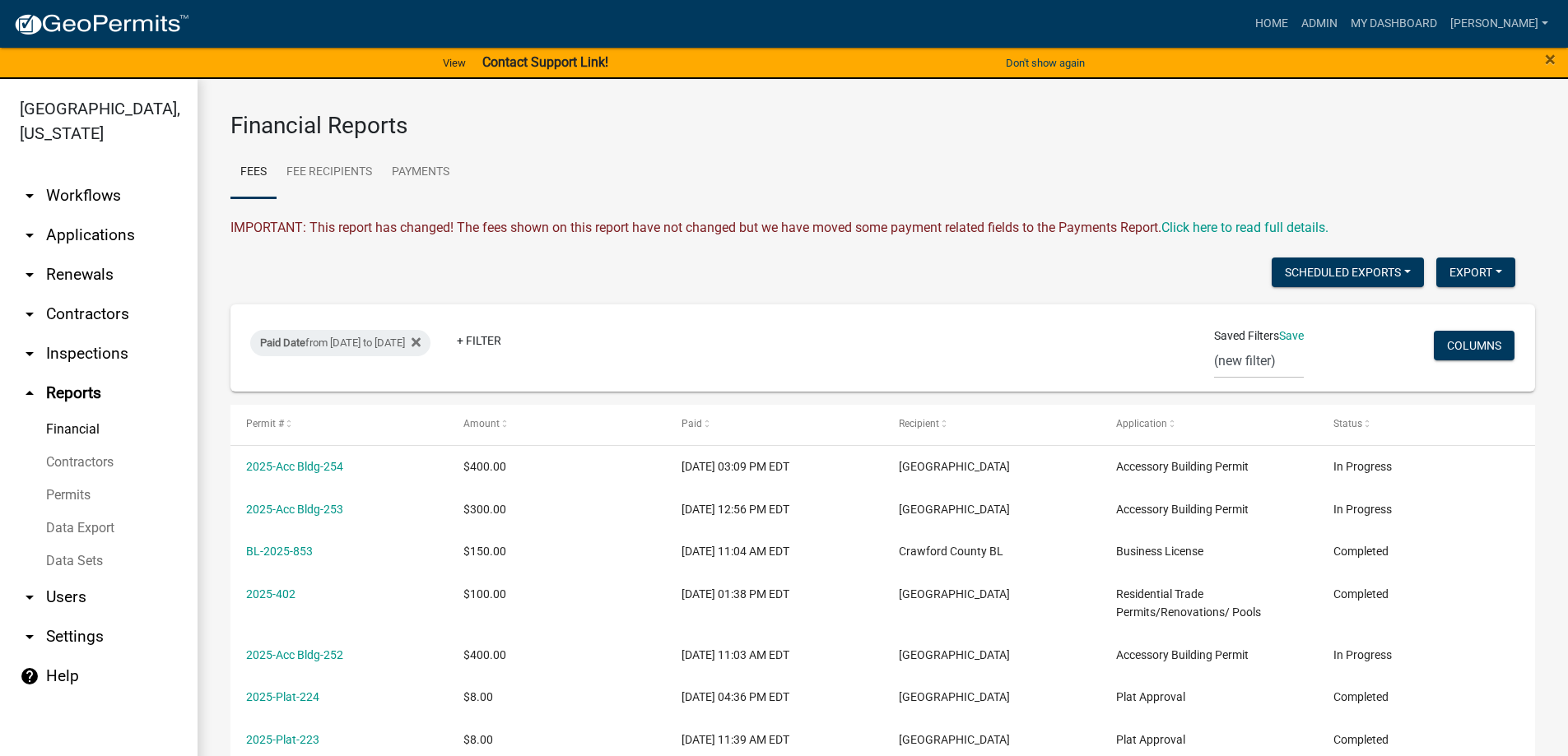
click at [84, 494] on link "Permits" at bounding box center [98, 494] width 197 height 33
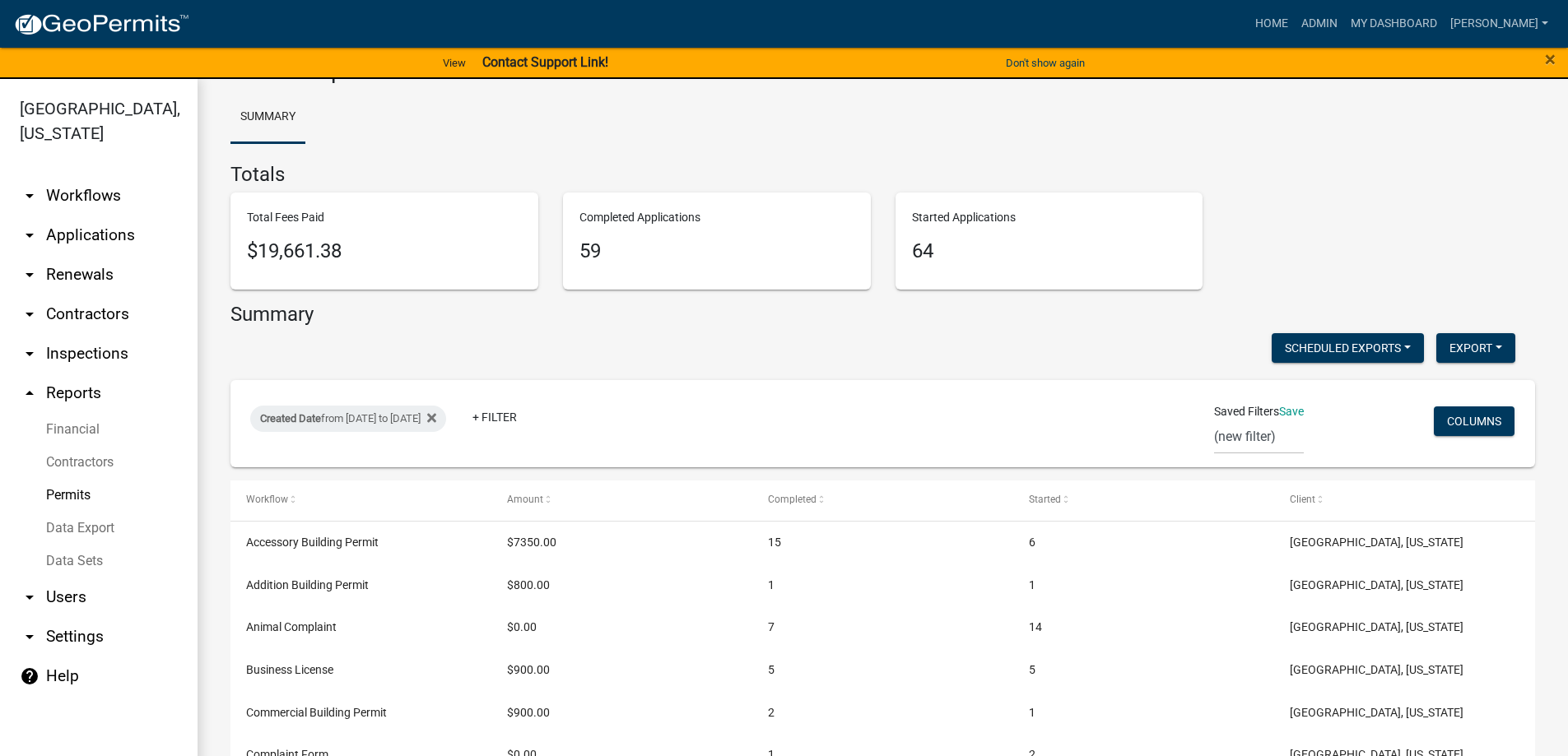
scroll to position [82, 0]
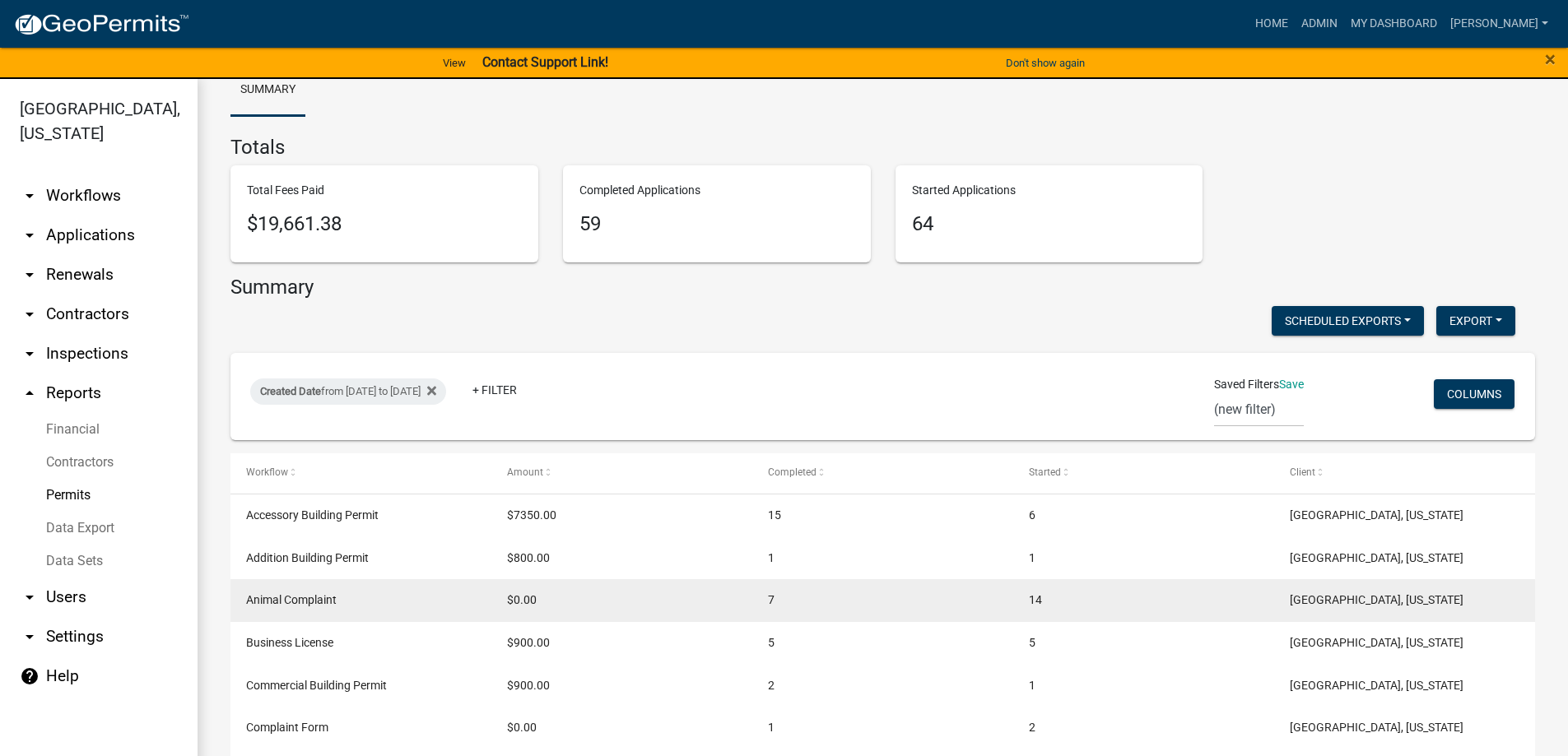
click at [1038, 600] on span "14" at bounding box center [1035, 600] width 13 height 13
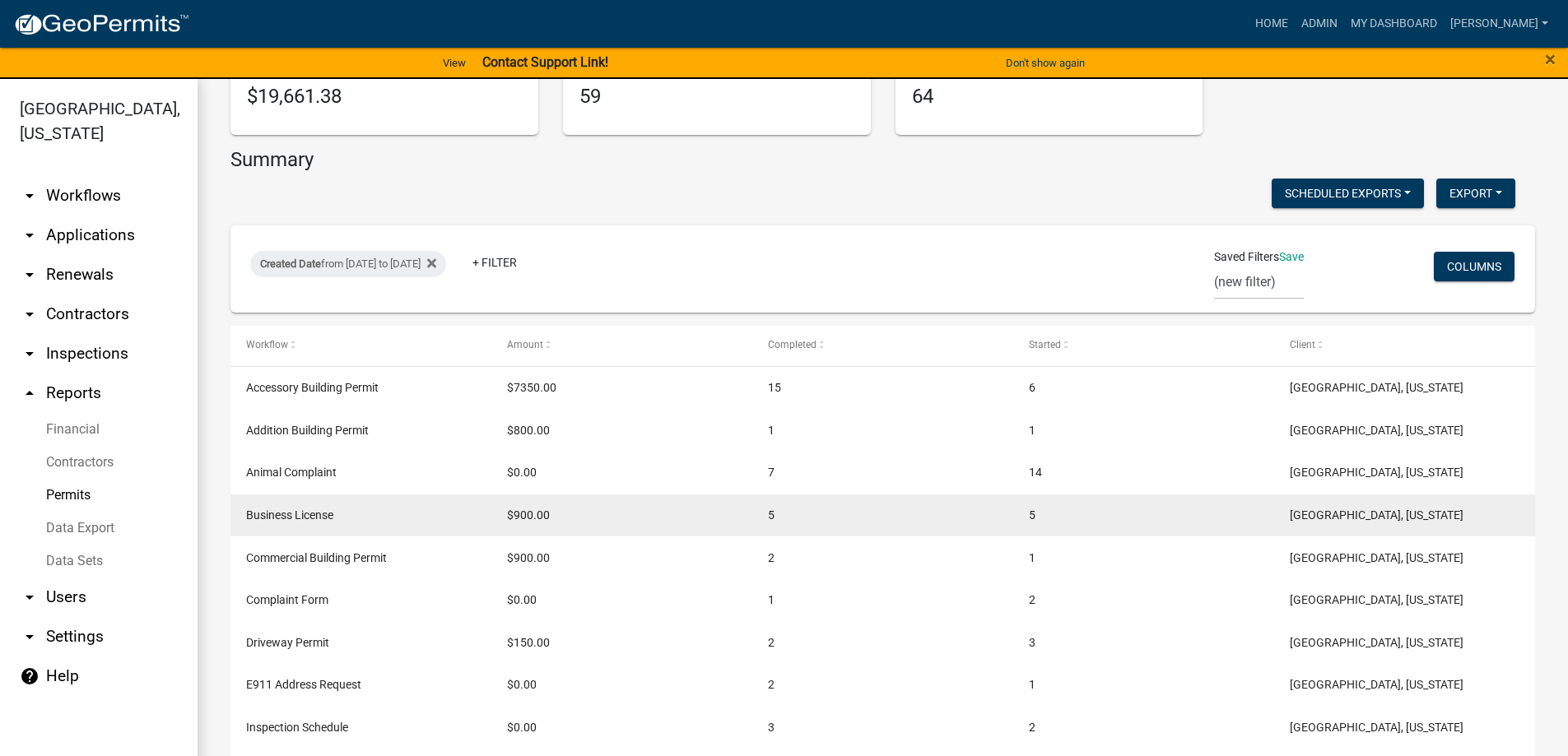
scroll to position [211, 0]
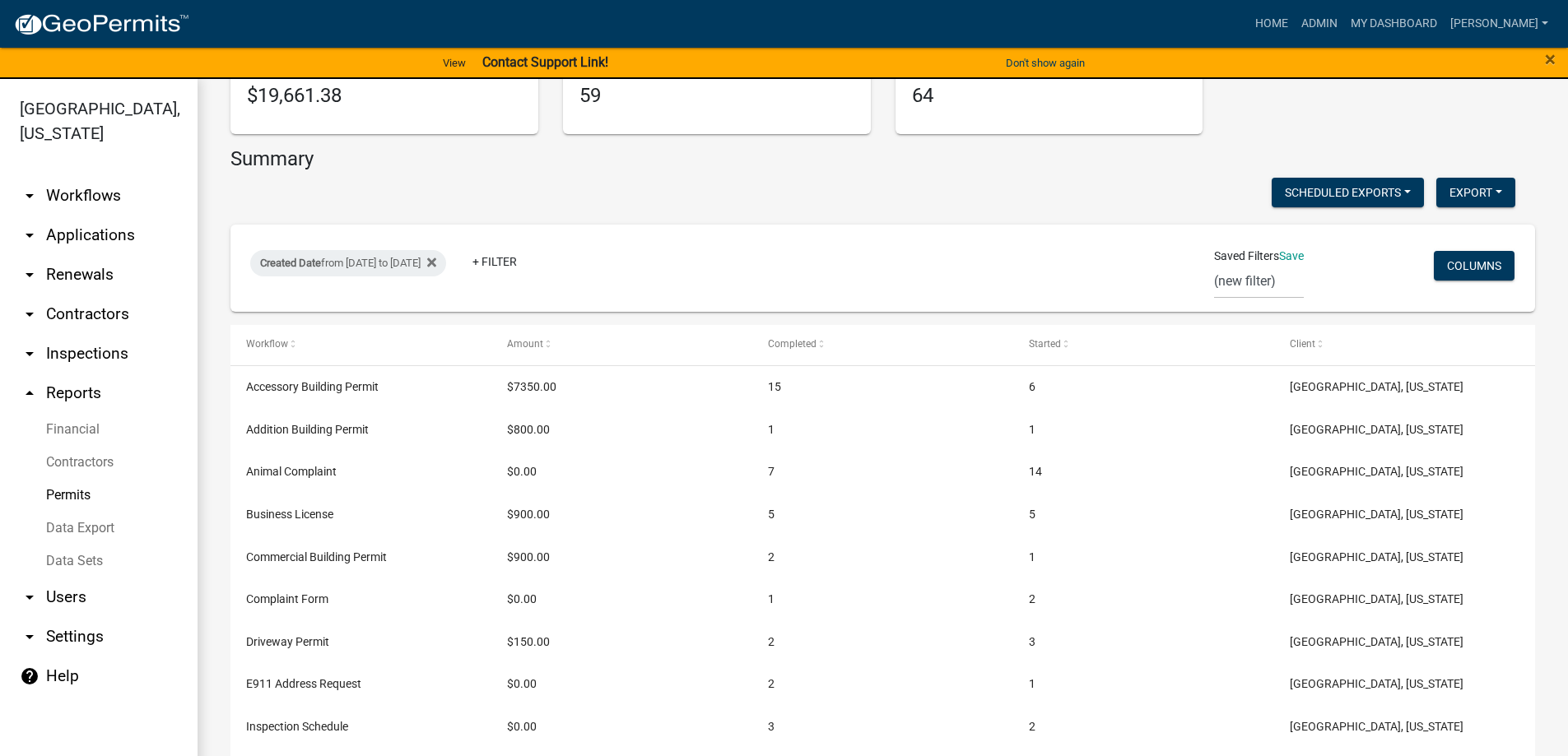
click at [75, 245] on link "arrow_drop_down Applications" at bounding box center [98, 236] width 197 height 39
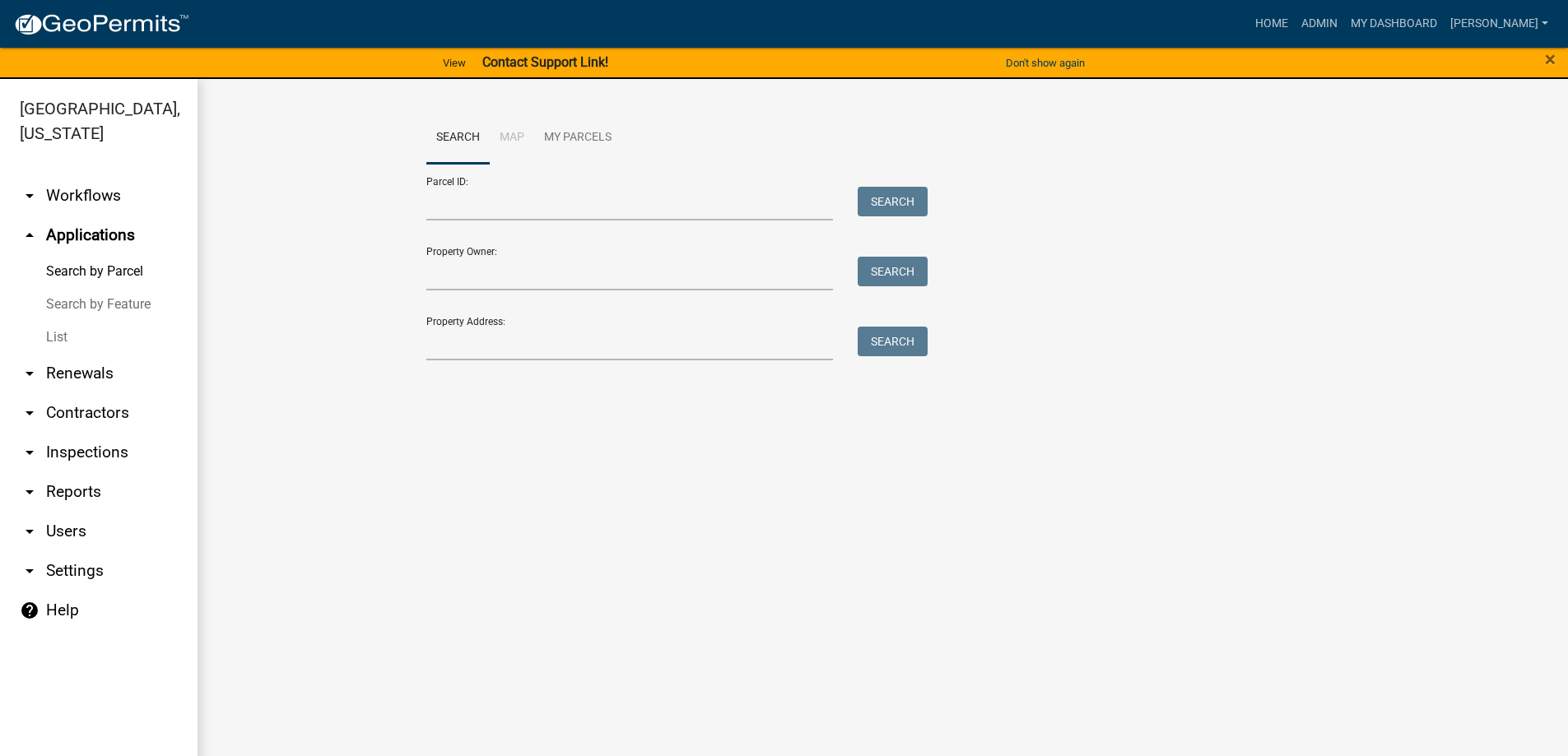
click at [56, 342] on link "List" at bounding box center [98, 336] width 197 height 33
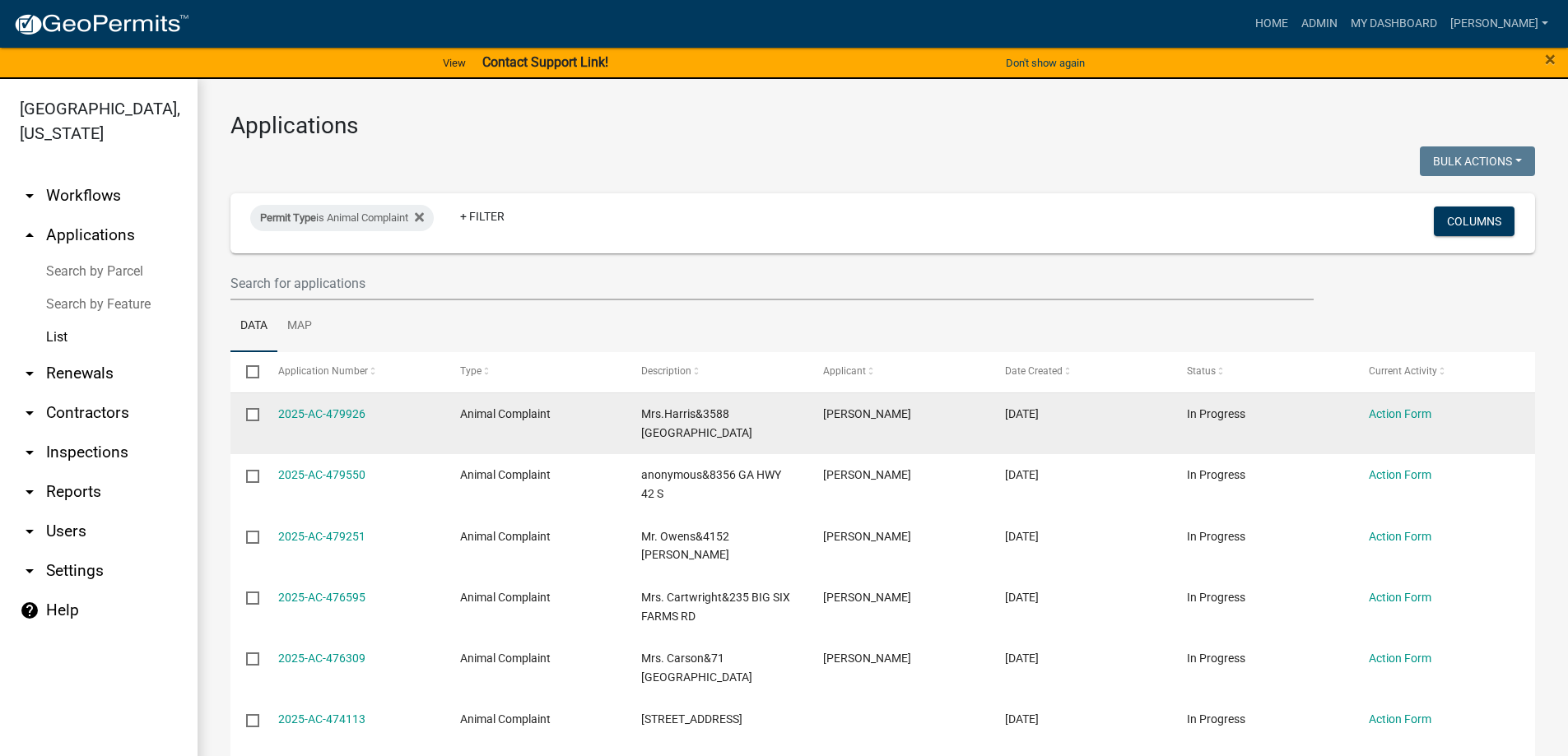
click at [0, 320] on link "List" at bounding box center [98, 336] width 197 height 33
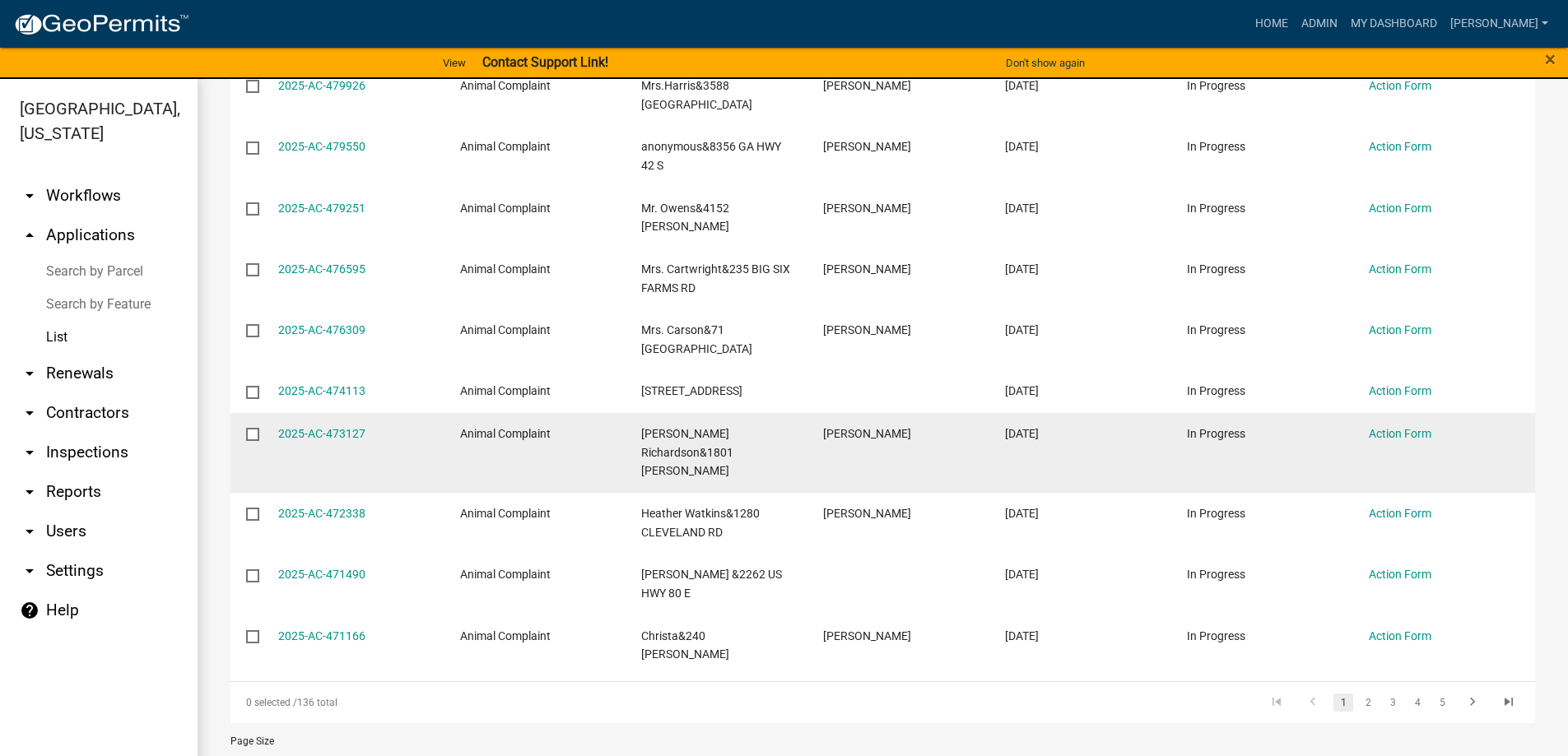
scroll to position [329, 0]
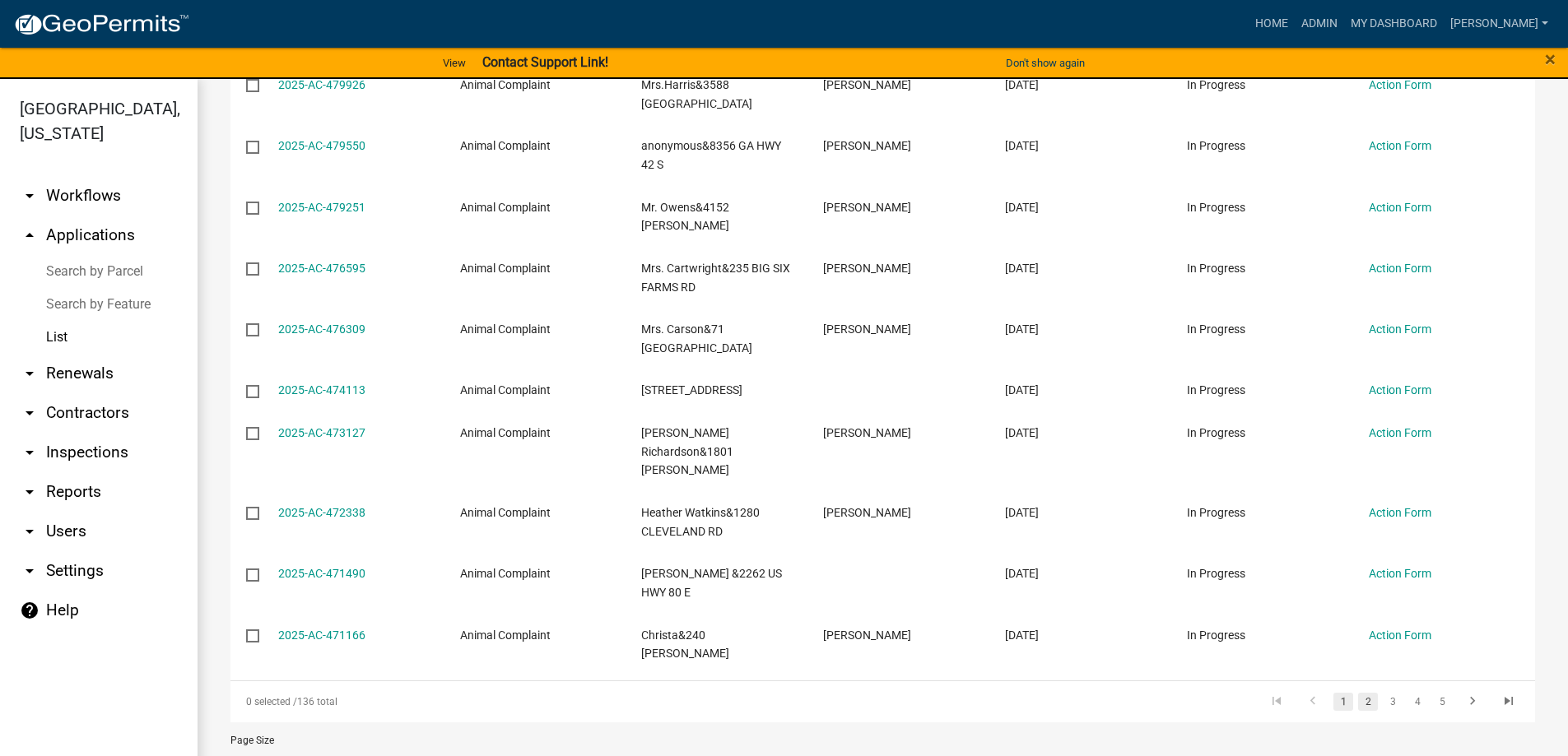
click at [1358, 693] on link "2" at bounding box center [1368, 702] width 20 height 18
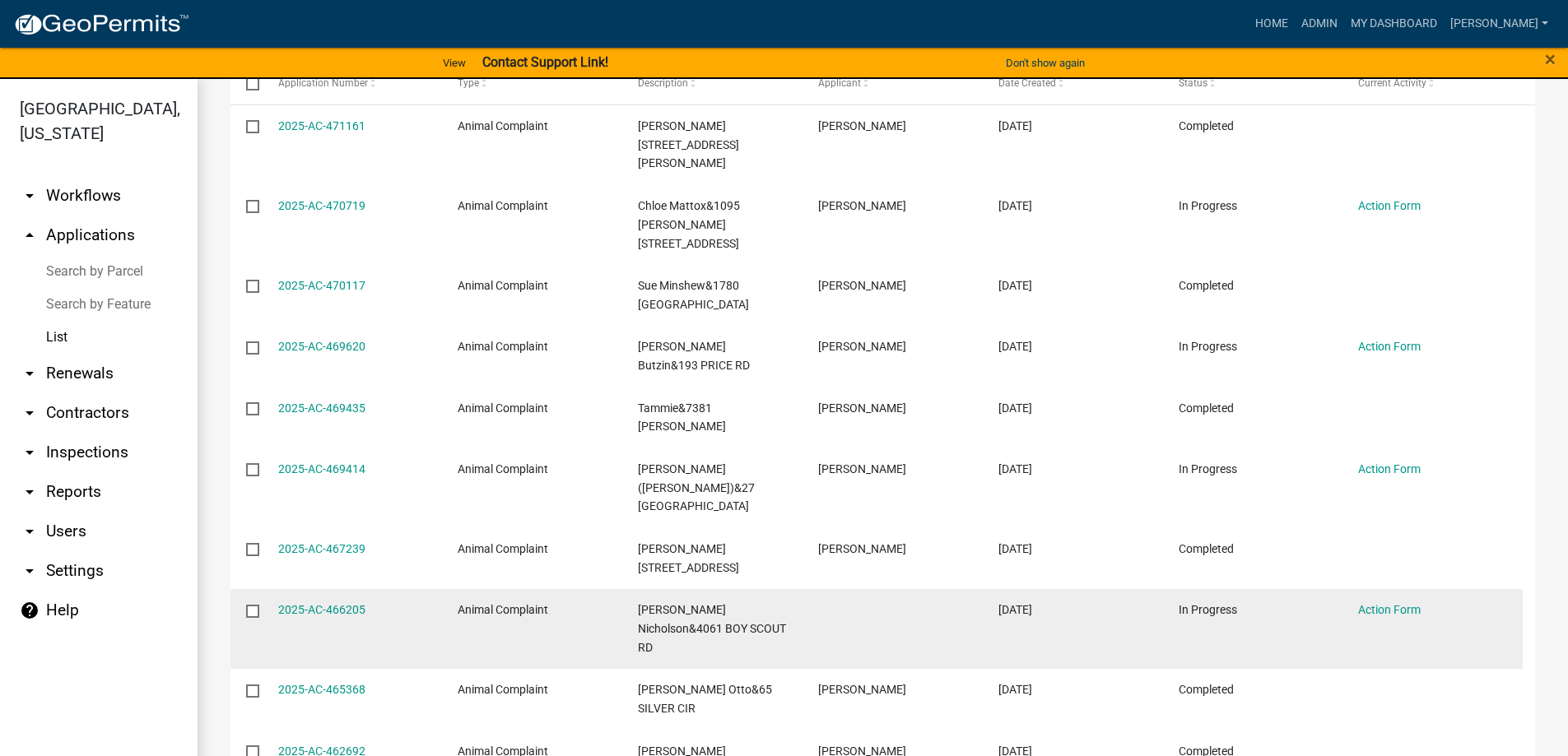
scroll to position [329, 0]
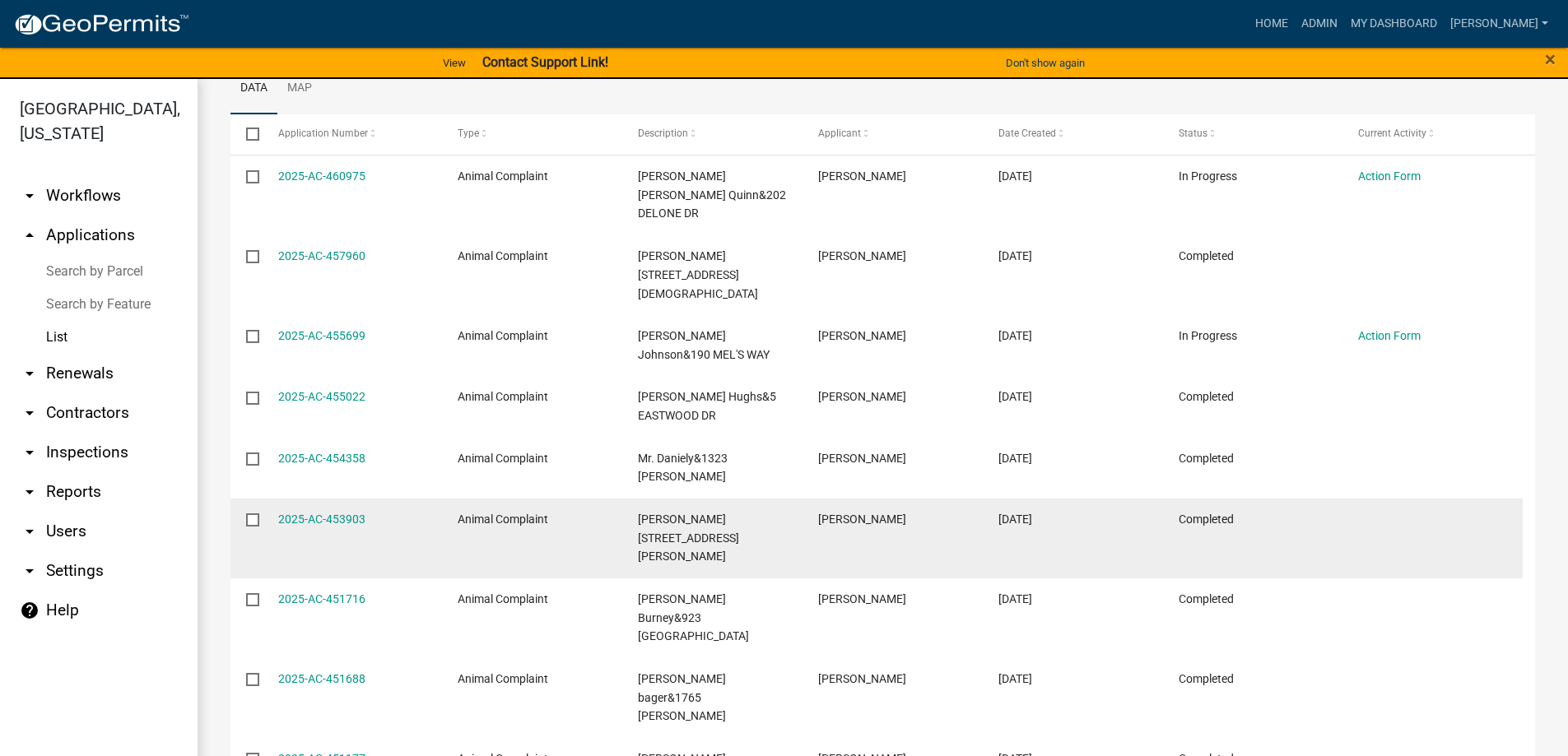
scroll to position [329, 0]
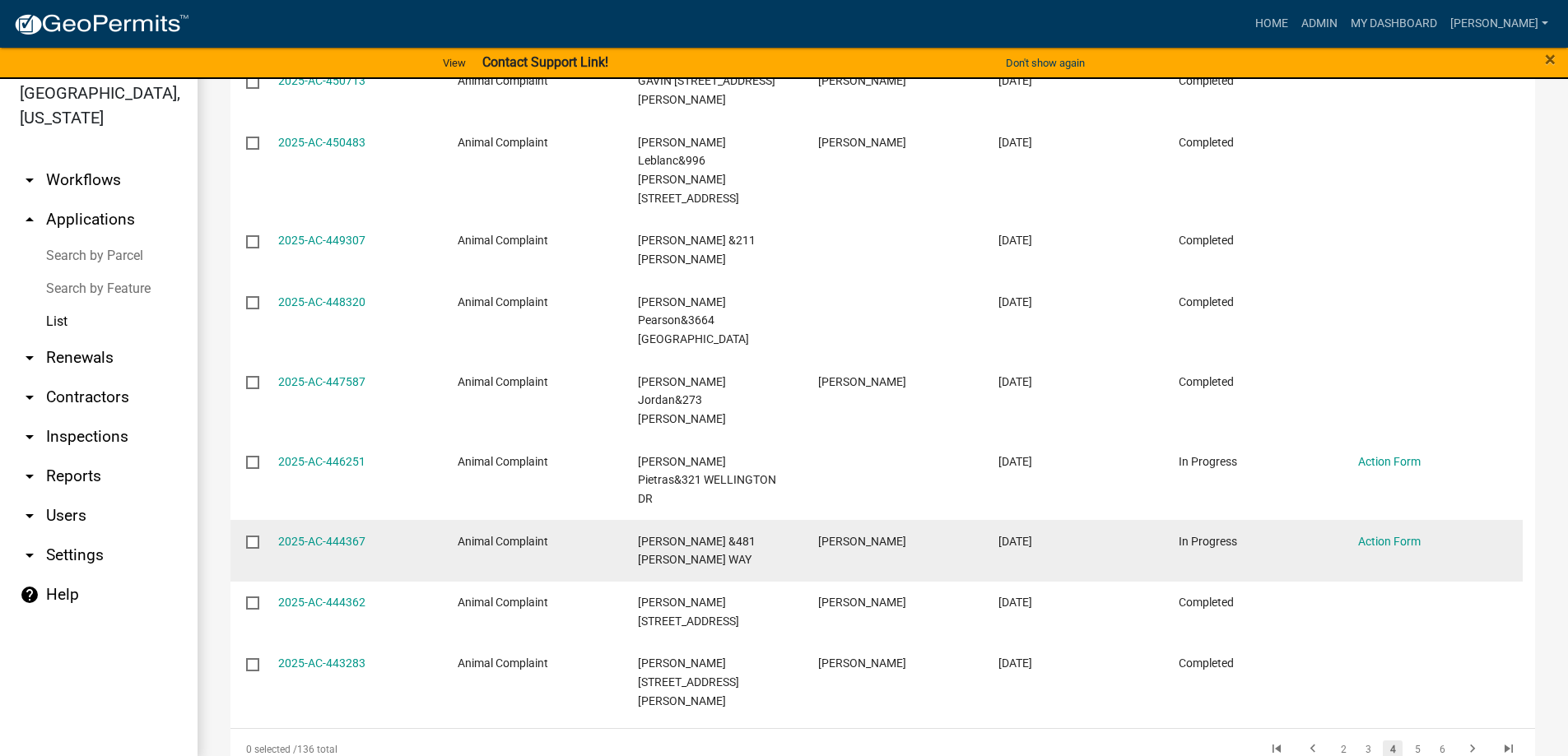
scroll to position [20, 0]
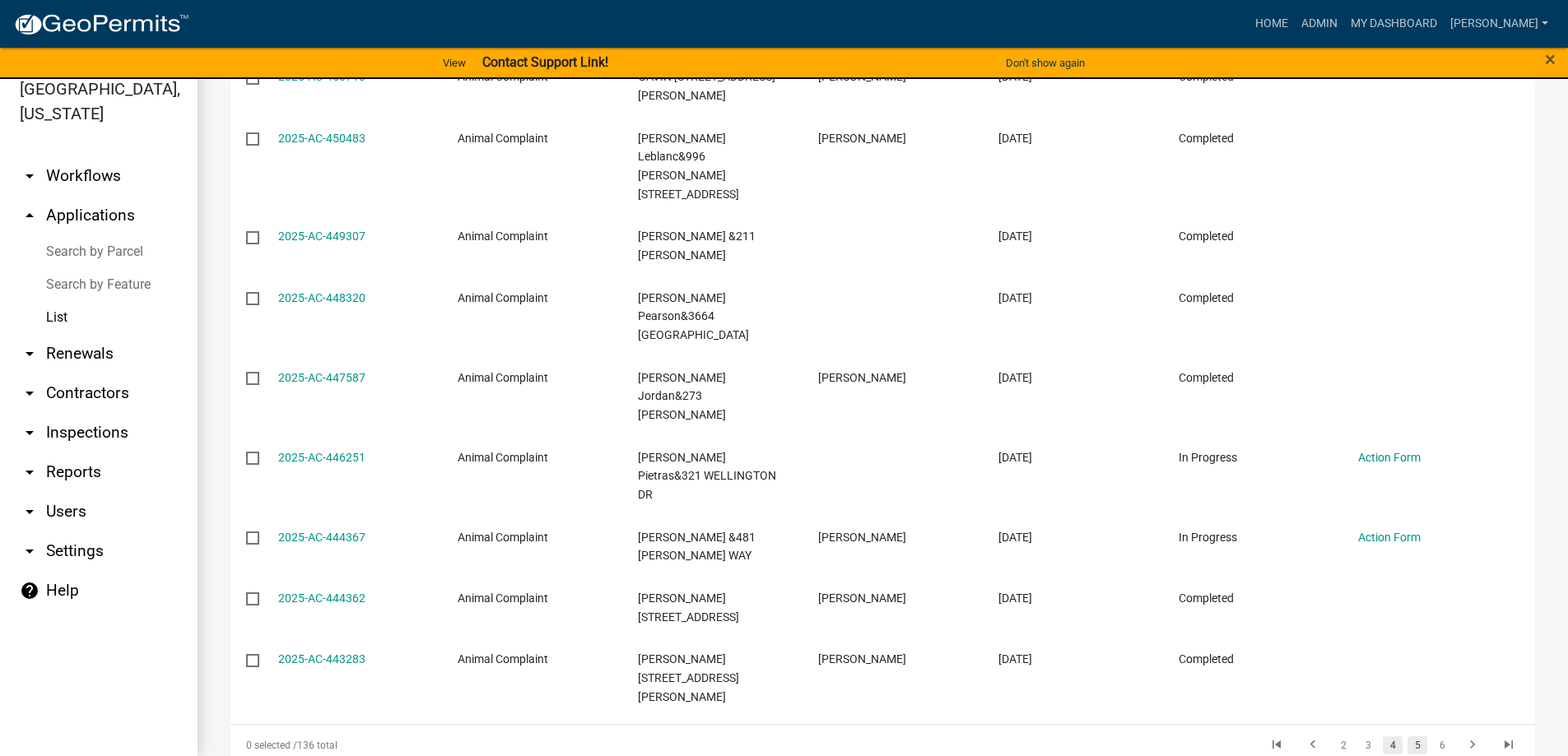
click at [1407, 736] on link "5" at bounding box center [1417, 745] width 20 height 18
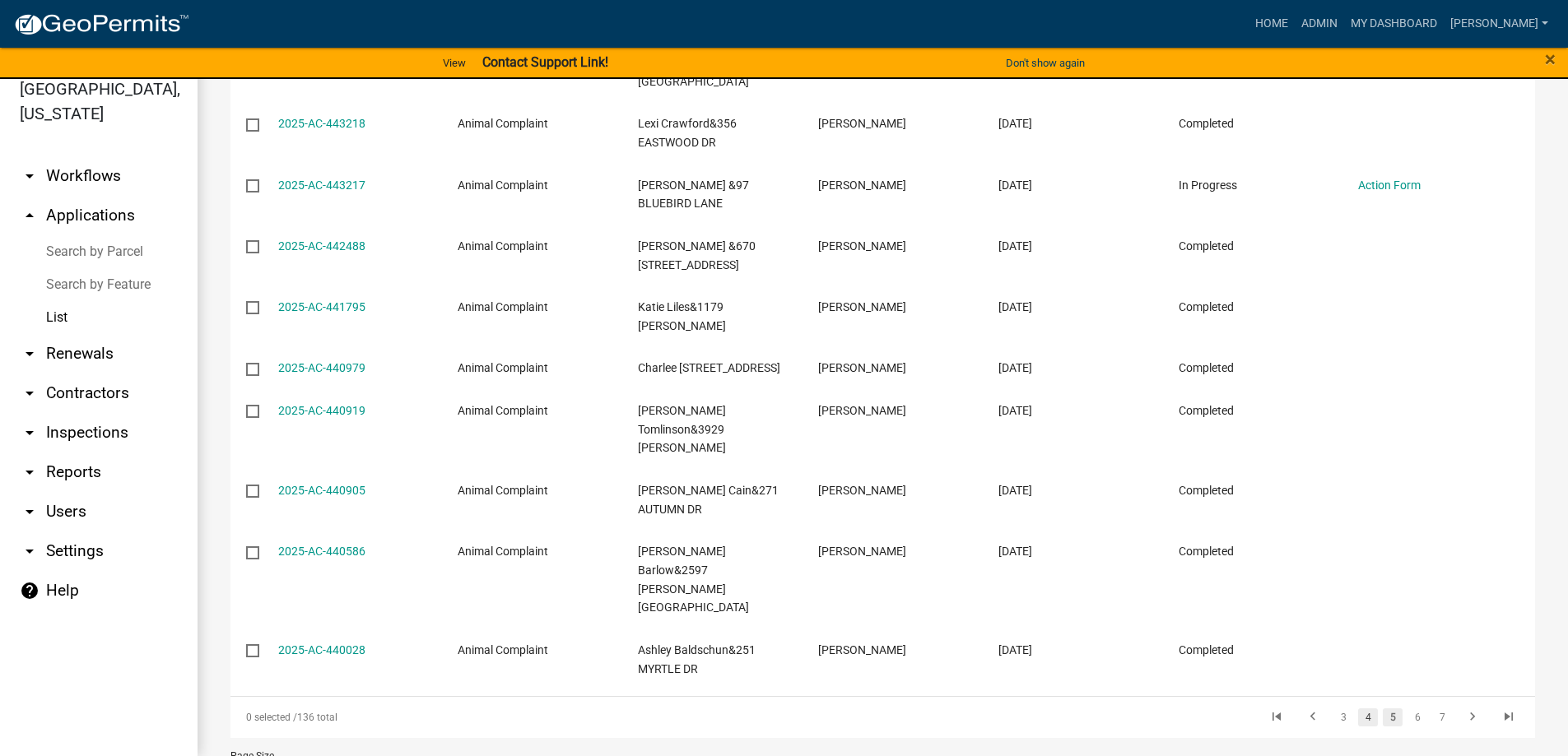
scroll to position [361, 0]
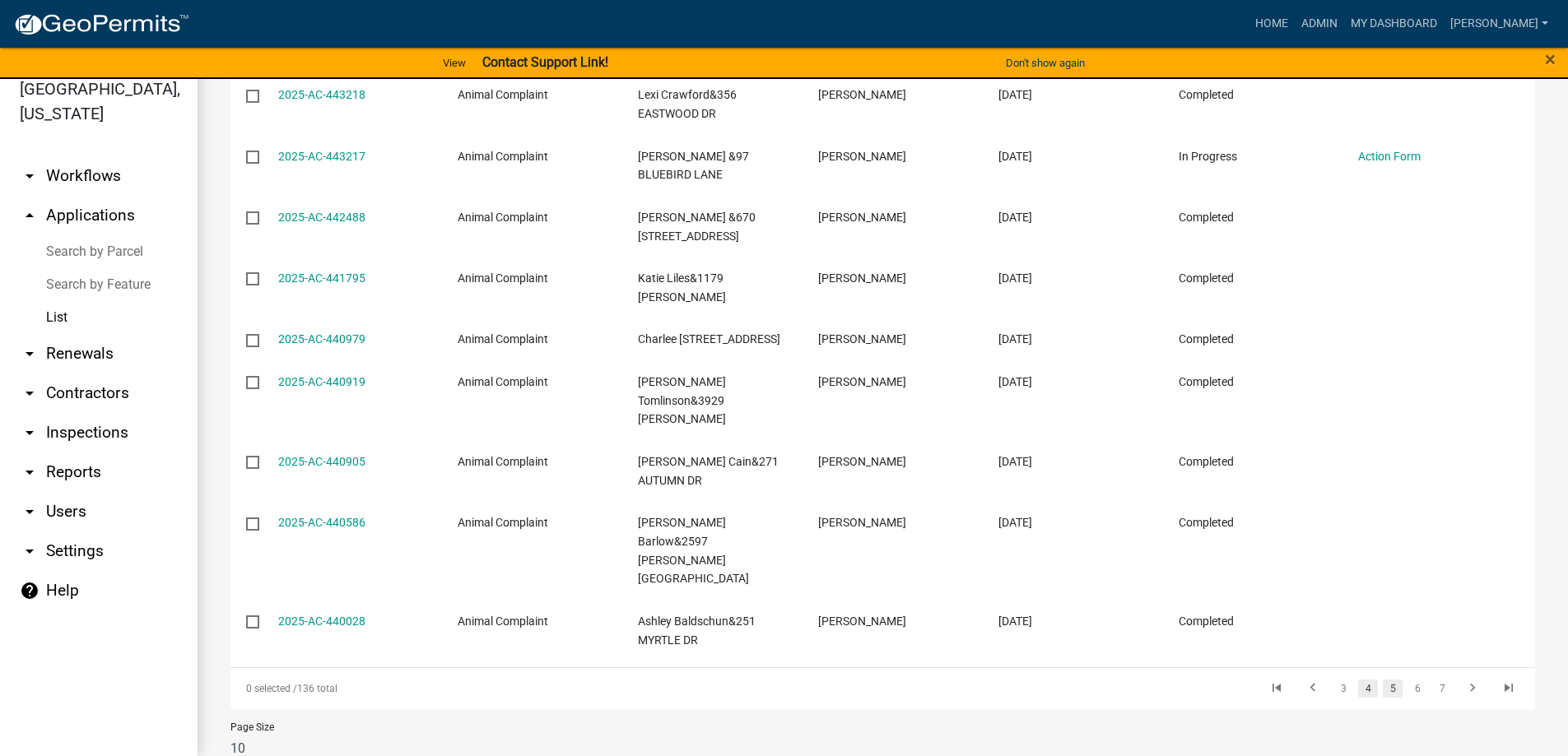
click at [1363, 679] on link "4" at bounding box center [1368, 688] width 20 height 18
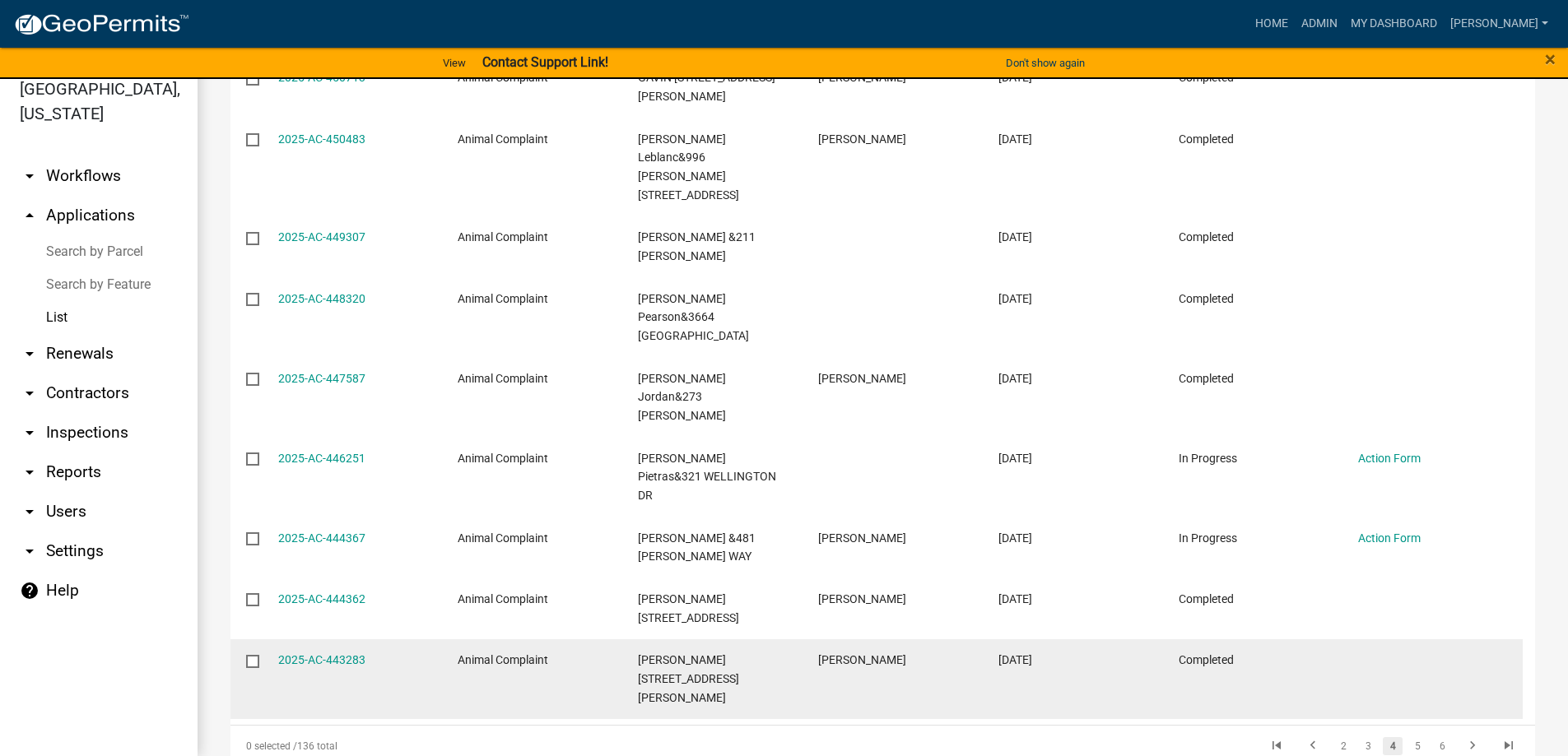
scroll to position [378, 0]
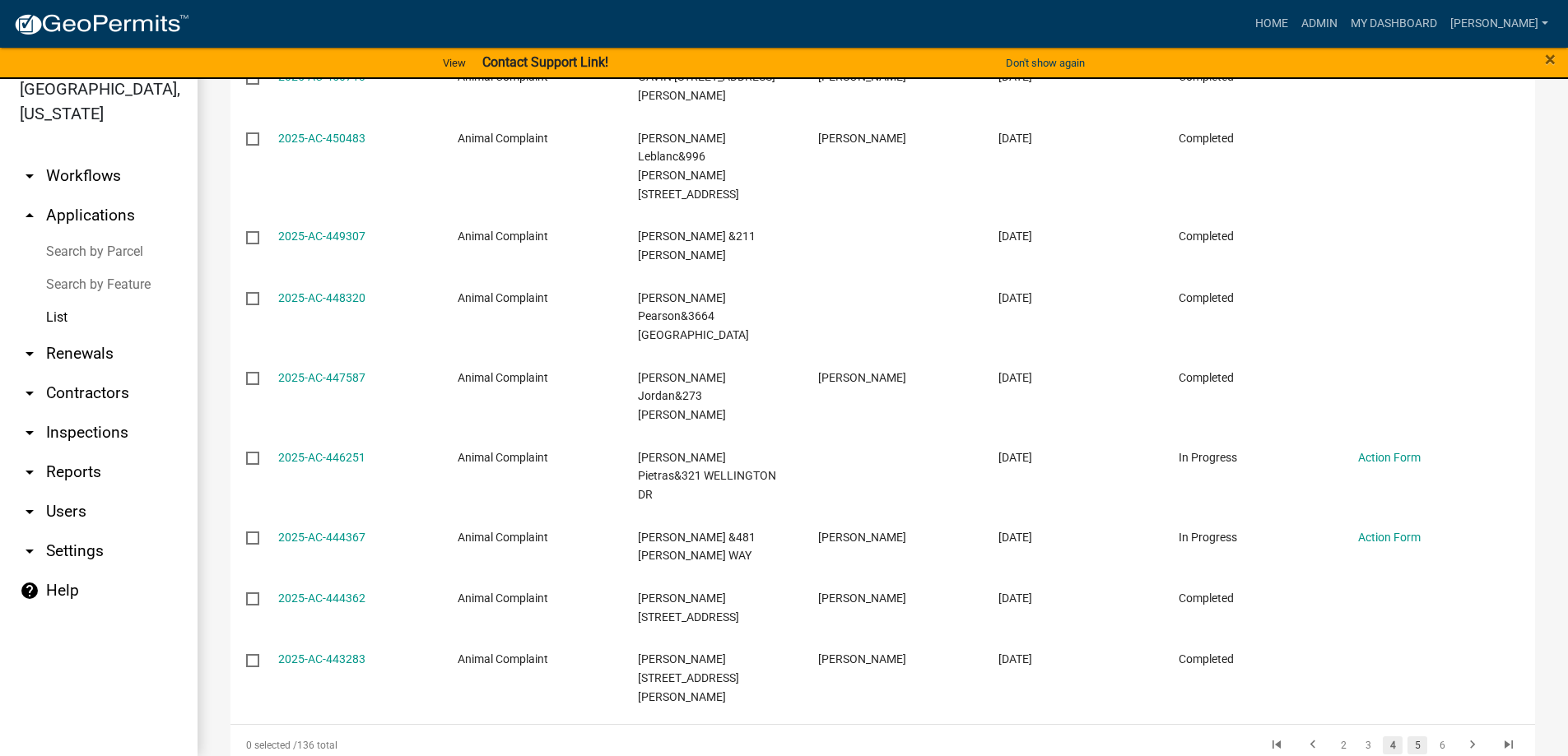
click at [1407, 736] on link "5" at bounding box center [1417, 745] width 20 height 18
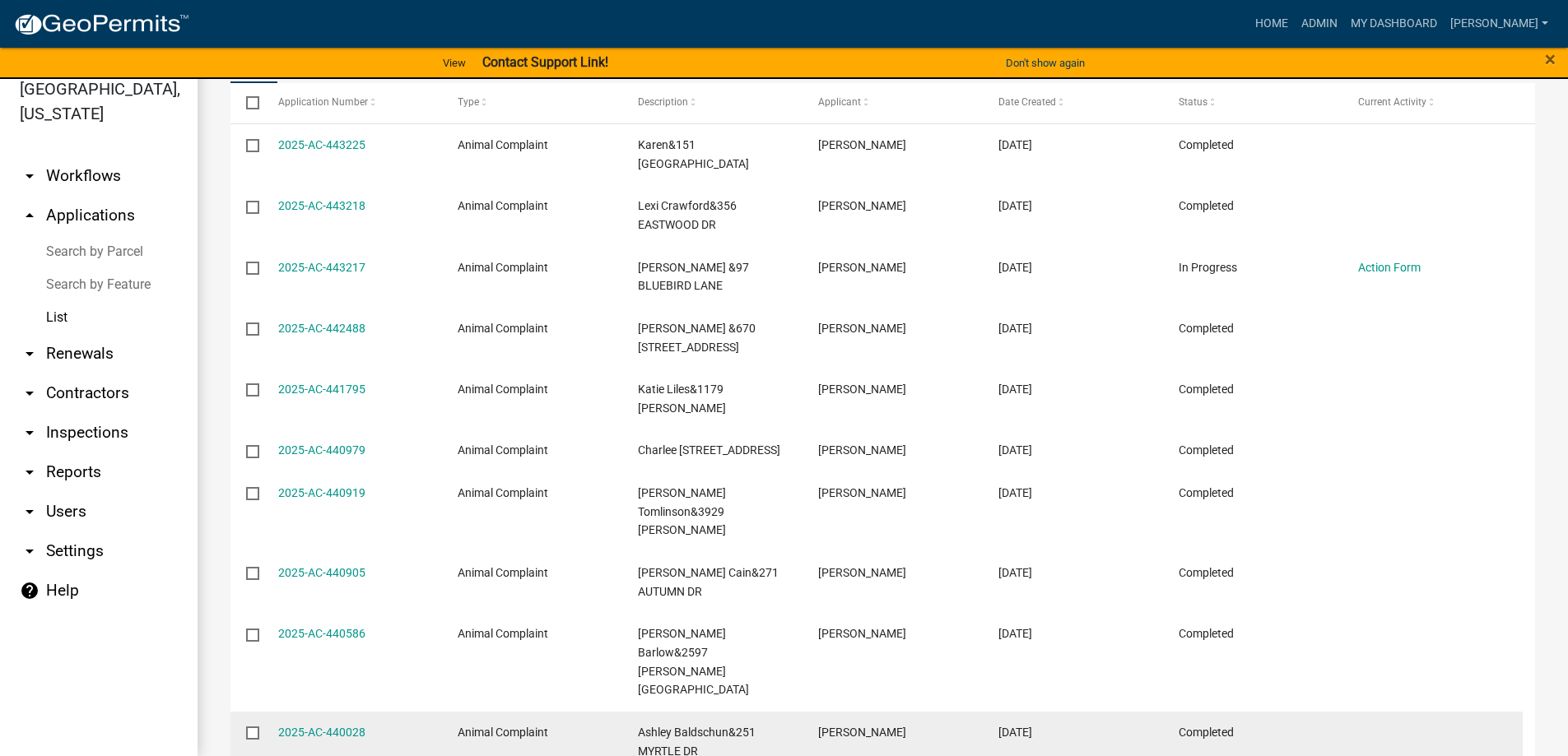
scroll to position [278, 0]
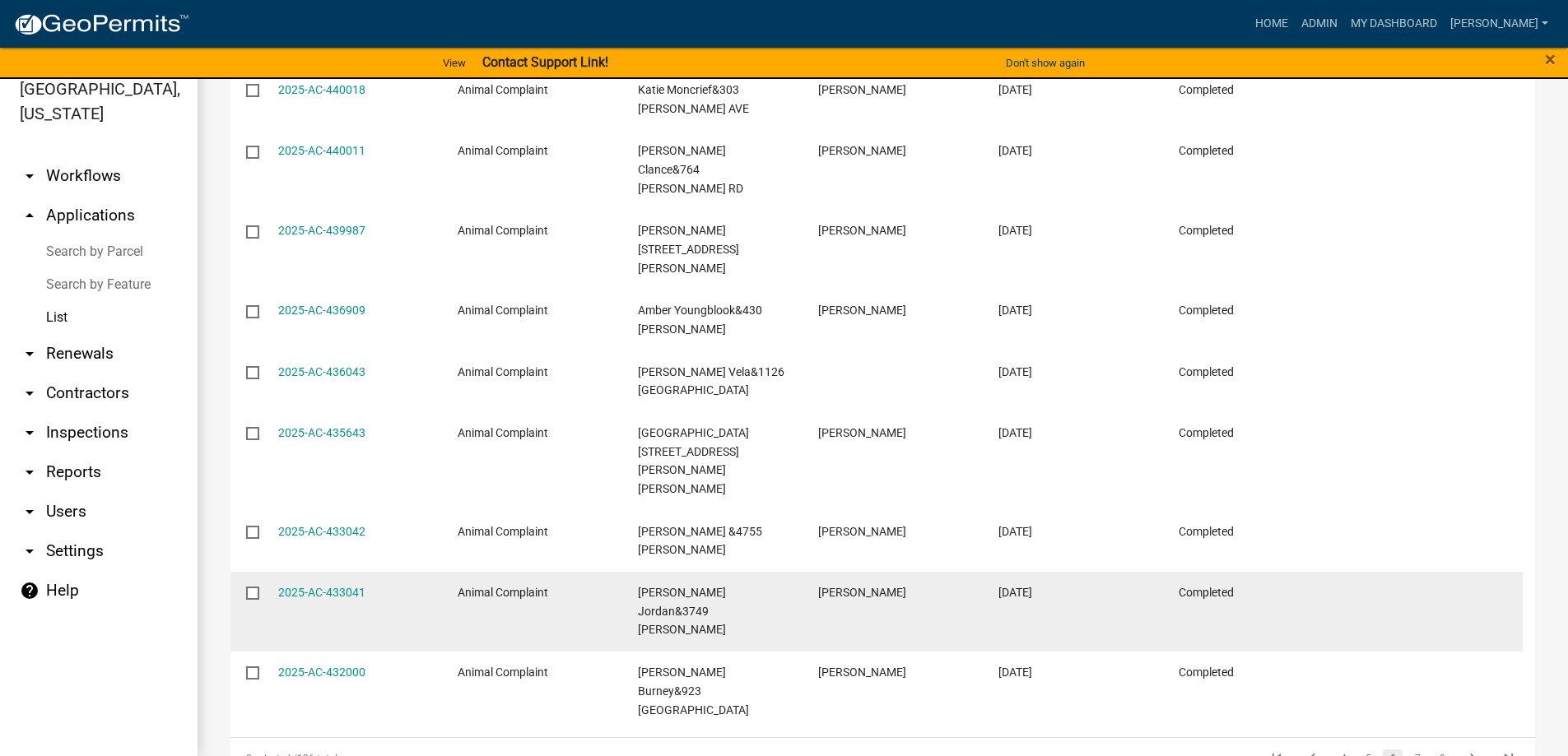
scroll to position [397, 0]
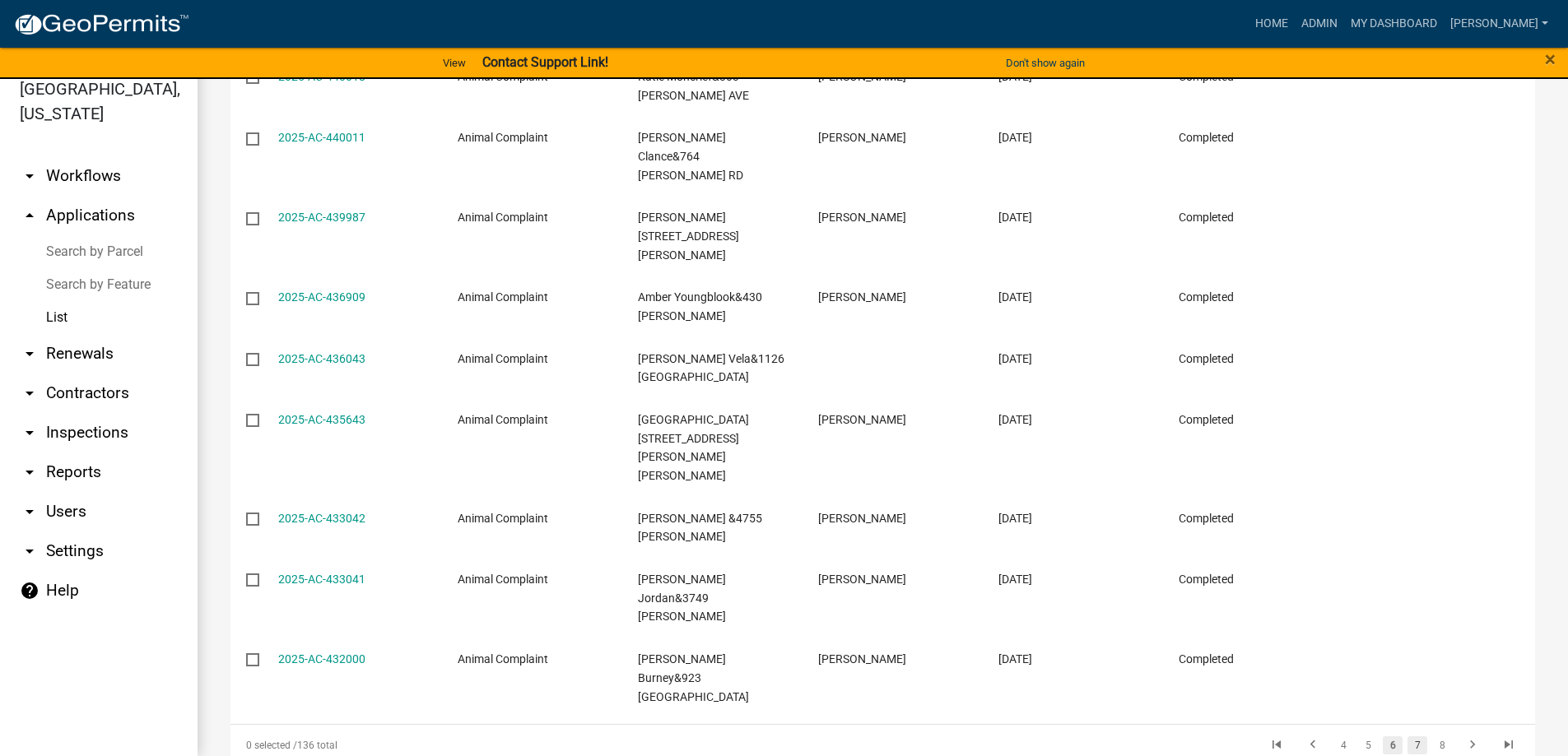
click at [1407, 736] on link "7" at bounding box center [1417, 745] width 20 height 18
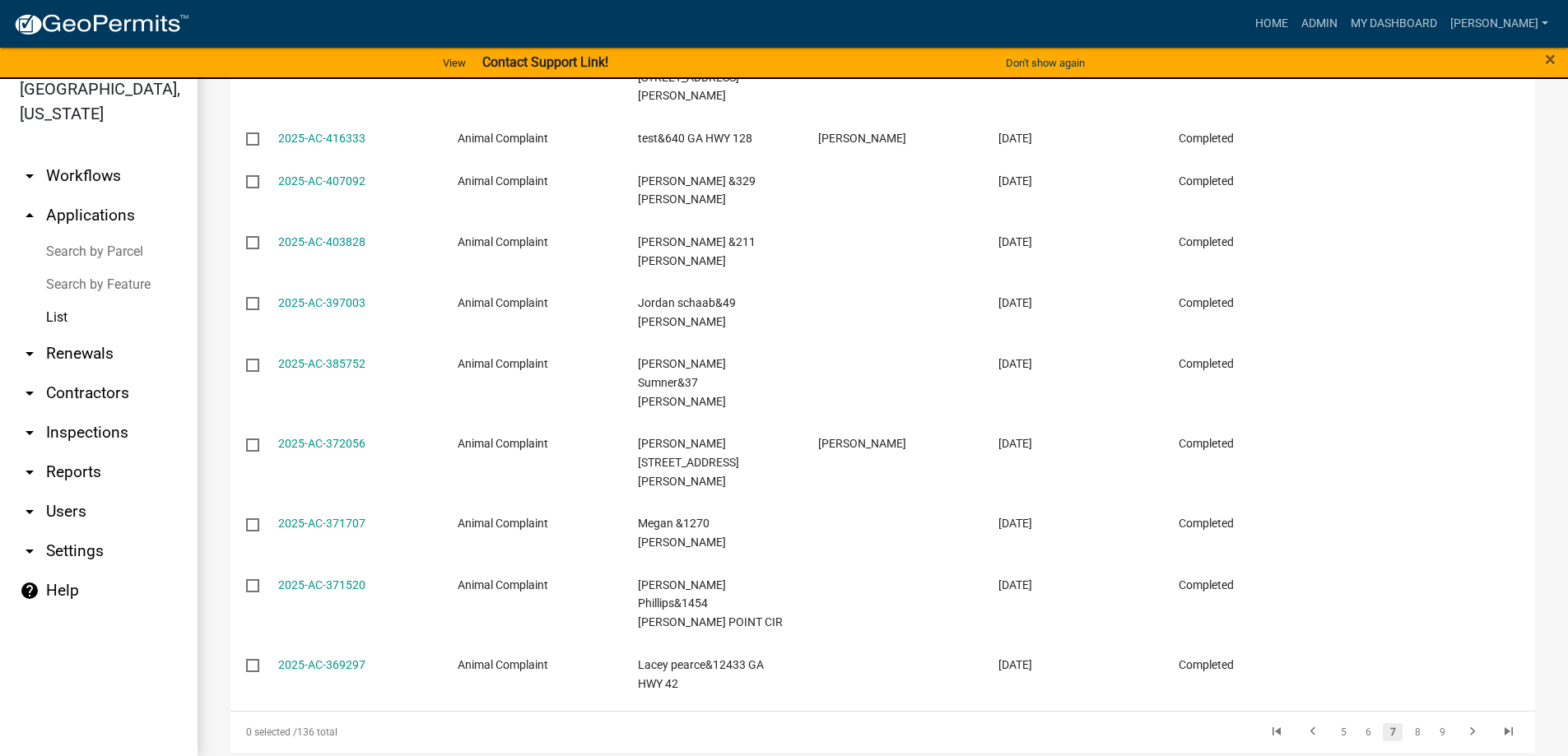
scroll to position [361, 0]
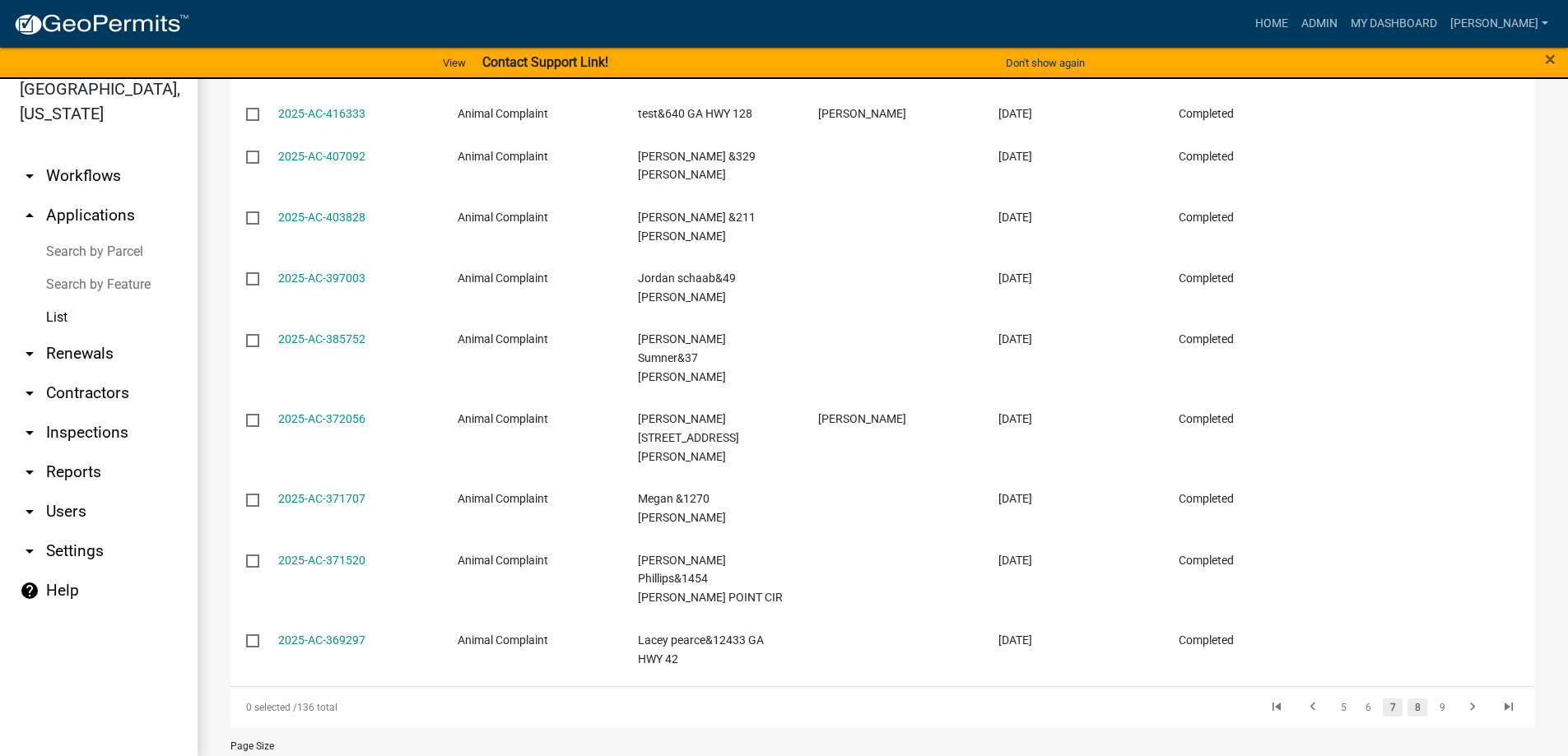
click at [1407, 699] on link "8" at bounding box center [1417, 708] width 20 height 18
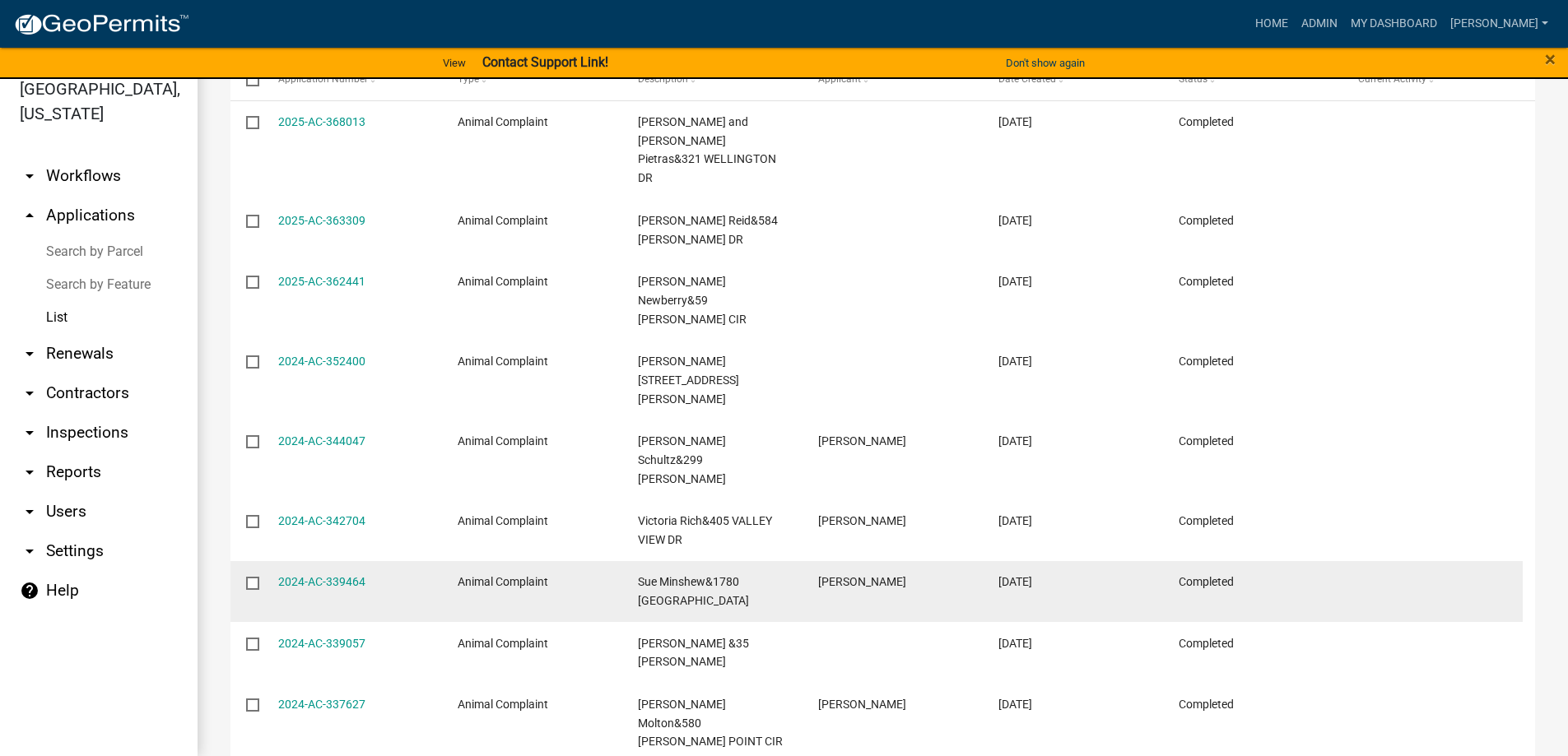
scroll to position [195, 0]
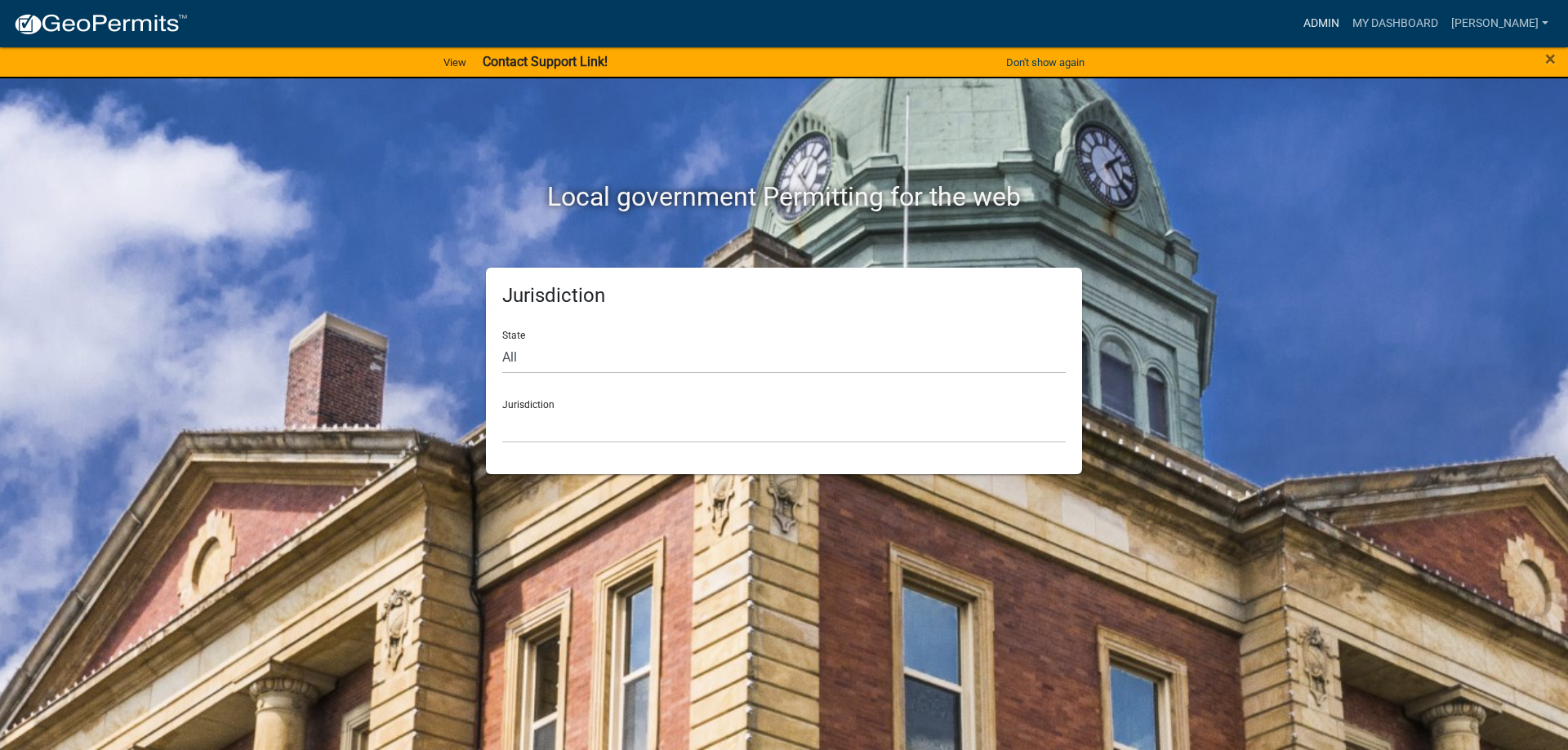
click at [1320, 18] on link "Admin" at bounding box center [1321, 23] width 49 height 31
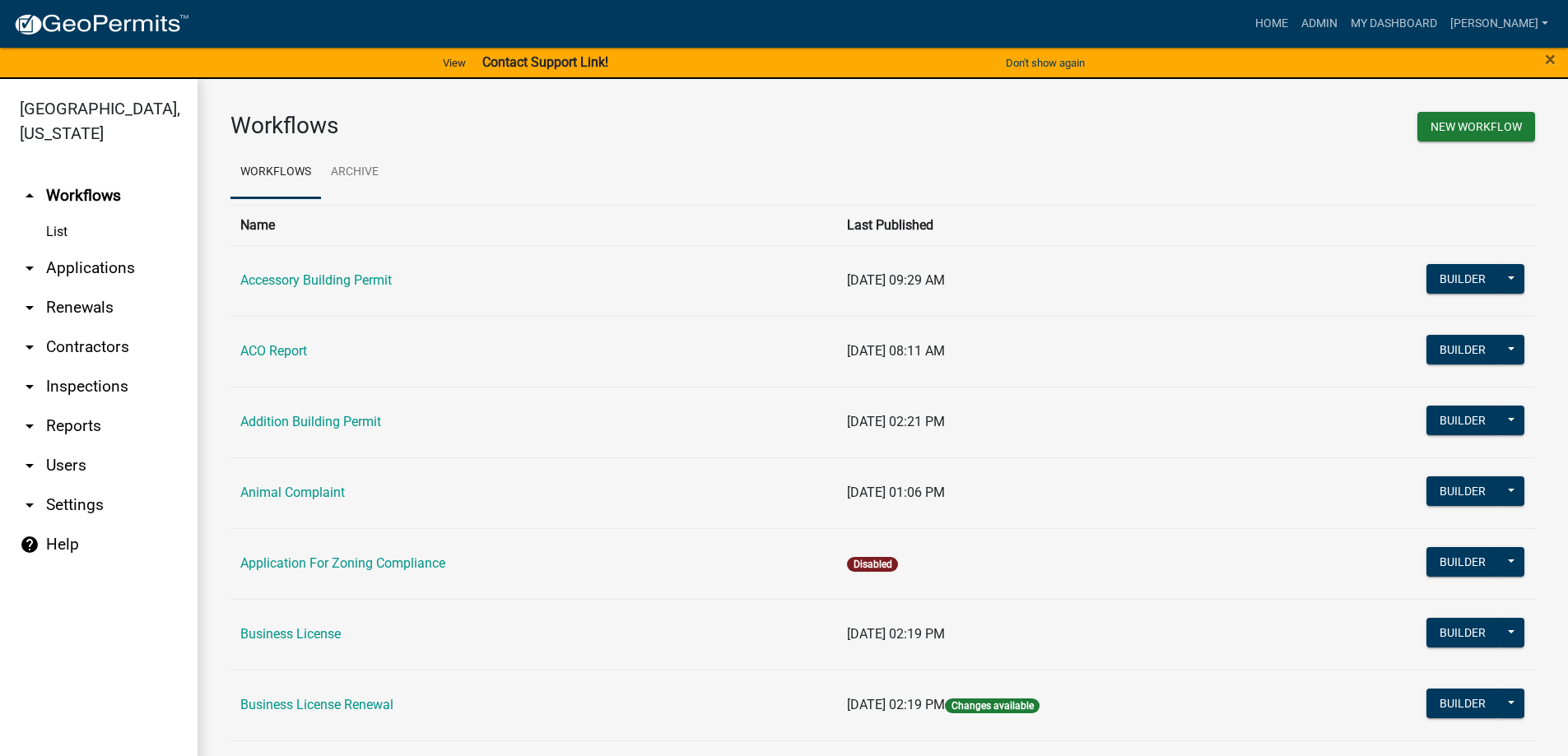
click at [115, 273] on link "arrow_drop_down Applications" at bounding box center [98, 268] width 197 height 39
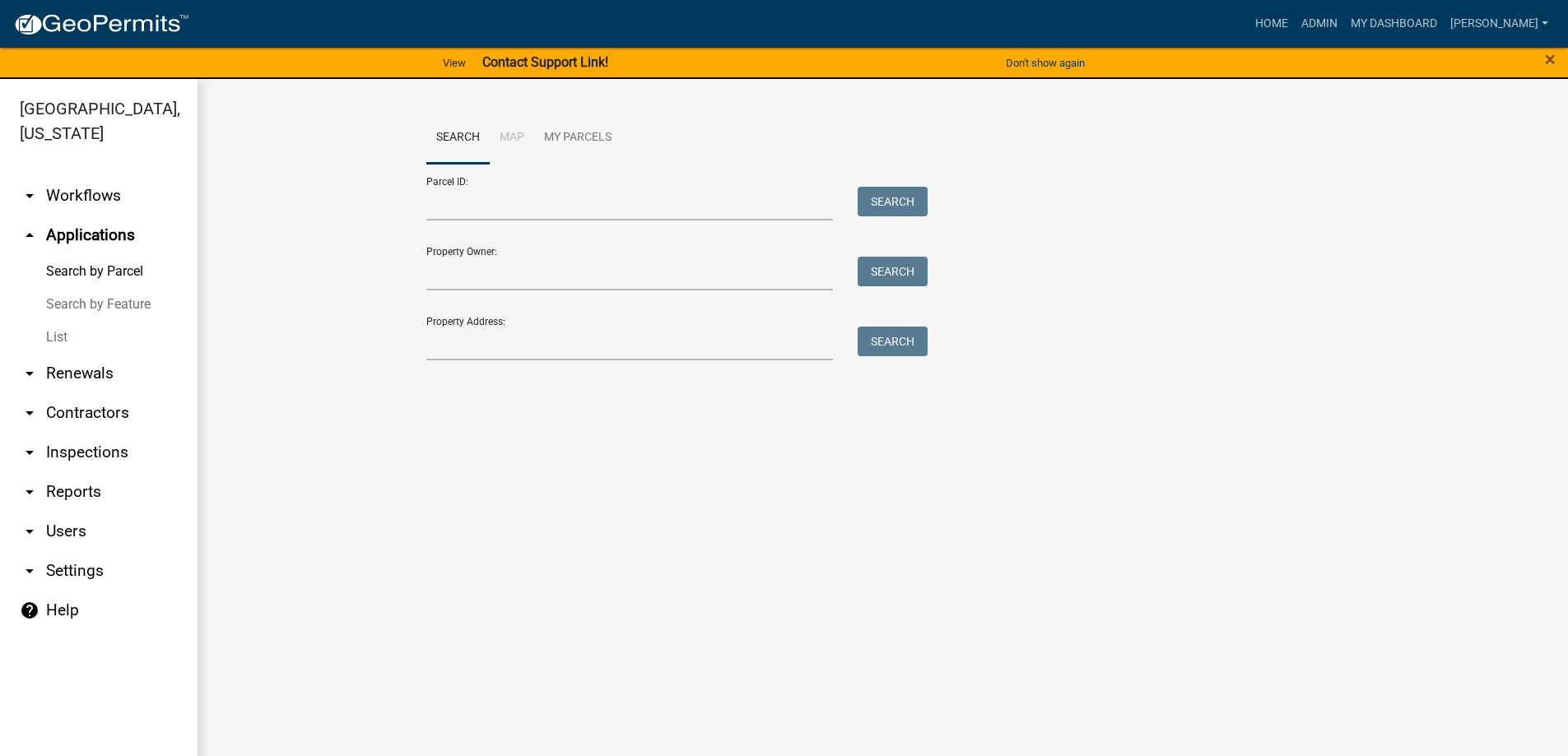
click at [89, 341] on link "List" at bounding box center [98, 336] width 197 height 33
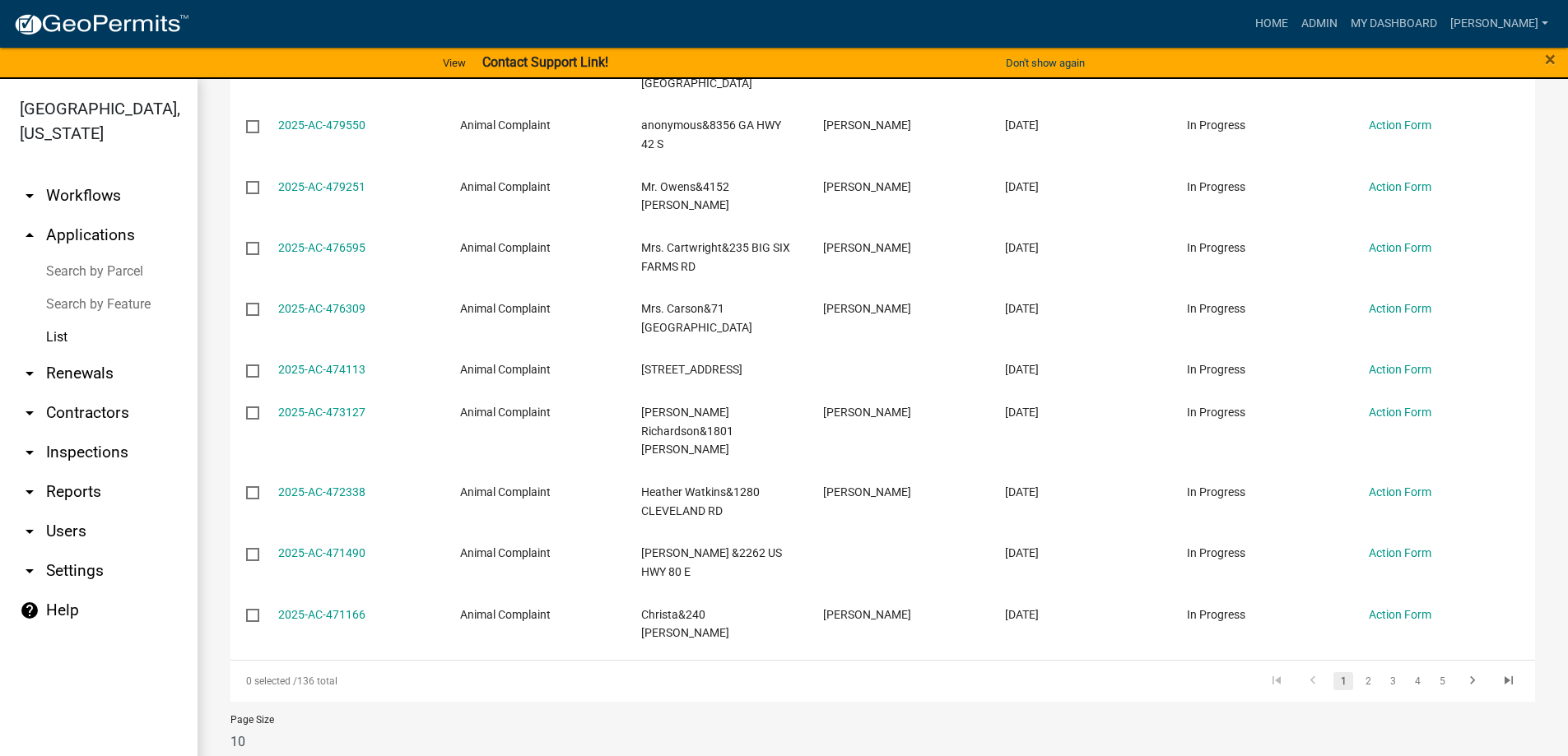
scroll to position [361, 0]
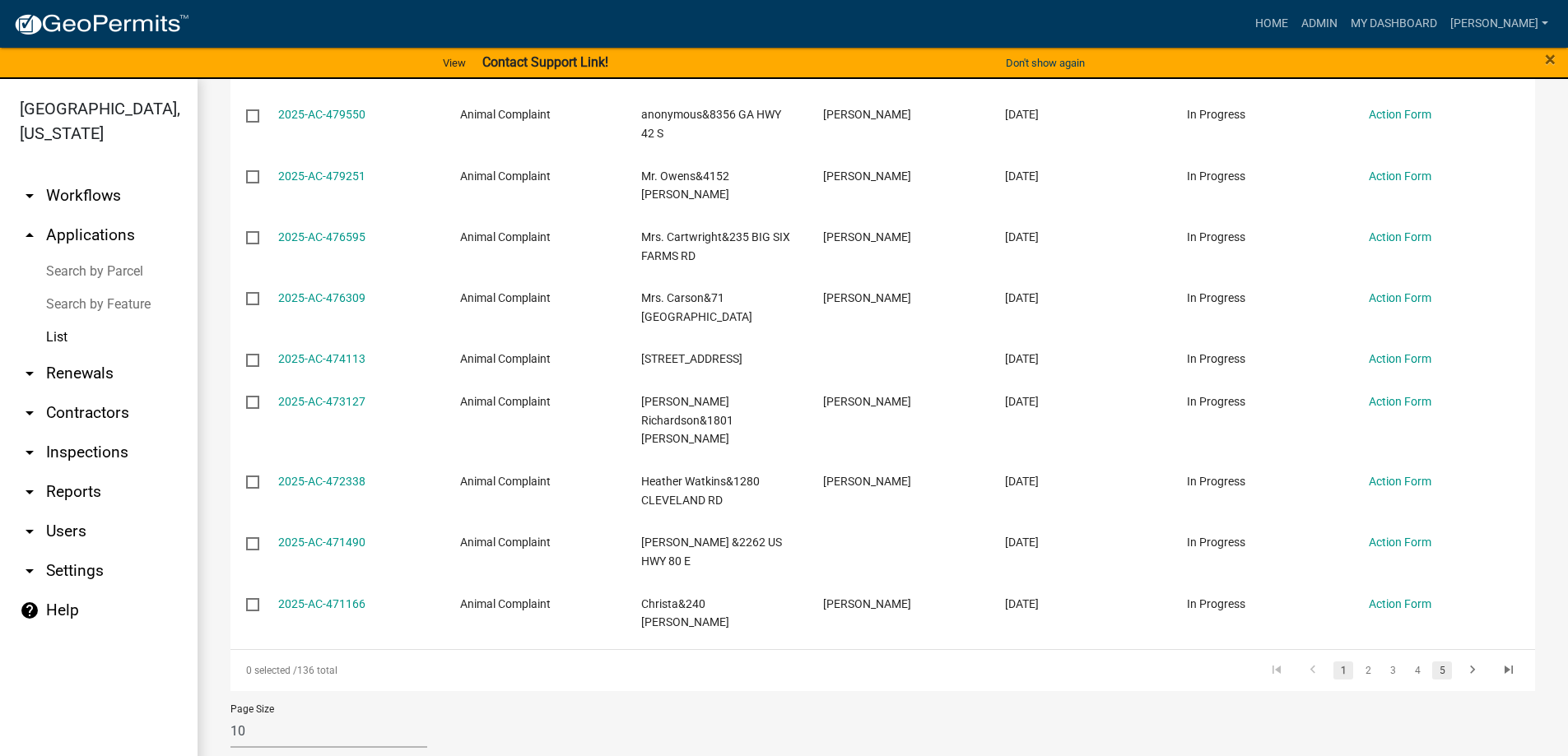
click at [1432, 661] on link "5" at bounding box center [1442, 670] width 20 height 18
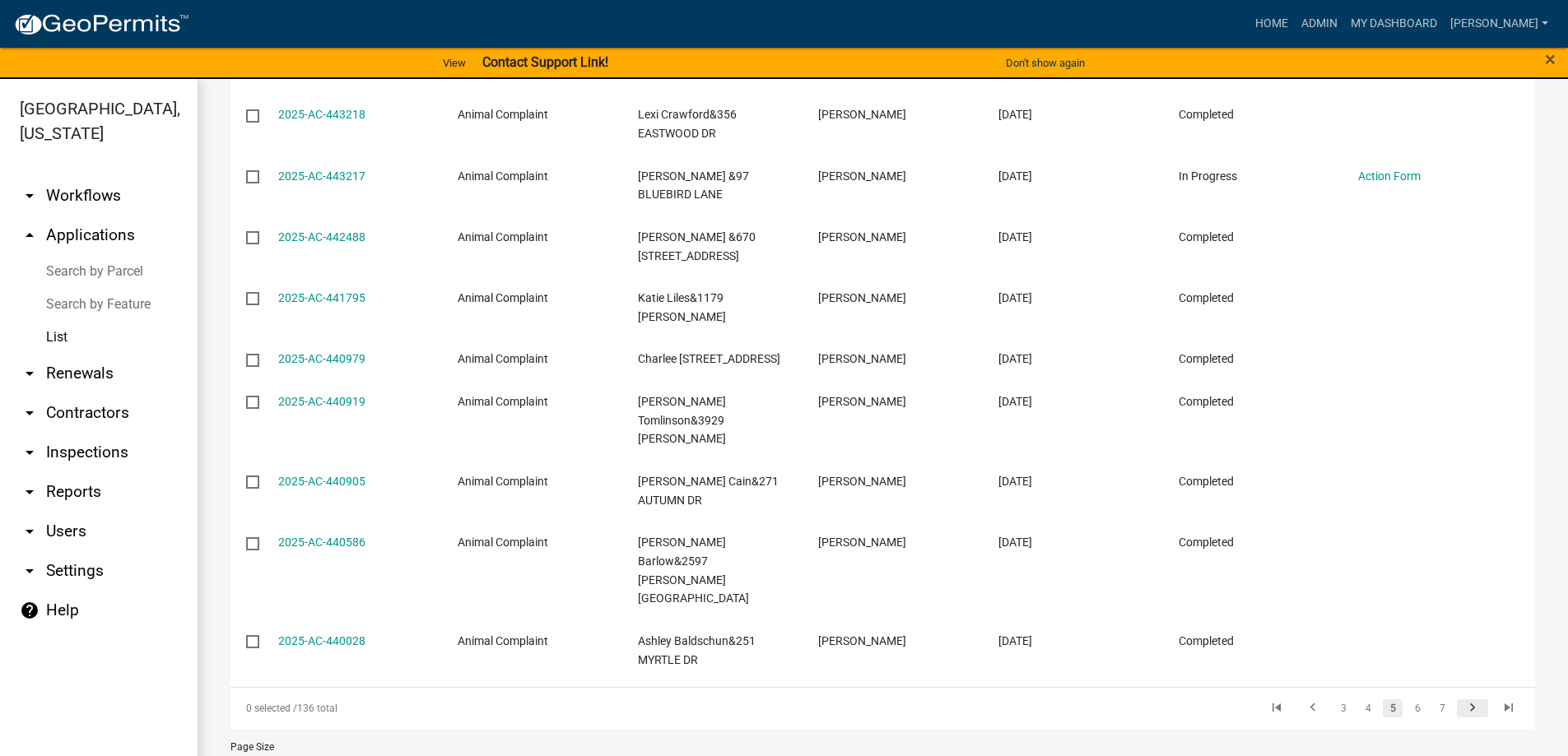
click at [1467, 700] on icon "go to next page" at bounding box center [1472, 710] width 21 height 20
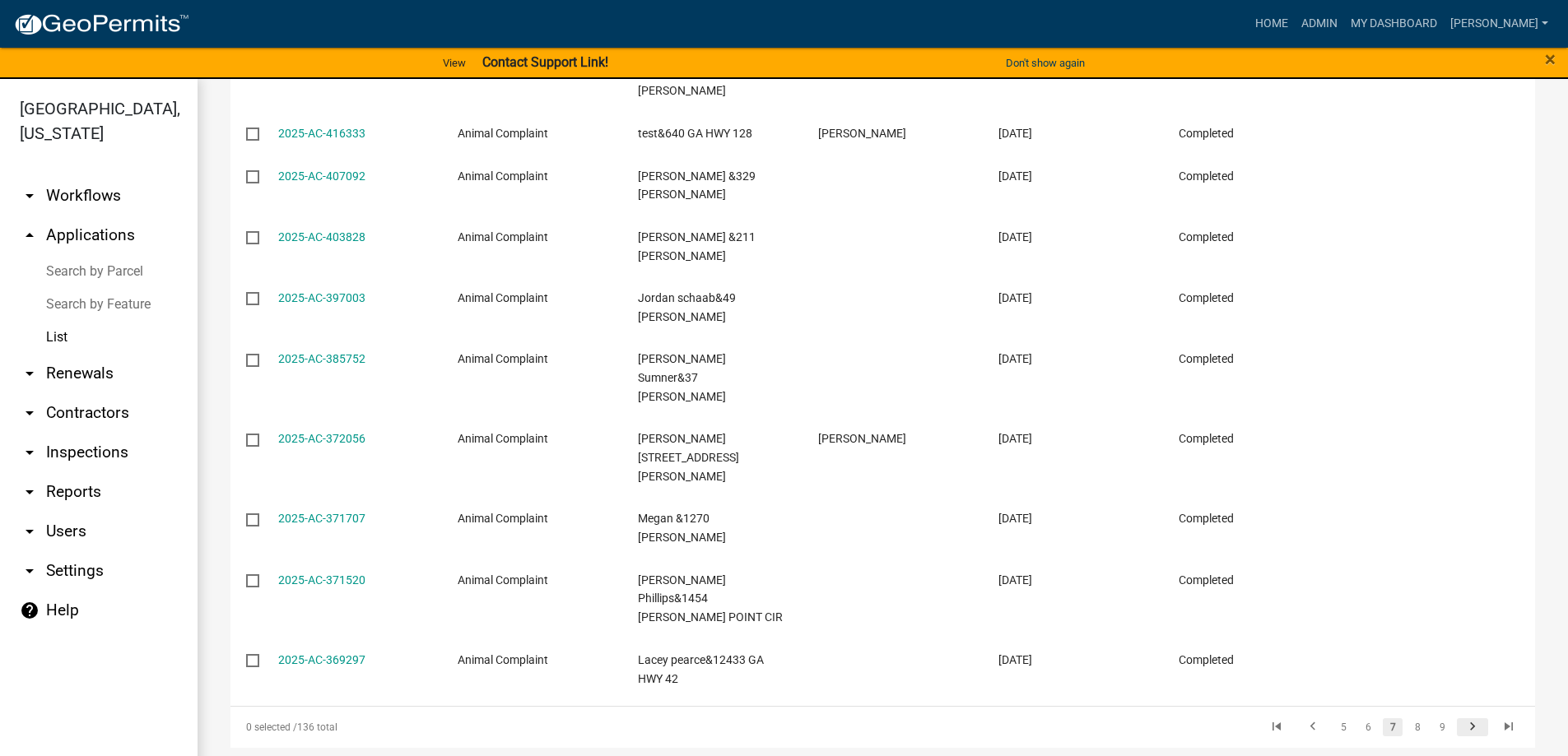
click at [1462, 719] on icon "go to next page" at bounding box center [1472, 729] width 21 height 20
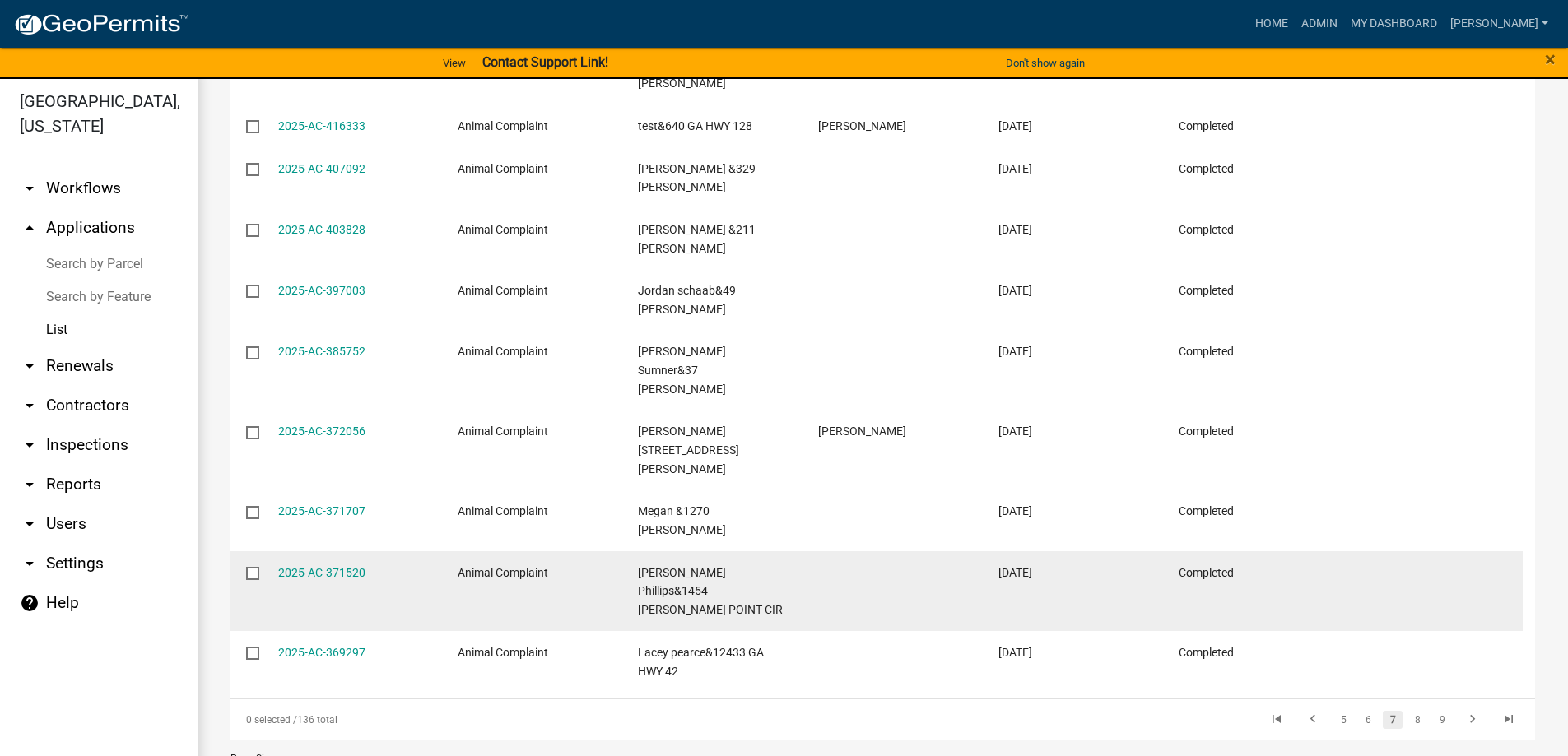
scroll to position [20, 0]
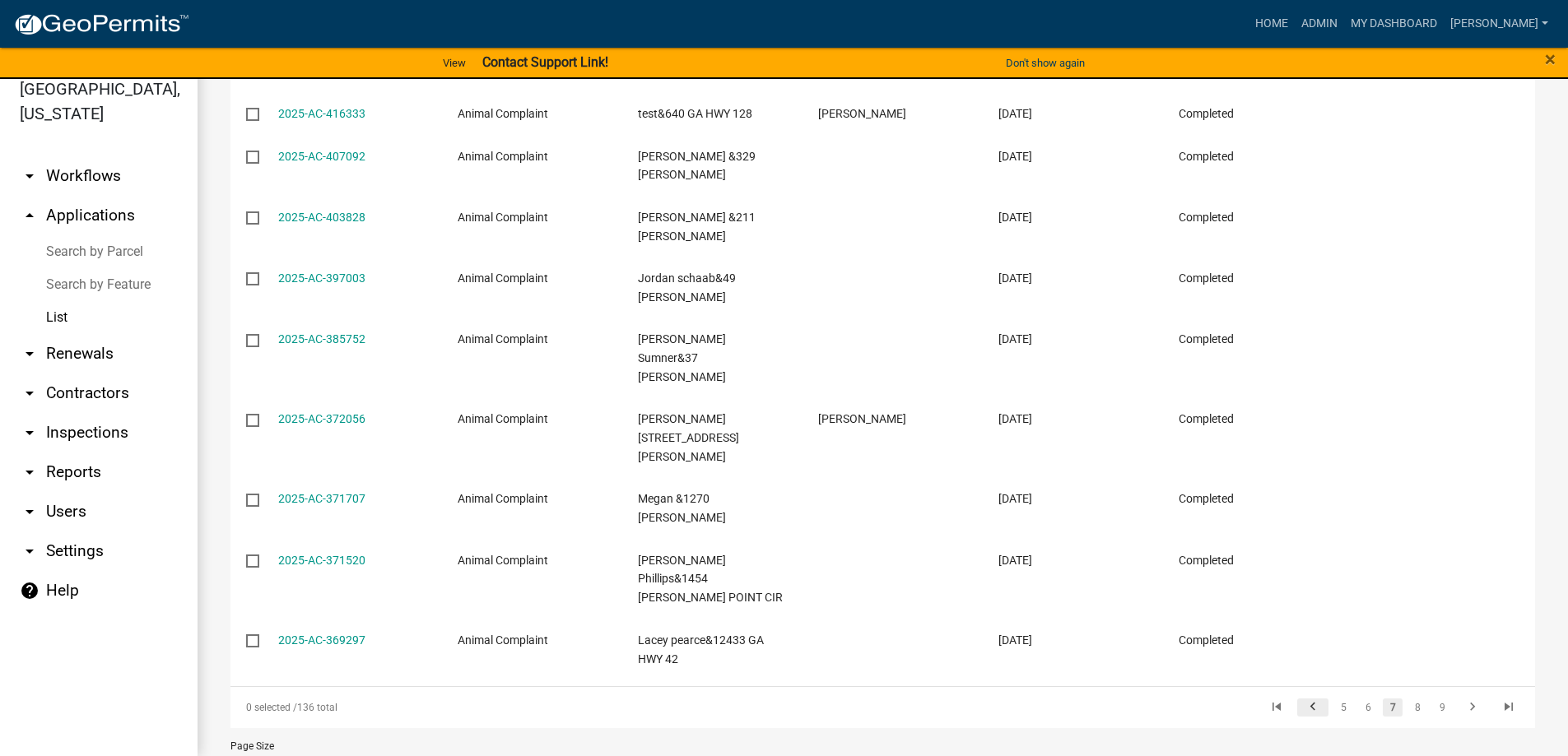
click at [1302, 700] on icon "go to previous page" at bounding box center [1313, 710] width 21 height 20
